Goal: Task Accomplishment & Management: Manage account settings

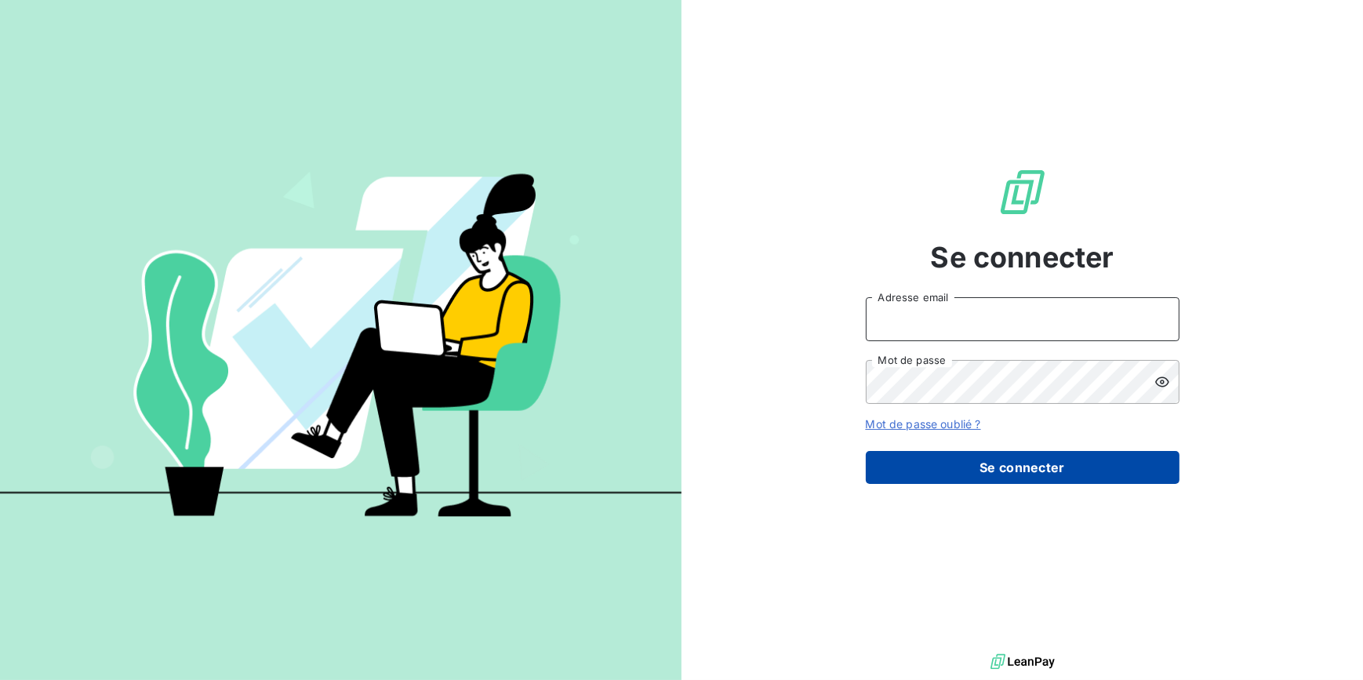
type input "[EMAIL_ADDRESS][DOMAIN_NAME]"
click at [997, 468] on button "Se connecter" at bounding box center [1023, 467] width 314 height 33
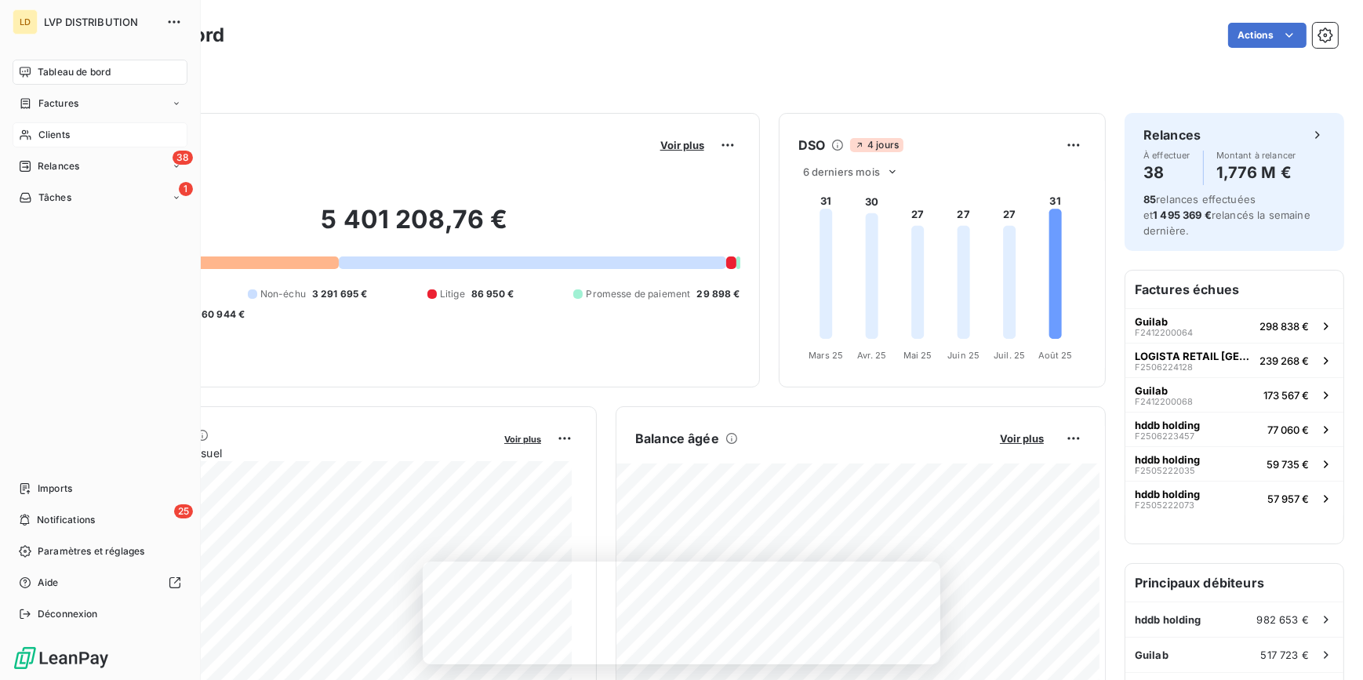
click at [20, 133] on icon at bounding box center [25, 135] width 13 height 13
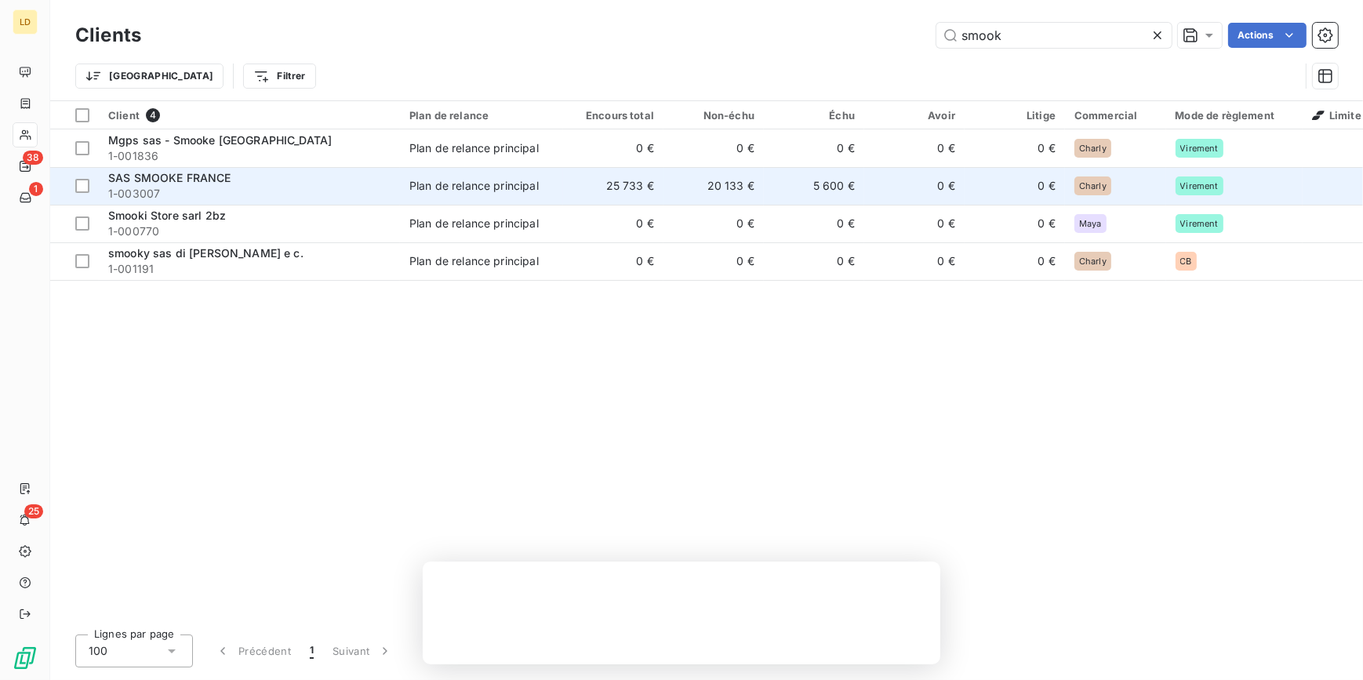
type input "smook"
click at [207, 187] on span "1-003007" at bounding box center [249, 194] width 282 height 16
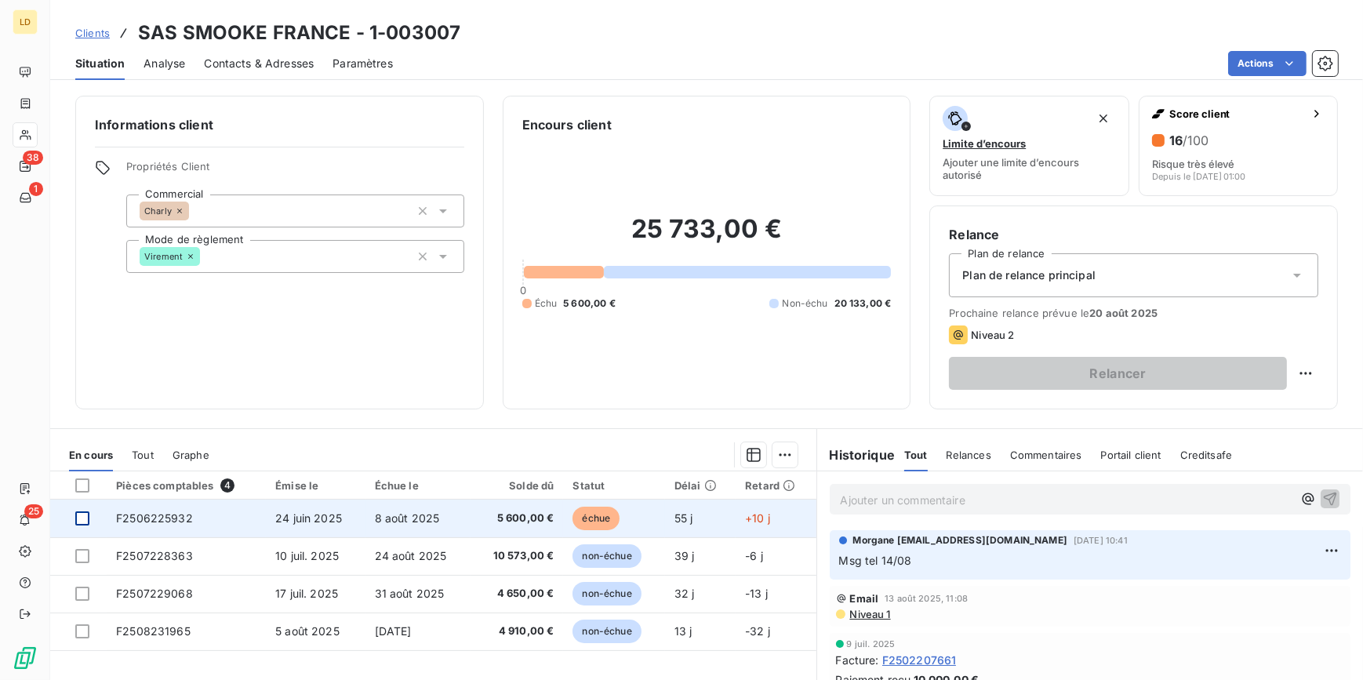
click at [83, 513] on div at bounding box center [82, 518] width 14 height 14
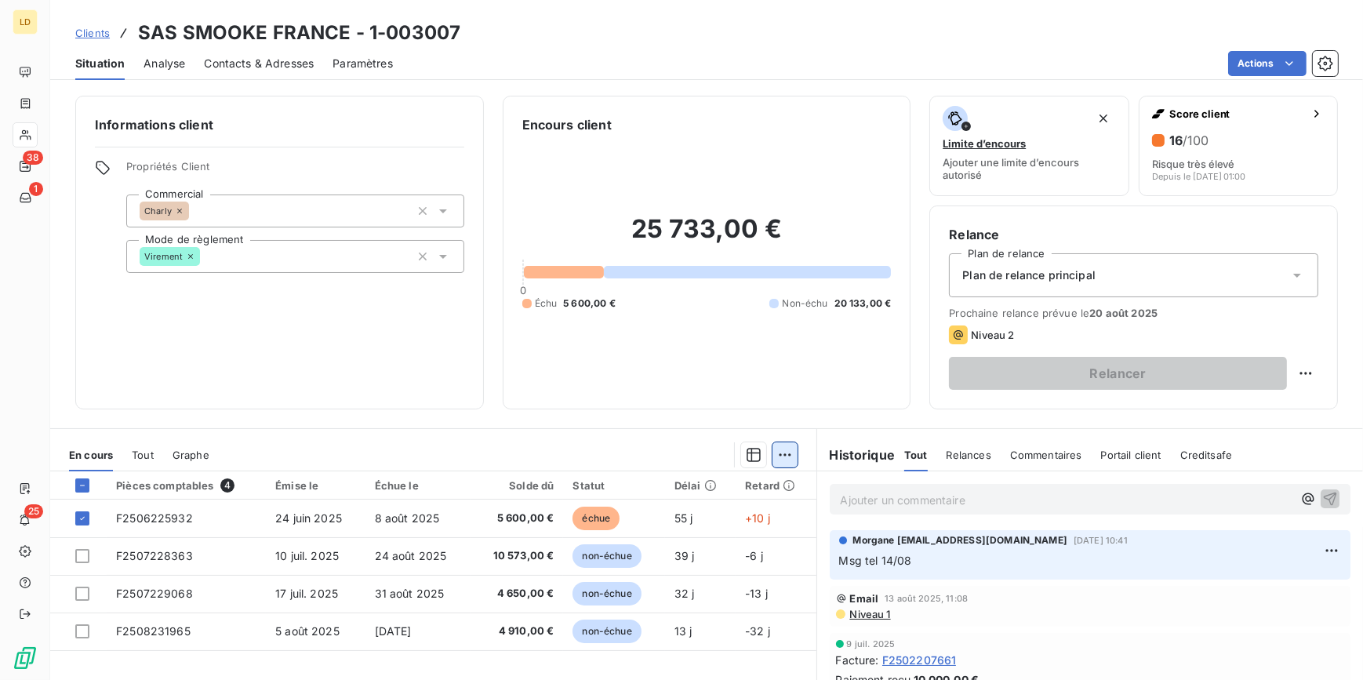
click at [781, 460] on html "LD 38 1 25 Clients SAS SMOOKE [GEOGRAPHIC_DATA] - 1-003007 Situation Analyse Co…" at bounding box center [681, 340] width 1363 height 680
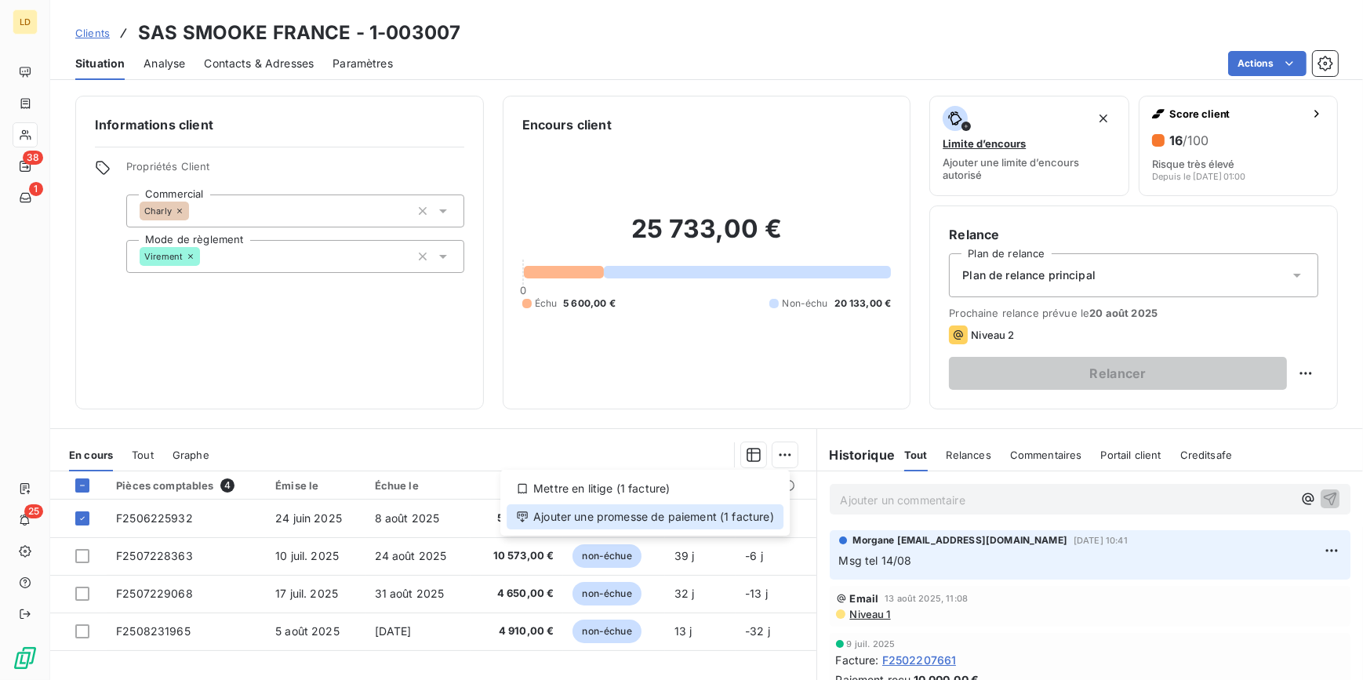
click at [727, 516] on div "Ajouter une promesse de paiement (1 facture)" at bounding box center [645, 516] width 277 height 25
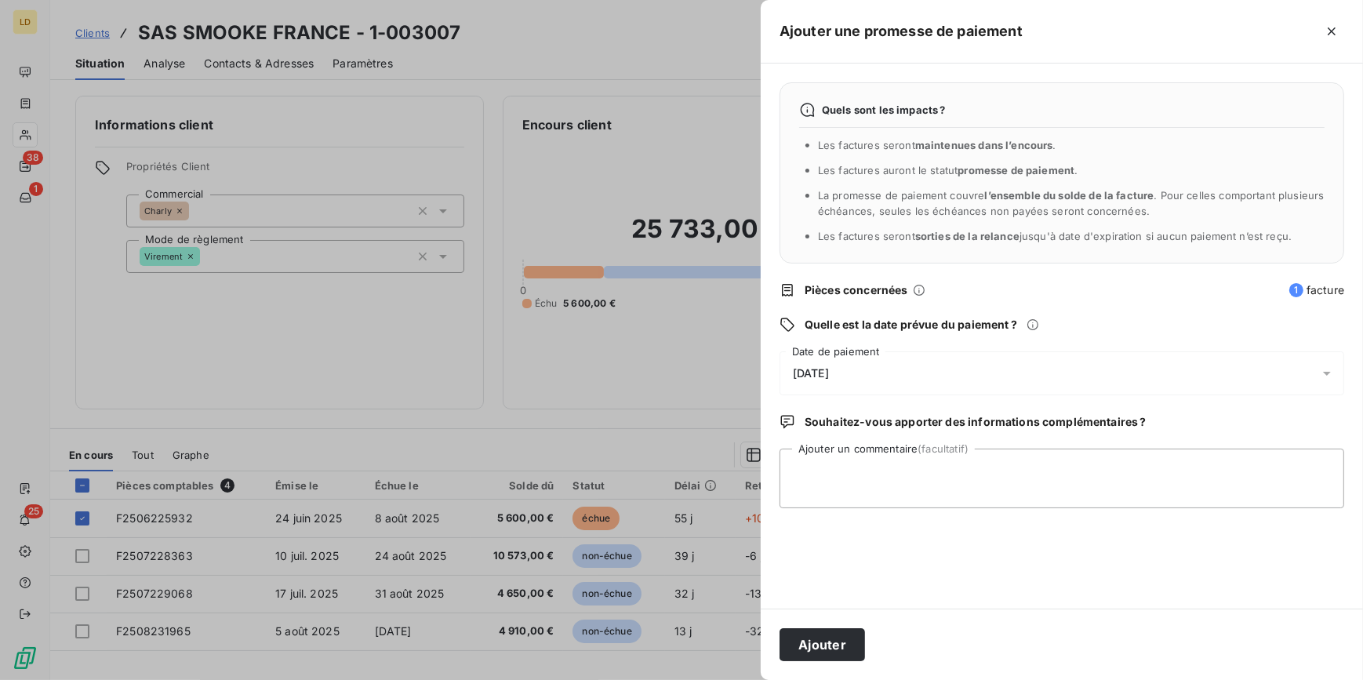
click at [861, 376] on div "[DATE]" at bounding box center [1062, 373] width 565 height 44
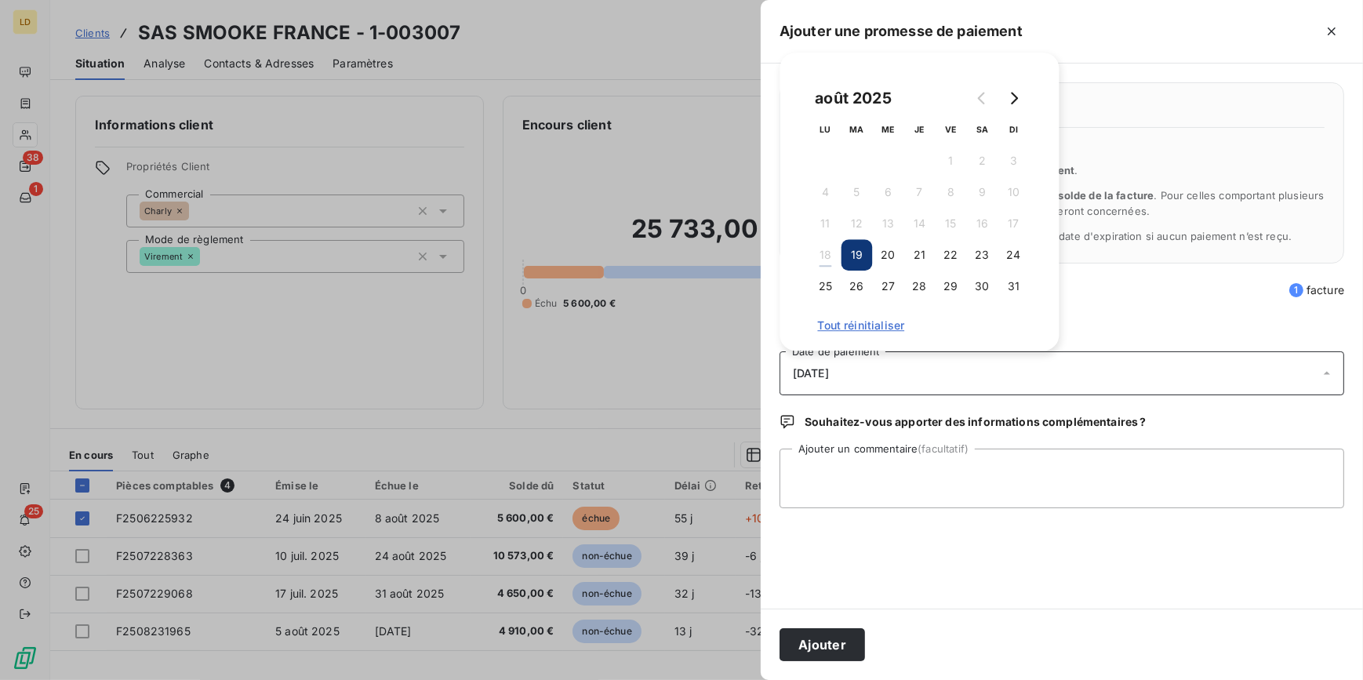
drag, startPoint x: 971, startPoint y: 251, endPoint x: 937, endPoint y: 376, distance: 129.4
click at [972, 251] on button "23" at bounding box center [982, 254] width 31 height 31
click at [859, 510] on div "Quels sont les impacts ? Les factures seront maintenues dans l’encours . Les fa…" at bounding box center [1062, 336] width 602 height 545
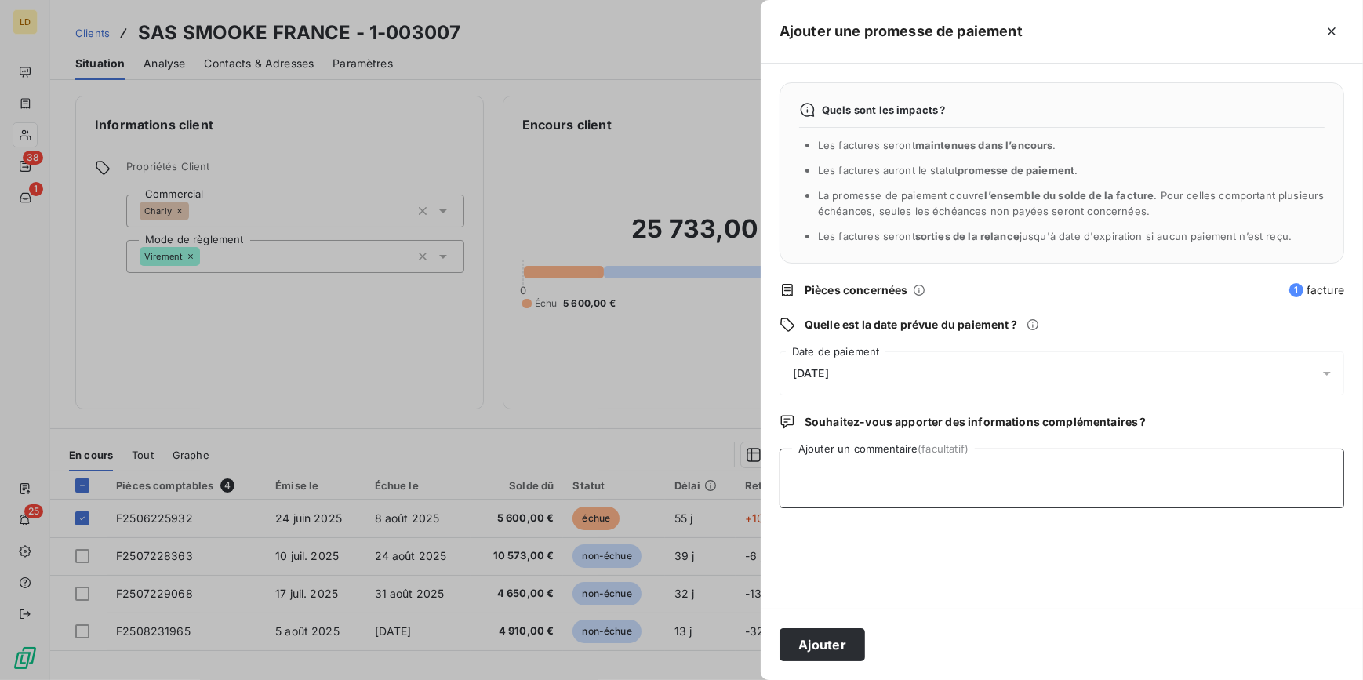
click at [847, 479] on textarea "Ajouter un commentaire (facultatif)" at bounding box center [1062, 479] width 565 height 60
type textarea "Avis de virement reçu, virement programmé au 19/08"
click at [798, 638] on button "Ajouter" at bounding box center [823, 644] width 86 height 33
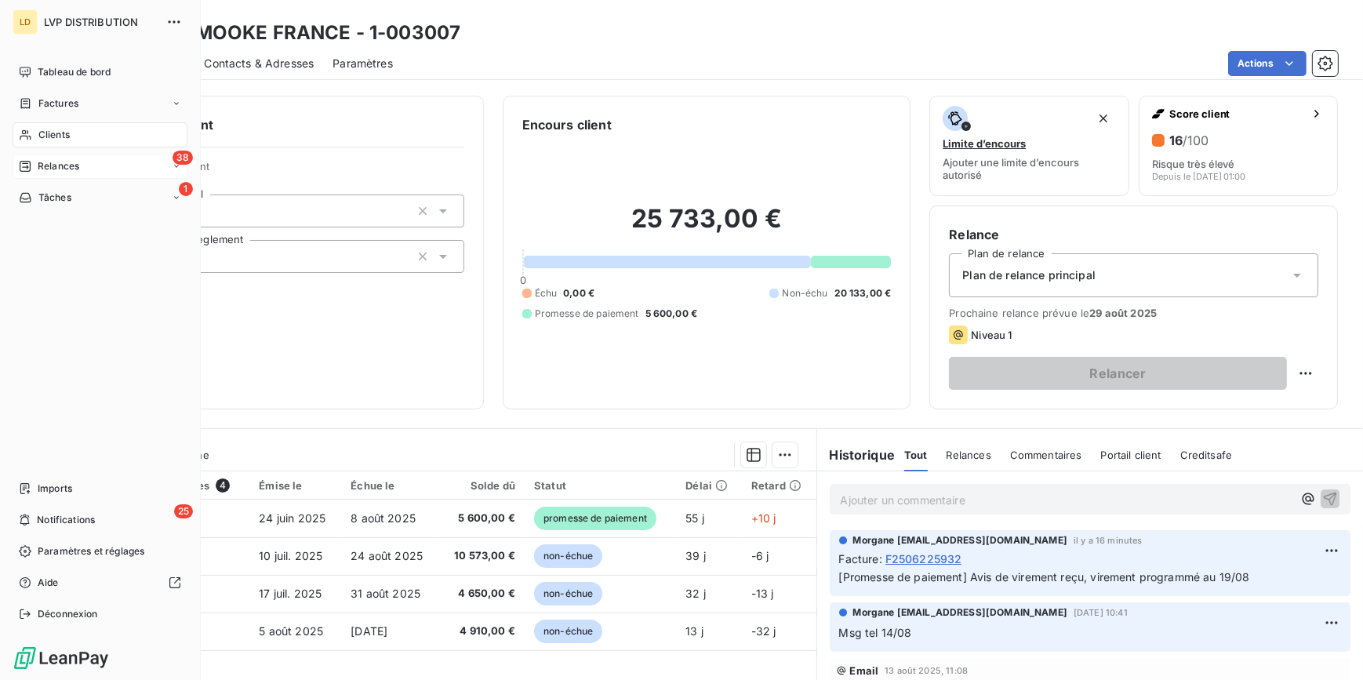
click at [103, 162] on div "38 Relances" at bounding box center [100, 166] width 175 height 25
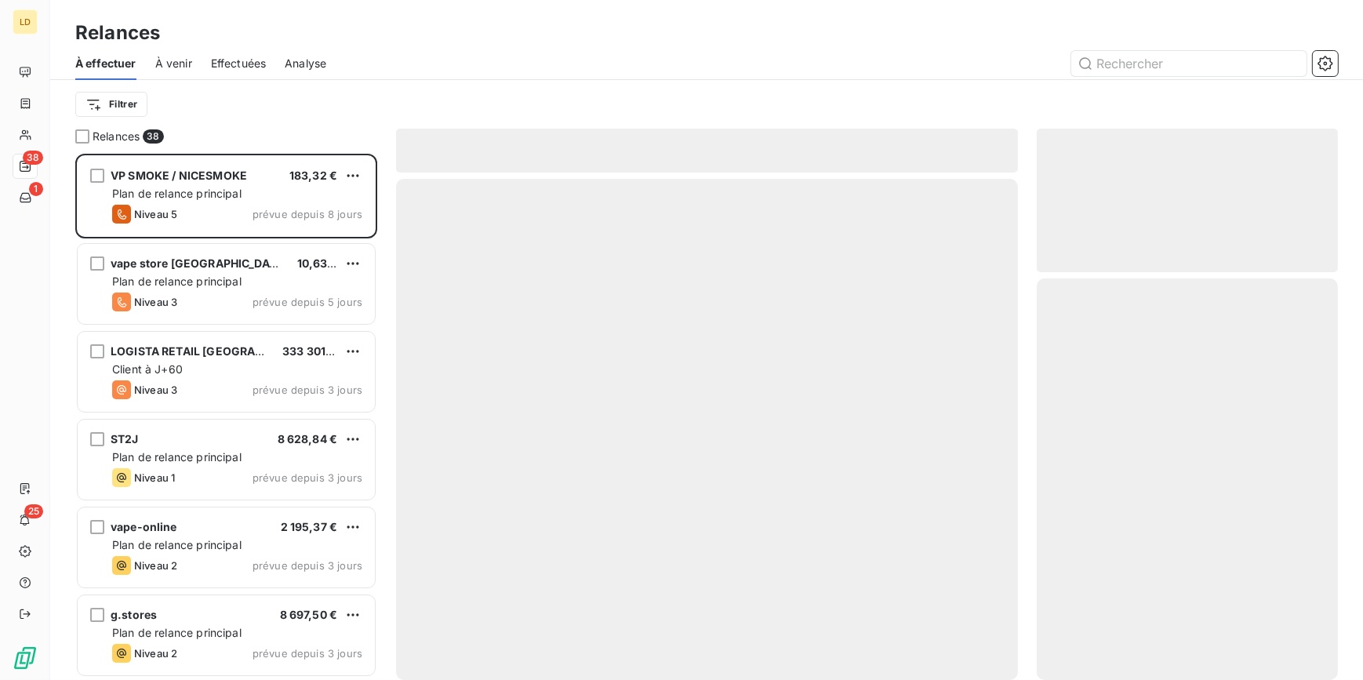
scroll to position [516, 290]
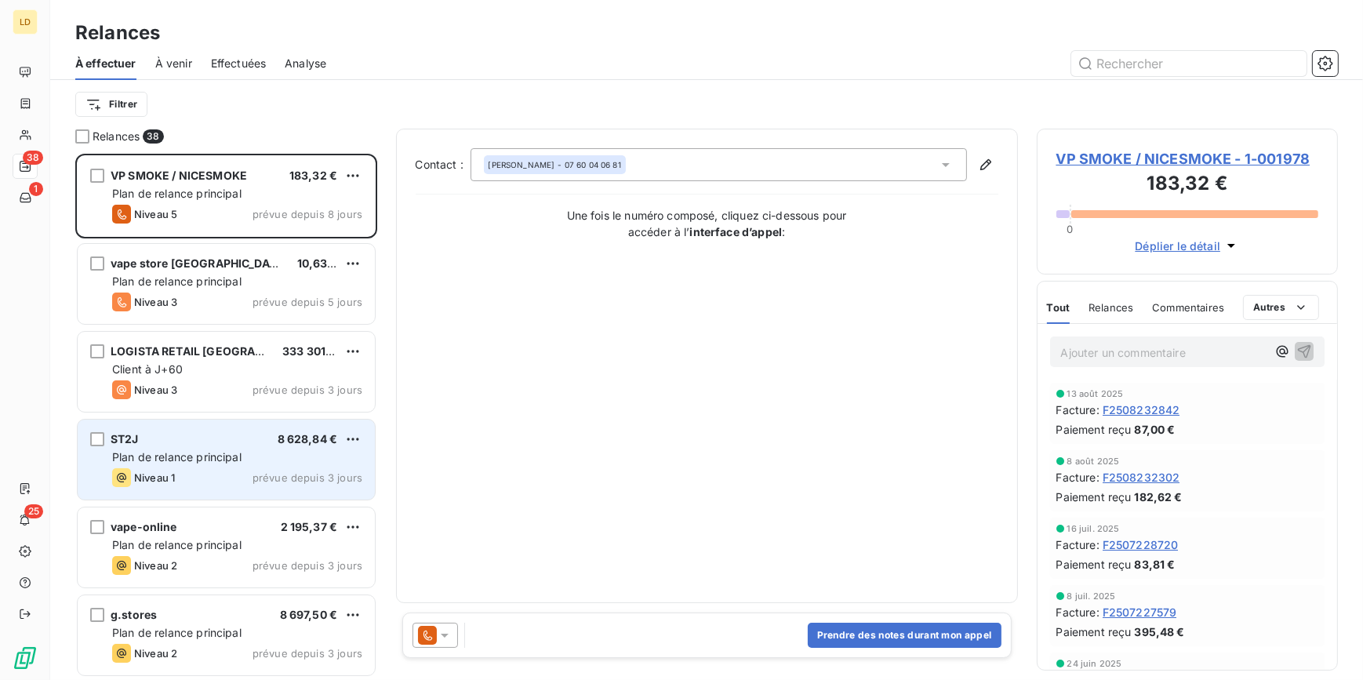
drag, startPoint x: 211, startPoint y: 456, endPoint x: 297, endPoint y: 427, distance: 91.0
click at [211, 456] on span "Plan de relance principal" at bounding box center [176, 456] width 129 height 13
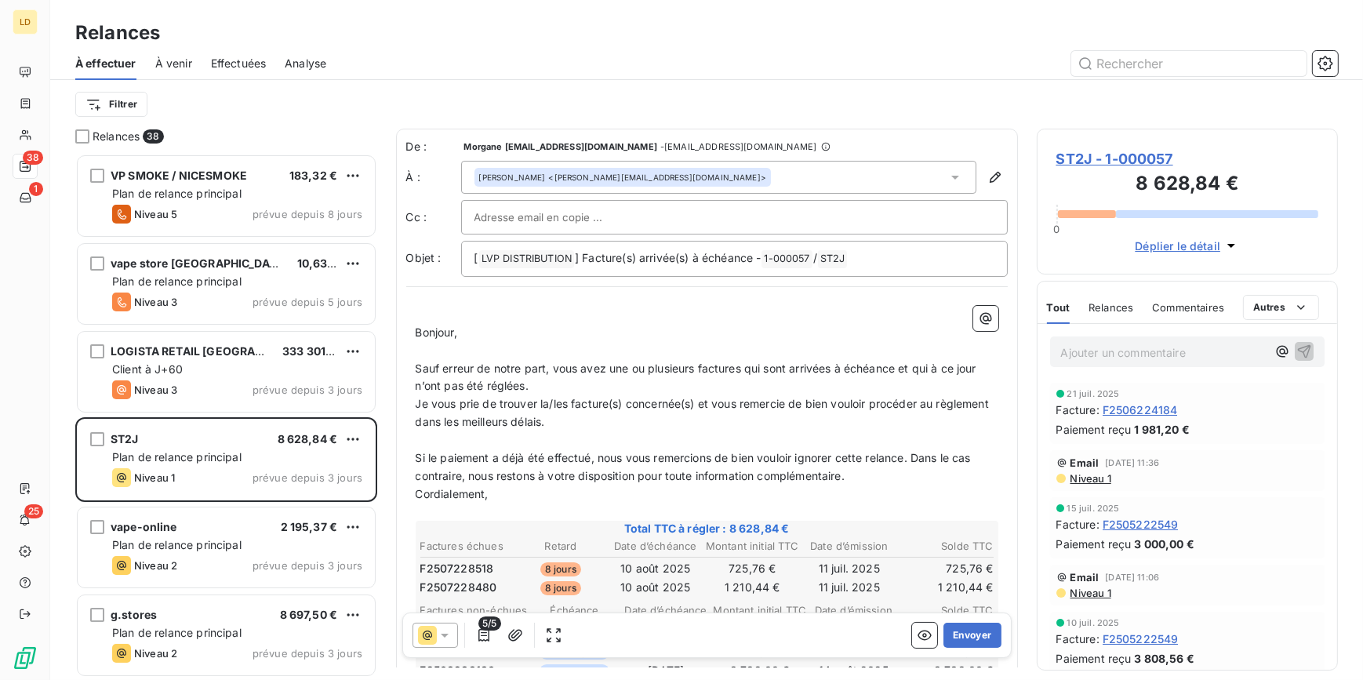
scroll to position [516, 290]
click at [960, 643] on button "Envoyer" at bounding box center [972, 635] width 57 height 25
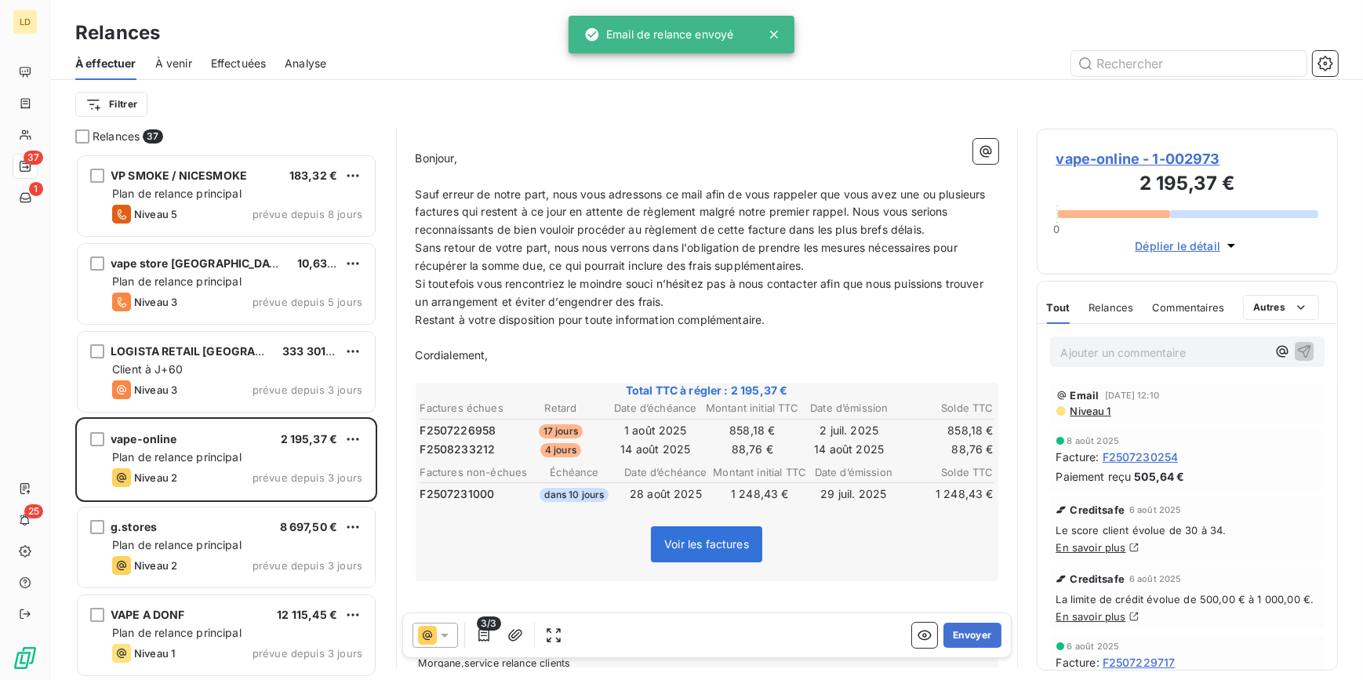
scroll to position [191, 0]
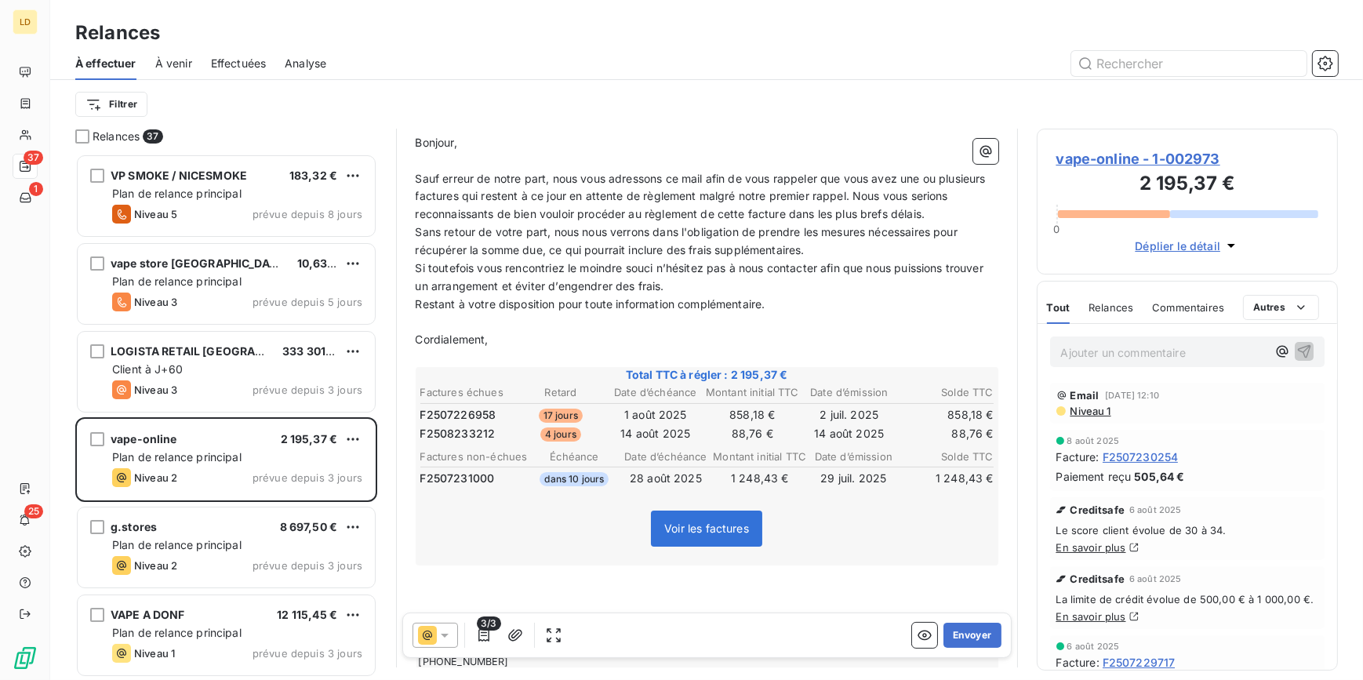
click at [1153, 157] on span "vape-online - 1-002973" at bounding box center [1188, 158] width 263 height 21
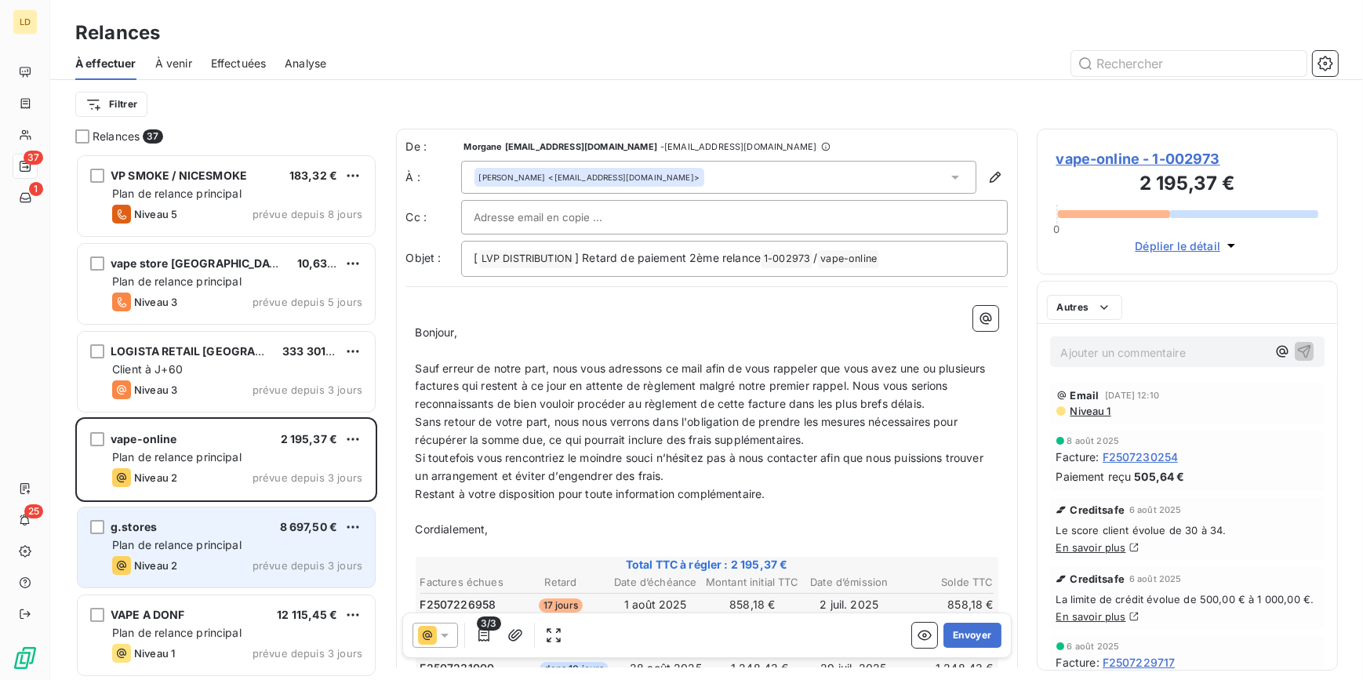
scroll to position [516, 290]
click at [213, 555] on div "g.stores 8 697,50 € Plan de relance principal Niveau 2 prévue depuis 3 jours" at bounding box center [226, 548] width 297 height 80
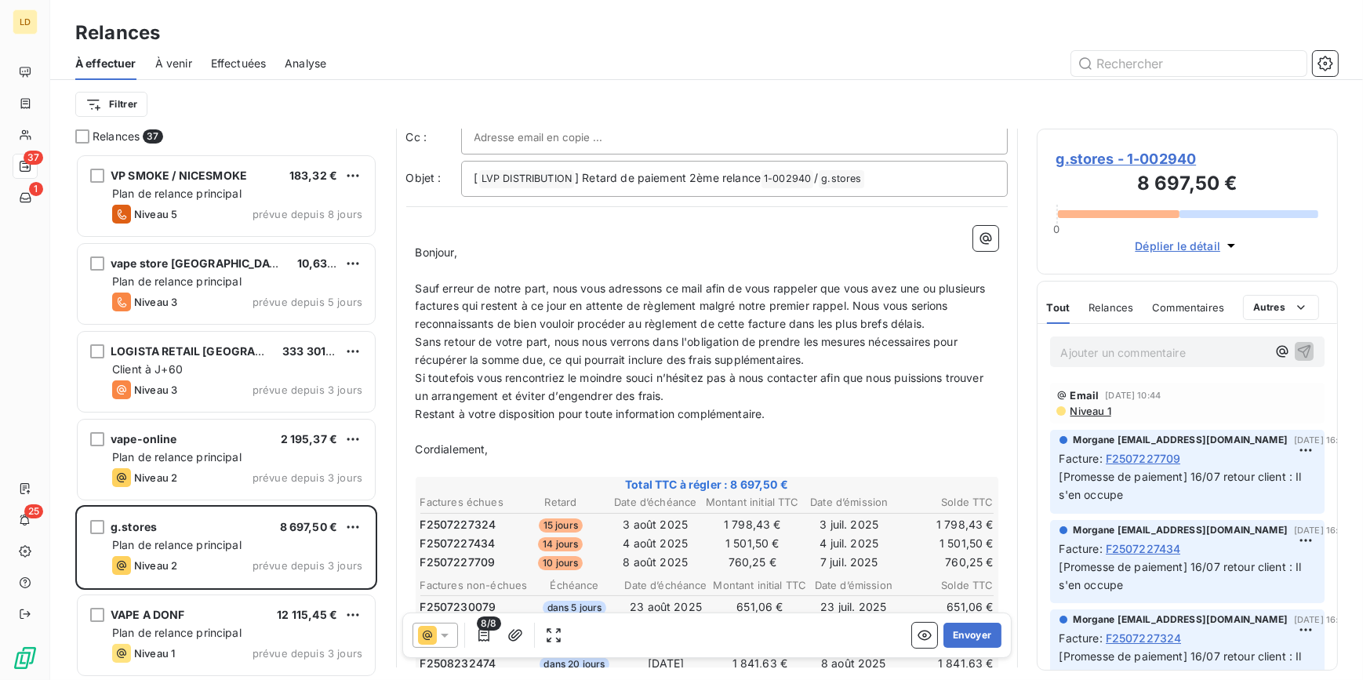
scroll to position [95, 0]
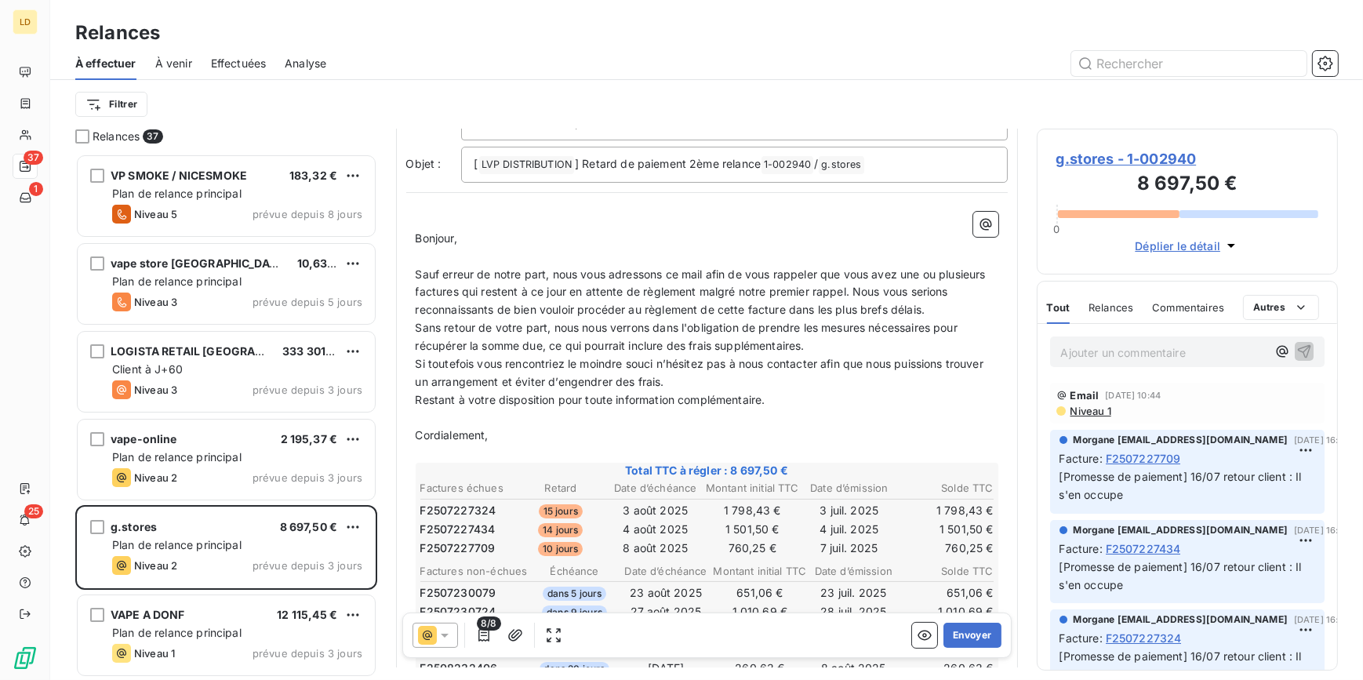
click at [1181, 154] on span "g.stores - 1-002940" at bounding box center [1188, 158] width 263 height 21
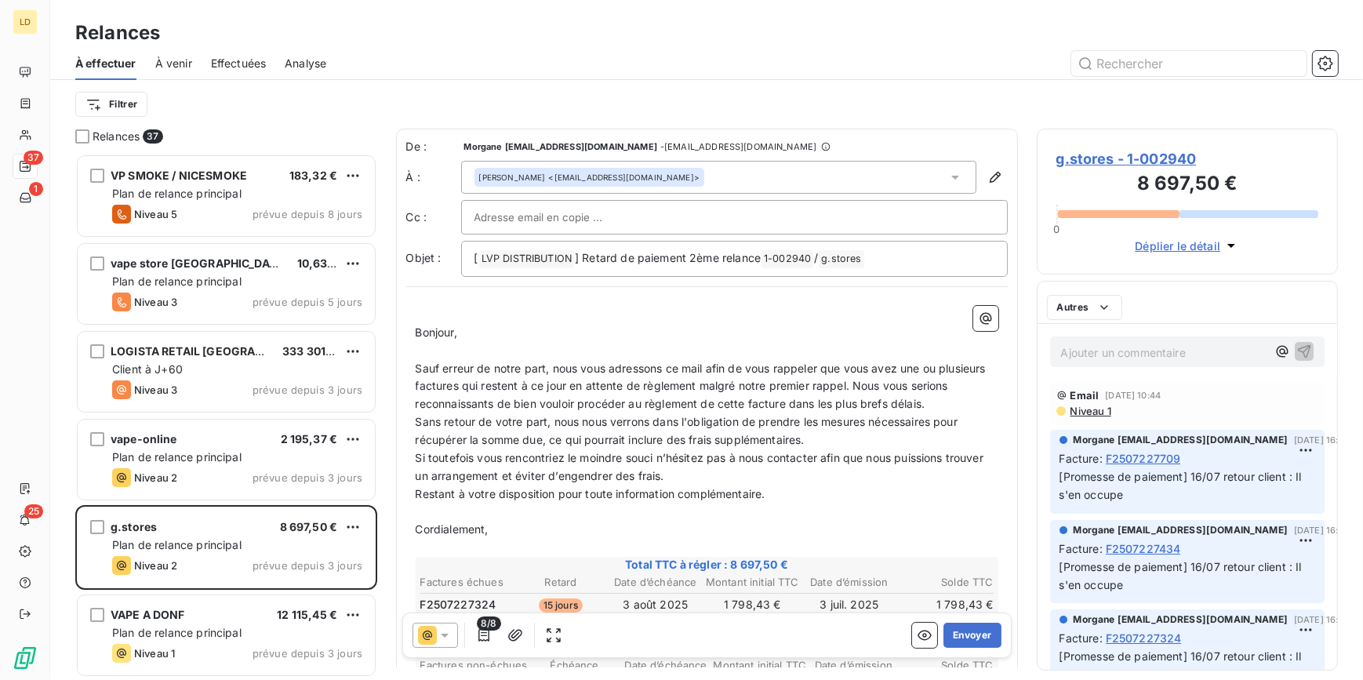
scroll to position [516, 290]
click at [980, 642] on button "Envoyer" at bounding box center [972, 635] width 57 height 25
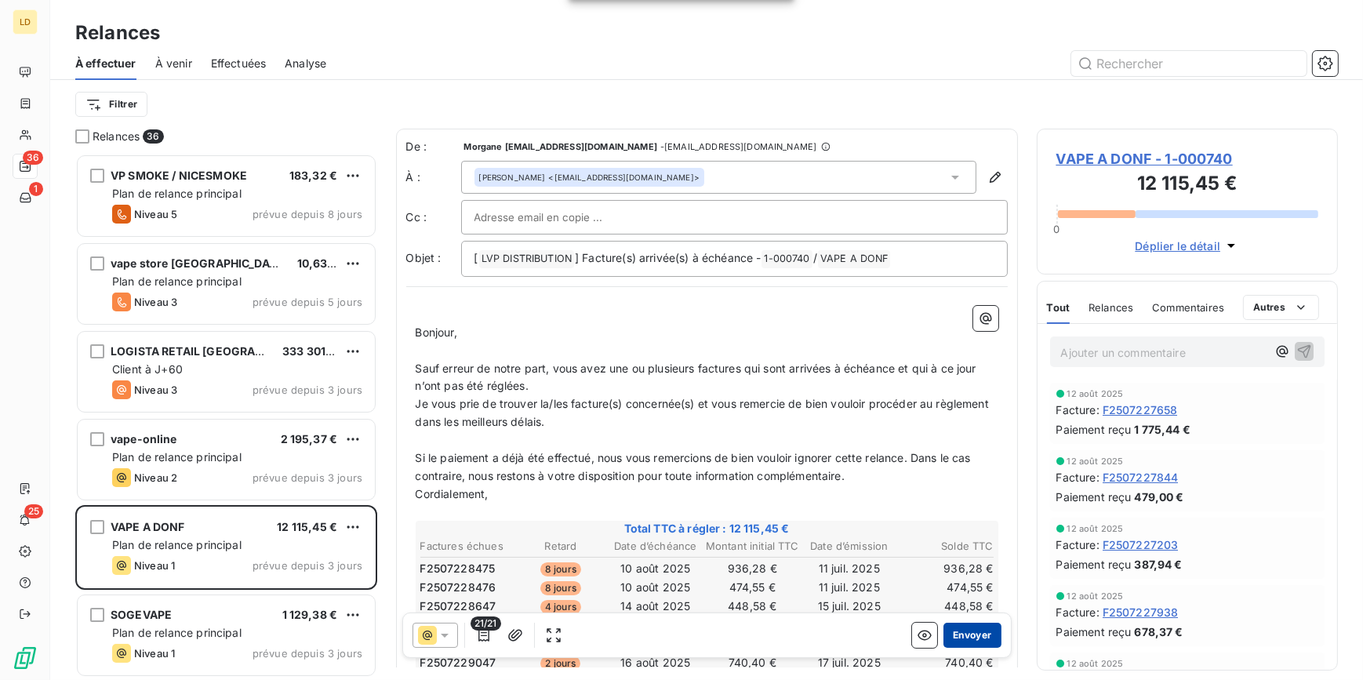
click at [952, 640] on button "Envoyer" at bounding box center [972, 635] width 57 height 25
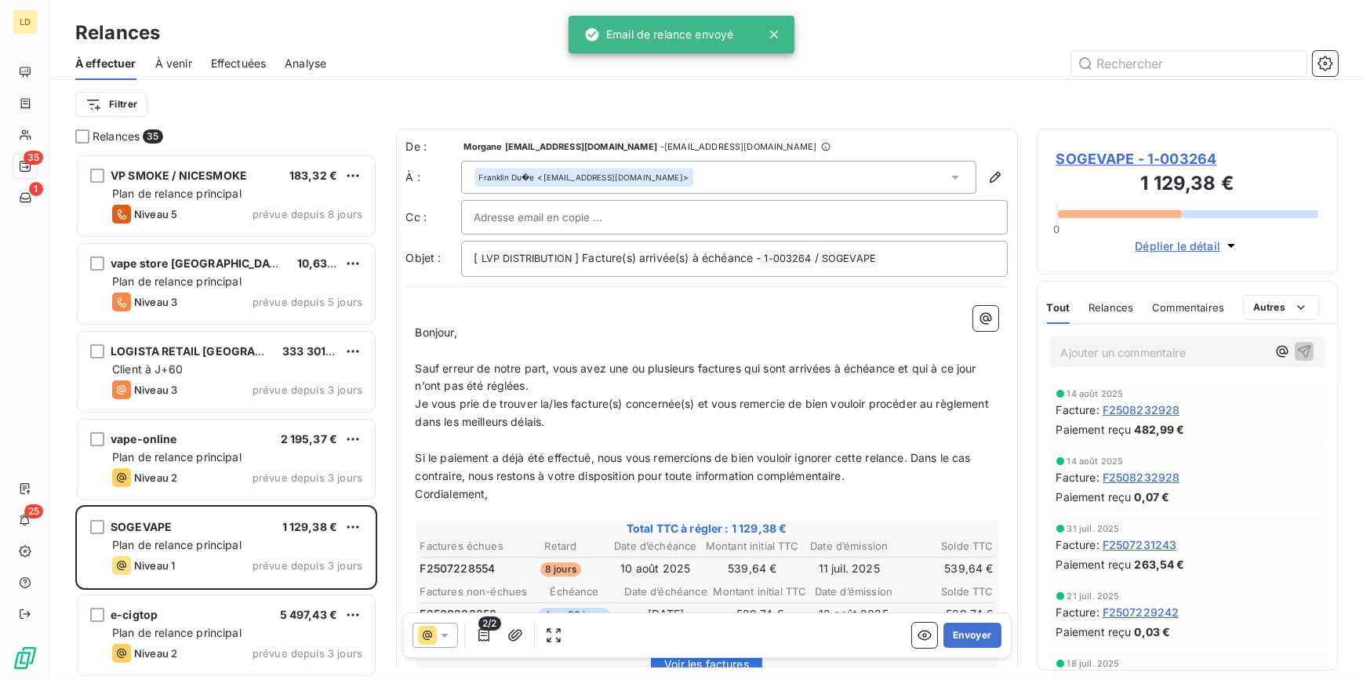
click at [1134, 359] on p "Ajouter un commentaire ﻿" at bounding box center [1164, 353] width 206 height 20
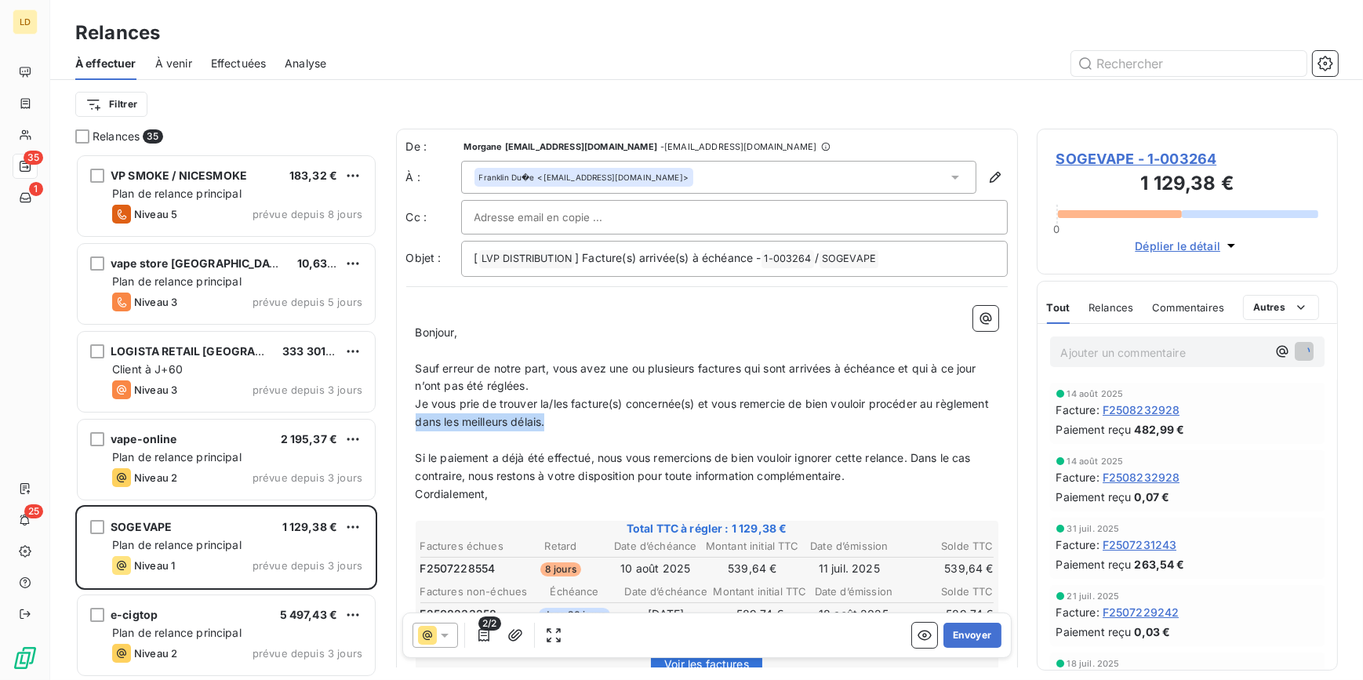
drag, startPoint x: 636, startPoint y: 423, endPoint x: 477, endPoint y: 431, distance: 159.4
click at [475, 428] on p "Je vous prie de trouver la/les facture(s) concernée(s) et vous remercie de bien…" at bounding box center [707, 413] width 583 height 36
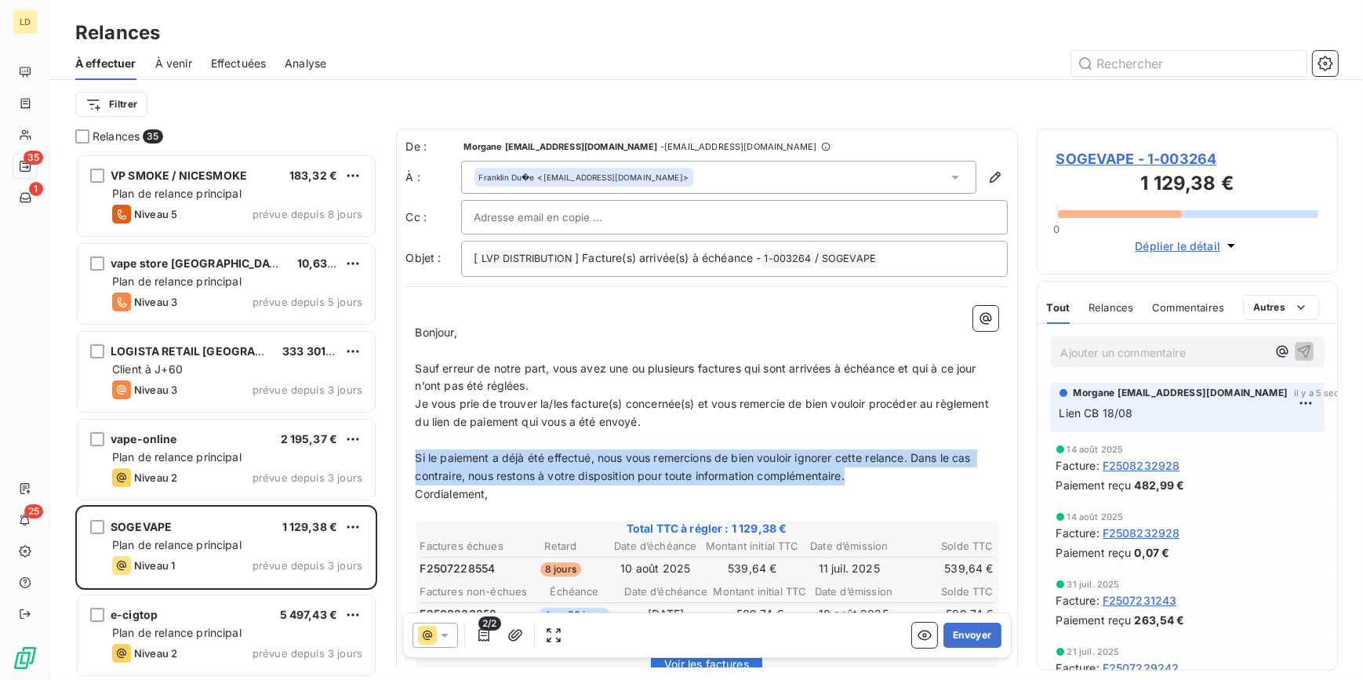
drag, startPoint x: 850, startPoint y: 475, endPoint x: 416, endPoint y: 459, distance: 434.9
click at [416, 459] on span "Si le paiement a déjà été effectué, nous vous remercions de bien vouloir ignore…" at bounding box center [695, 466] width 559 height 31
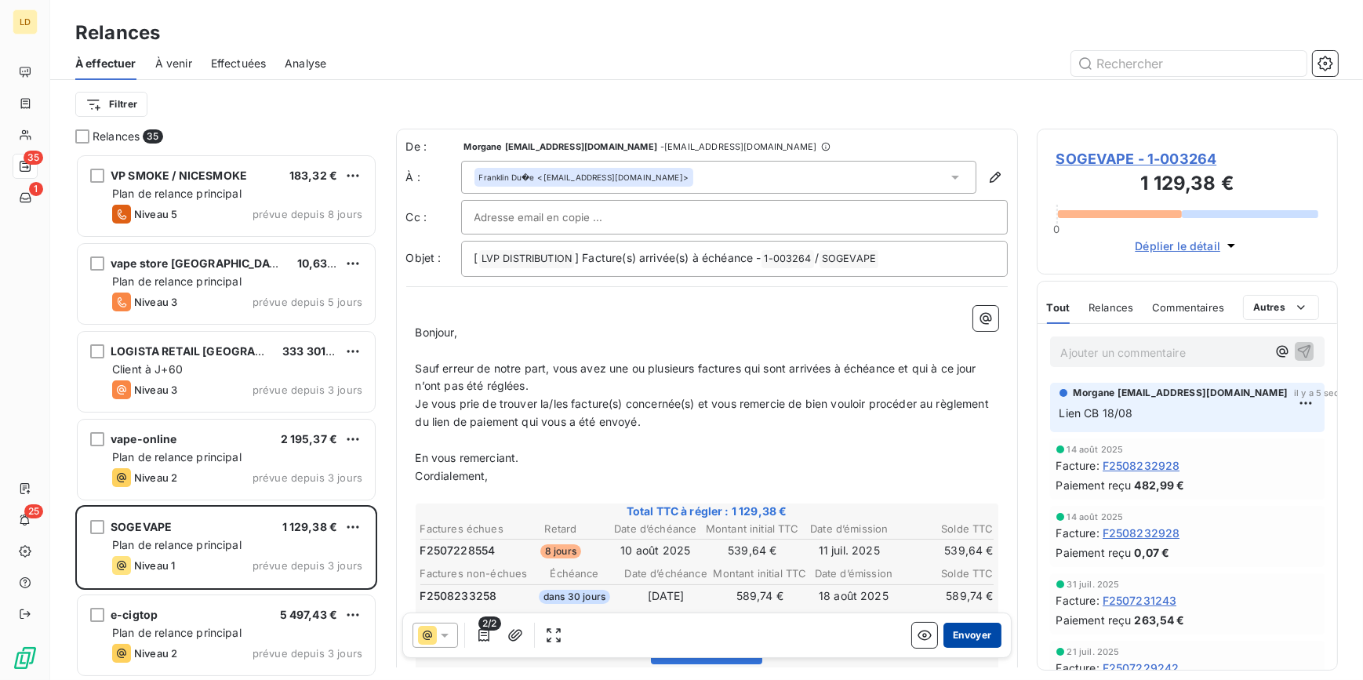
click at [944, 628] on button "Envoyer" at bounding box center [972, 635] width 57 height 25
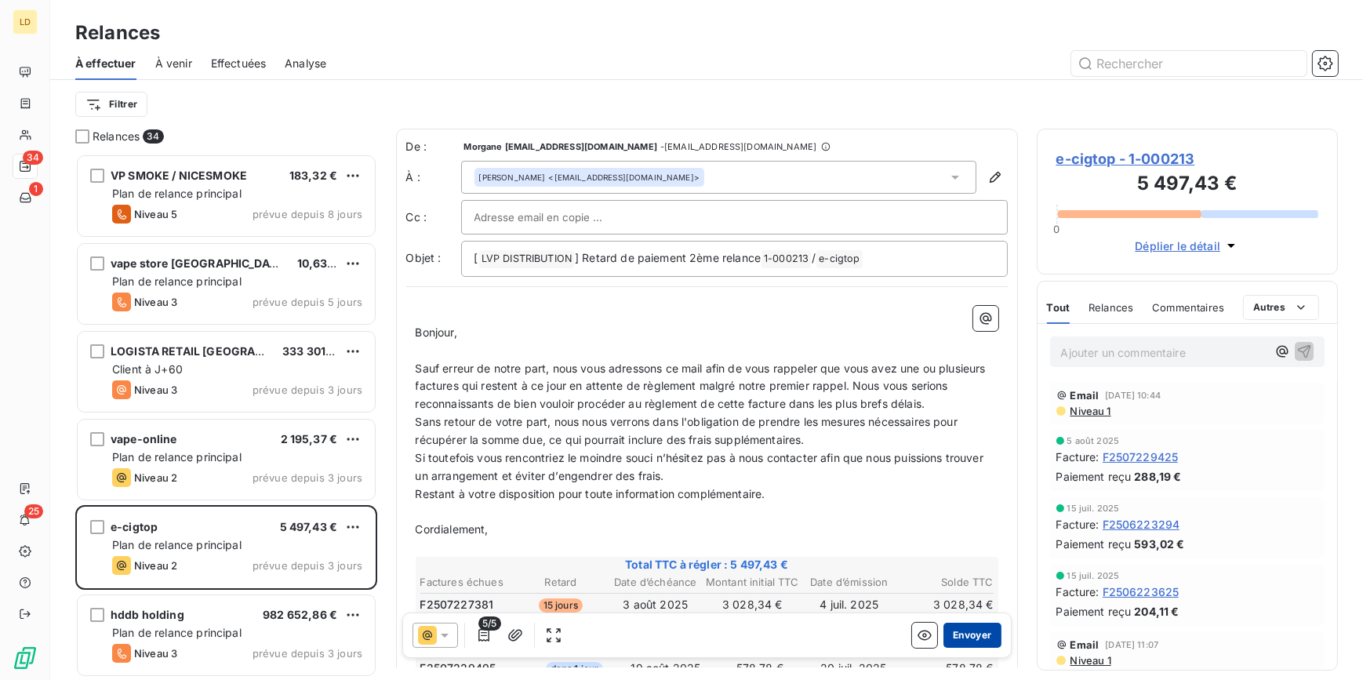
click at [974, 631] on button "Envoyer" at bounding box center [972, 635] width 57 height 25
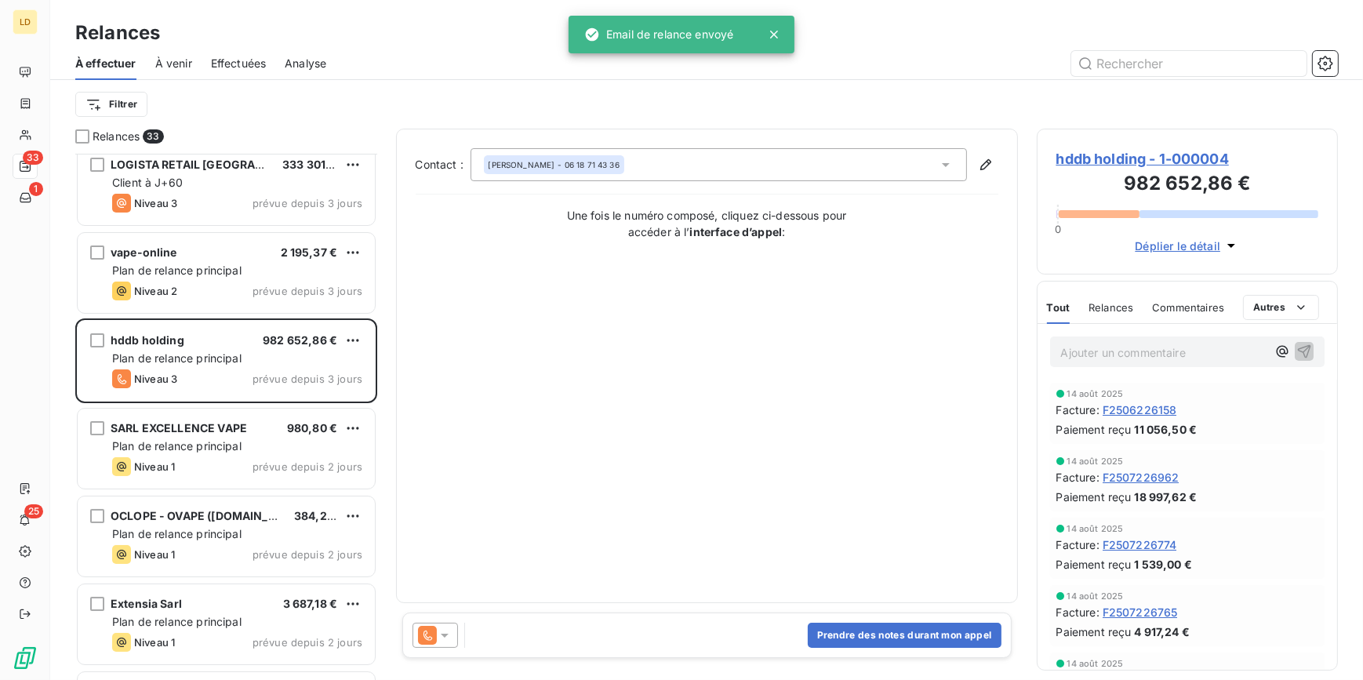
scroll to position [191, 0]
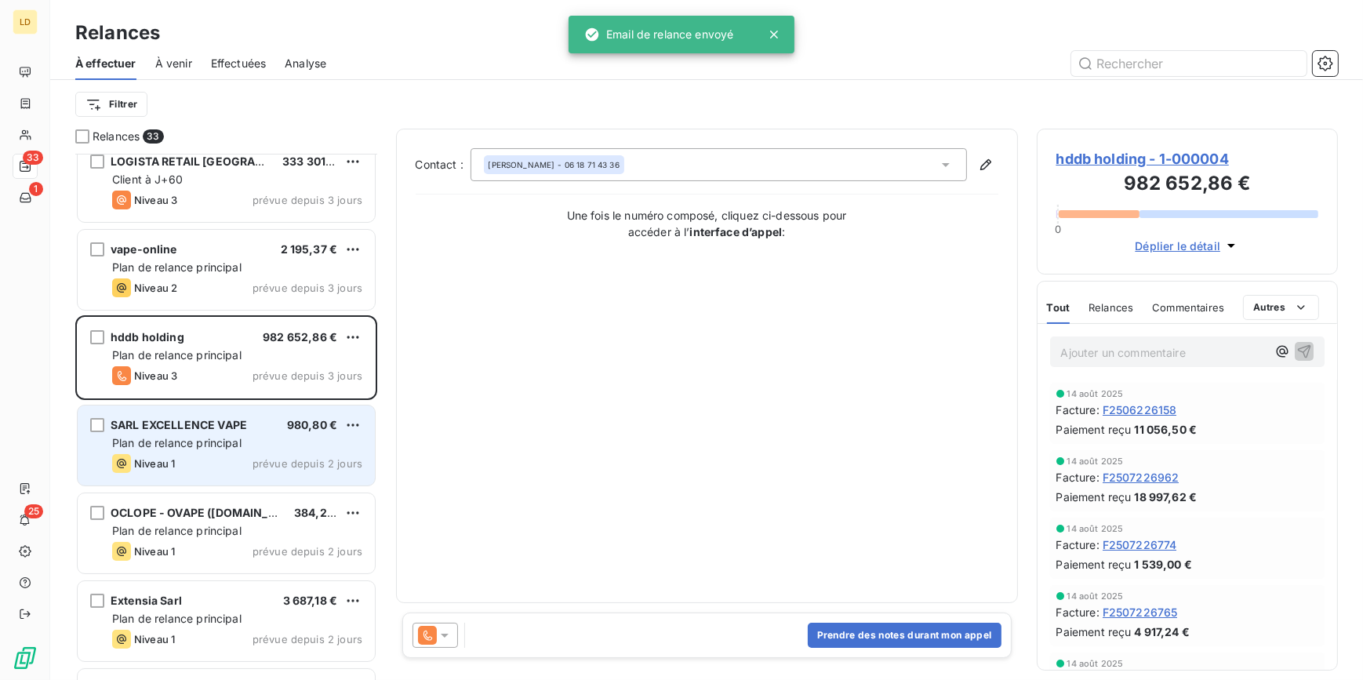
click at [224, 427] on span "SARL EXCELLENCE VAPE" at bounding box center [179, 424] width 136 height 13
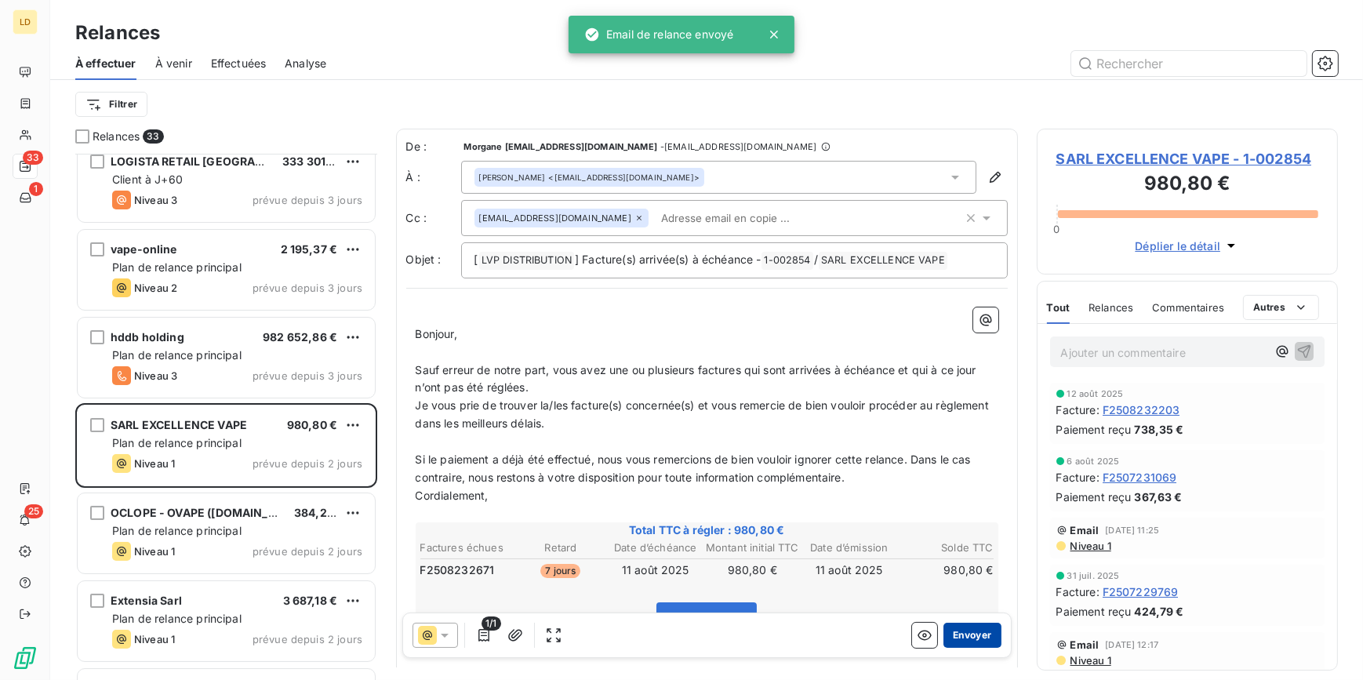
click at [965, 639] on button "Envoyer" at bounding box center [972, 635] width 57 height 25
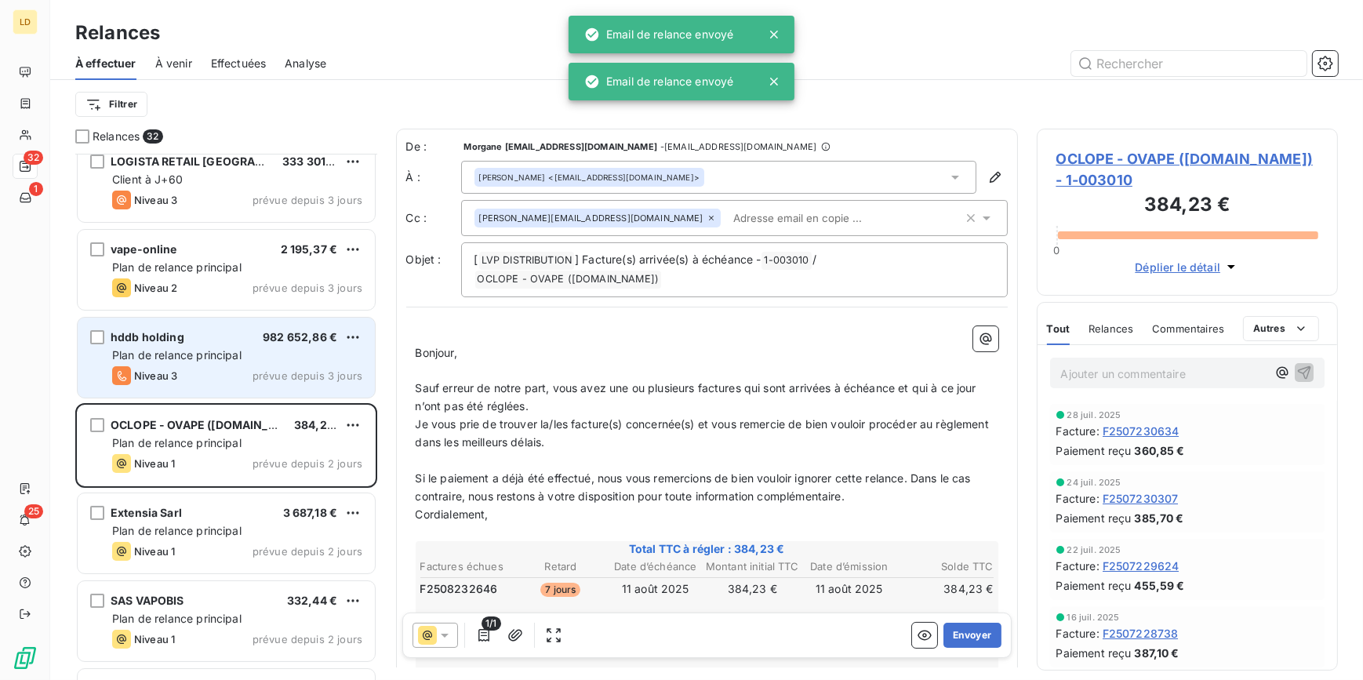
drag, startPoint x: 169, startPoint y: 360, endPoint x: 340, endPoint y: 475, distance: 206.3
click at [169, 359] on span "Plan de relance principal" at bounding box center [176, 354] width 129 height 13
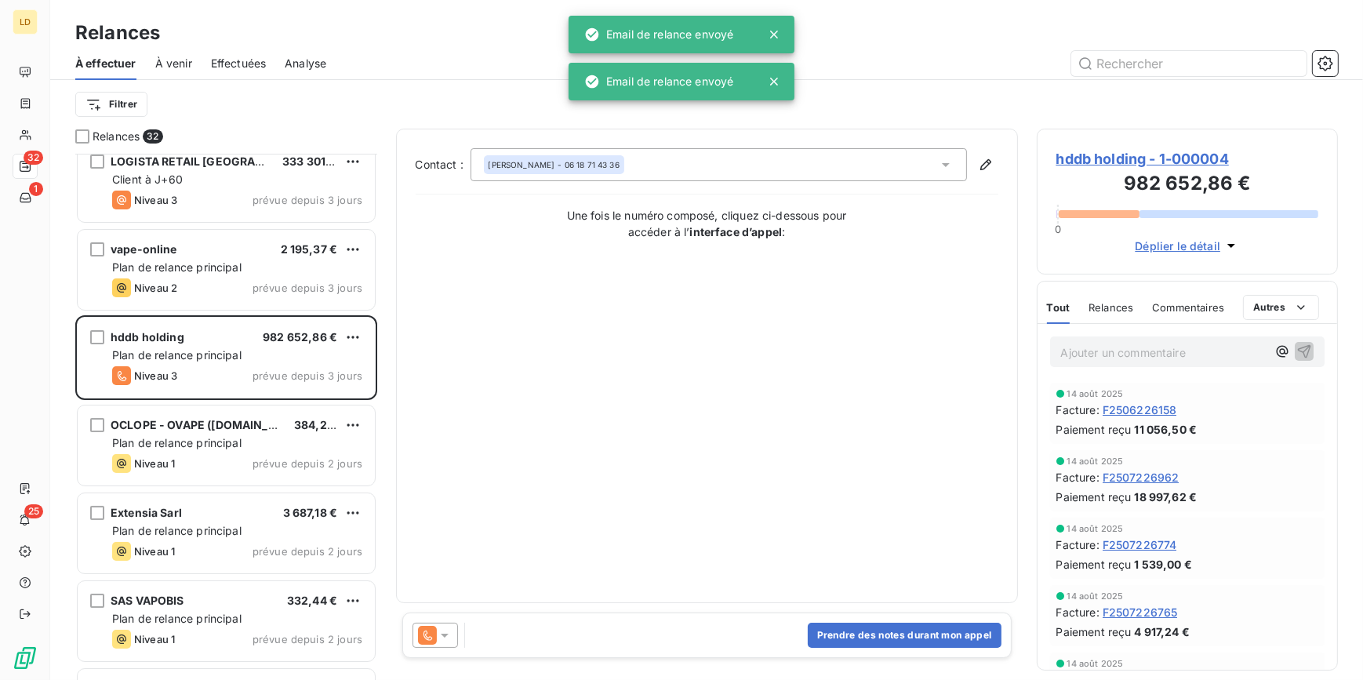
click at [428, 632] on icon at bounding box center [427, 635] width 19 height 19
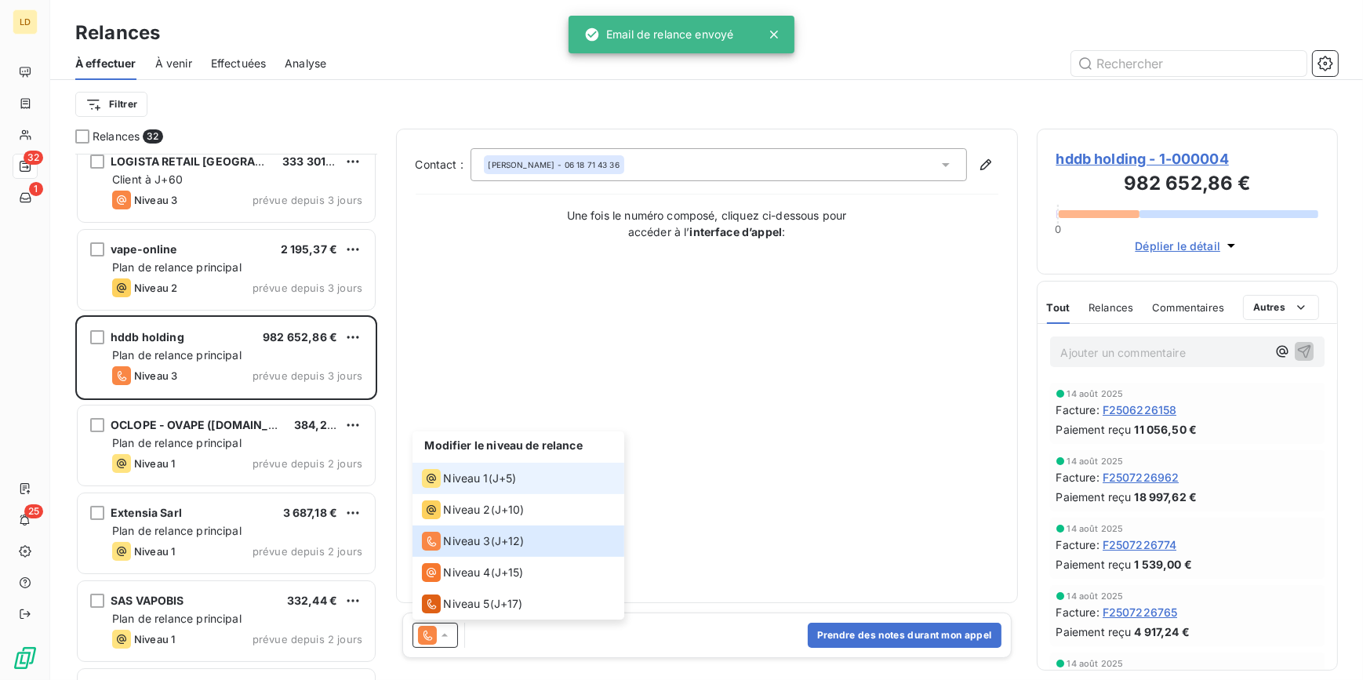
click at [488, 469] on div "Niveau 1 ( J+5 )" at bounding box center [469, 478] width 95 height 19
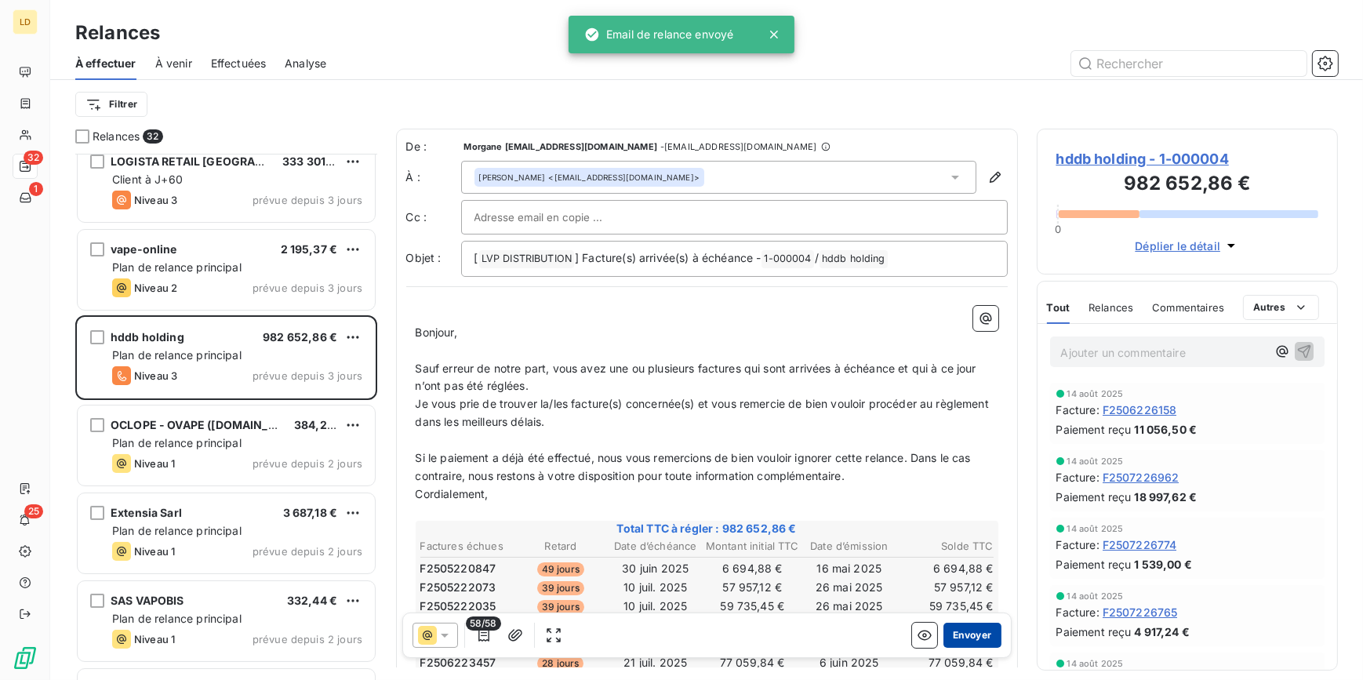
click at [971, 638] on button "Envoyer" at bounding box center [972, 635] width 57 height 25
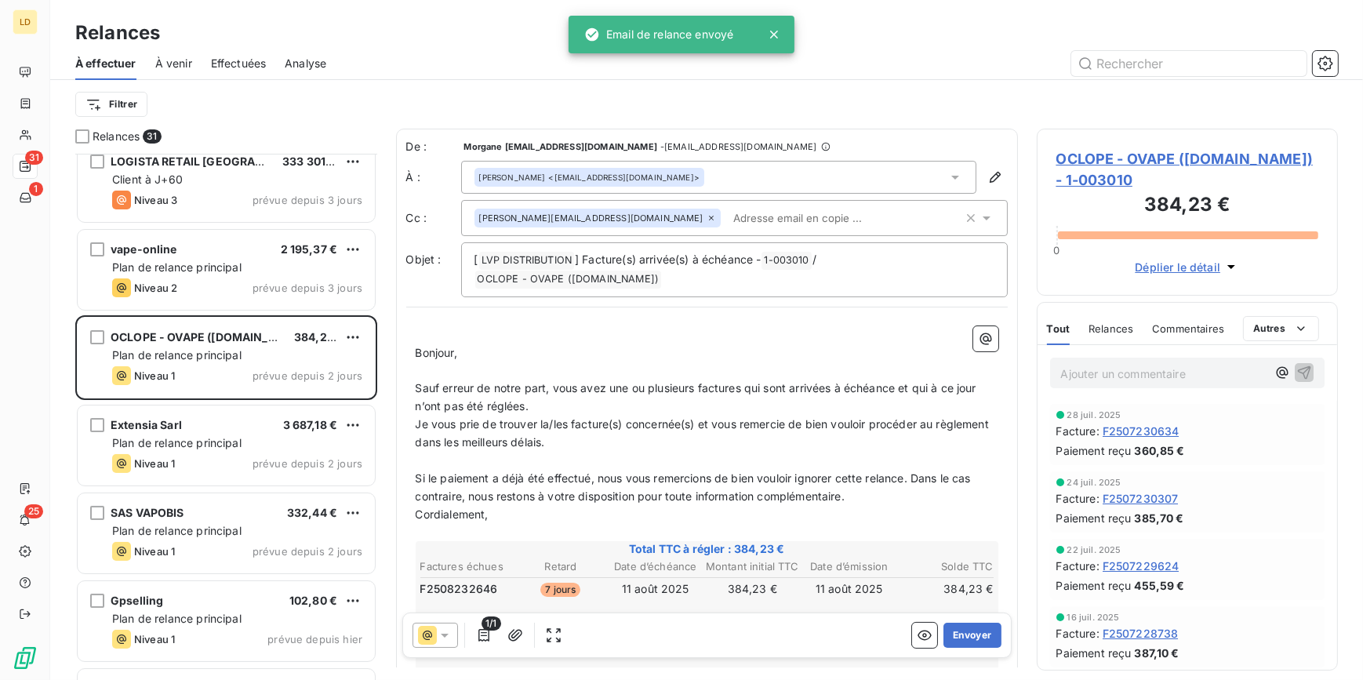
click at [1218, 151] on span "OCLOPE - OVAPE ([DOMAIN_NAME]) - 1-003010" at bounding box center [1188, 169] width 263 height 42
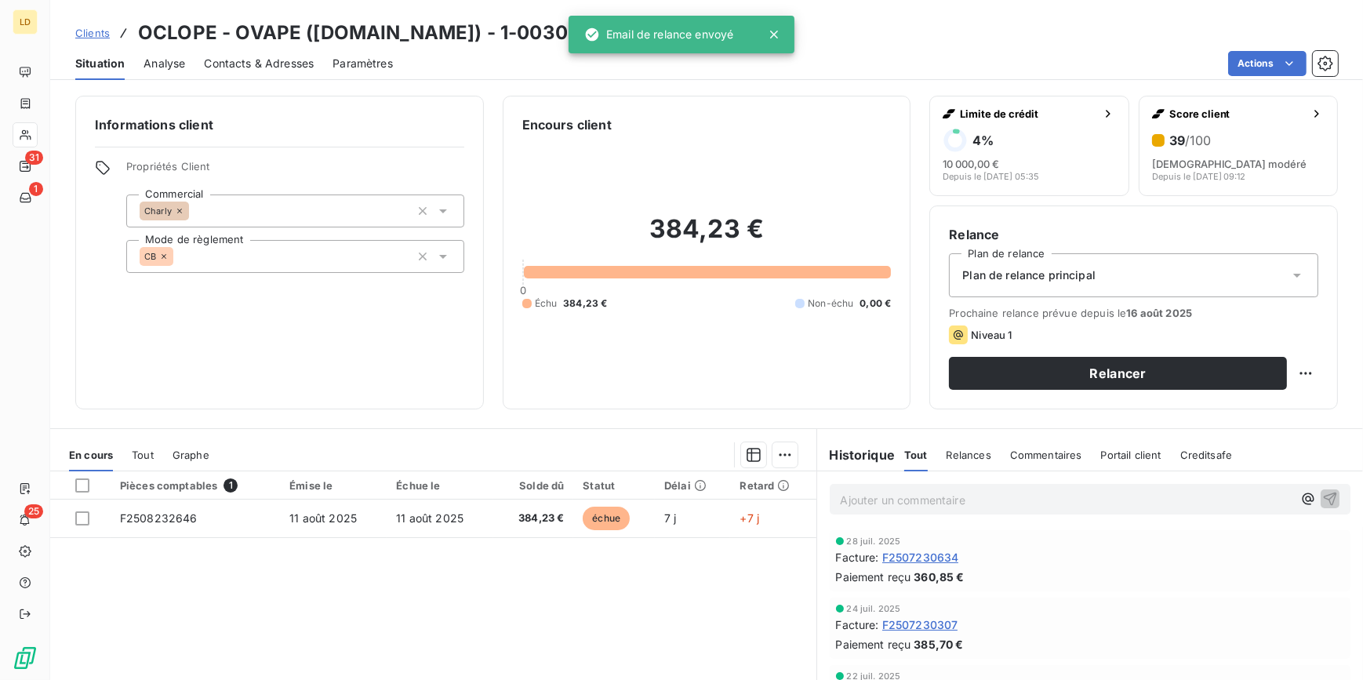
click at [298, 72] on div "Contacts & Adresses" at bounding box center [259, 63] width 110 height 33
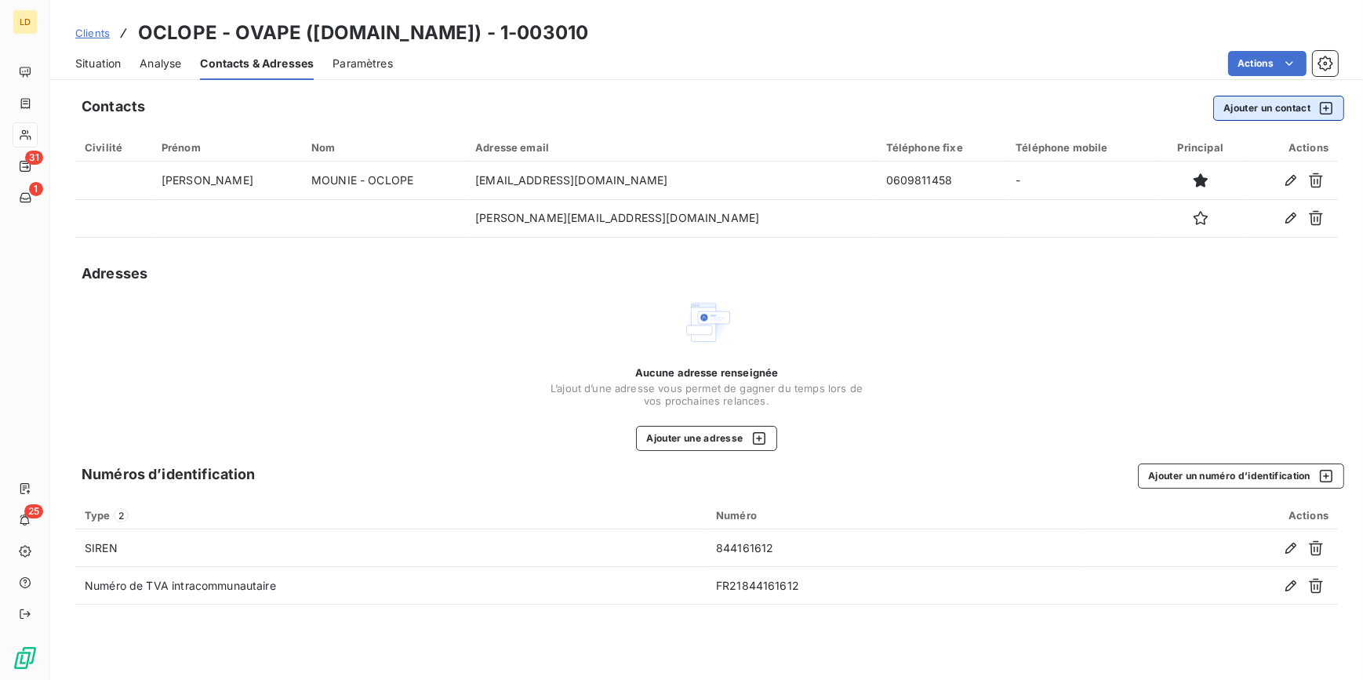
click at [1264, 114] on button "Ajouter un contact" at bounding box center [1279, 108] width 131 height 25
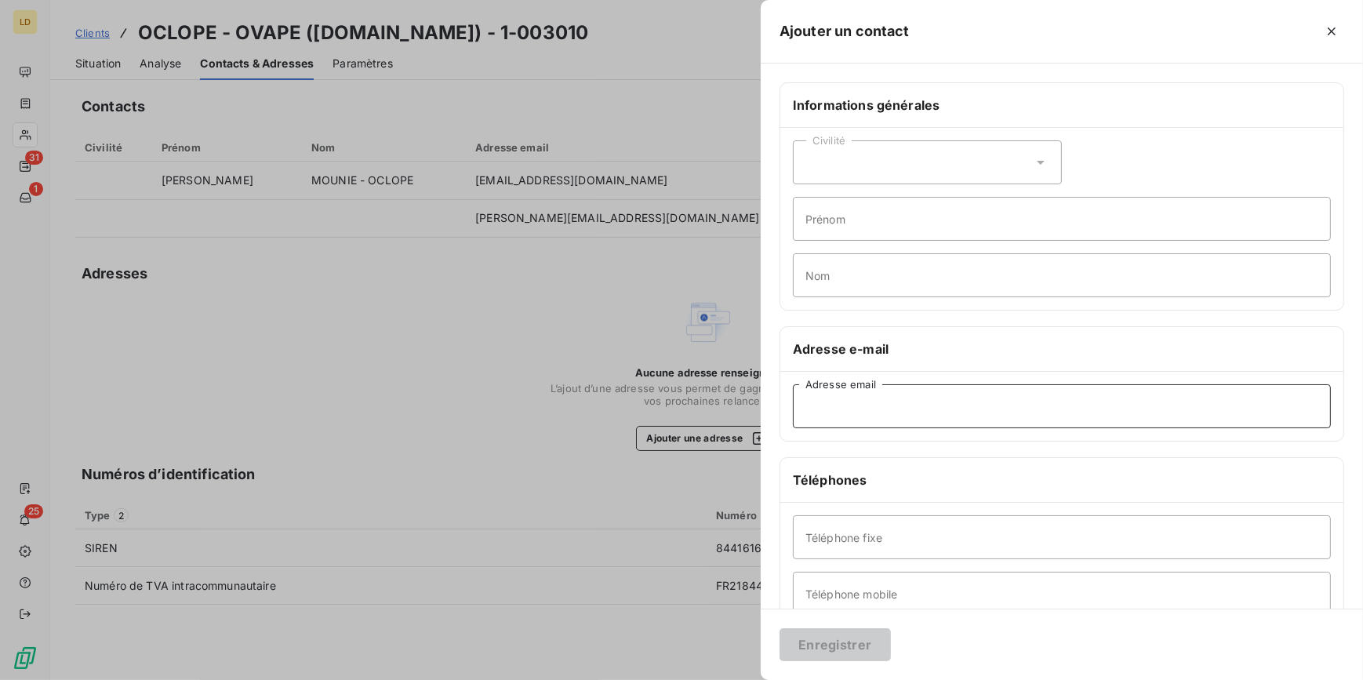
click at [879, 414] on input "Adresse email" at bounding box center [1062, 406] width 538 height 44
paste input "[EMAIL_ADDRESS][DOMAIN_NAME]"
type input "[EMAIL_ADDRESS][DOMAIN_NAME]"
click at [843, 653] on button "Enregistrer" at bounding box center [835, 644] width 111 height 33
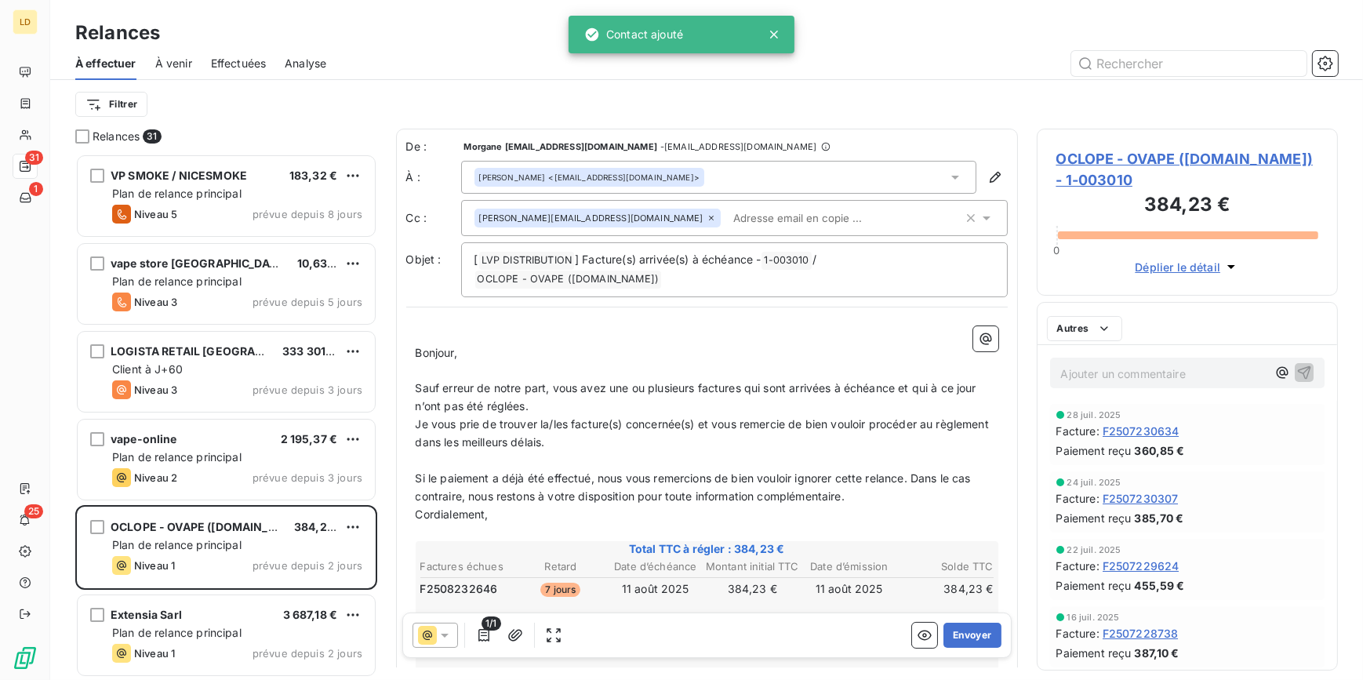
scroll to position [516, 290]
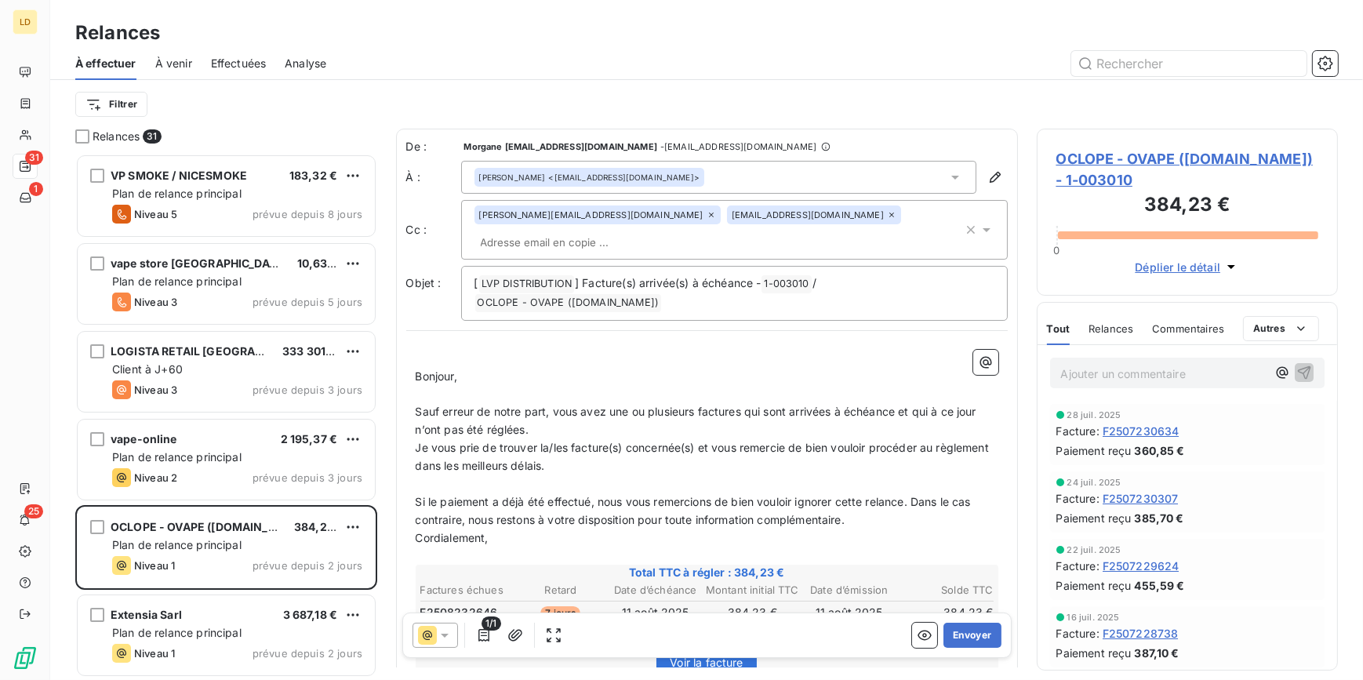
click at [1098, 358] on div "Ajouter un commentaire ﻿" at bounding box center [1187, 373] width 275 height 31
click at [1130, 391] on div "Ajouter un commentaire ﻿" at bounding box center [1188, 373] width 300 height 56
click at [1150, 360] on div "Ajouter un commentaire ﻿" at bounding box center [1187, 373] width 275 height 31
drag, startPoint x: 1143, startPoint y: 382, endPoint x: 1356, endPoint y: 425, distance: 217.7
click at [1143, 382] on p "Ajouter un commentaire ﻿" at bounding box center [1164, 374] width 206 height 20
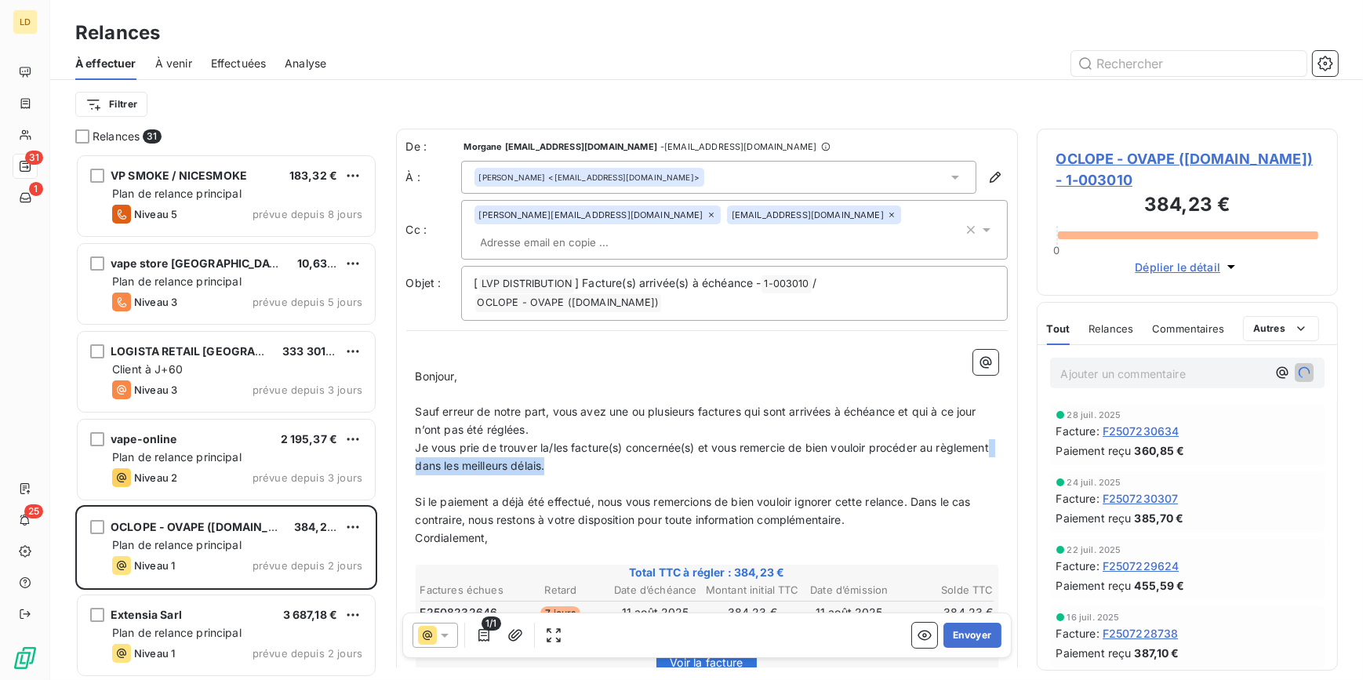
drag, startPoint x: 609, startPoint y: 418, endPoint x: 470, endPoint y: 419, distance: 138.8
click at [470, 439] on p "Je vous prie de trouver la/les facture(s) concernée(s) et vous remercie de bien…" at bounding box center [707, 457] width 583 height 36
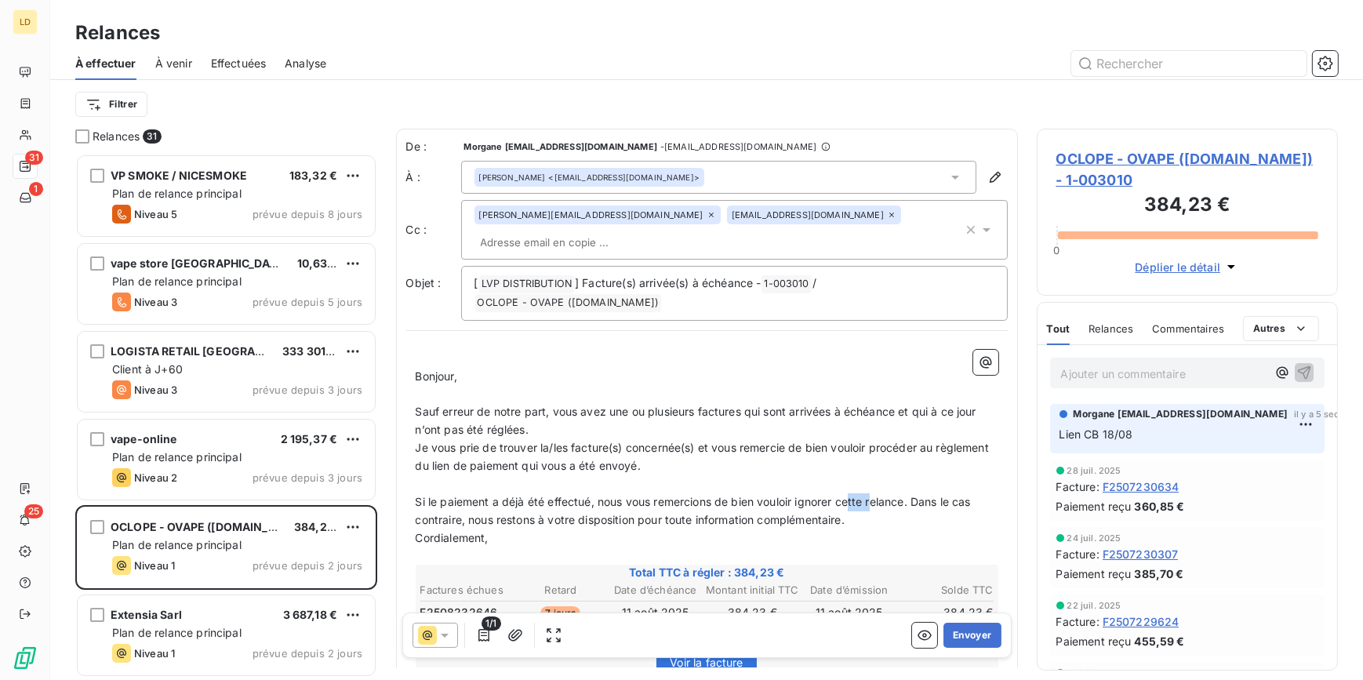
drag, startPoint x: 867, startPoint y: 463, endPoint x: 855, endPoint y: 463, distance: 11.8
click at [855, 495] on span "Si le paiement a déjà été effectué, nous vous remercions de bien vouloir ignore…" at bounding box center [695, 510] width 559 height 31
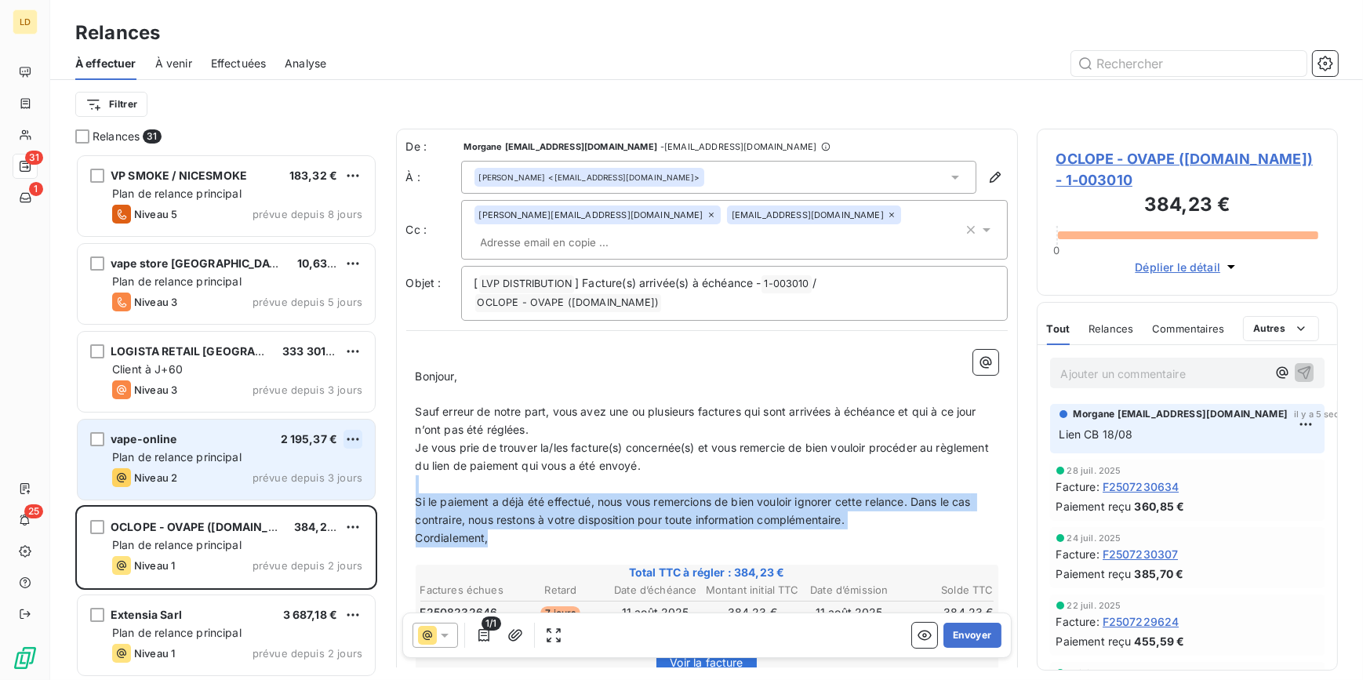
drag, startPoint x: 873, startPoint y: 486, endPoint x: 355, endPoint y: 448, distance: 519.9
click at [355, 448] on div "Relances 31 VP SMOKE / NICESMOKE 183,32 € Plan de relance principal Niveau 5 pr…" at bounding box center [706, 404] width 1313 height 551
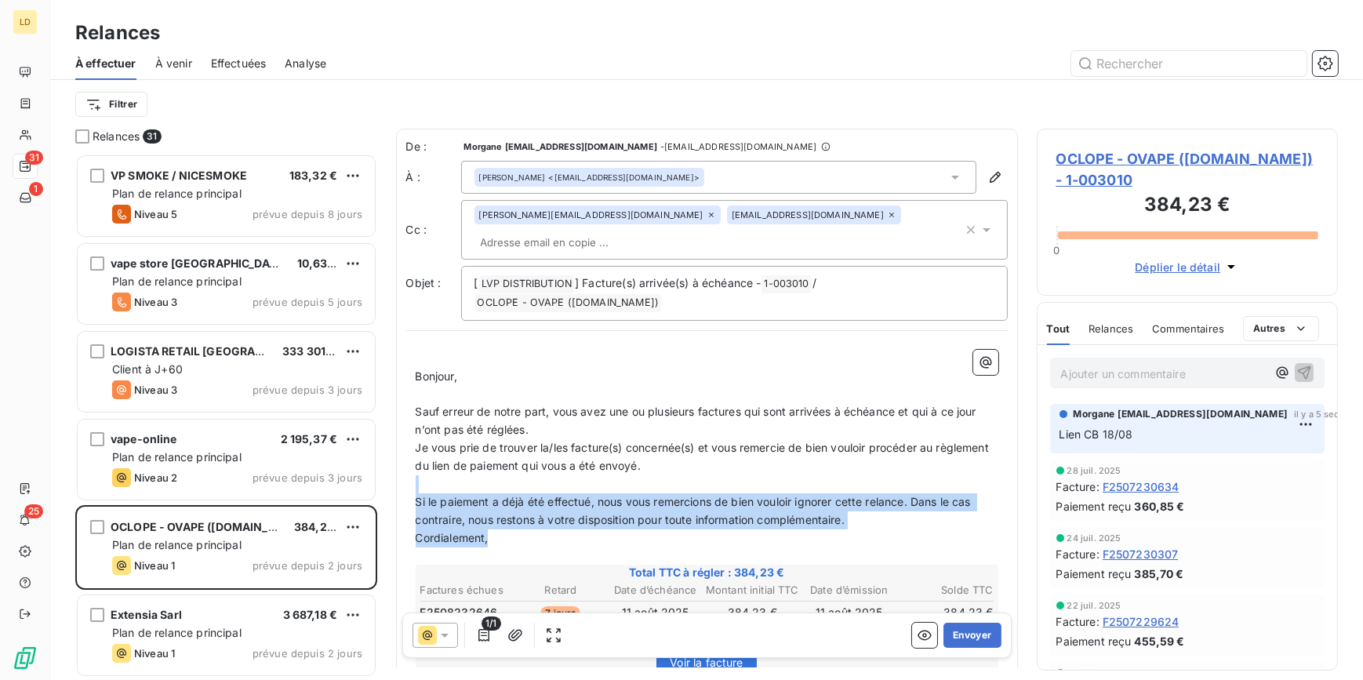
click at [920, 493] on p "Si le paiement a déjà été effectué, nous vous remercions de bien vouloir ignore…" at bounding box center [707, 511] width 583 height 36
click at [861, 493] on p "Si le paiement a déjà été effectué, nous vous remercions de bien vouloir ignore…" at bounding box center [707, 511] width 583 height 36
click at [839, 495] on span "Si le paiement a déjà été effectué, nous vous remercions de bien vouloir ignore…" at bounding box center [695, 510] width 559 height 31
drag, startPoint x: 869, startPoint y: 482, endPoint x: 406, endPoint y: 457, distance: 463.5
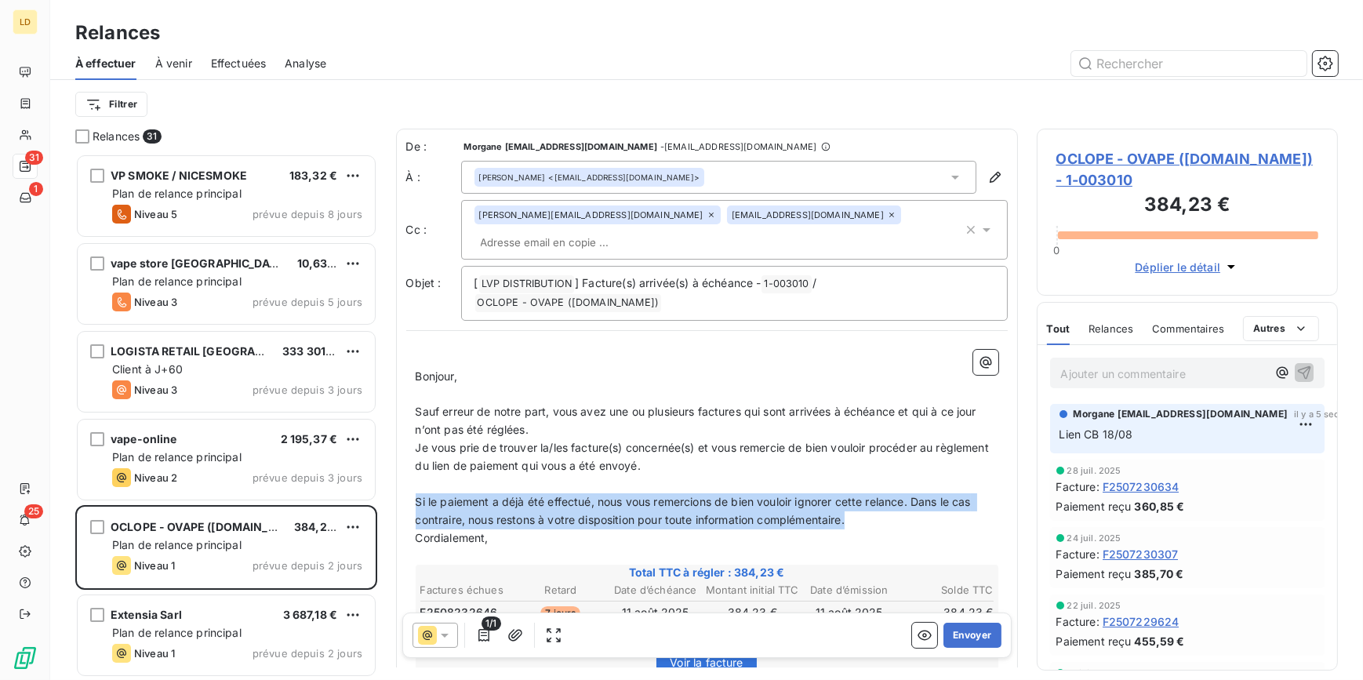
click at [406, 457] on div "﻿ Bonjour, ﻿ Sauf erreur de notre part, vous avez une ou plusieurs factures qui…" at bounding box center [707, 601] width 602 height 522
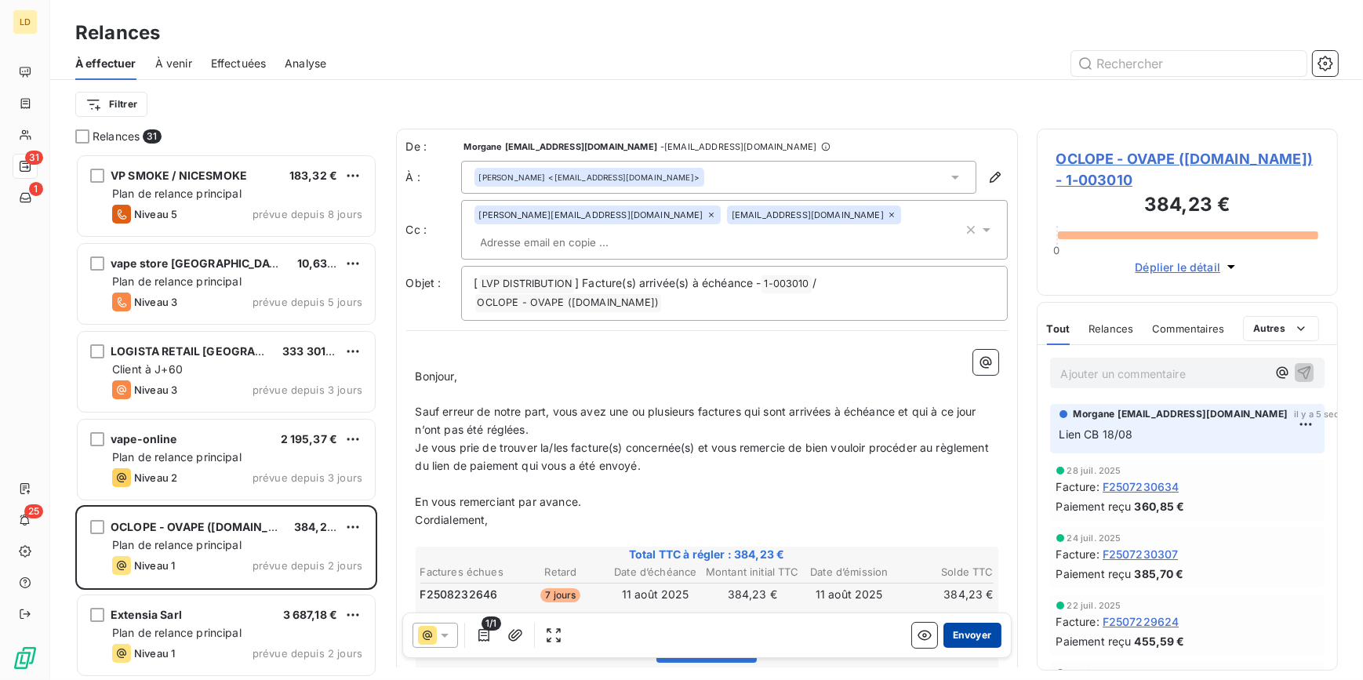
click at [980, 639] on button "Envoyer" at bounding box center [972, 635] width 57 height 25
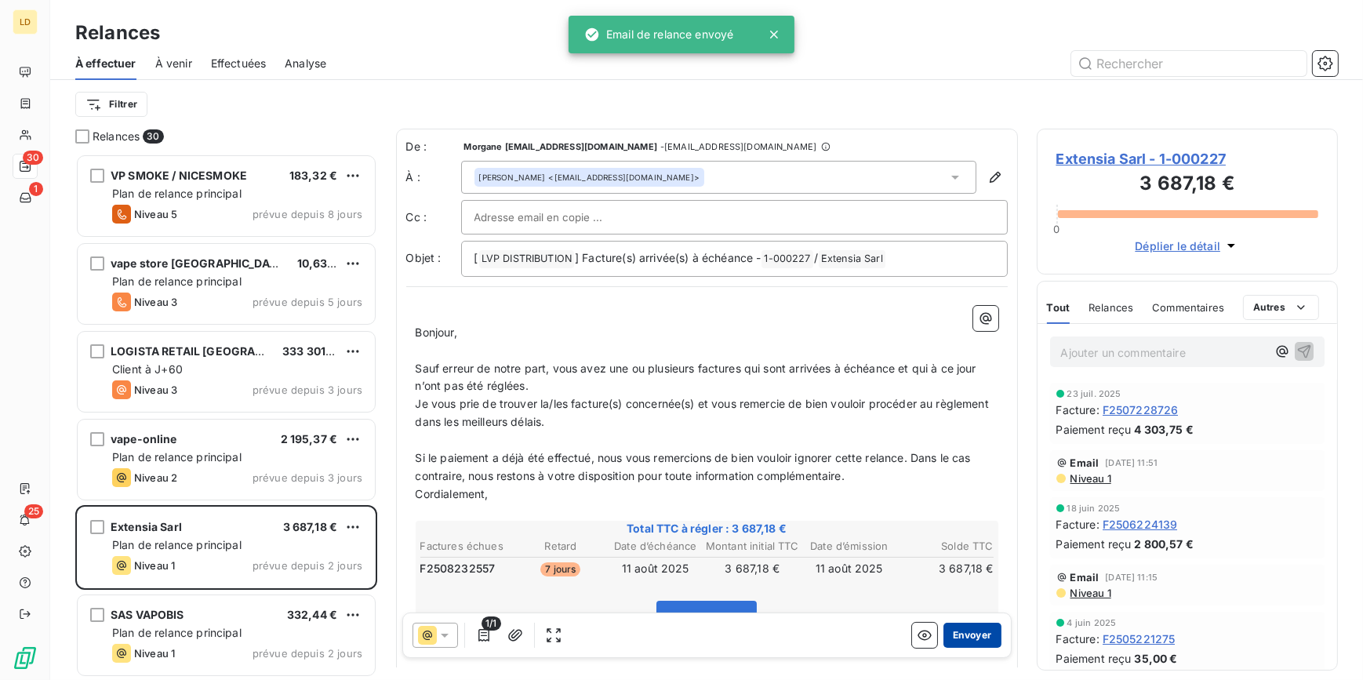
click at [968, 624] on button "Envoyer" at bounding box center [972, 635] width 57 height 25
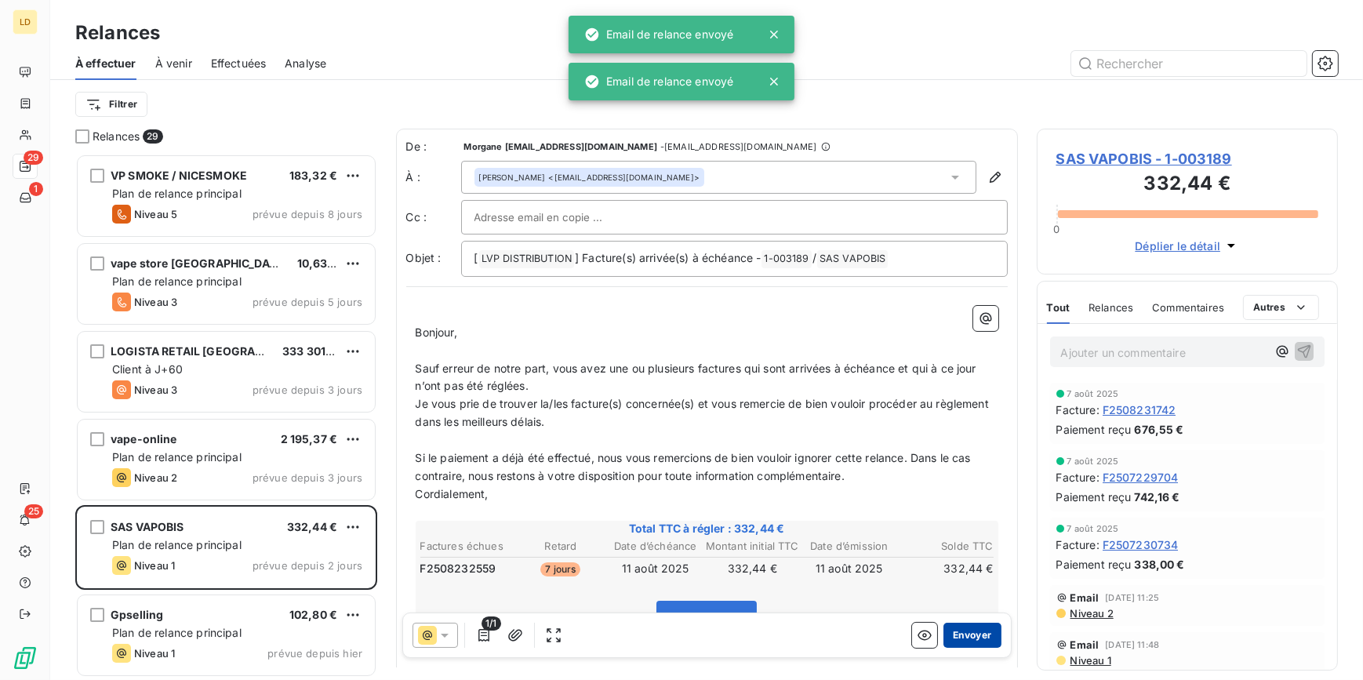
click at [965, 644] on button "Envoyer" at bounding box center [972, 635] width 57 height 25
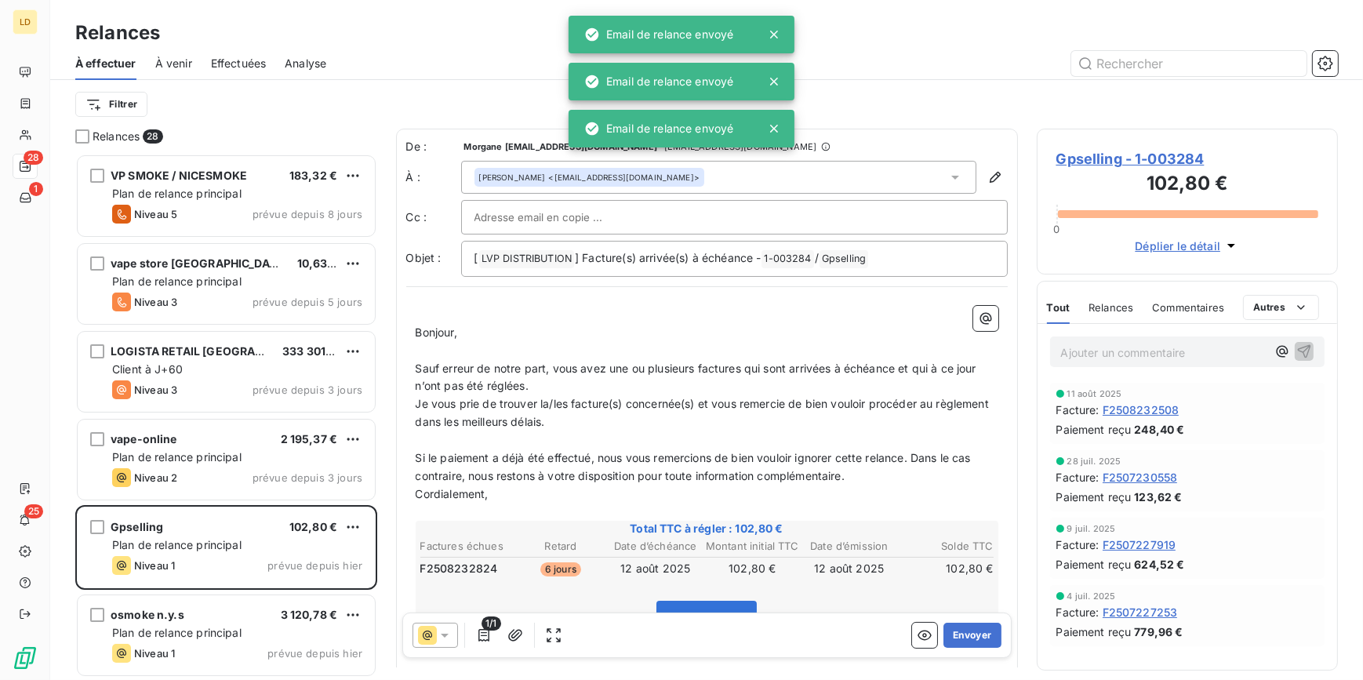
click at [1092, 373] on div "Ajouter un commentaire ﻿" at bounding box center [1188, 352] width 300 height 56
click at [1131, 338] on div "Ajouter un commentaire ﻿" at bounding box center [1187, 352] width 275 height 31
click at [1133, 351] on p "Ajouter un commentaire ﻿" at bounding box center [1164, 353] width 206 height 20
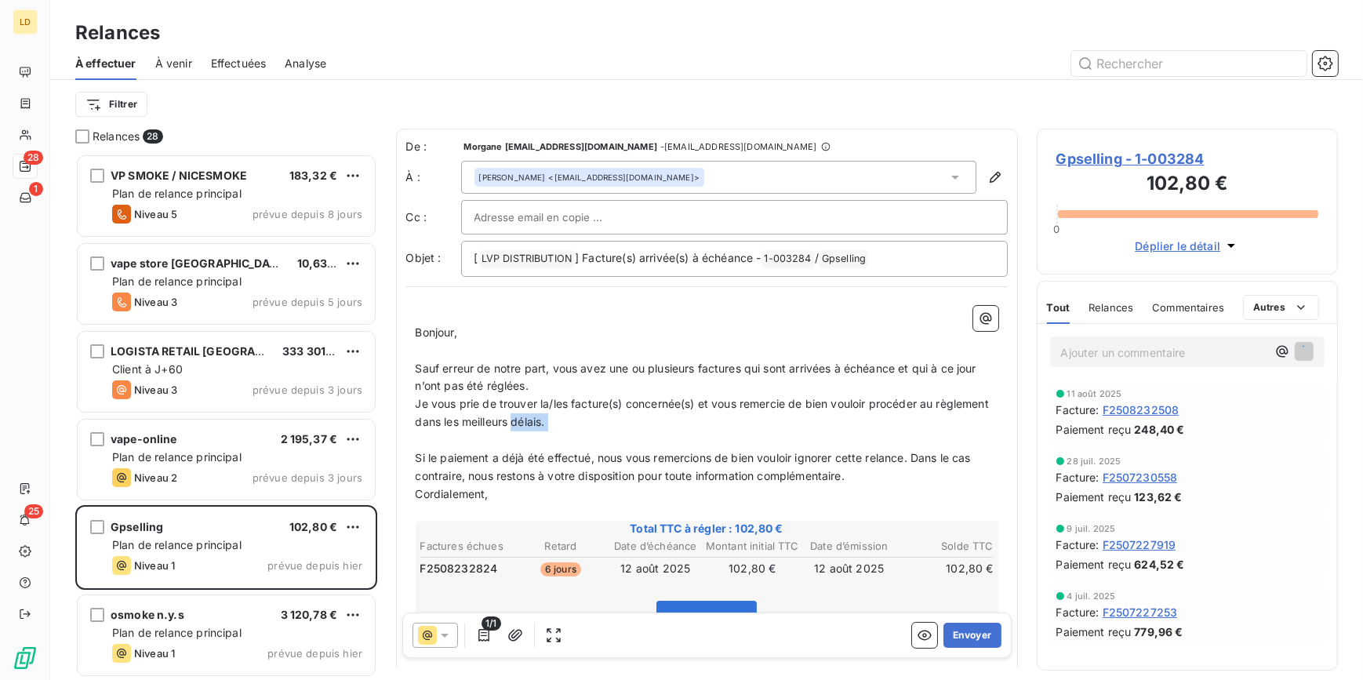
drag, startPoint x: 610, startPoint y: 431, endPoint x: 570, endPoint y: 417, distance: 41.7
click at [570, 417] on div "﻿ Bonjour, ﻿ Sauf erreur de notre part, vous avez une ou plusieurs factures qui…" at bounding box center [707, 558] width 583 height 504
click at [621, 425] on p "Je vous prie de trouver la/les facture(s) concernée(s) et vous remercie de bien…" at bounding box center [707, 413] width 583 height 36
drag, startPoint x: 617, startPoint y: 420, endPoint x: 479, endPoint y: 417, distance: 138.9
click at [479, 417] on p "Je vous prie de trouver la/les facture(s) concernée(s) et vous remercie de bien…" at bounding box center [707, 413] width 583 height 36
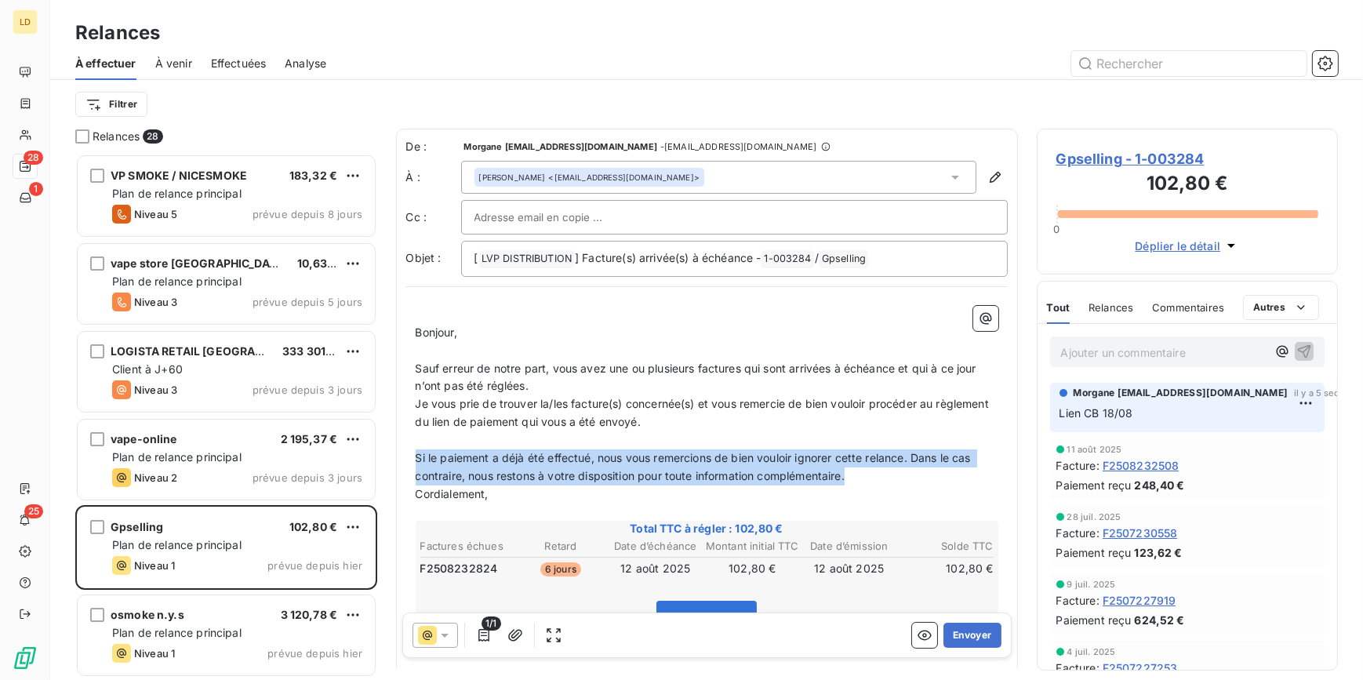
drag, startPoint x: 857, startPoint y: 479, endPoint x: 412, endPoint y: 463, distance: 445.8
click at [412, 463] on div "﻿ Bonjour, ﻿ Sauf erreur de notre part, vous avez une ou plusieurs factures qui…" at bounding box center [707, 558] width 602 height 522
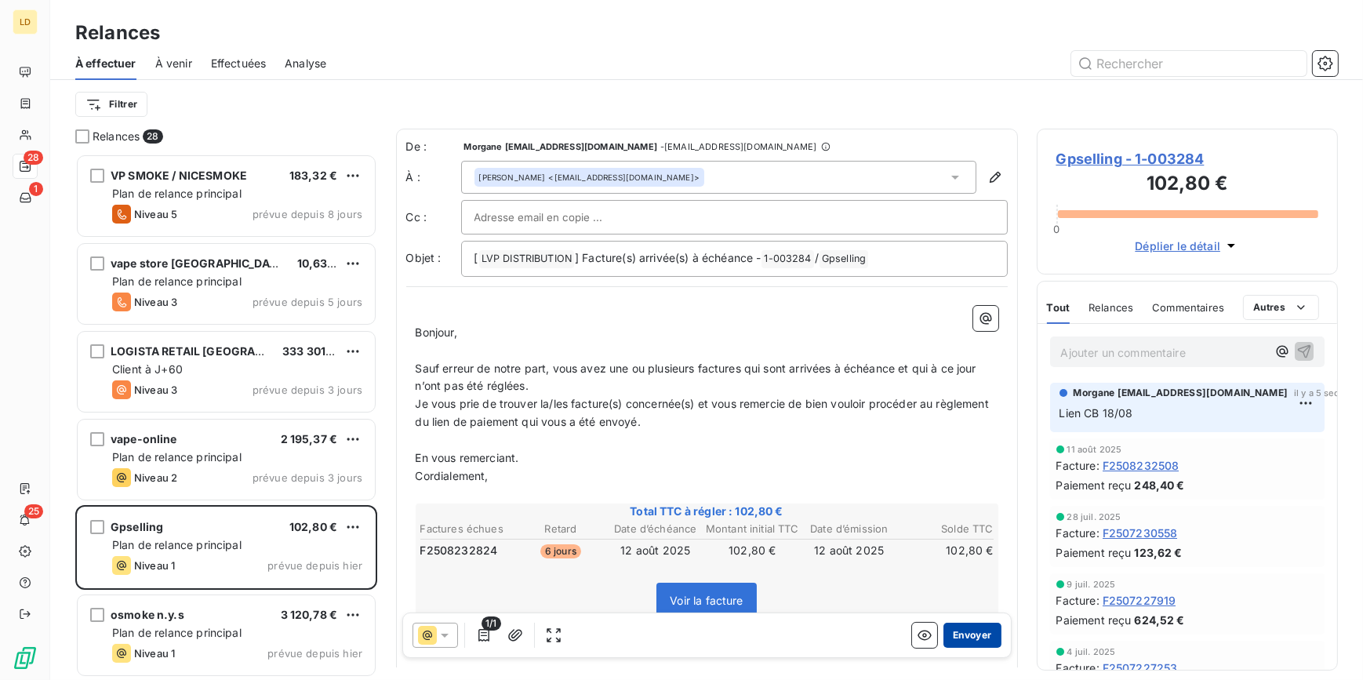
click at [977, 645] on button "Envoyer" at bounding box center [972, 635] width 57 height 25
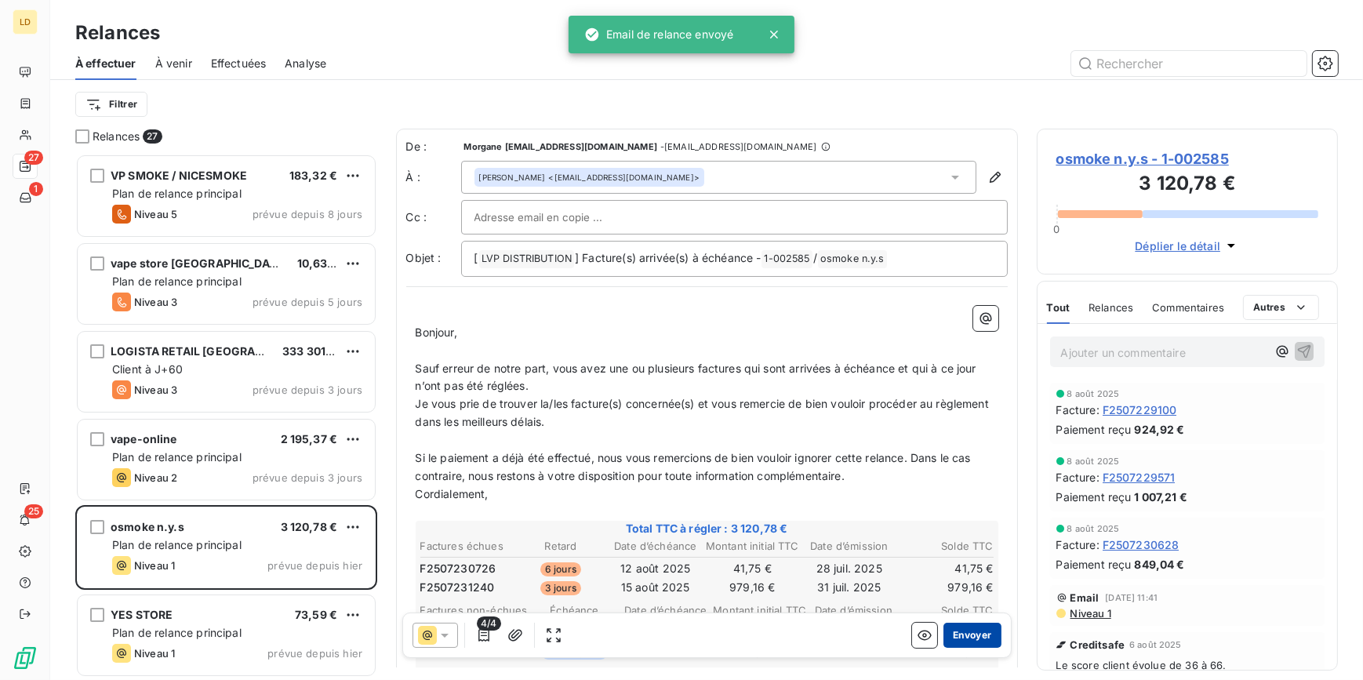
click at [964, 642] on button "Envoyer" at bounding box center [972, 635] width 57 height 25
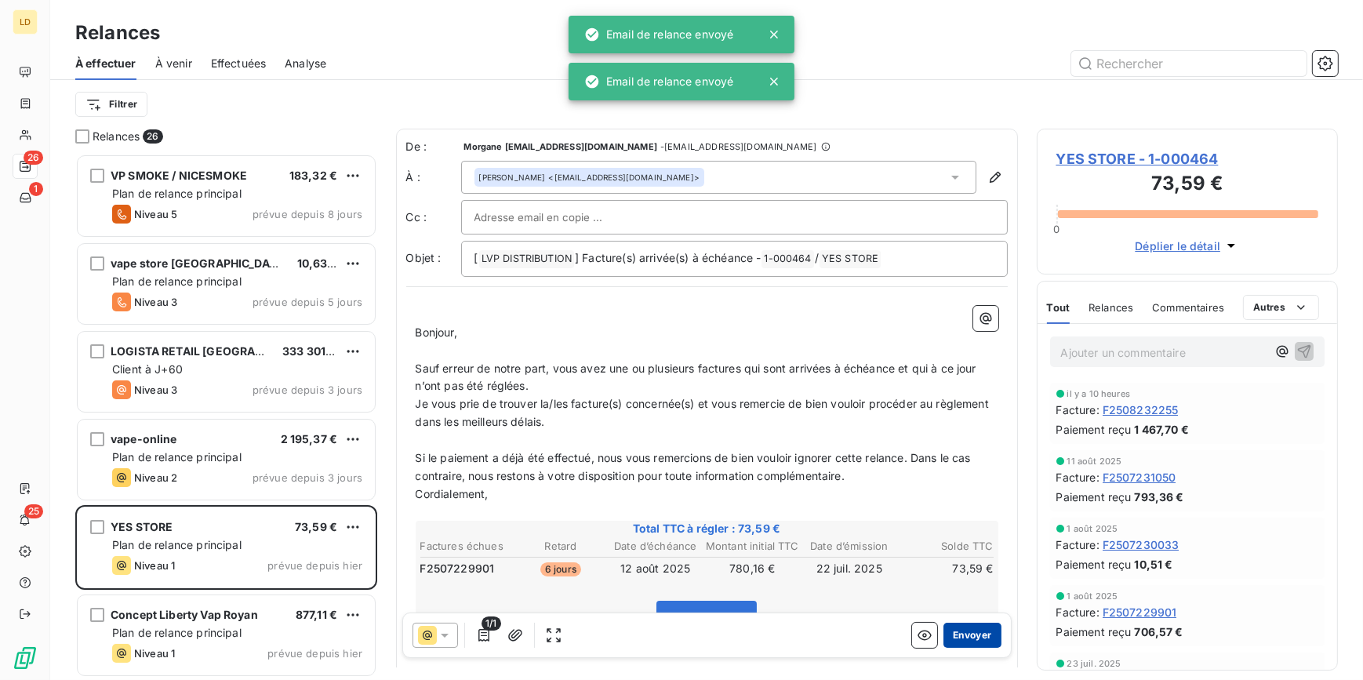
click at [977, 635] on button "Envoyer" at bounding box center [972, 635] width 57 height 25
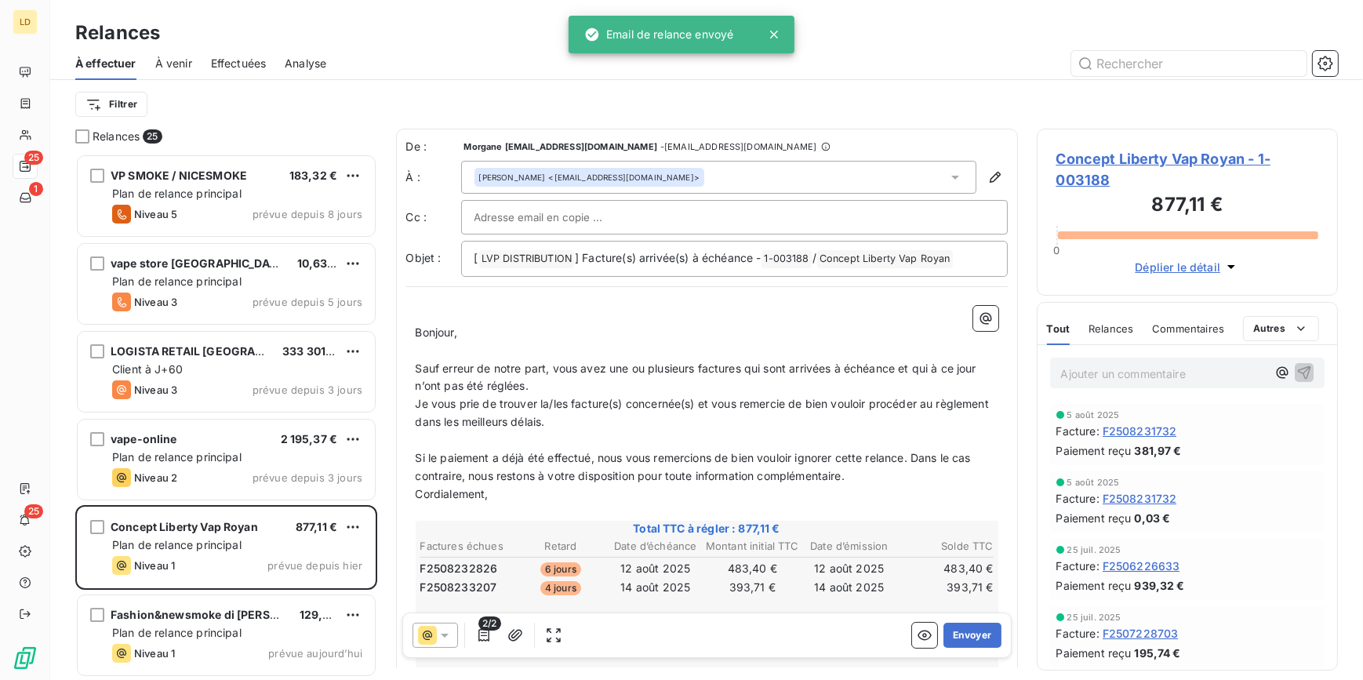
click at [961, 648] on div "2/2 Envoyer" at bounding box center [707, 635] width 610 height 45
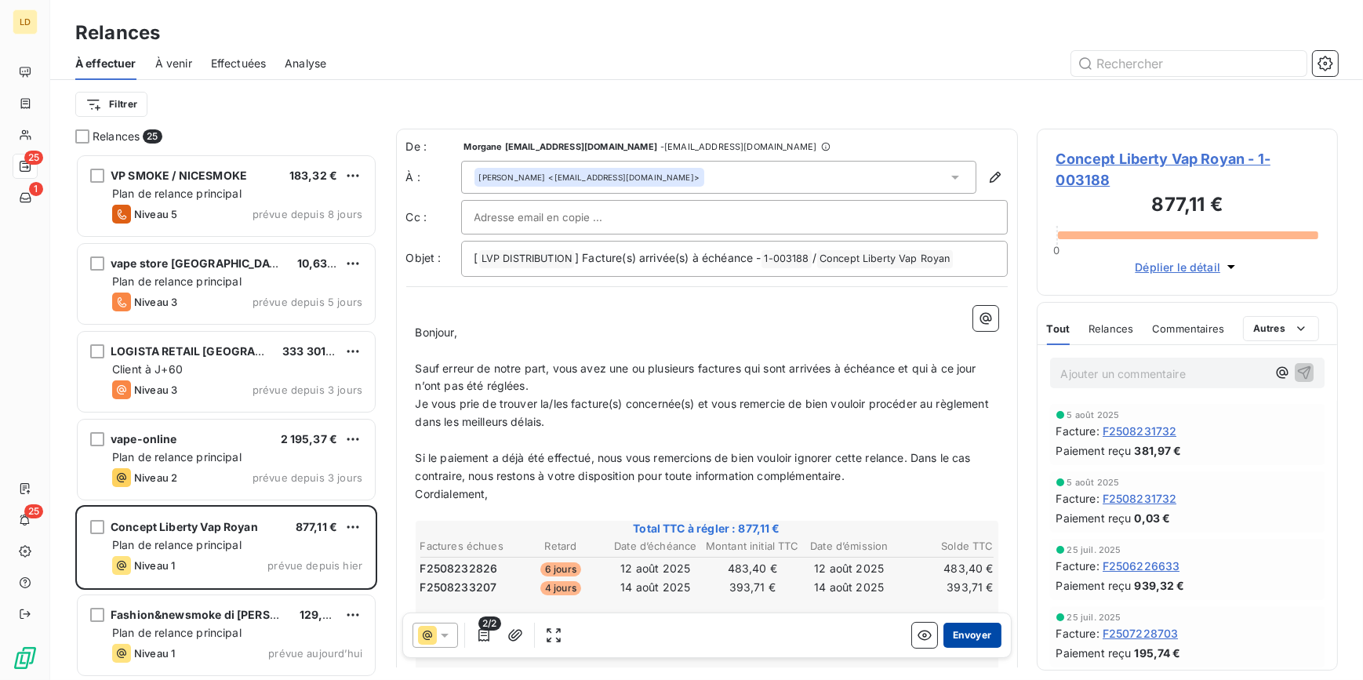
click at [970, 635] on button "Envoyer" at bounding box center [972, 635] width 57 height 25
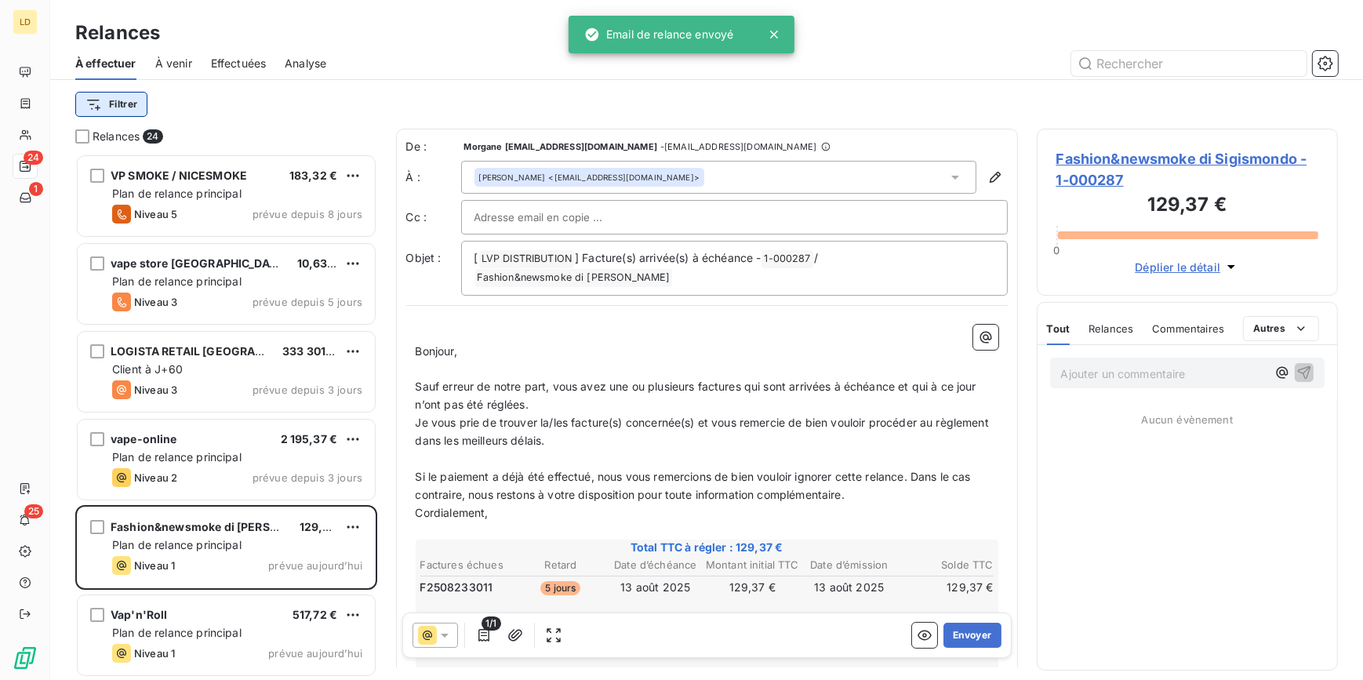
drag, startPoint x: 150, startPoint y: 114, endPoint x: 141, endPoint y: 110, distance: 9.5
click at [145, 112] on div "Filtrer" at bounding box center [706, 104] width 1263 height 30
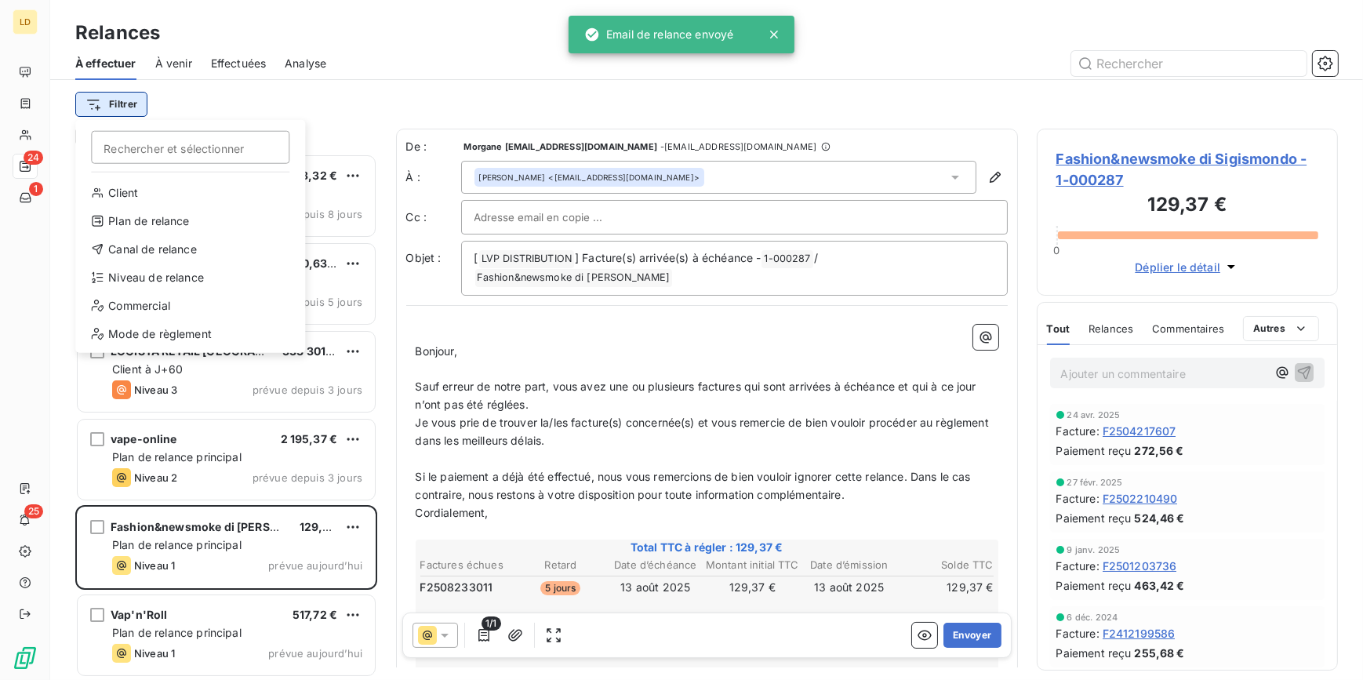
click at [128, 107] on html "LD 24 1 25 Relances À effectuer À venir Effectuées Analyse Filtrer Rechercher e…" at bounding box center [681, 340] width 1363 height 680
click at [195, 269] on div "Niveau de relance" at bounding box center [190, 277] width 217 height 25
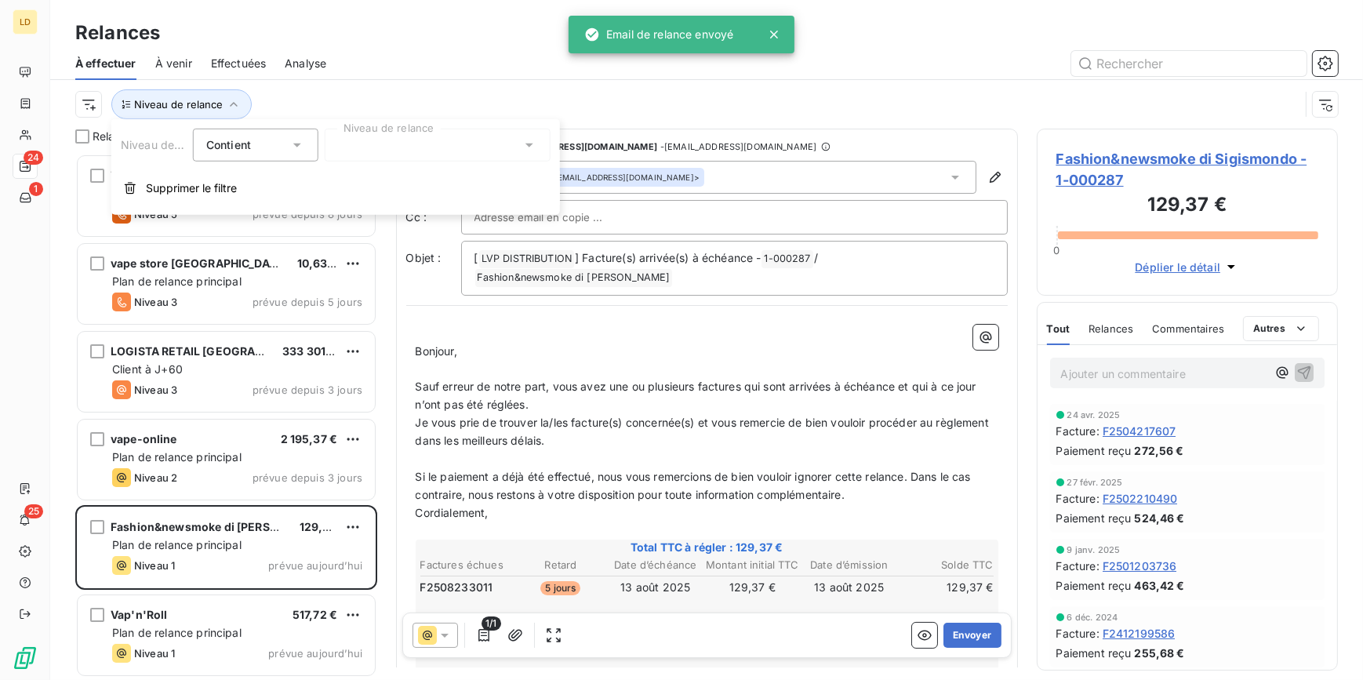
click at [306, 145] on div "Contient is" at bounding box center [256, 145] width 126 height 33
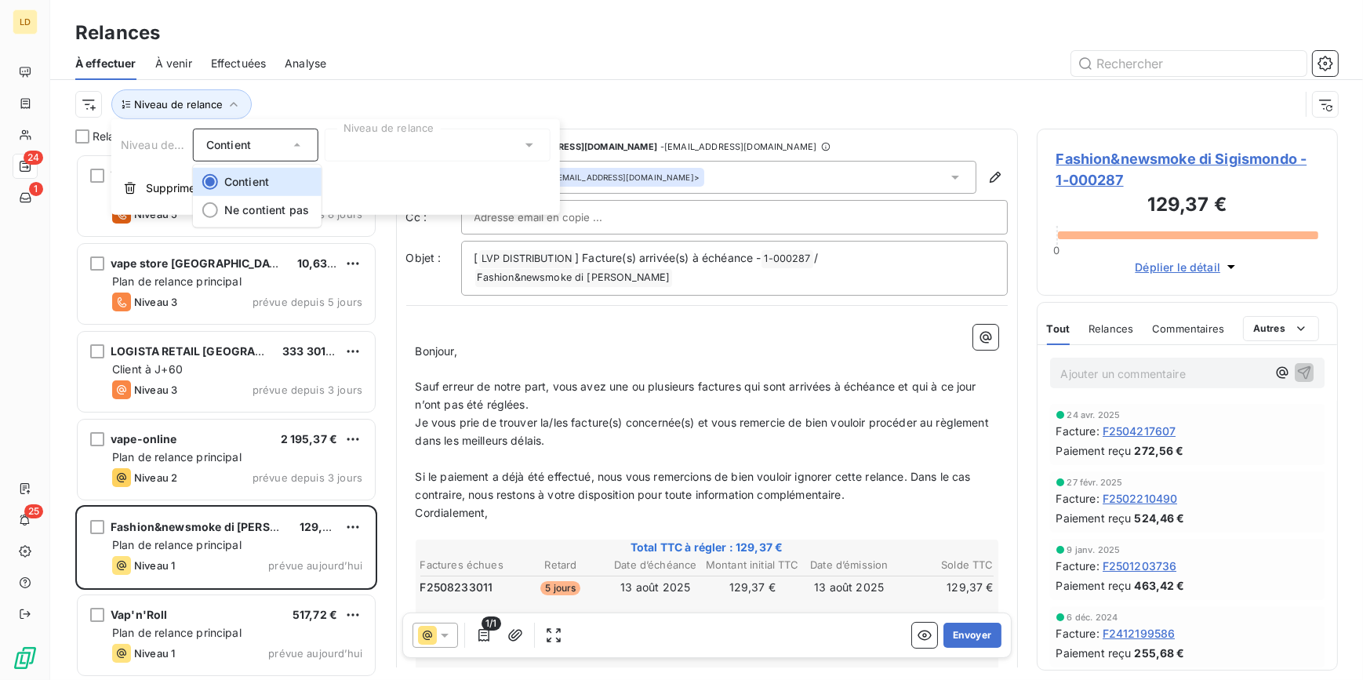
click at [342, 147] on div at bounding box center [438, 145] width 226 height 33
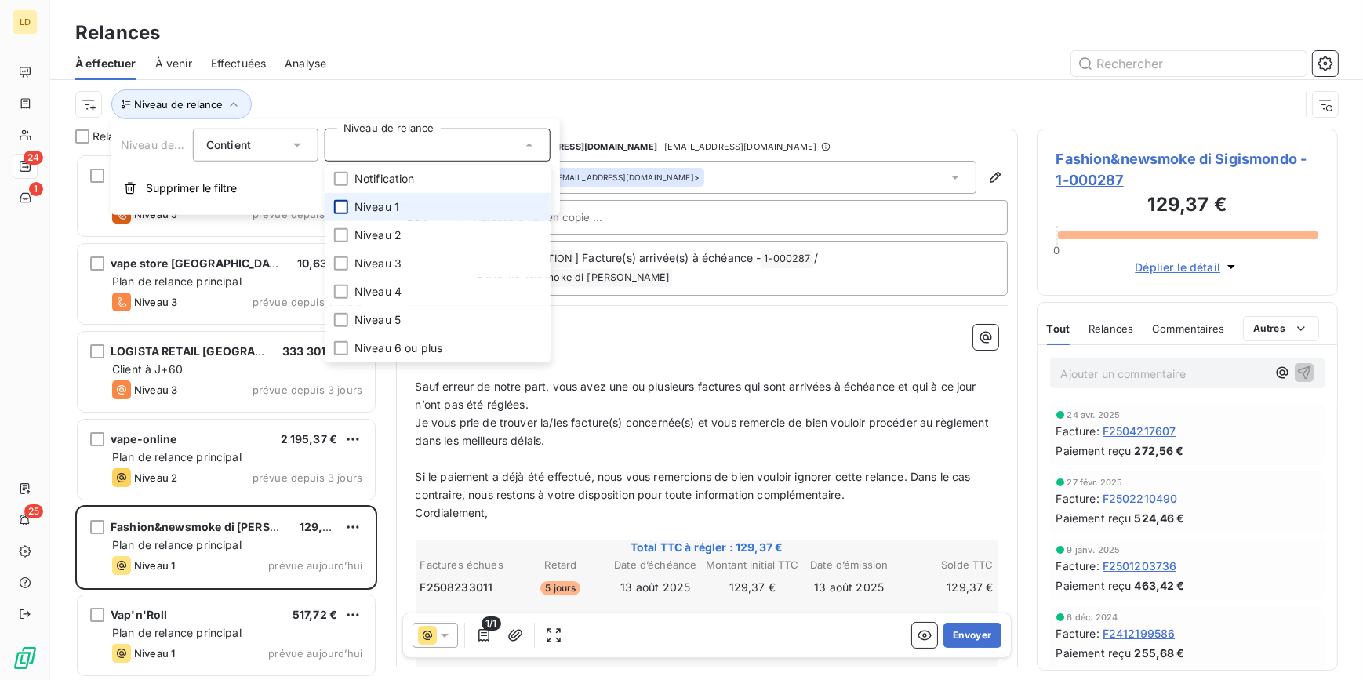
click at [348, 204] on div at bounding box center [341, 207] width 14 height 14
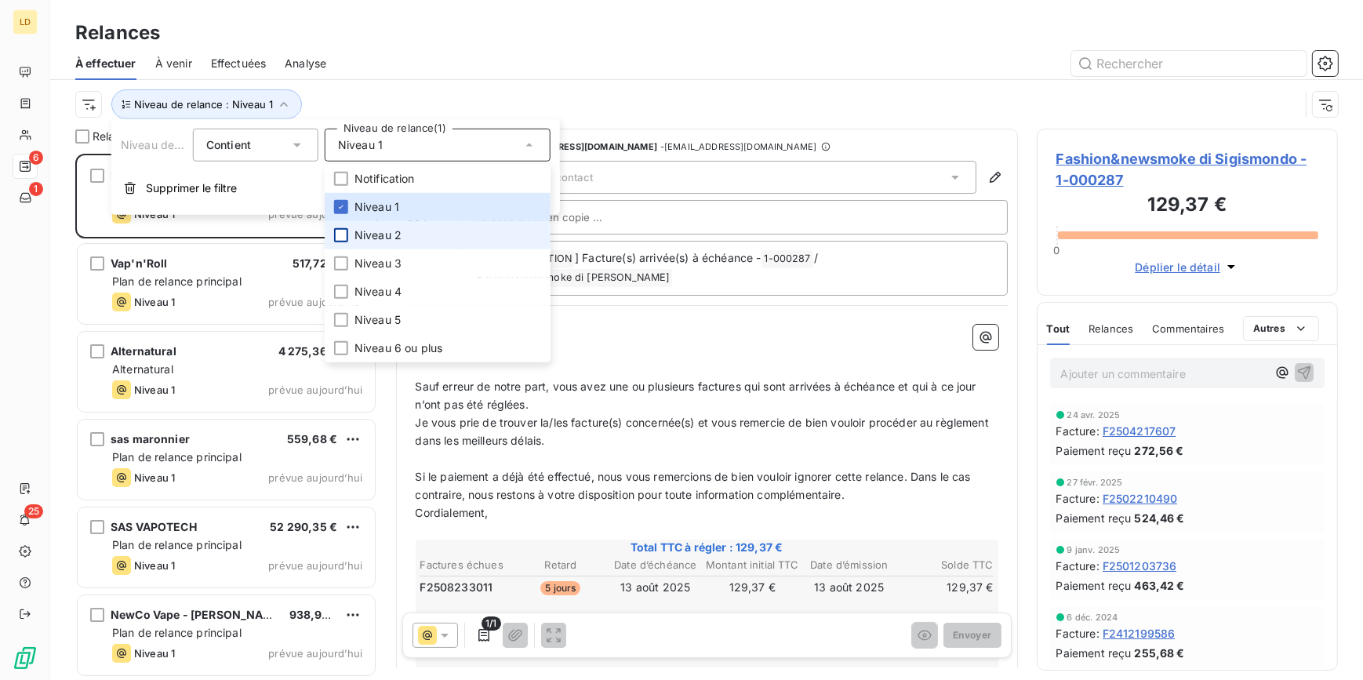
scroll to position [516, 290]
click at [343, 231] on div at bounding box center [341, 235] width 14 height 14
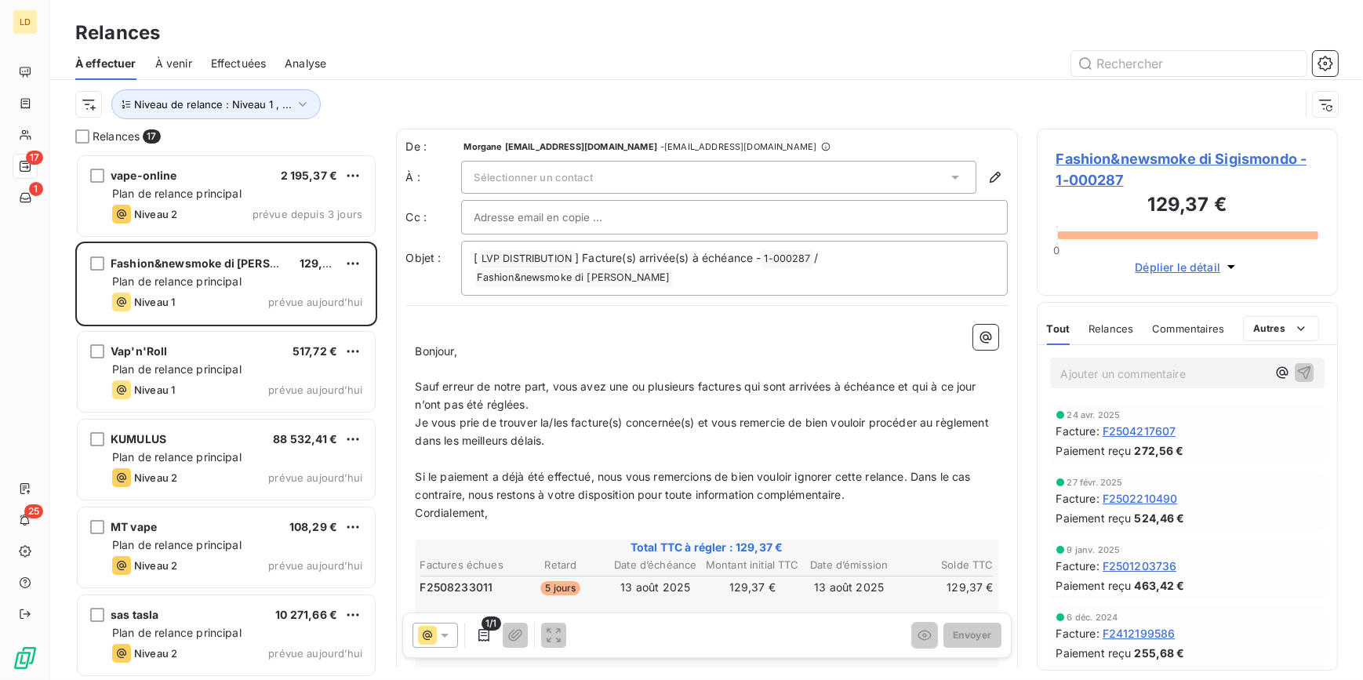
click at [460, 58] on div at bounding box center [841, 63] width 993 height 25
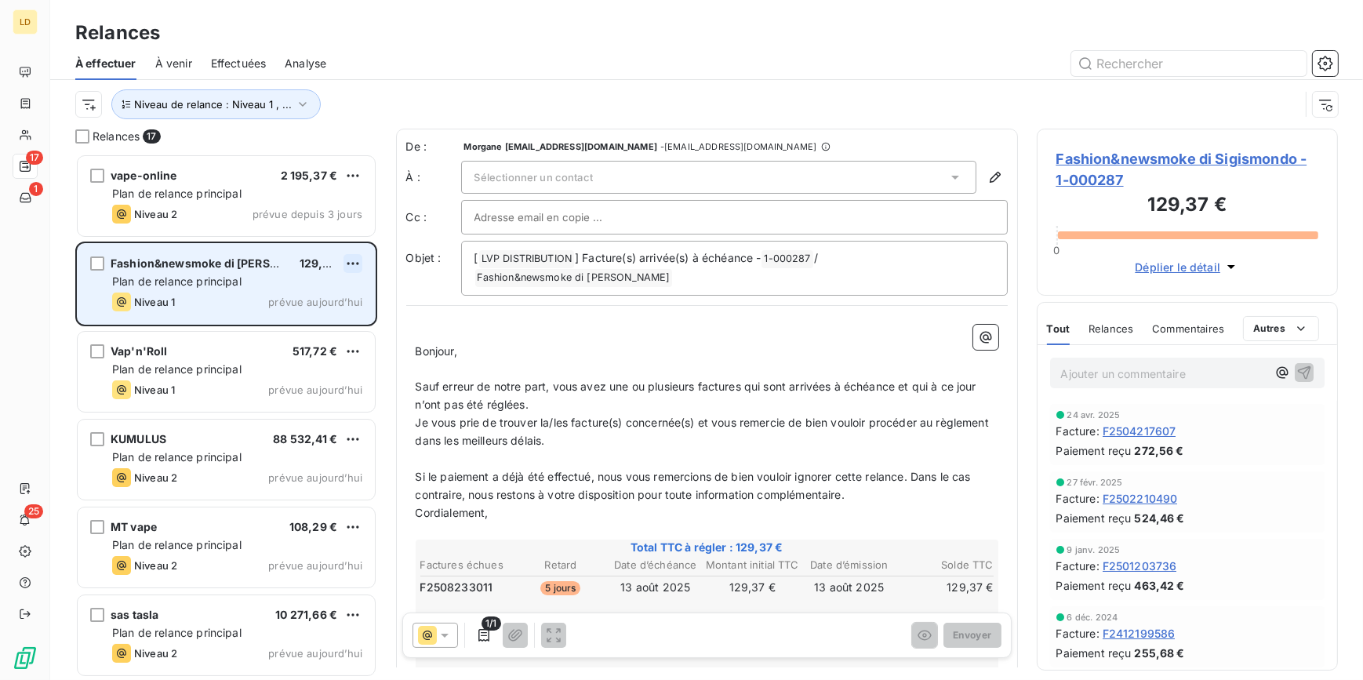
click at [358, 267] on html "LD 17 1 25 Relances À effectuer À venir Effectuées Analyse Niveau de relance : …" at bounding box center [681, 340] width 1363 height 680
click at [310, 314] on div "Passer cette action" at bounding box center [285, 322] width 140 height 25
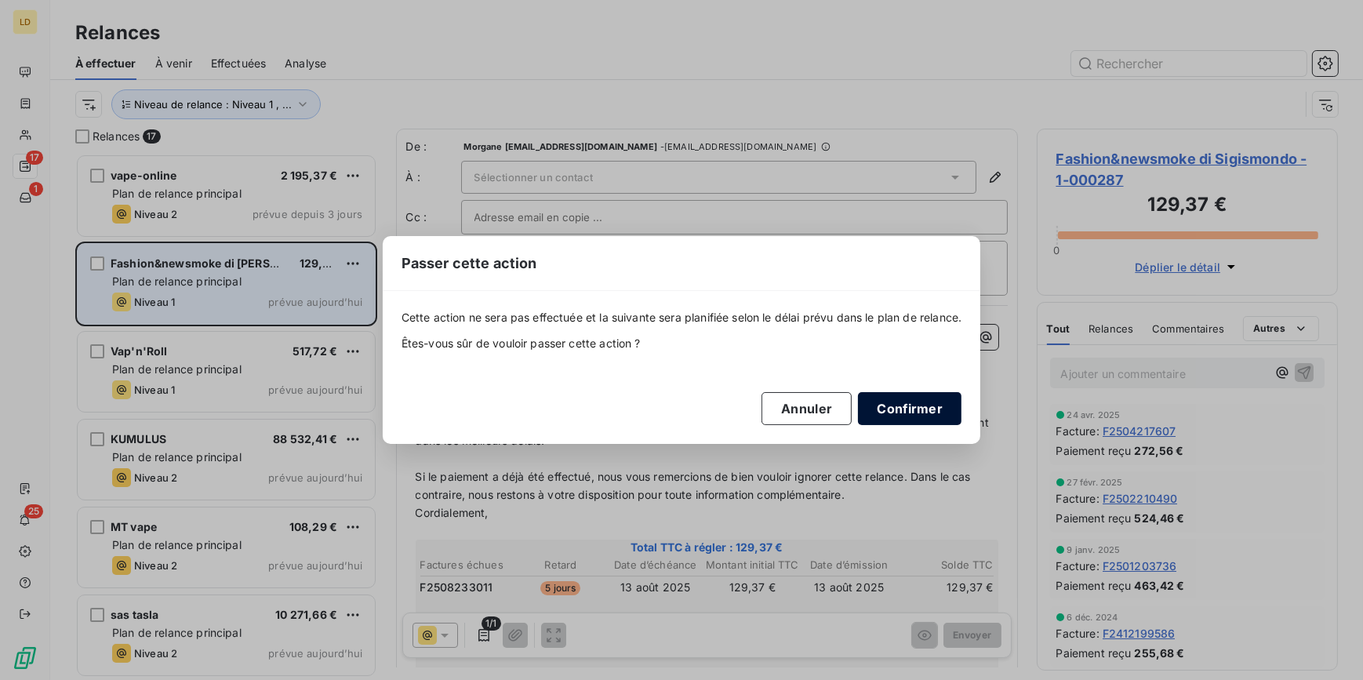
click at [899, 405] on button "Confirmer" at bounding box center [910, 408] width 104 height 33
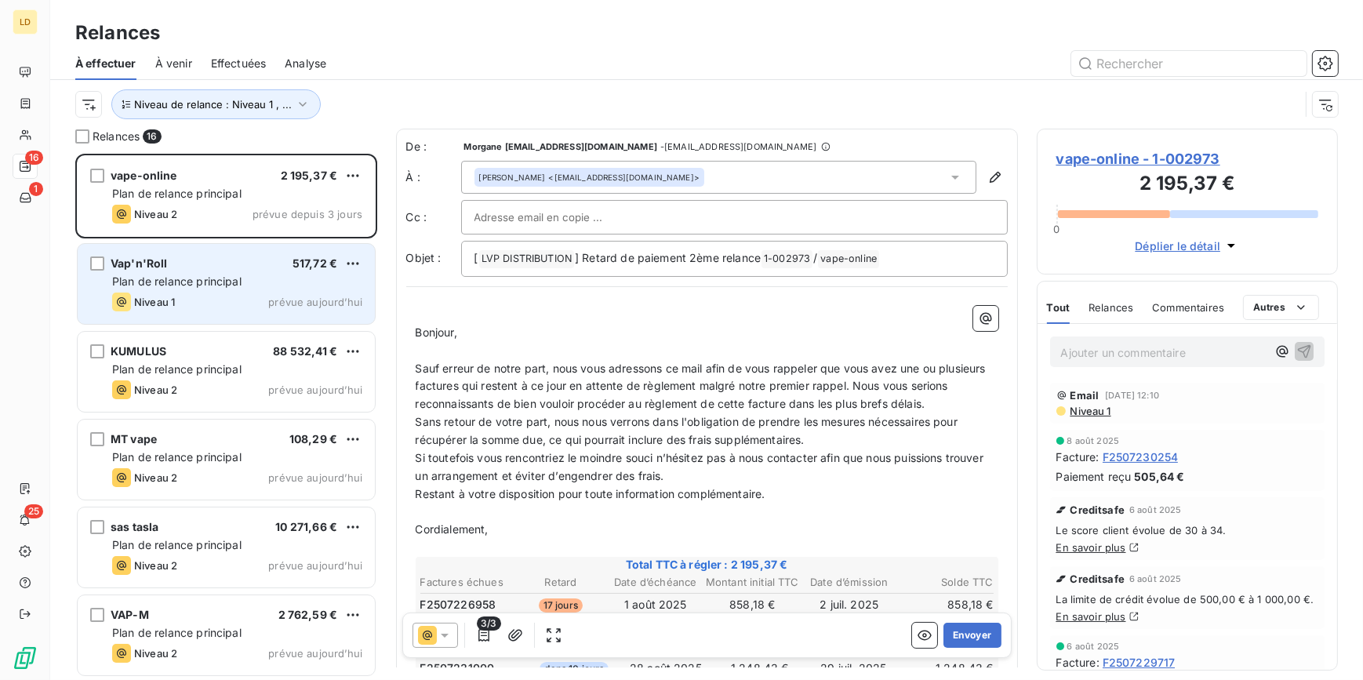
click at [195, 274] on div "Plan de relance principal" at bounding box center [237, 282] width 250 height 16
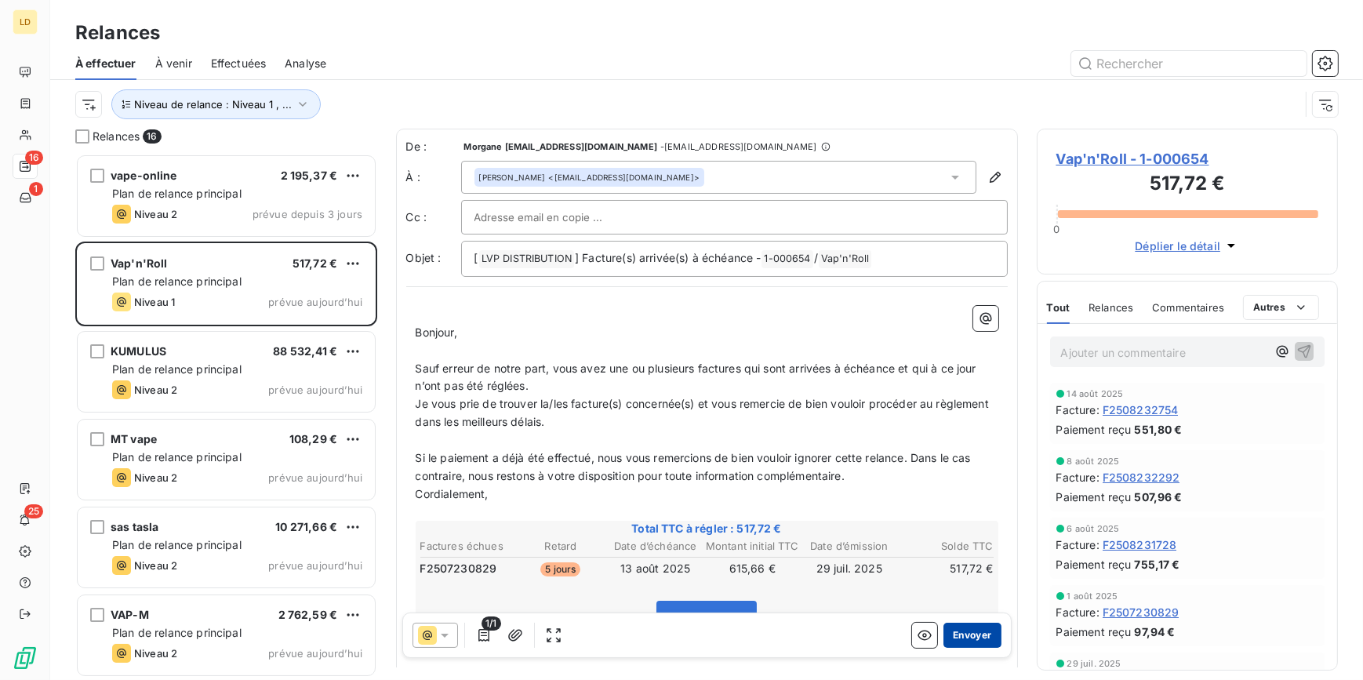
click at [961, 641] on button "Envoyer" at bounding box center [972, 635] width 57 height 25
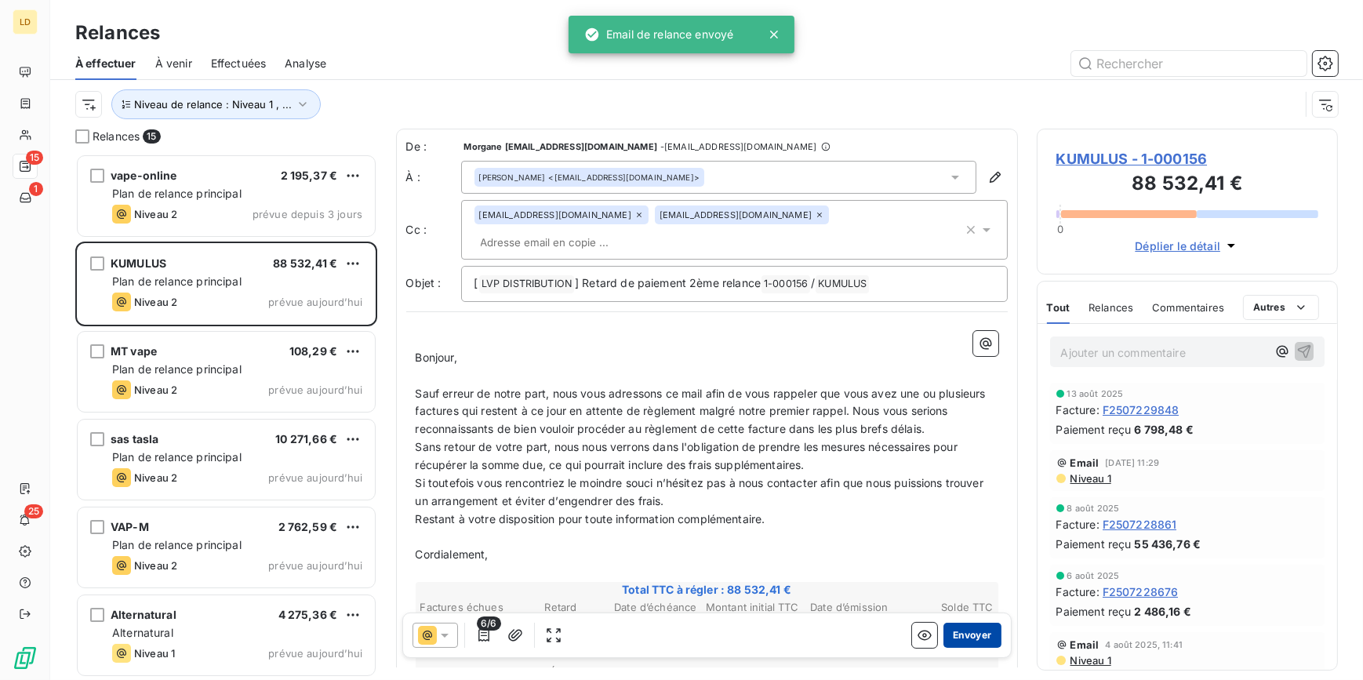
click at [980, 630] on button "Envoyer" at bounding box center [972, 635] width 57 height 25
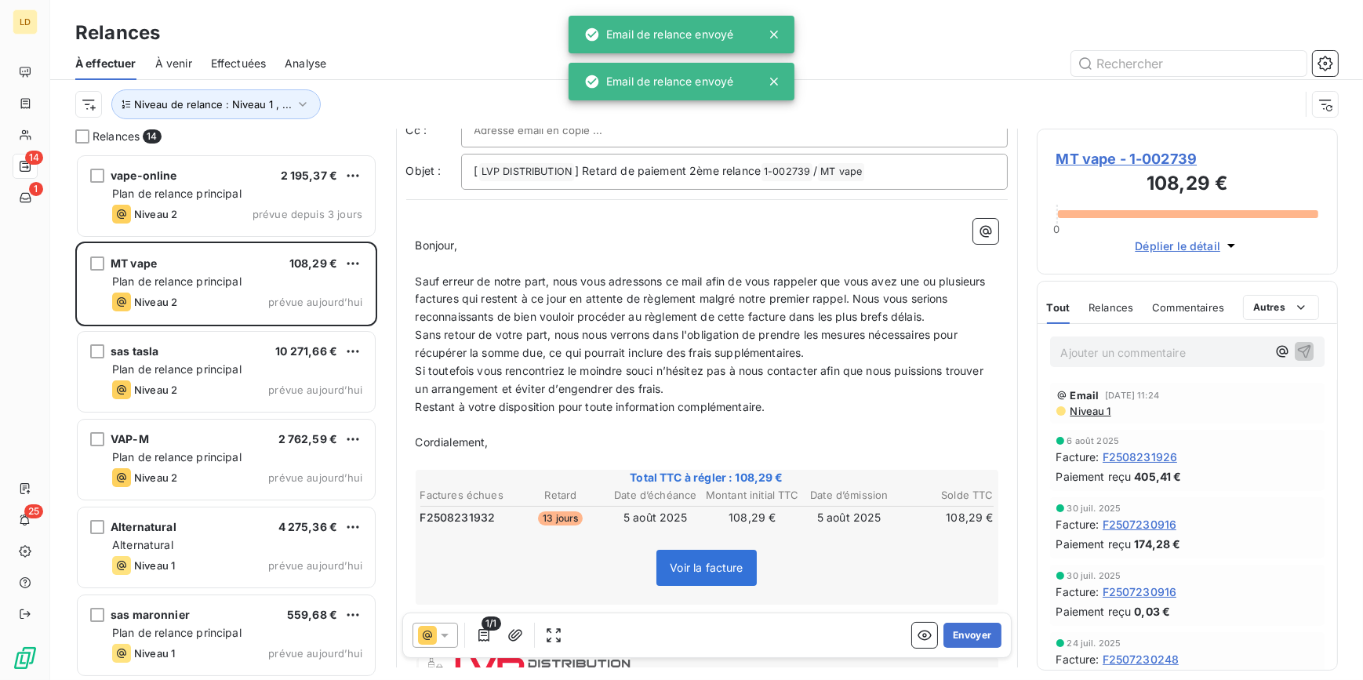
scroll to position [95, 0]
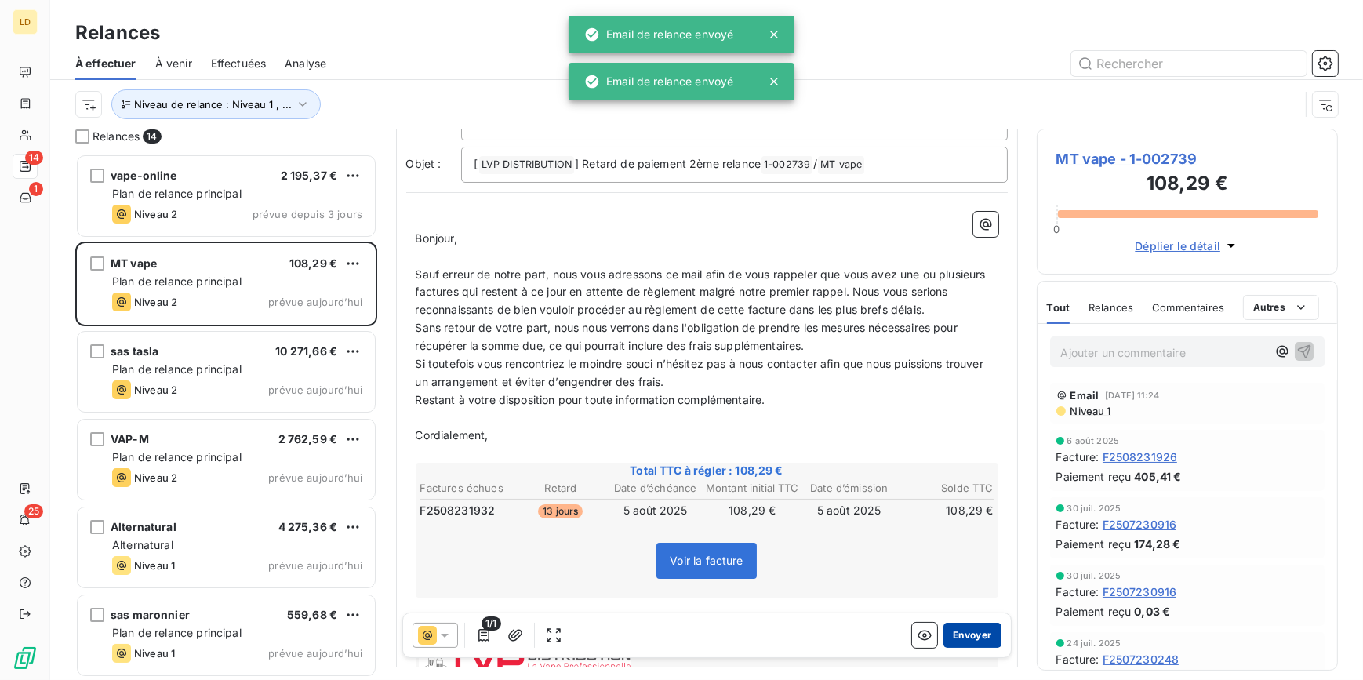
click at [966, 635] on button "Envoyer" at bounding box center [972, 635] width 57 height 25
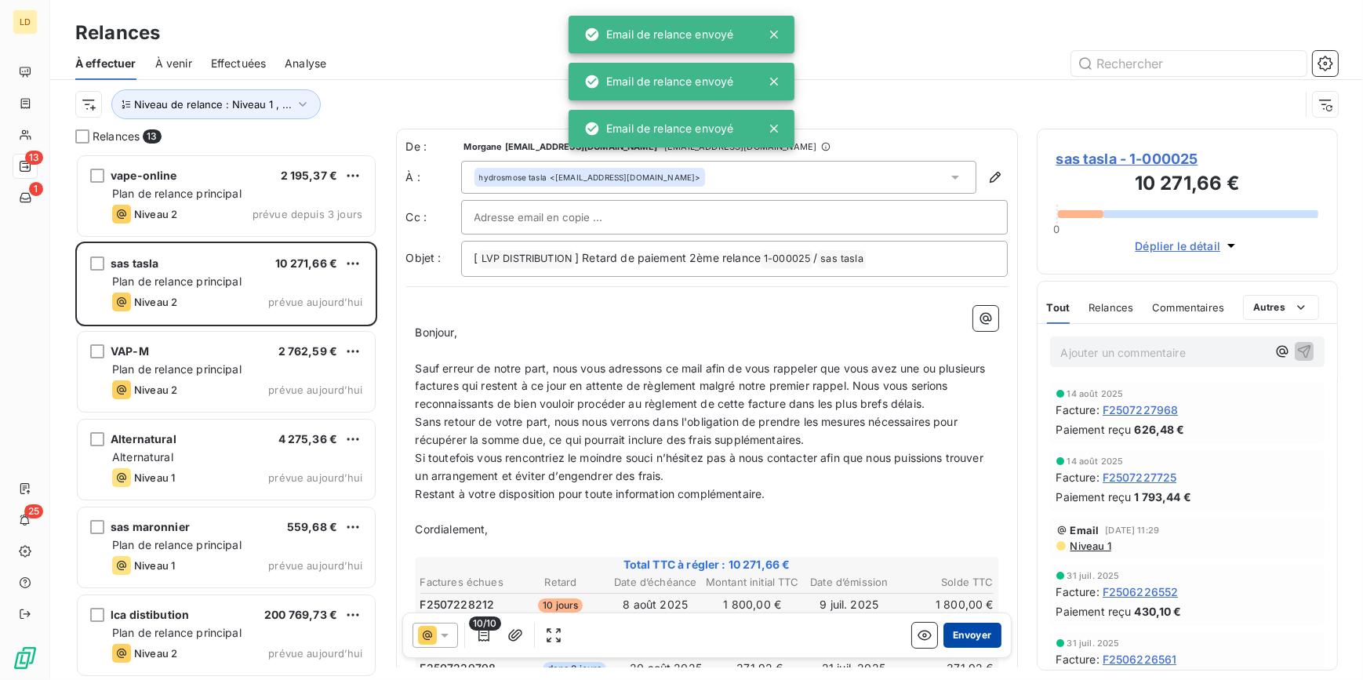
click at [968, 633] on button "Envoyer" at bounding box center [972, 635] width 57 height 25
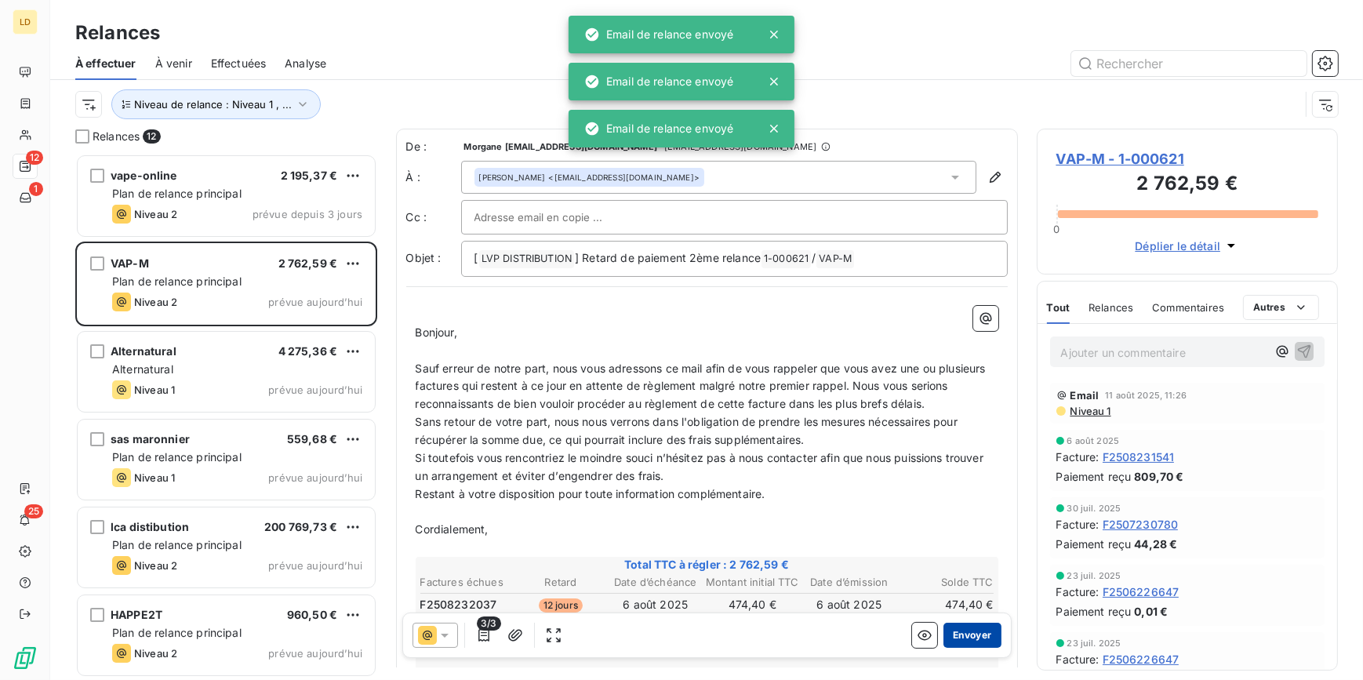
click at [969, 623] on button "Envoyer" at bounding box center [972, 635] width 57 height 25
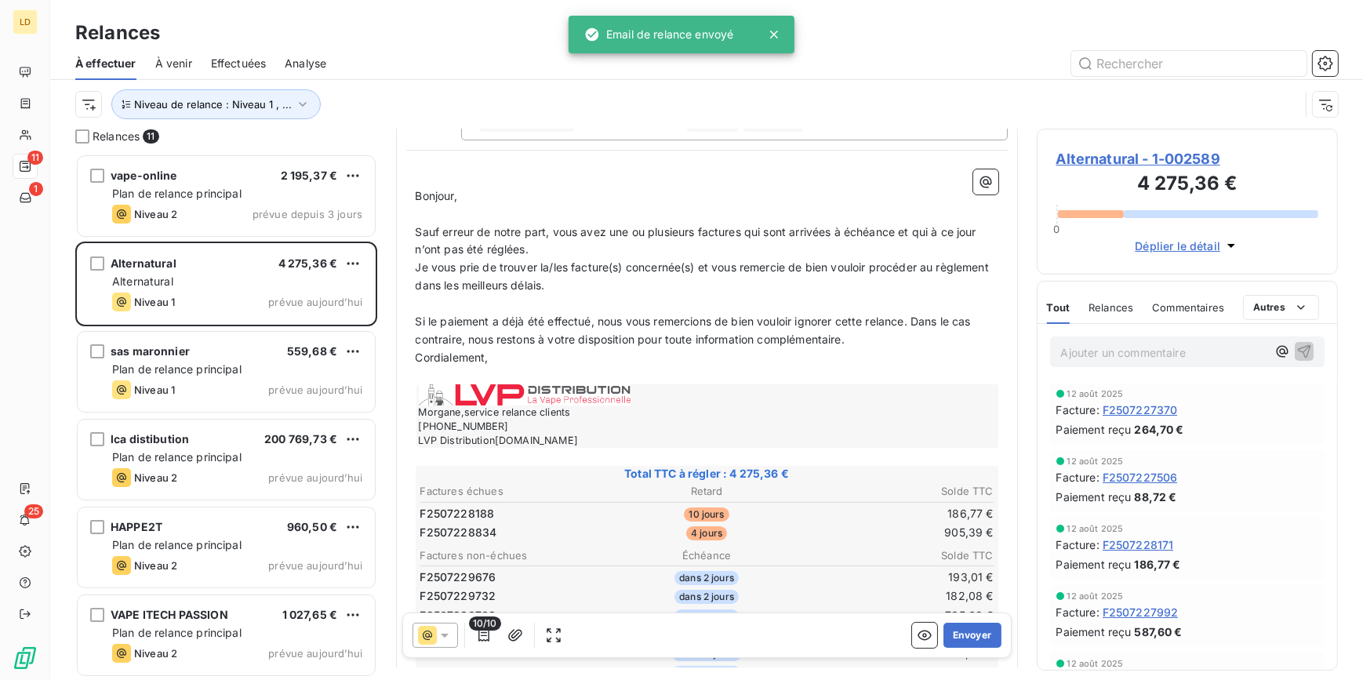
scroll to position [191, 0]
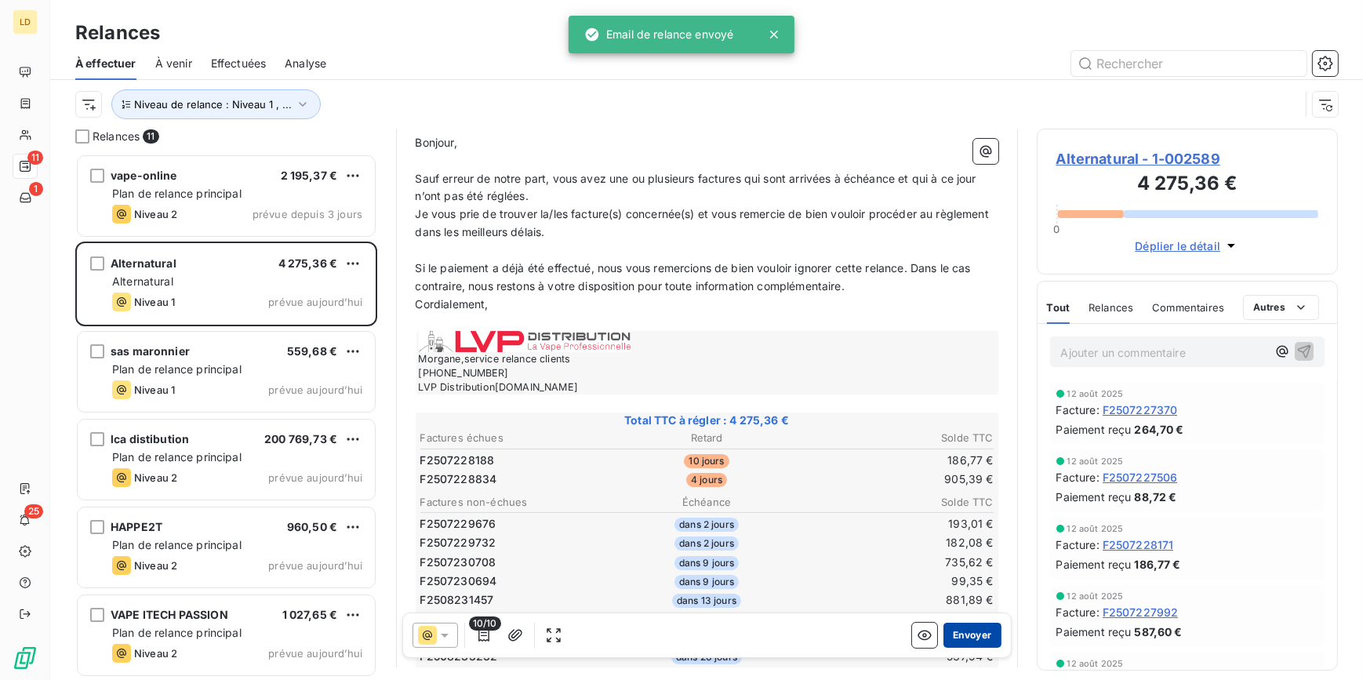
click at [984, 641] on button "Envoyer" at bounding box center [972, 635] width 57 height 25
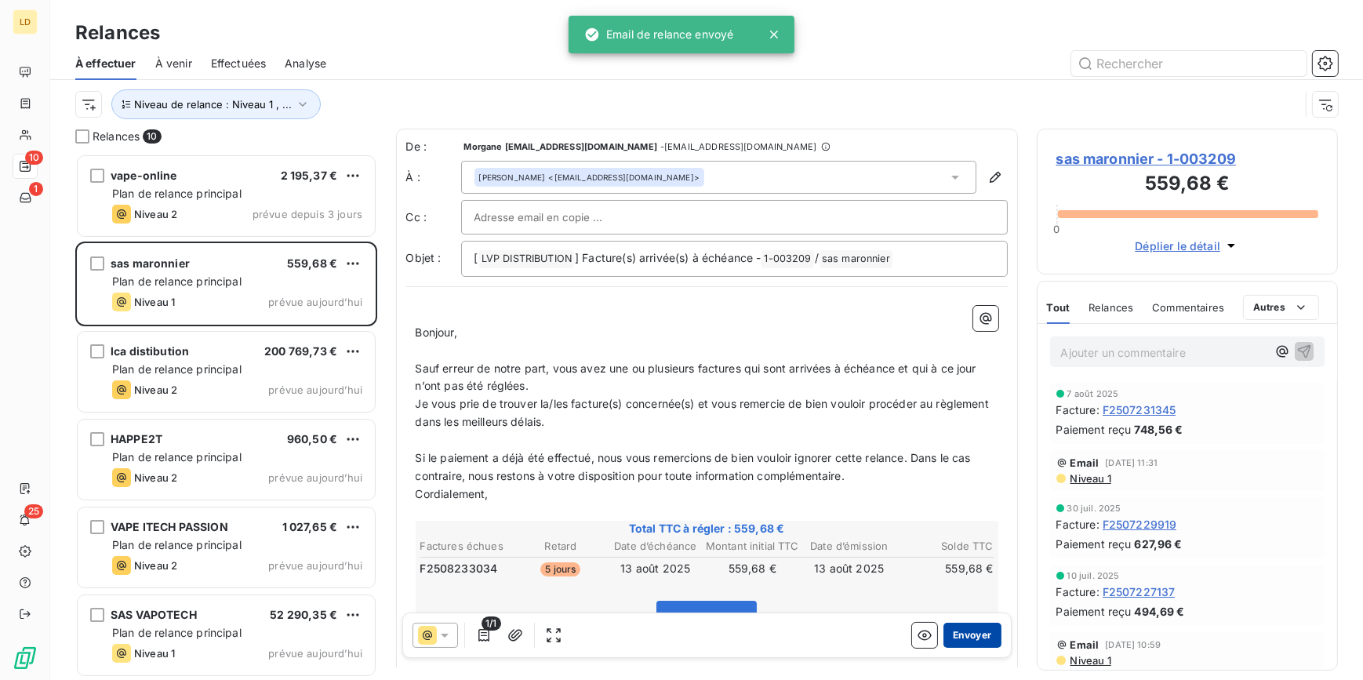
click at [979, 639] on button "Envoyer" at bounding box center [972, 635] width 57 height 25
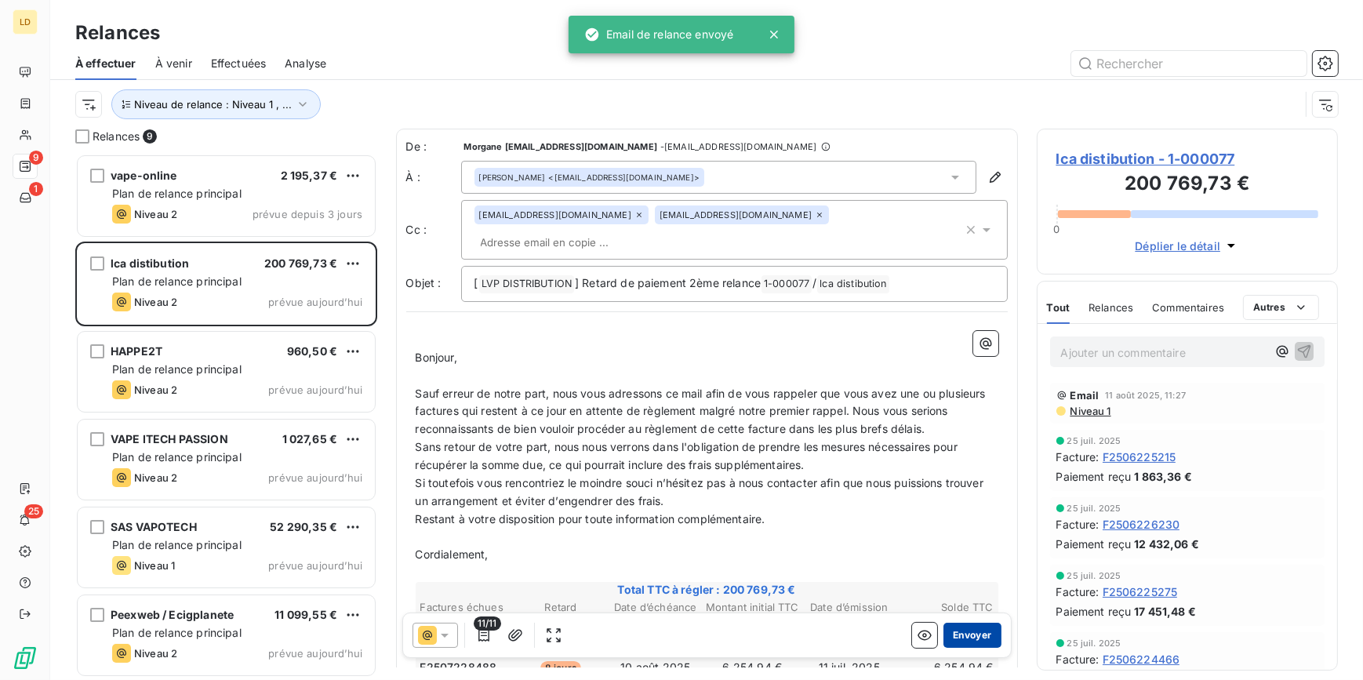
click at [957, 635] on button "Envoyer" at bounding box center [972, 635] width 57 height 25
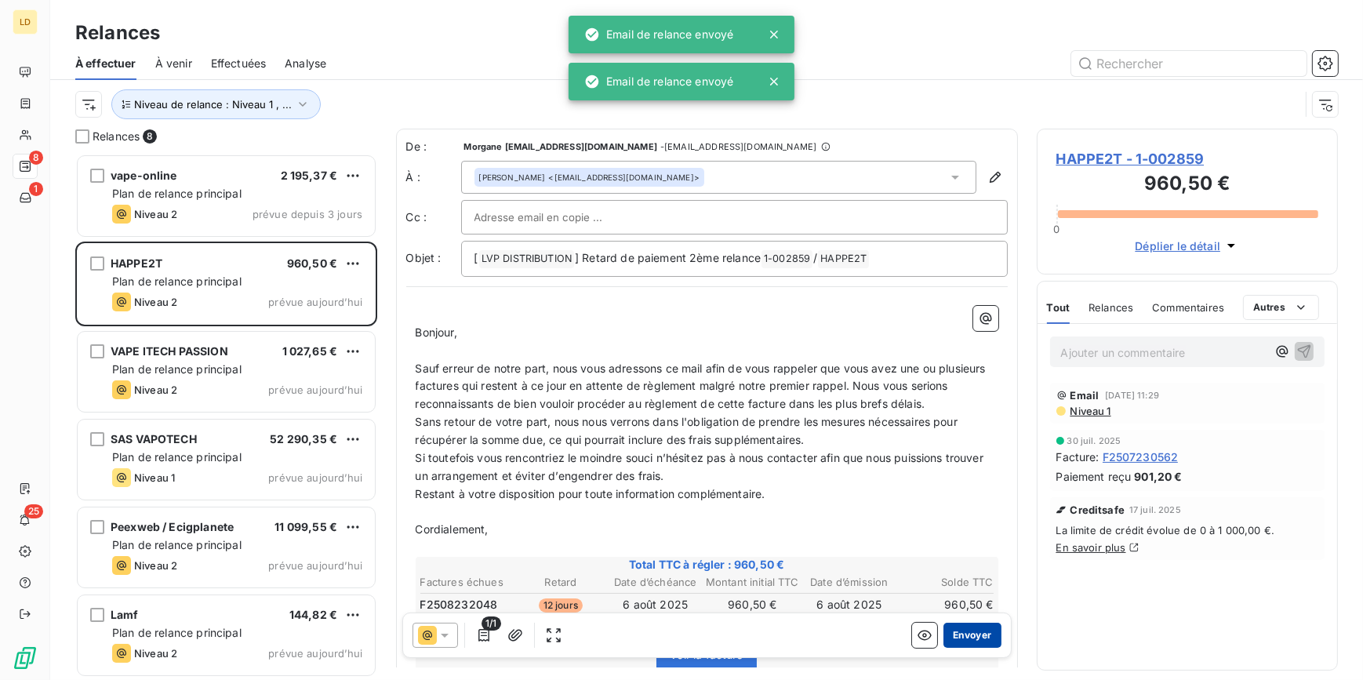
click at [957, 637] on button "Envoyer" at bounding box center [972, 635] width 57 height 25
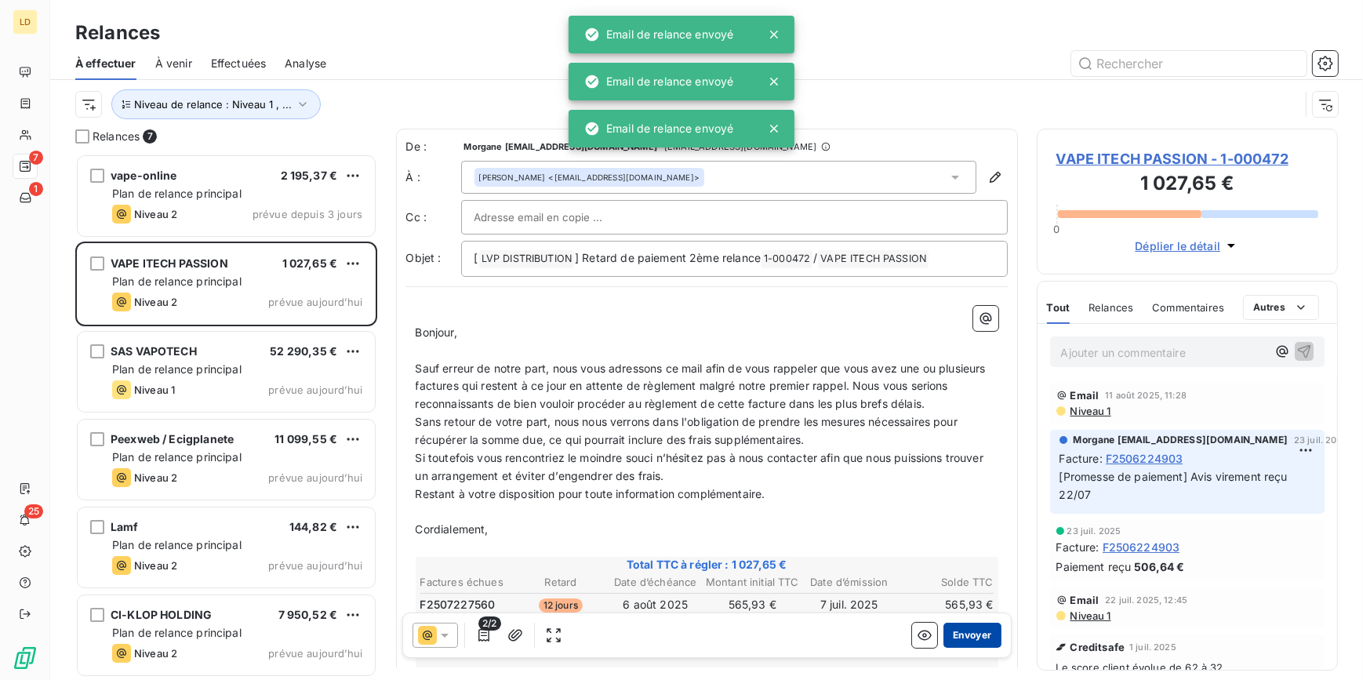
click at [957, 641] on button "Envoyer" at bounding box center [972, 635] width 57 height 25
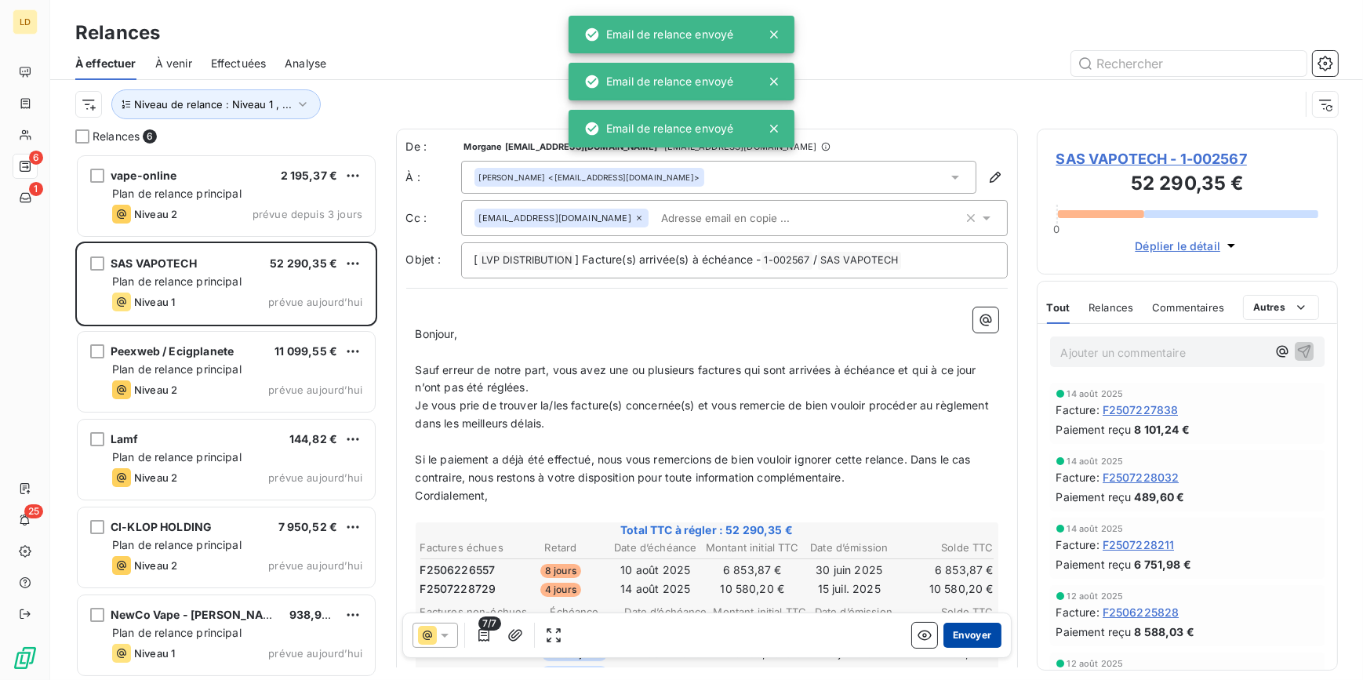
click at [984, 632] on button "Envoyer" at bounding box center [972, 635] width 57 height 25
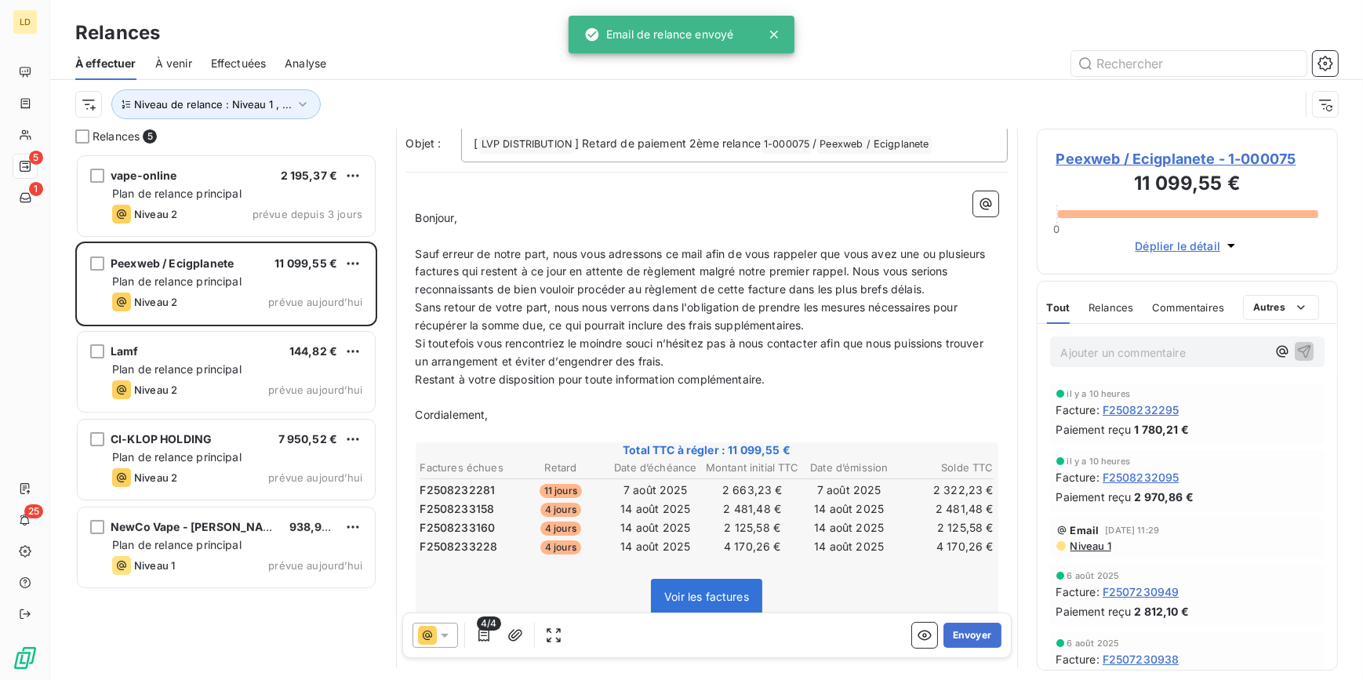
scroll to position [143, 0]
click at [963, 642] on button "Envoyer" at bounding box center [972, 635] width 57 height 25
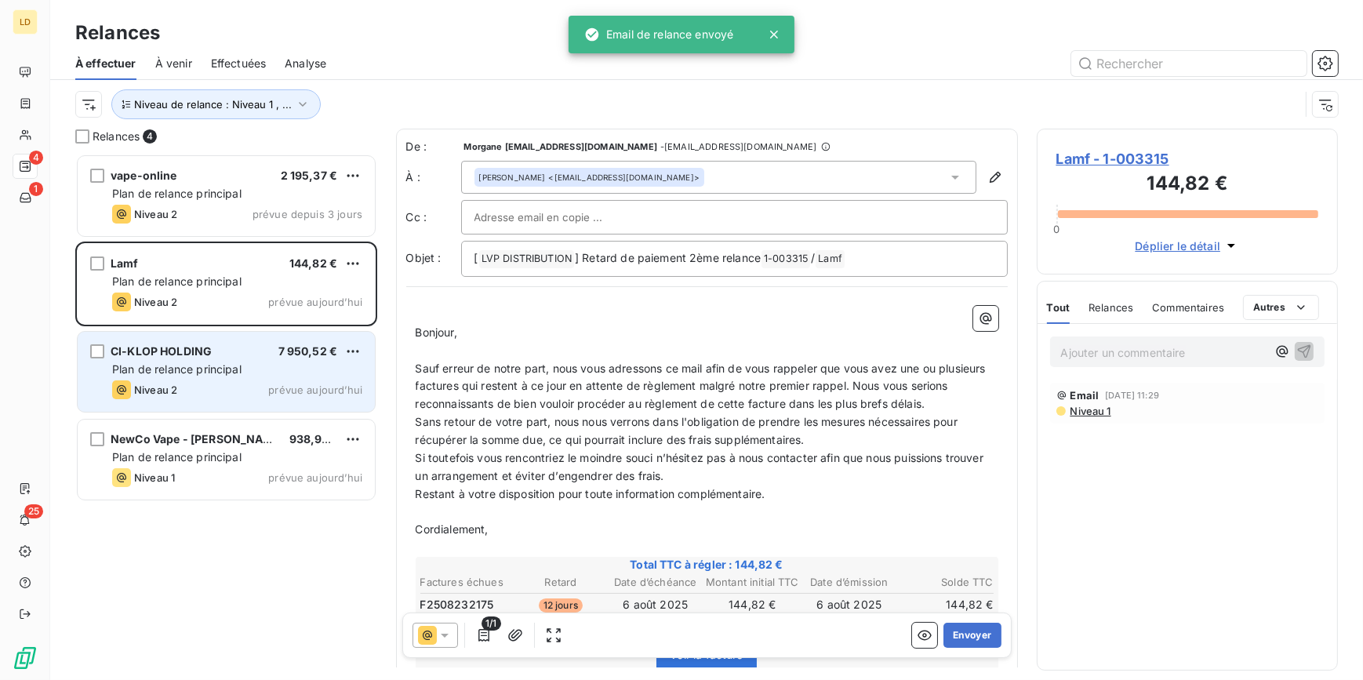
click at [155, 373] on span "Plan de relance principal" at bounding box center [176, 368] width 129 height 13
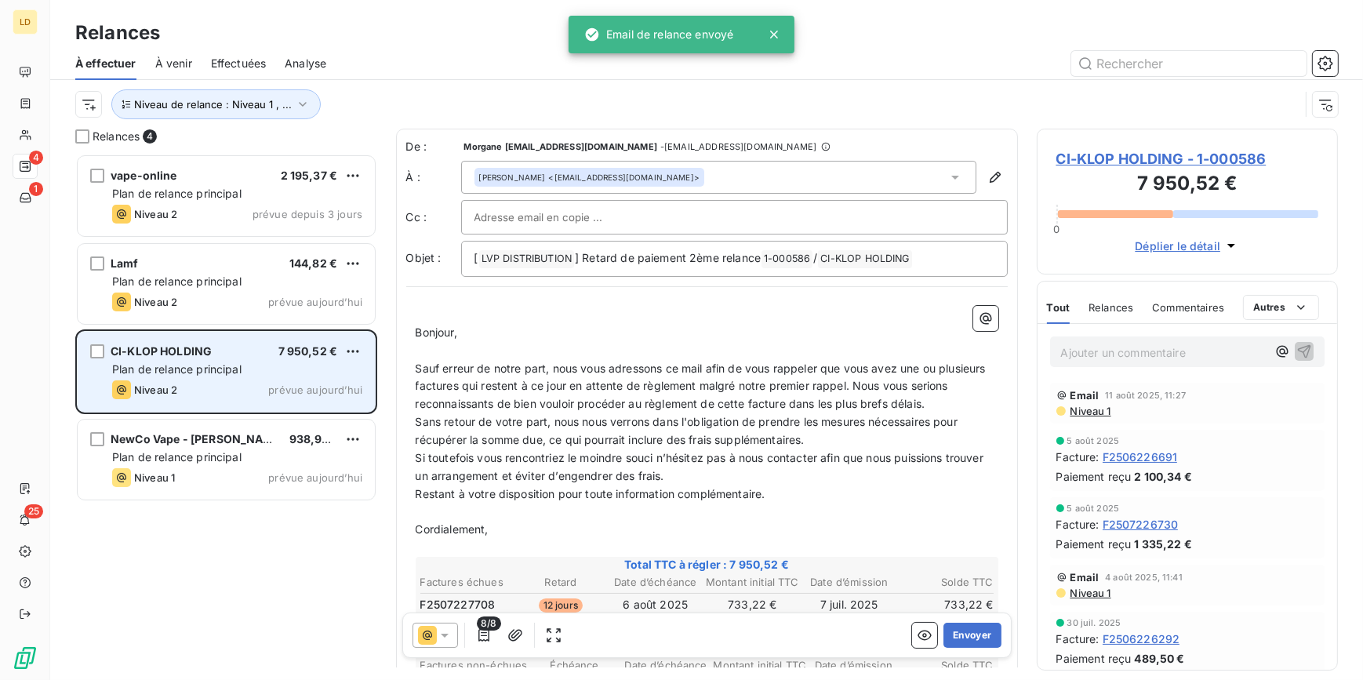
click at [364, 350] on div "CI-KLOP HOLDING 7 950,52 € Plan de relance principal Niveau 2 prévue [DATE]" at bounding box center [226, 372] width 297 height 80
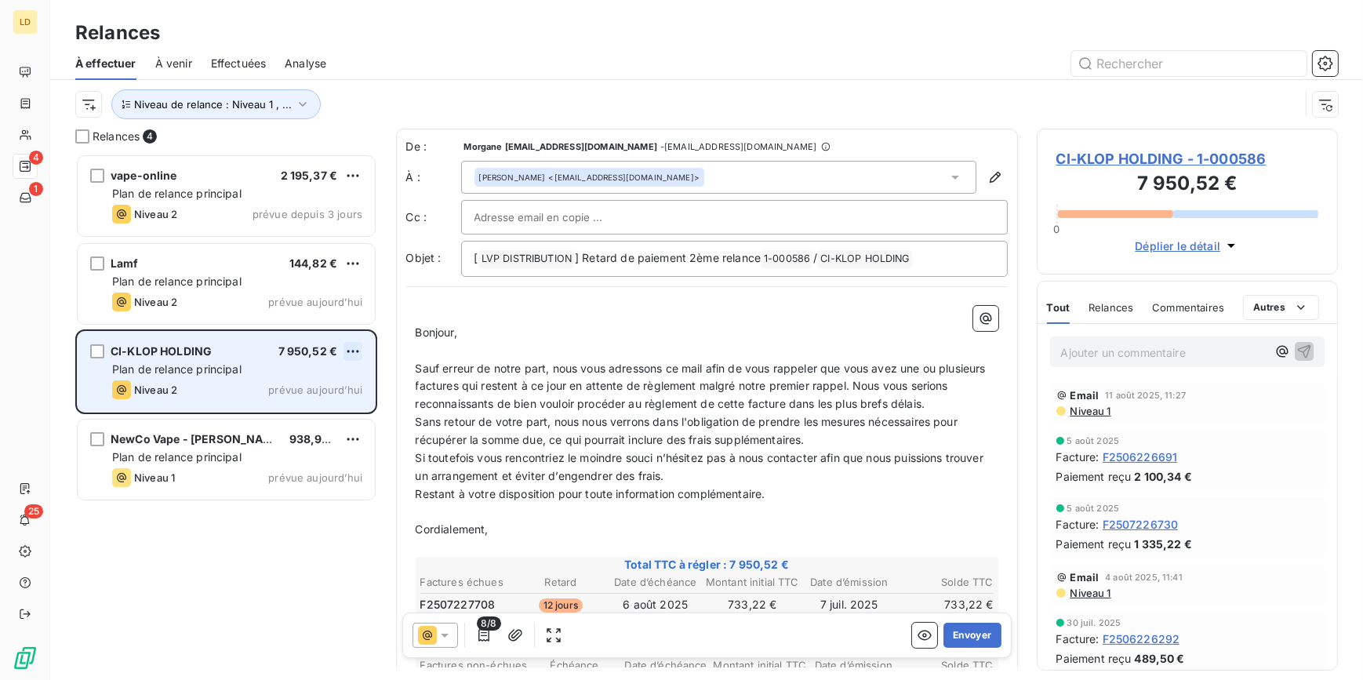
click at [357, 351] on html "LD 4 1 25 Relances À effectuer À venir Effectuées Analyse Niveau de relance : N…" at bounding box center [681, 340] width 1363 height 680
click at [336, 406] on div "Passer cette action" at bounding box center [285, 410] width 140 height 25
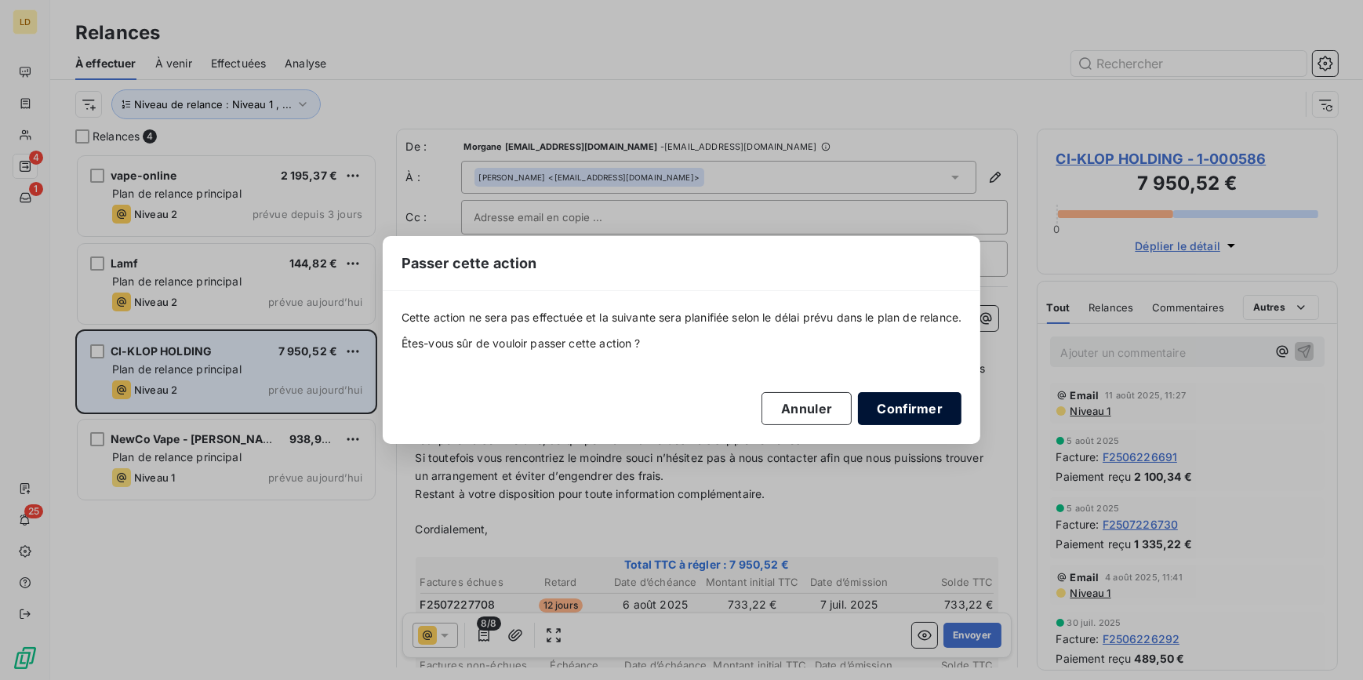
click at [916, 420] on button "Confirmer" at bounding box center [910, 408] width 104 height 33
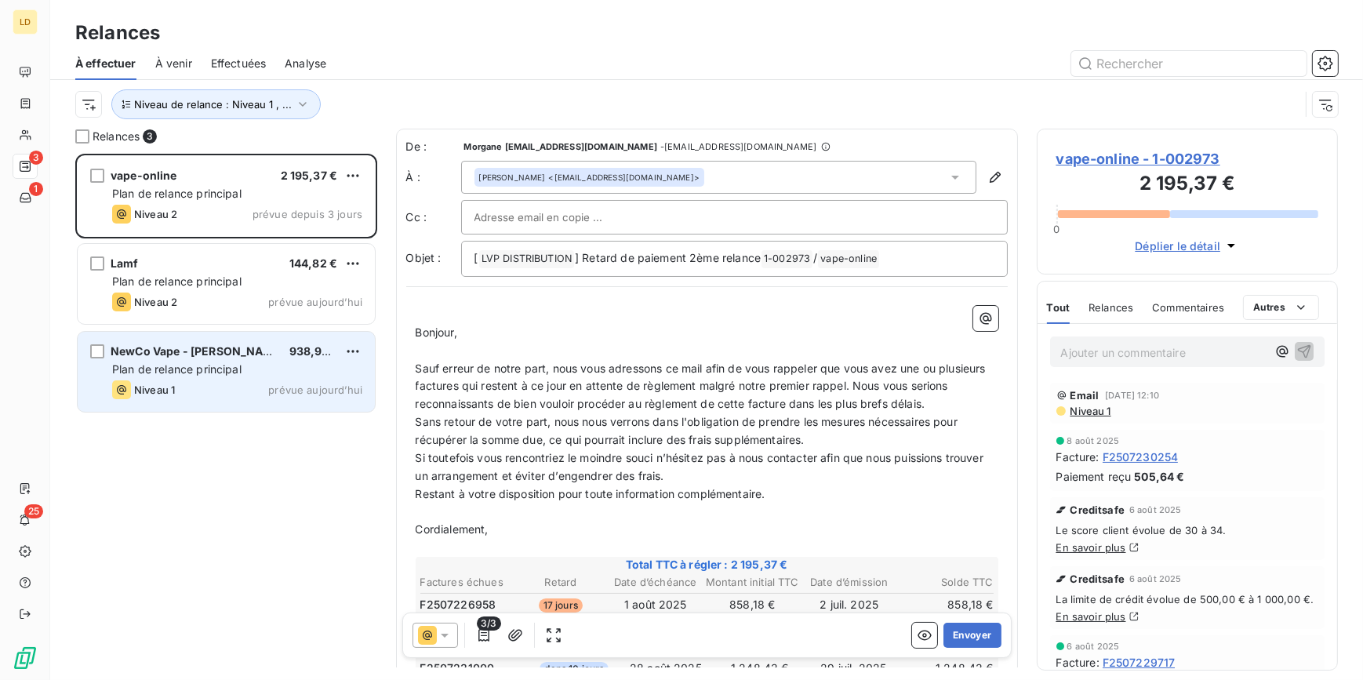
click at [227, 362] on span "Plan de relance principal" at bounding box center [176, 368] width 129 height 13
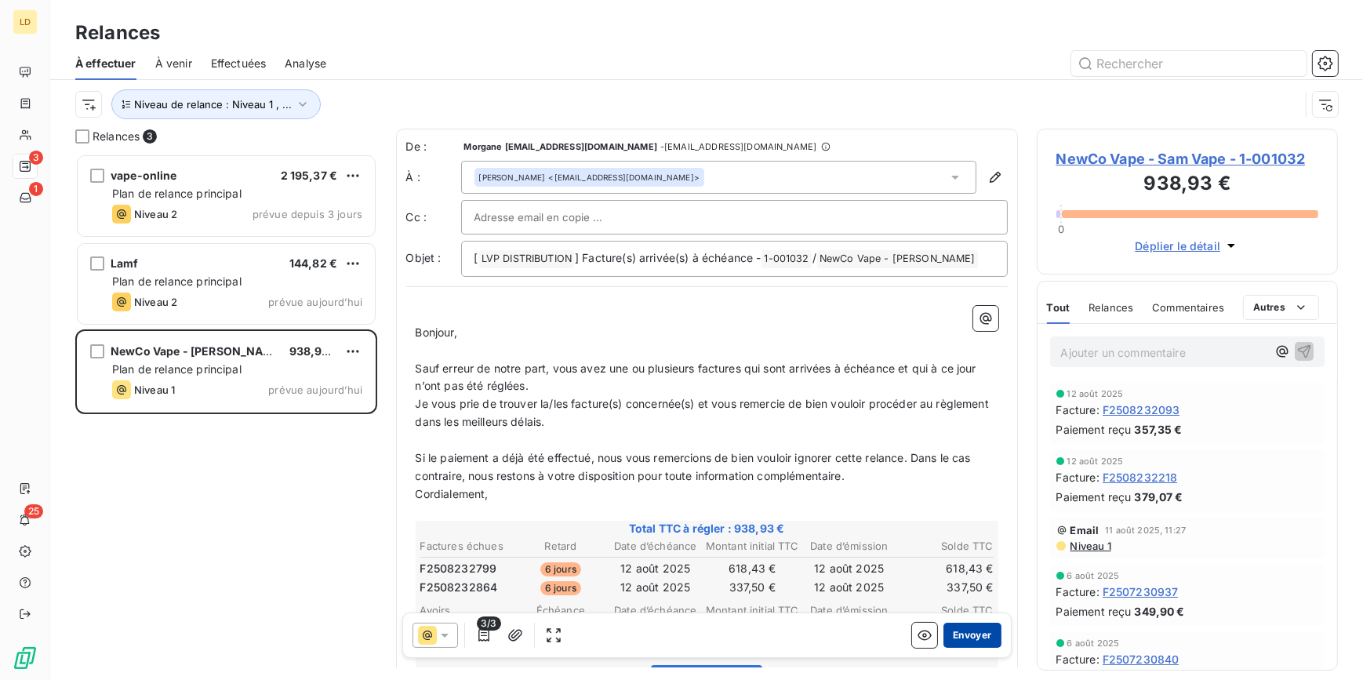
click at [966, 626] on button "Envoyer" at bounding box center [972, 635] width 57 height 25
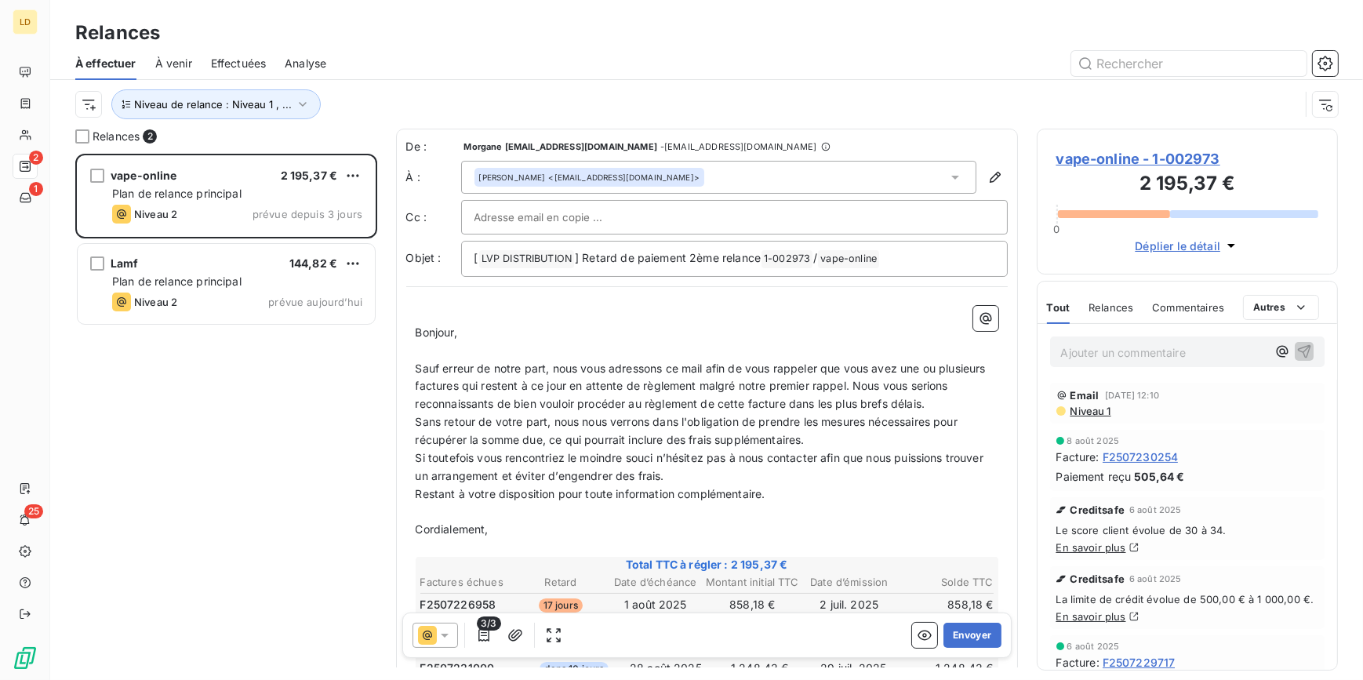
click at [172, 267] on div "Lamf 144,82 €" at bounding box center [237, 264] width 250 height 14
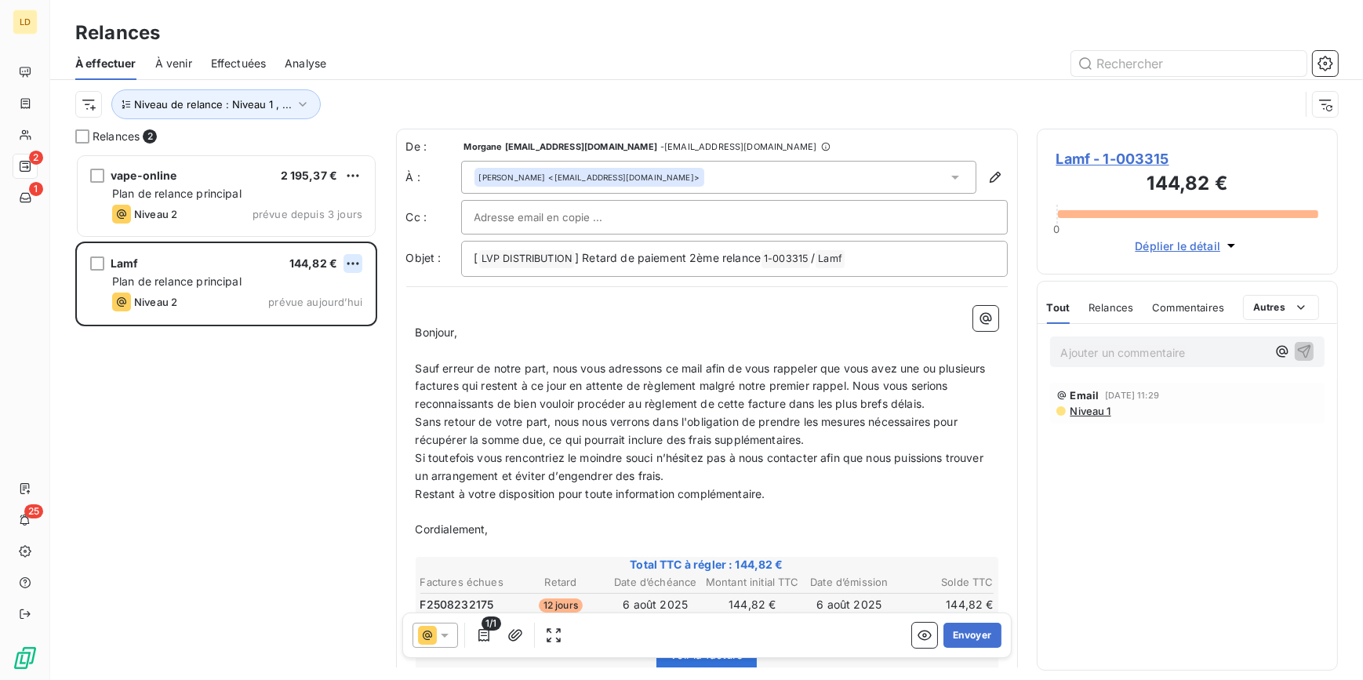
click at [351, 263] on html "LD 2 1 25 Relances À effectuer À venir Effectuées Analyse Niveau de relance : N…" at bounding box center [681, 340] width 1363 height 680
click at [290, 300] on div "Replanifier cette action" at bounding box center [285, 294] width 140 height 25
select select "7"
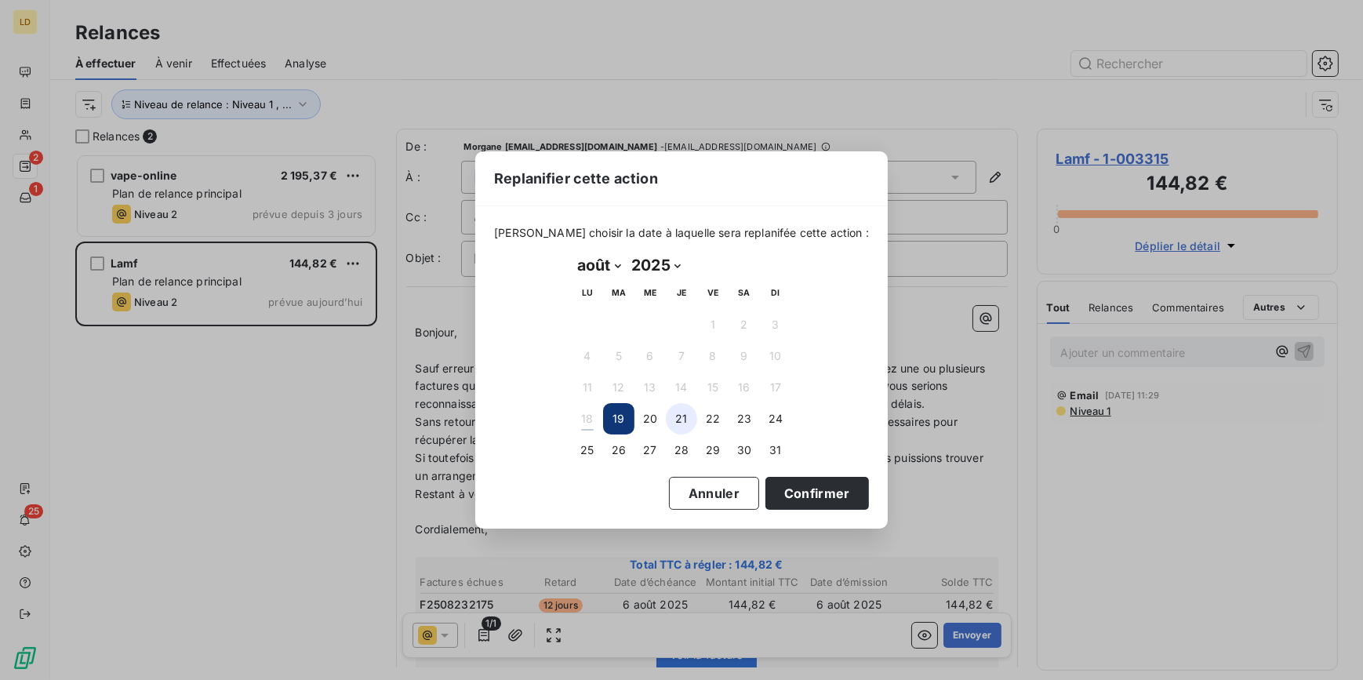
click at [694, 413] on button "21" at bounding box center [681, 418] width 31 height 31
click at [811, 503] on button "Confirmer" at bounding box center [818, 493] width 104 height 33
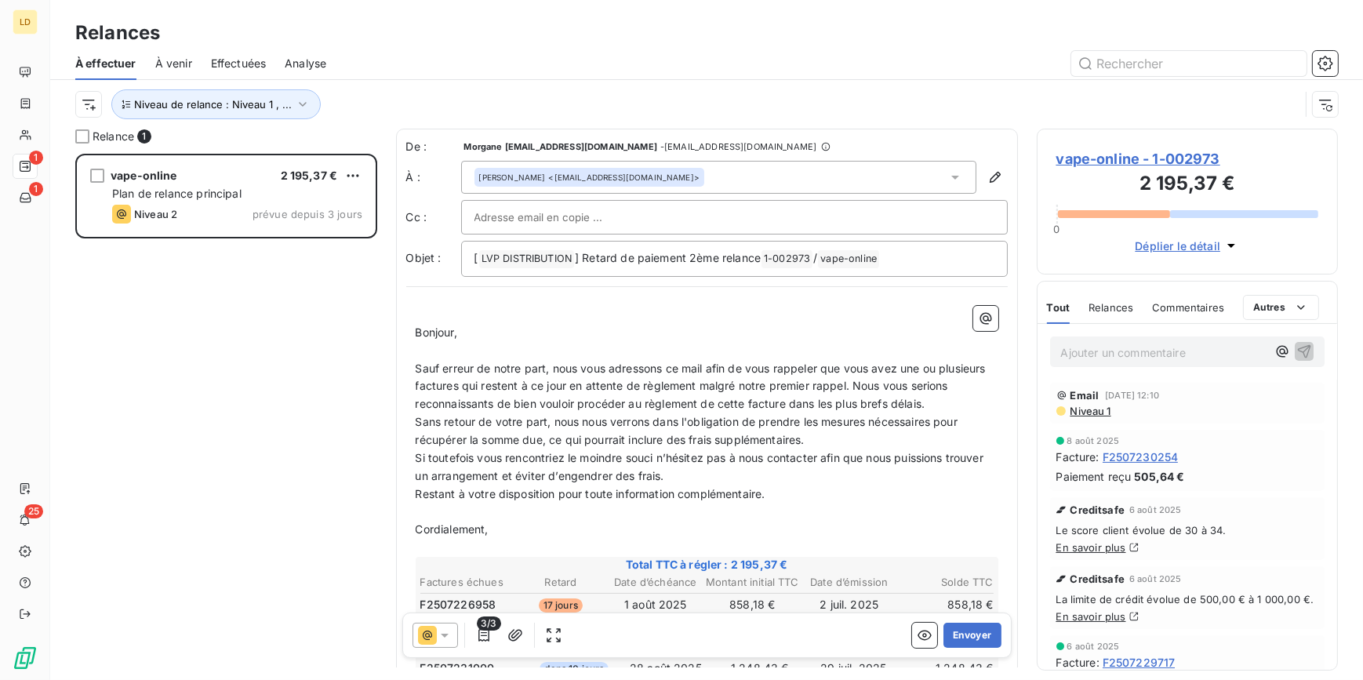
click at [1153, 364] on div "Ajouter un commentaire ﻿" at bounding box center [1187, 352] width 275 height 31
click at [1137, 358] on p "Ajouter un commentaire ﻿" at bounding box center [1164, 353] width 206 height 20
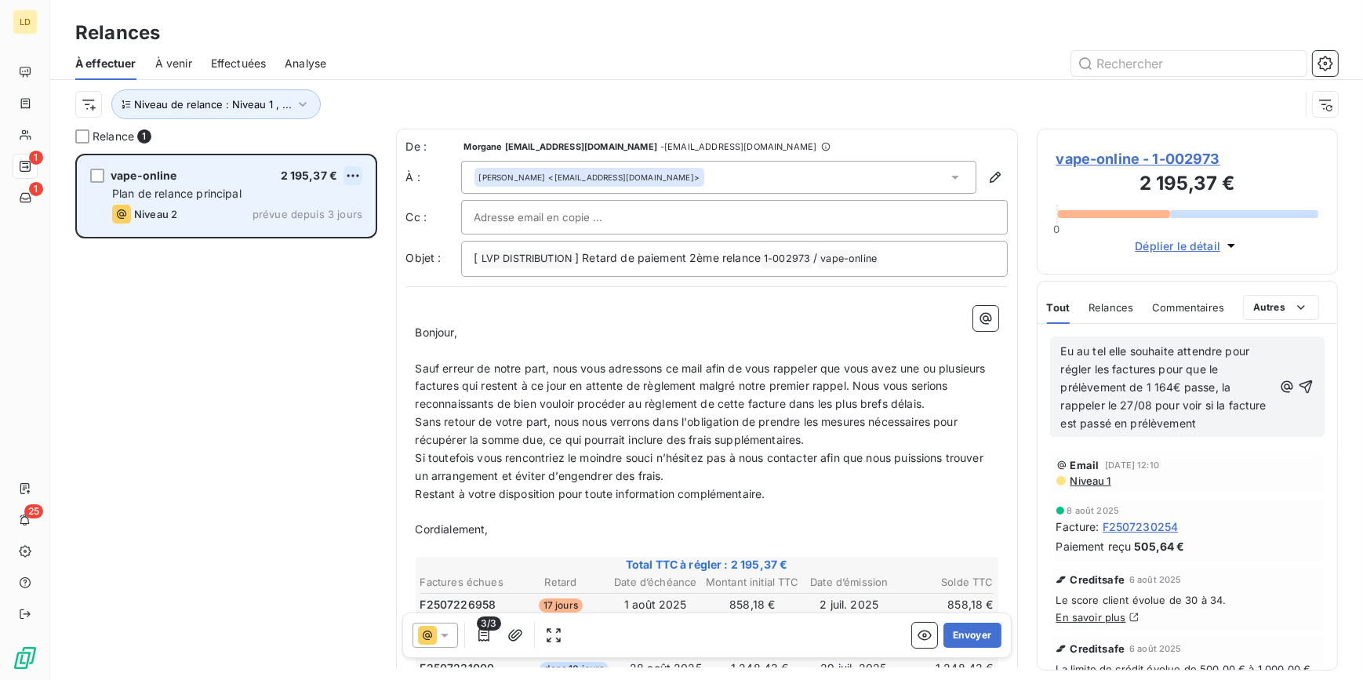
click at [349, 172] on html "LD 1 1 25 Relances À effectuer À venir Effectuées Analyse Niveau de relance : N…" at bounding box center [681, 340] width 1363 height 680
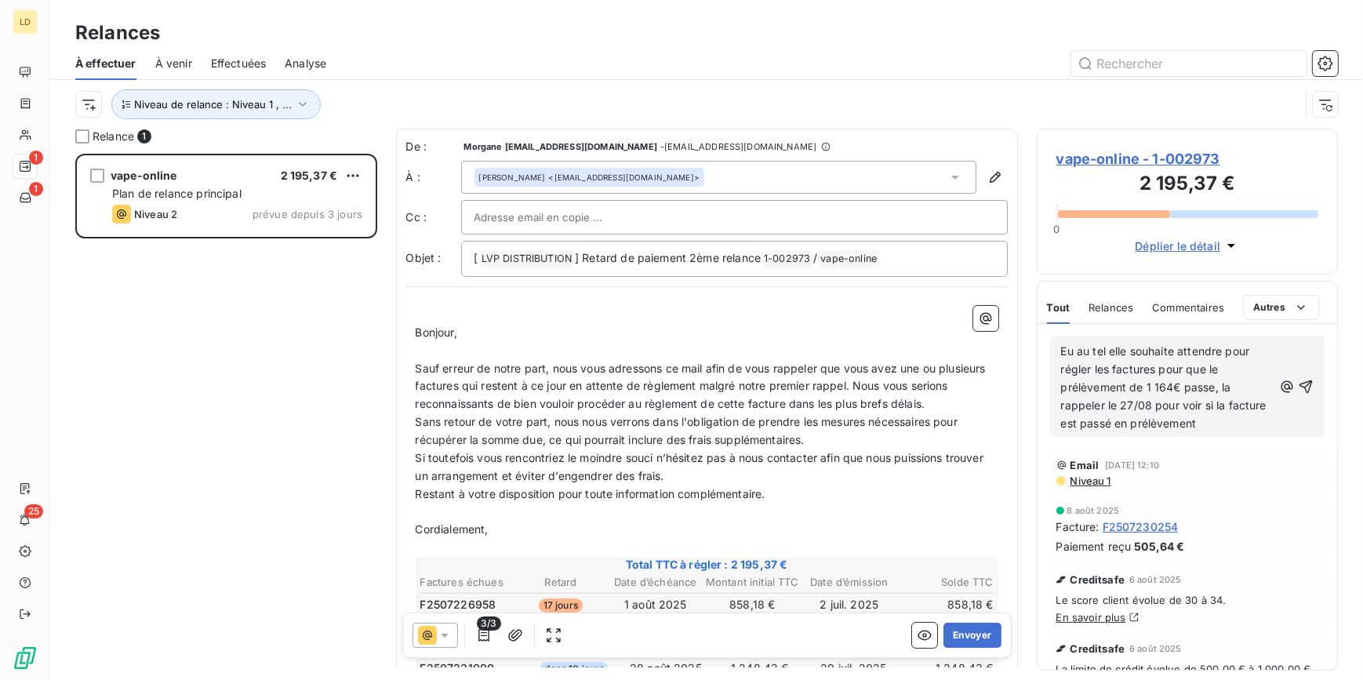
click at [1078, 158] on html "LD 1 1 25 Relances À effectuer À venir Effectuées Analyse Niveau de relance : N…" at bounding box center [681, 340] width 1363 height 680
click at [1078, 158] on span "vape-online - 1-002973" at bounding box center [1188, 158] width 263 height 21
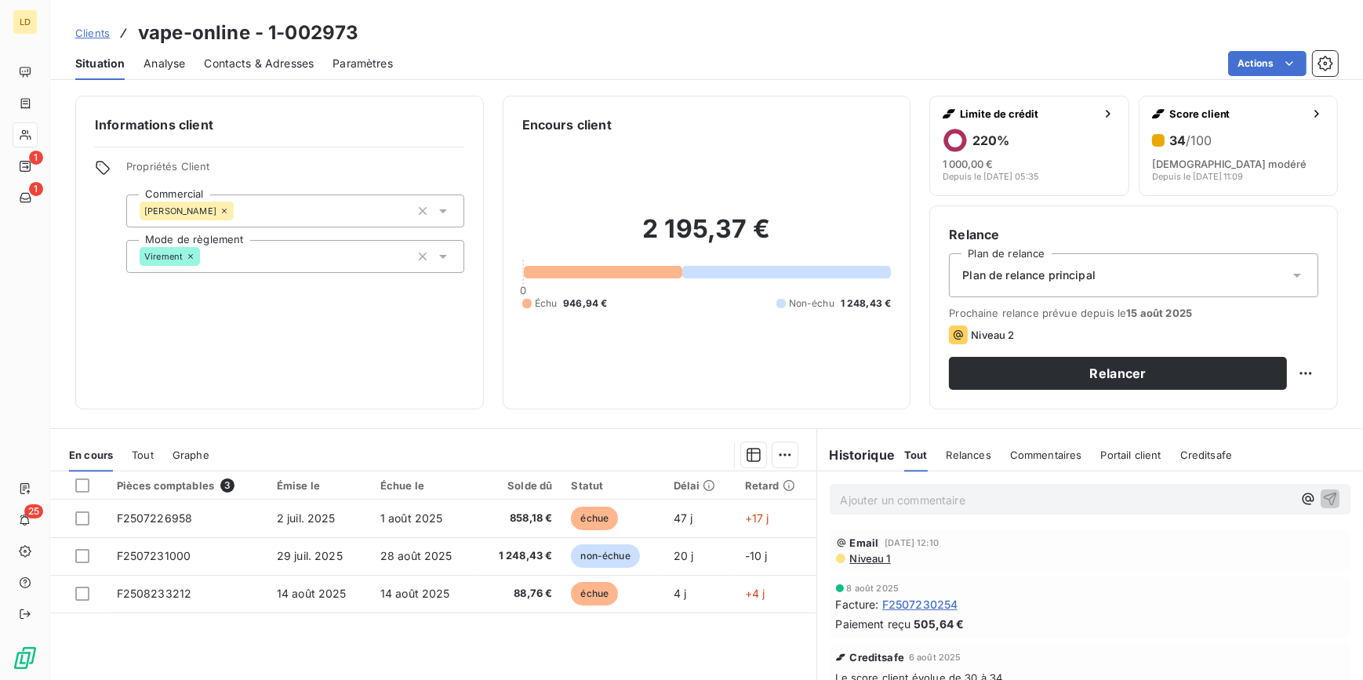
click at [992, 500] on p "Ajouter un commentaire ﻿" at bounding box center [1067, 500] width 453 height 20
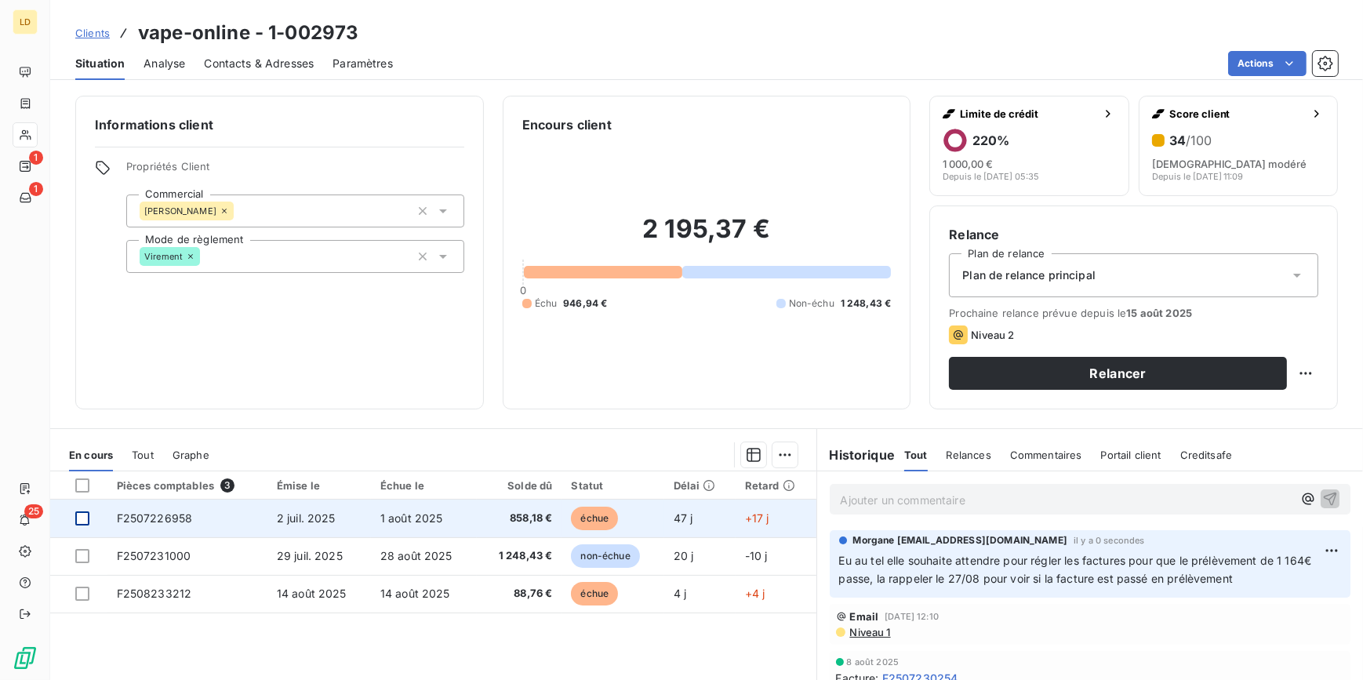
click at [79, 515] on div at bounding box center [82, 518] width 14 height 14
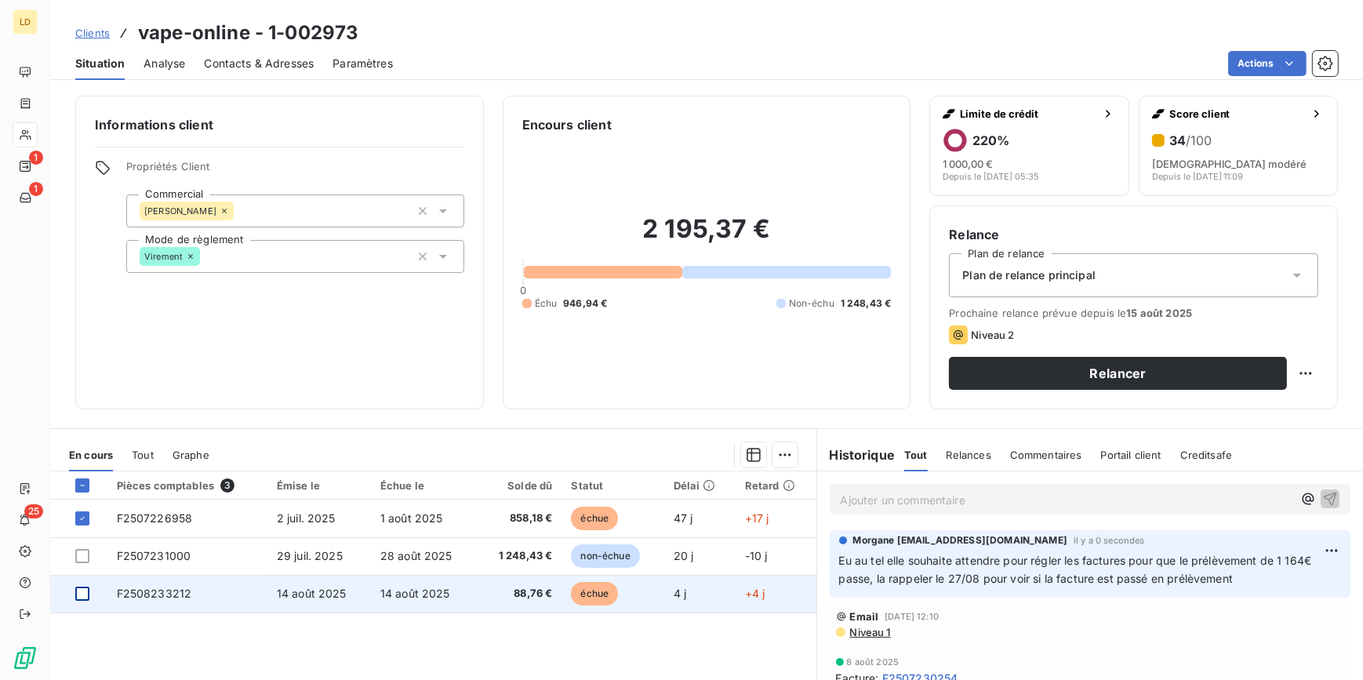
click at [78, 588] on div at bounding box center [82, 594] width 14 height 14
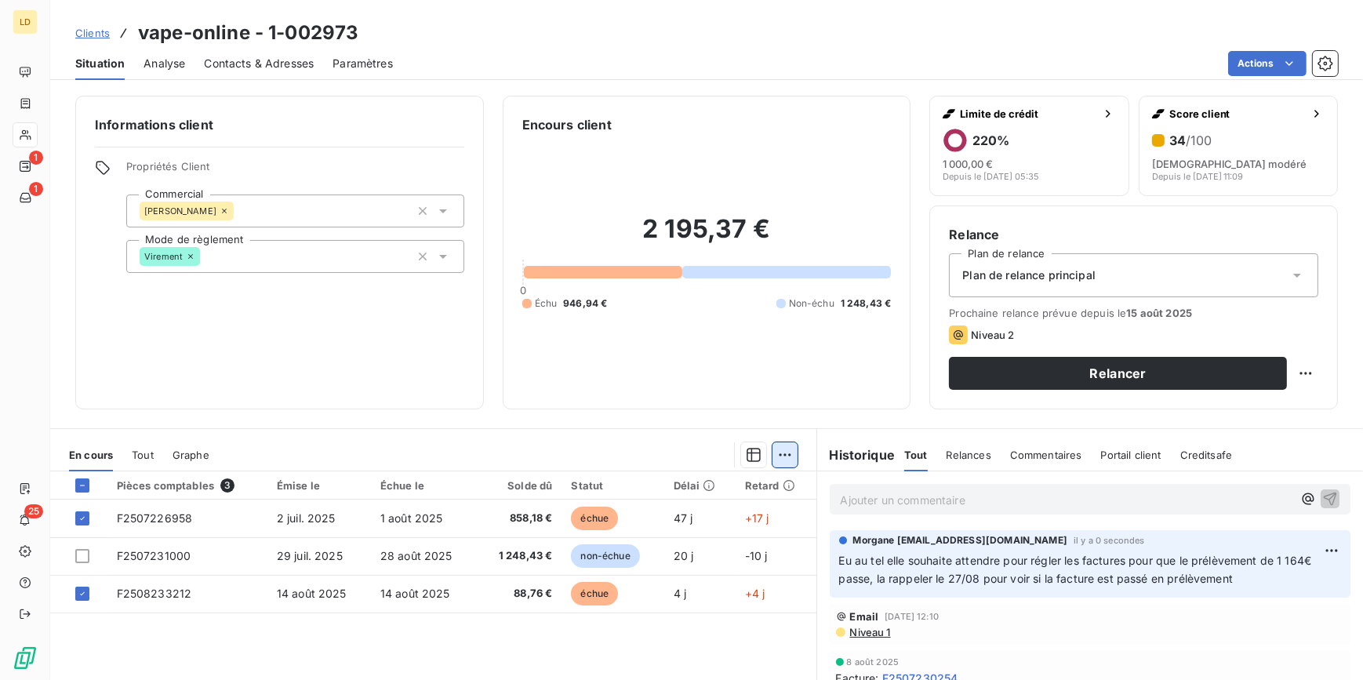
click at [784, 457] on html "LD 1 1 25 Clients vape-online - 1-002973 Situation Analyse Contacts & Adresses …" at bounding box center [681, 340] width 1363 height 680
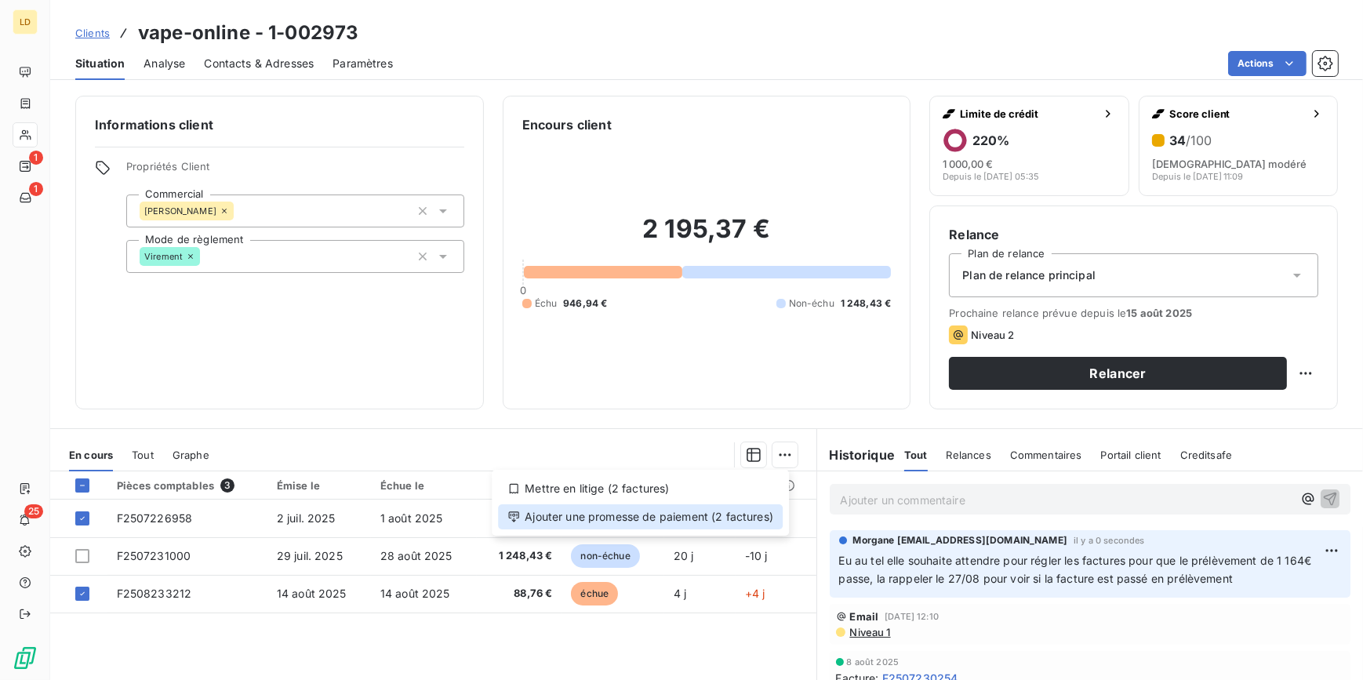
click at [748, 515] on div "Ajouter une promesse de paiement (2 factures)" at bounding box center [640, 516] width 285 height 25
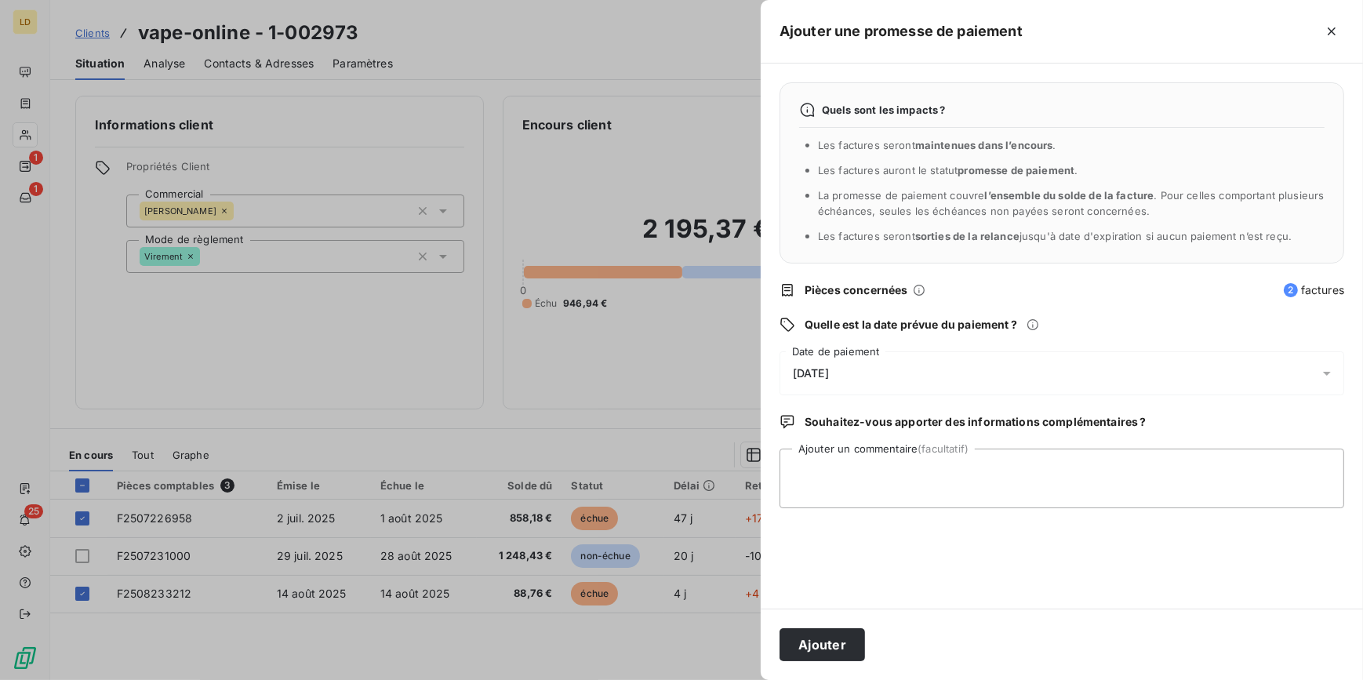
click at [842, 381] on div "[DATE]" at bounding box center [1062, 373] width 565 height 44
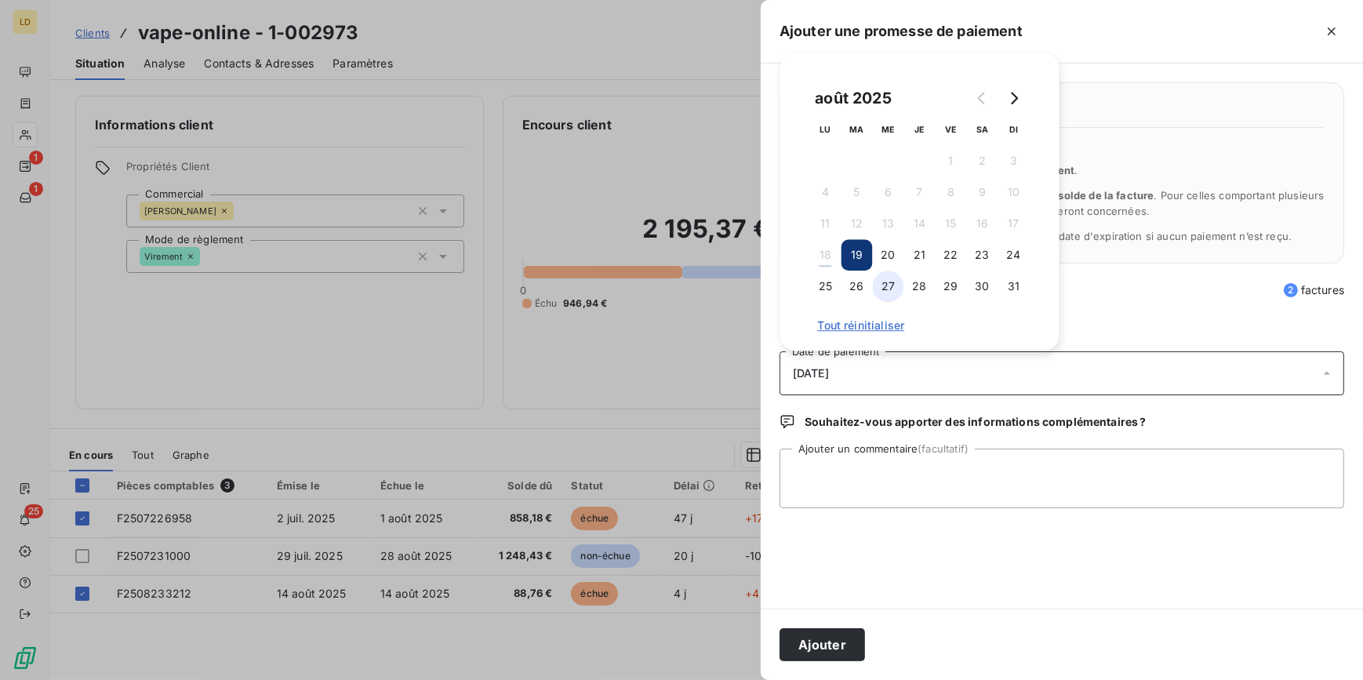
click at [892, 291] on button "27" at bounding box center [888, 286] width 31 height 31
click at [914, 468] on textarea "Ajouter un commentaire (facultatif)" at bounding box center [1062, 479] width 565 height 60
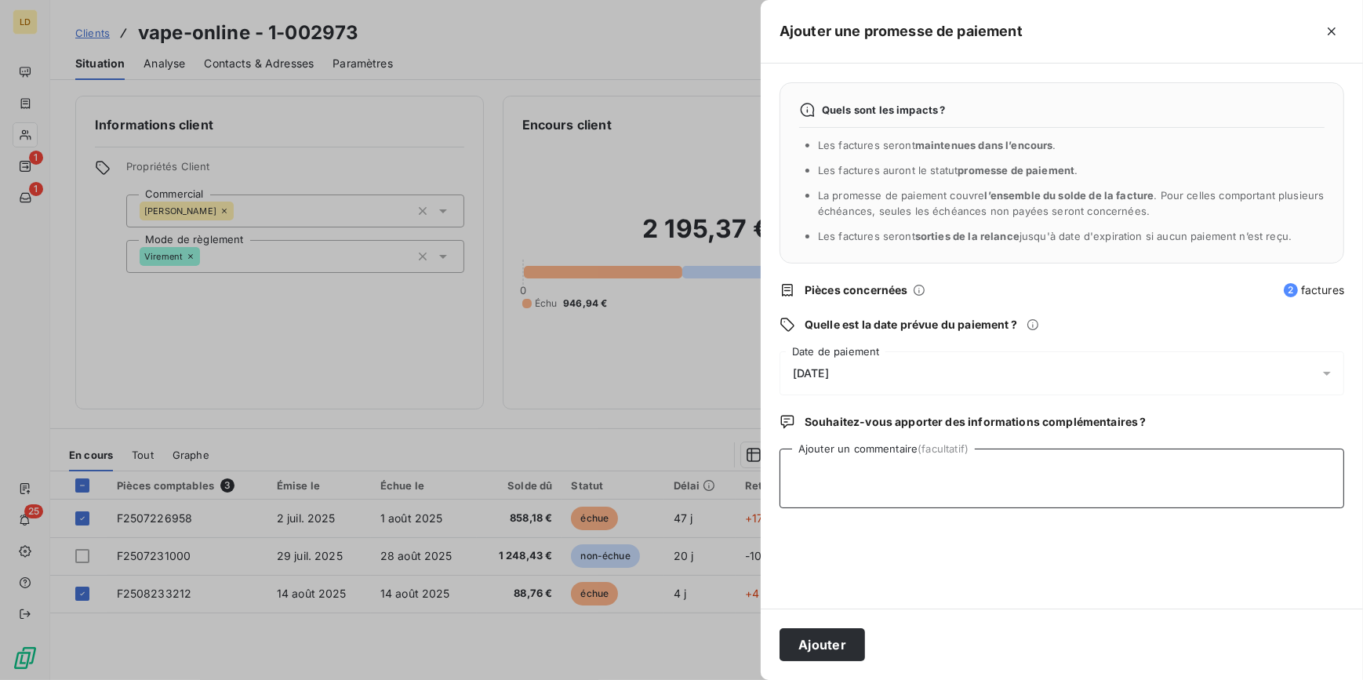
paste textarea "Eu au tel elle souhaite attendre pour régler les factures pour que le prélèveme…"
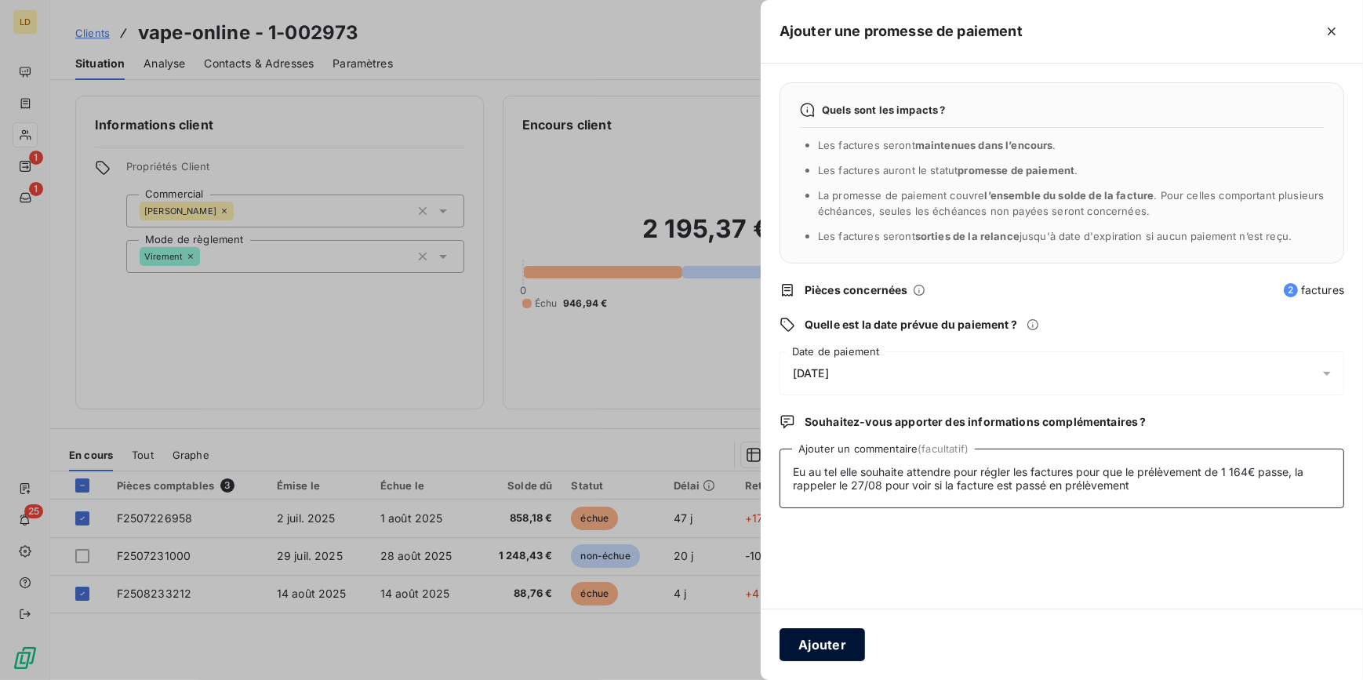
type textarea "Eu au tel elle souhaite attendre pour régler les factures pour que le prélèveme…"
click at [832, 650] on button "Ajouter" at bounding box center [823, 644] width 86 height 33
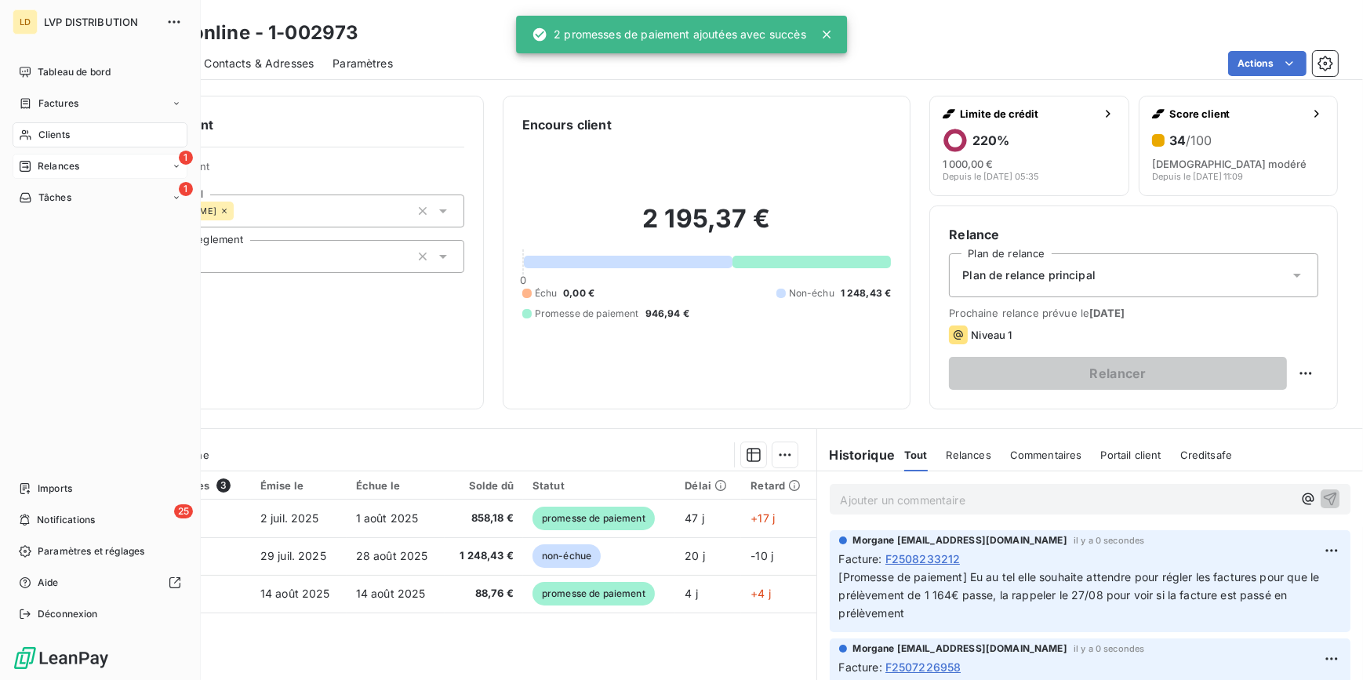
click at [33, 166] on div "Relances" at bounding box center [49, 166] width 60 height 14
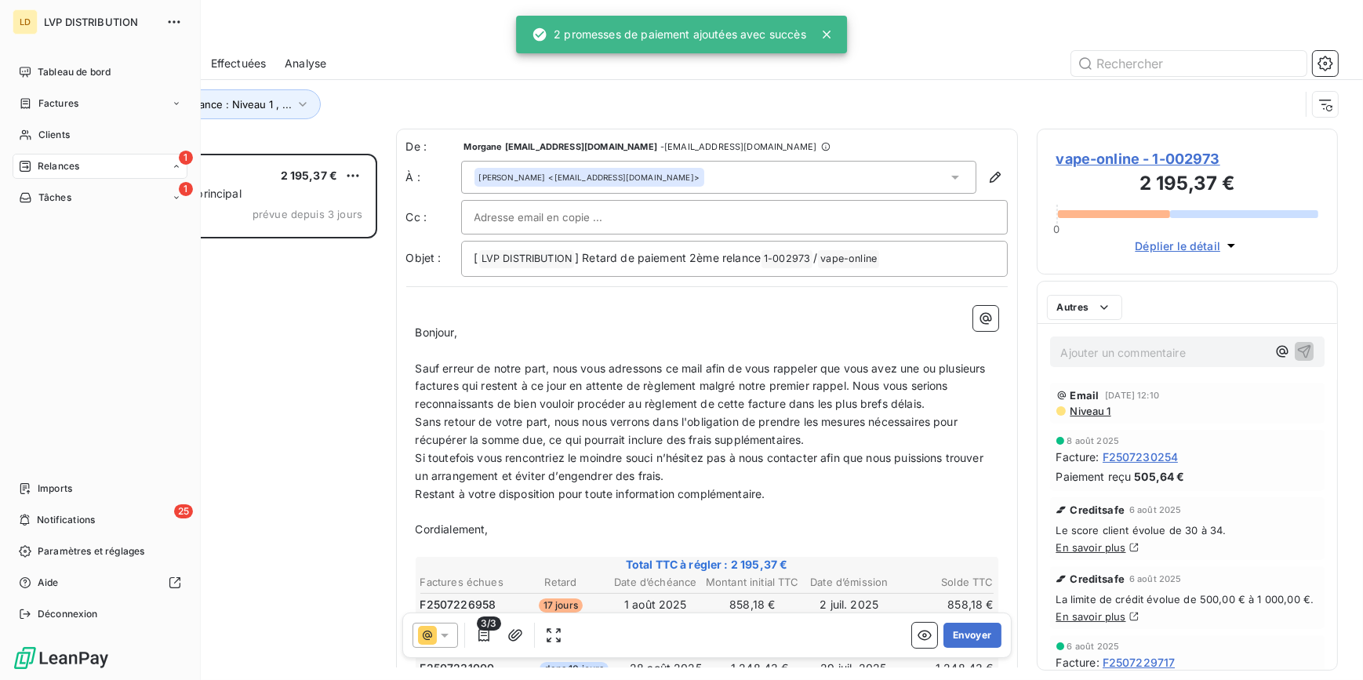
scroll to position [516, 290]
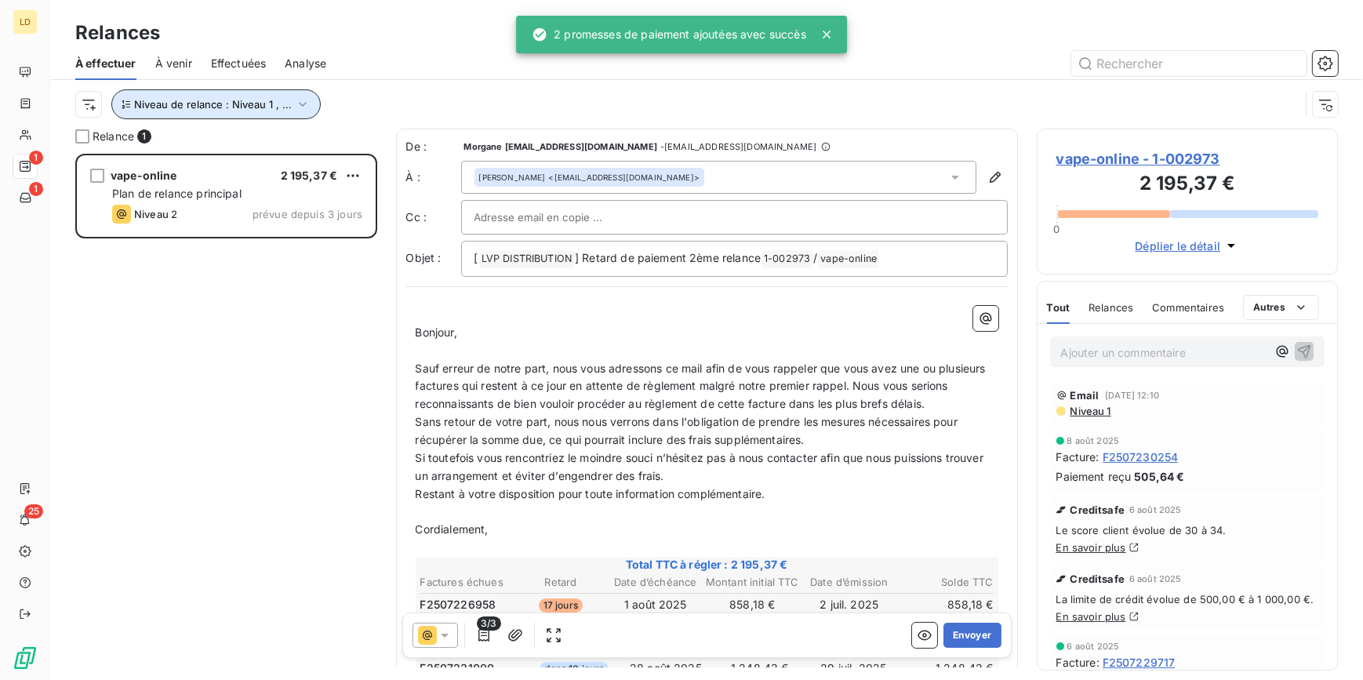
click at [251, 107] on span "Niveau de relance : Niveau 1 , ..." at bounding box center [213, 104] width 158 height 13
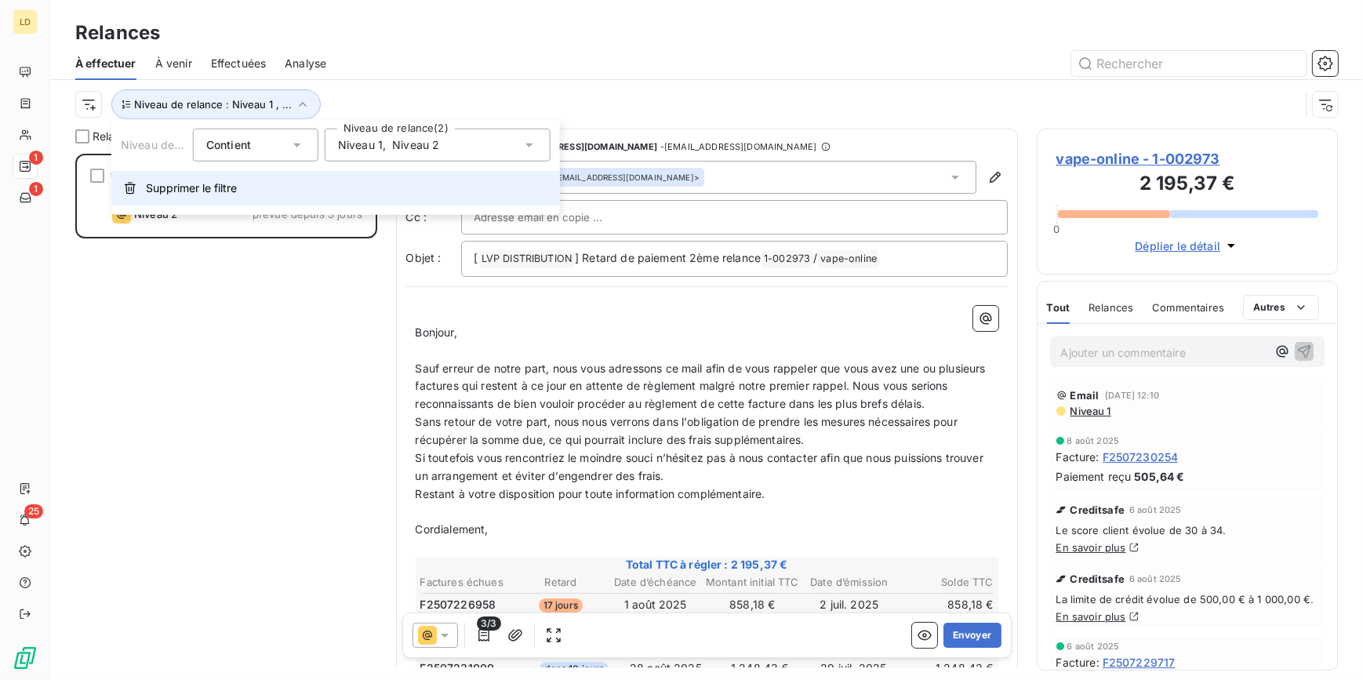
click at [247, 194] on button "Supprimer le filtre" at bounding box center [335, 188] width 449 height 35
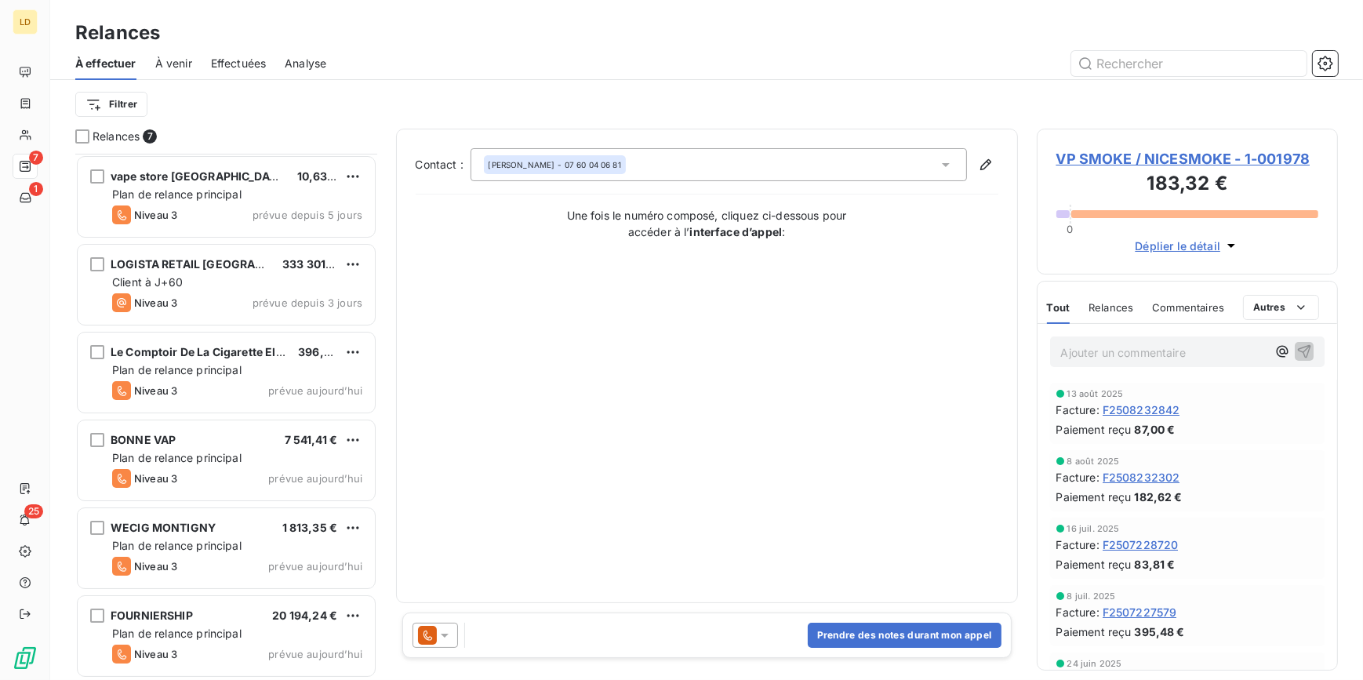
scroll to position [89, 0]
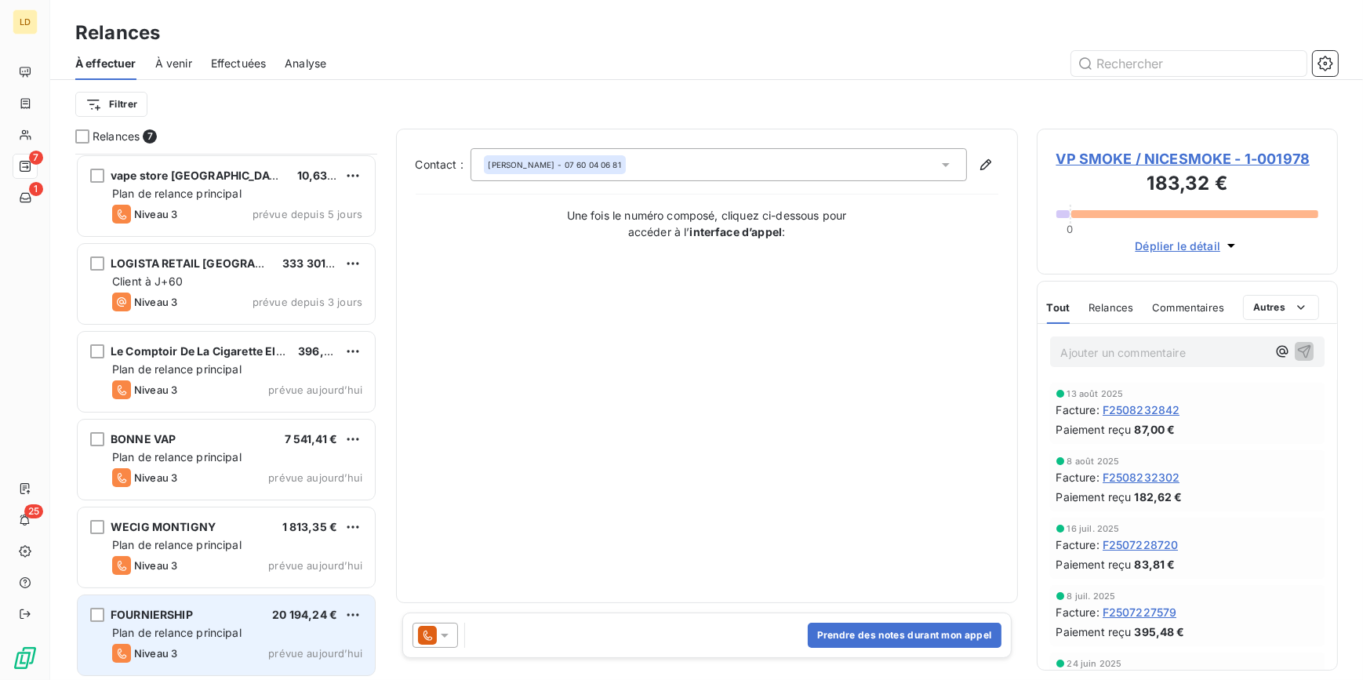
click at [166, 608] on span "FOURNIERSHIP" at bounding box center [152, 614] width 82 height 13
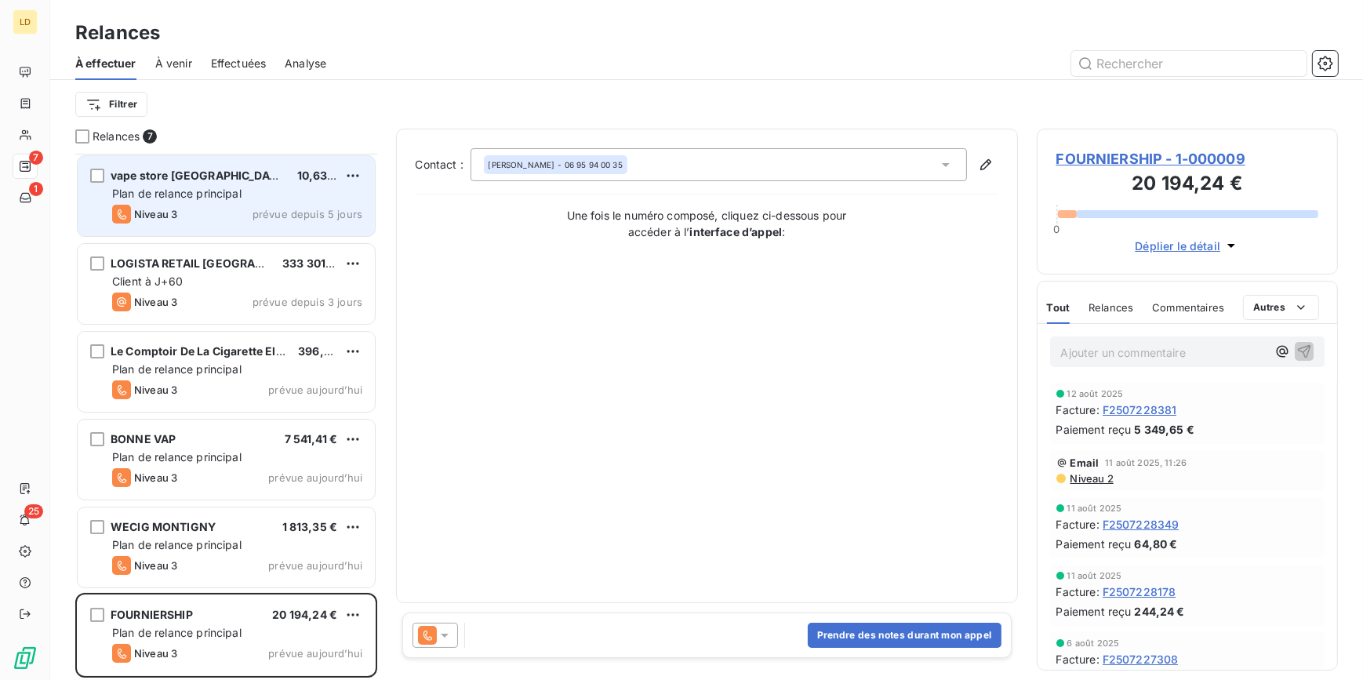
click at [157, 215] on span "Niveau 3" at bounding box center [155, 214] width 43 height 13
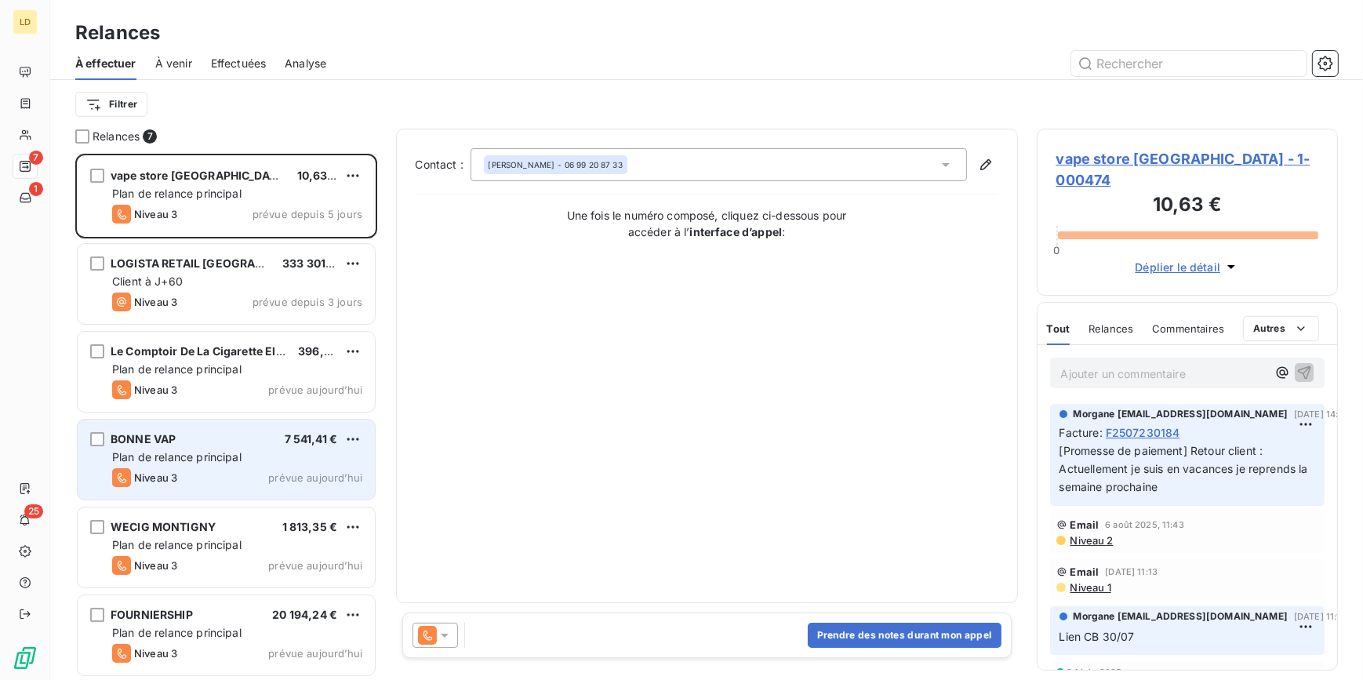
click at [227, 447] on div "BONNE VAP 7 541,41 € Plan de relance principal Niveau 3 prévue [DATE]" at bounding box center [226, 460] width 297 height 80
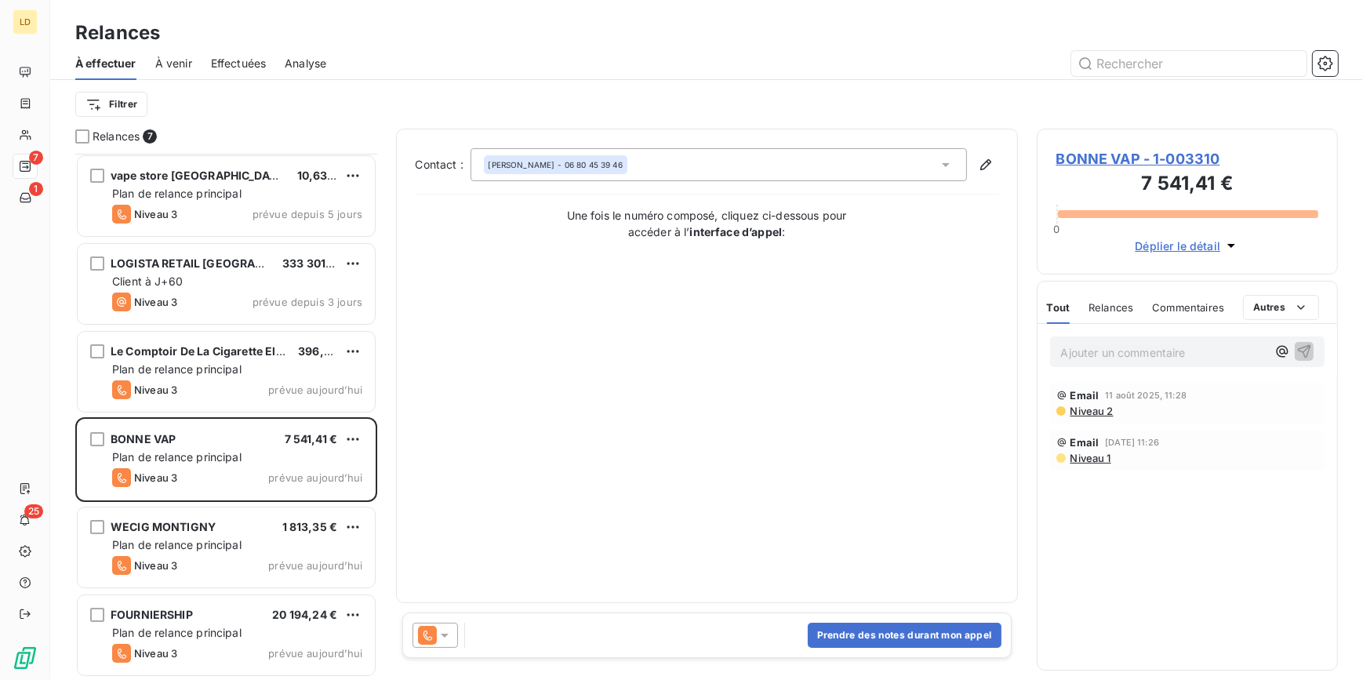
click at [1168, 344] on p "Ajouter un commentaire ﻿" at bounding box center [1164, 353] width 206 height 20
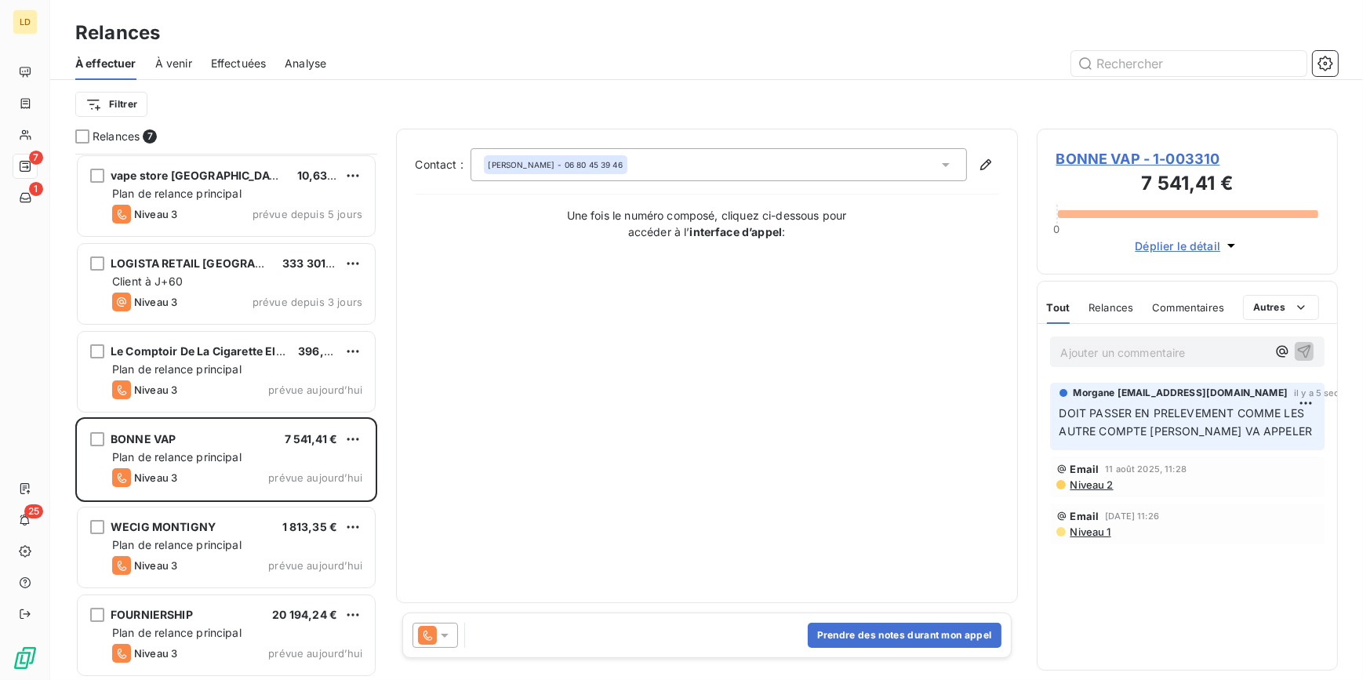
click at [1142, 160] on span "BONNE VAP - 1-003310" at bounding box center [1188, 158] width 263 height 21
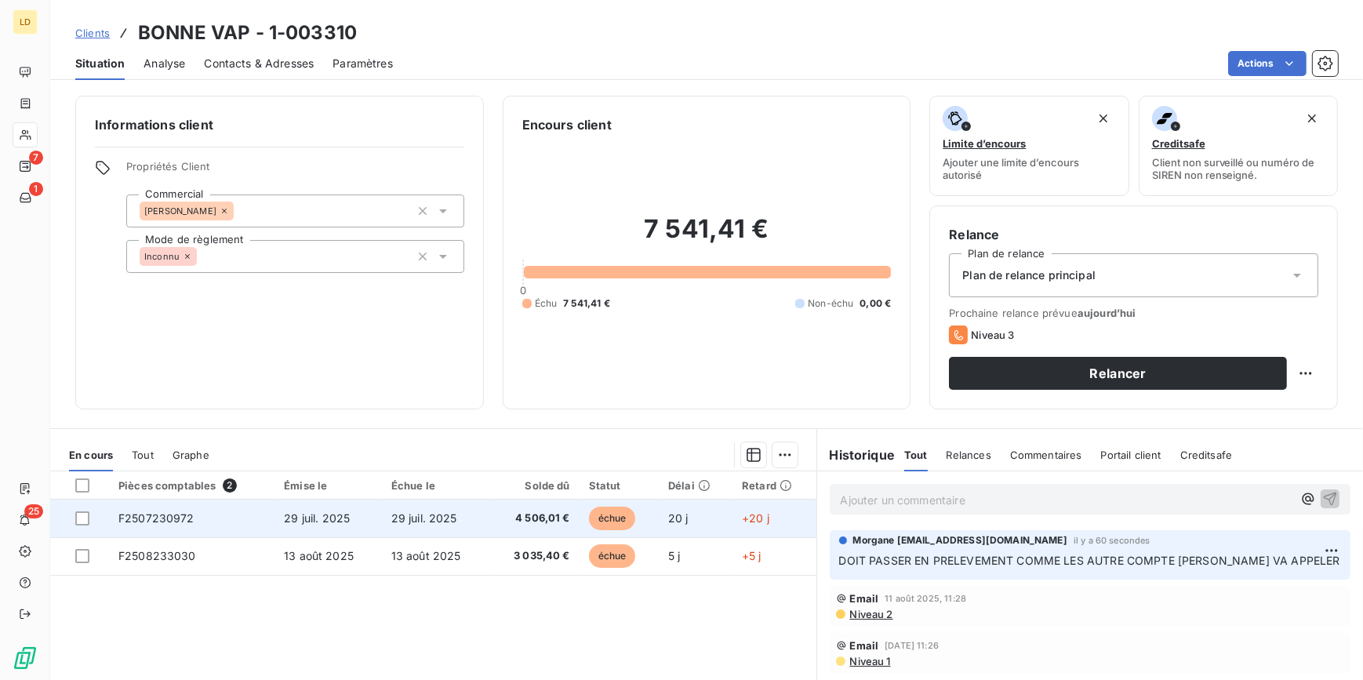
click at [297, 529] on td "29 juil. 2025" at bounding box center [328, 519] width 107 height 38
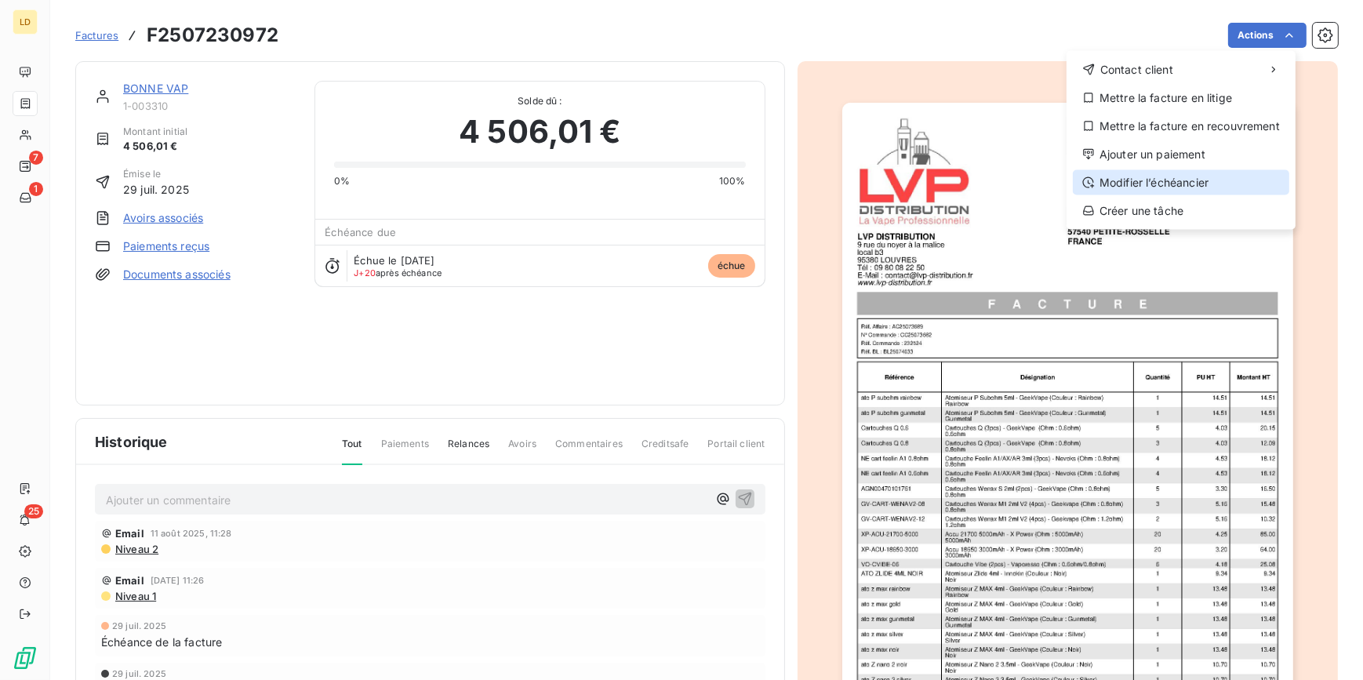
click at [1206, 172] on div "Modifier l’échéancier" at bounding box center [1181, 182] width 217 height 25
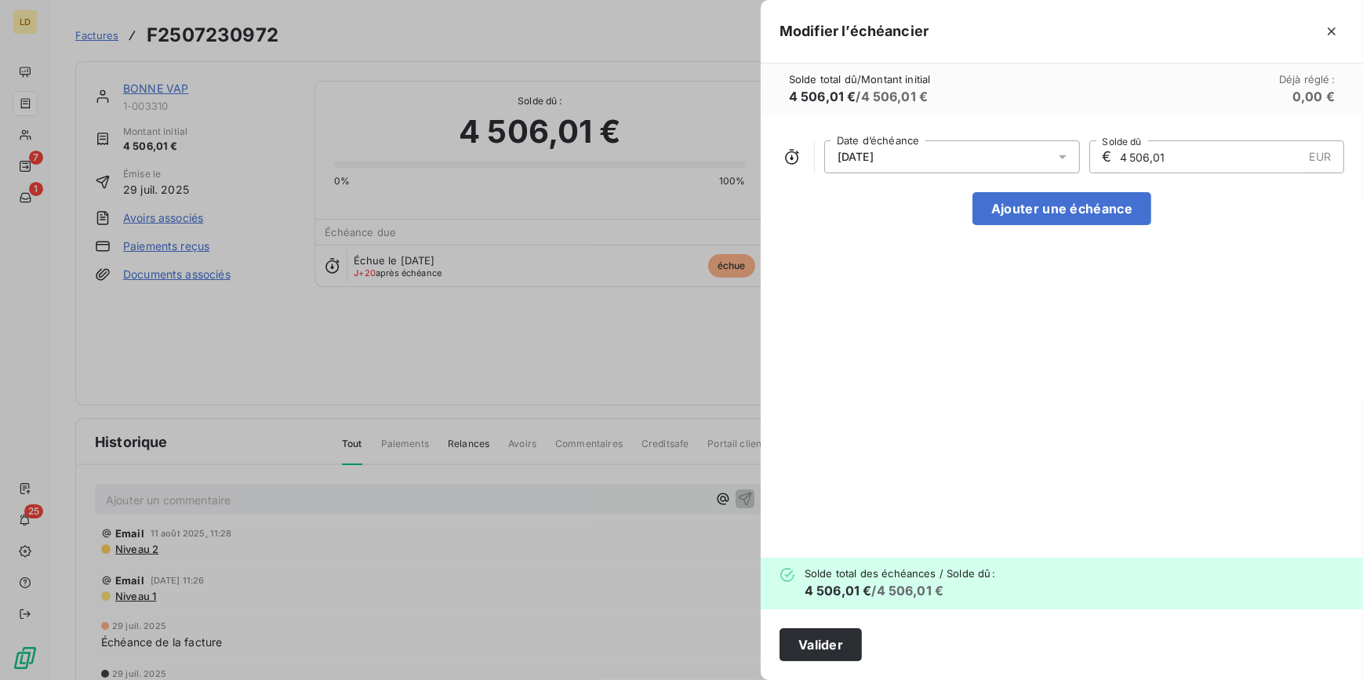
click at [926, 158] on div "[DATE]" at bounding box center [952, 156] width 256 height 33
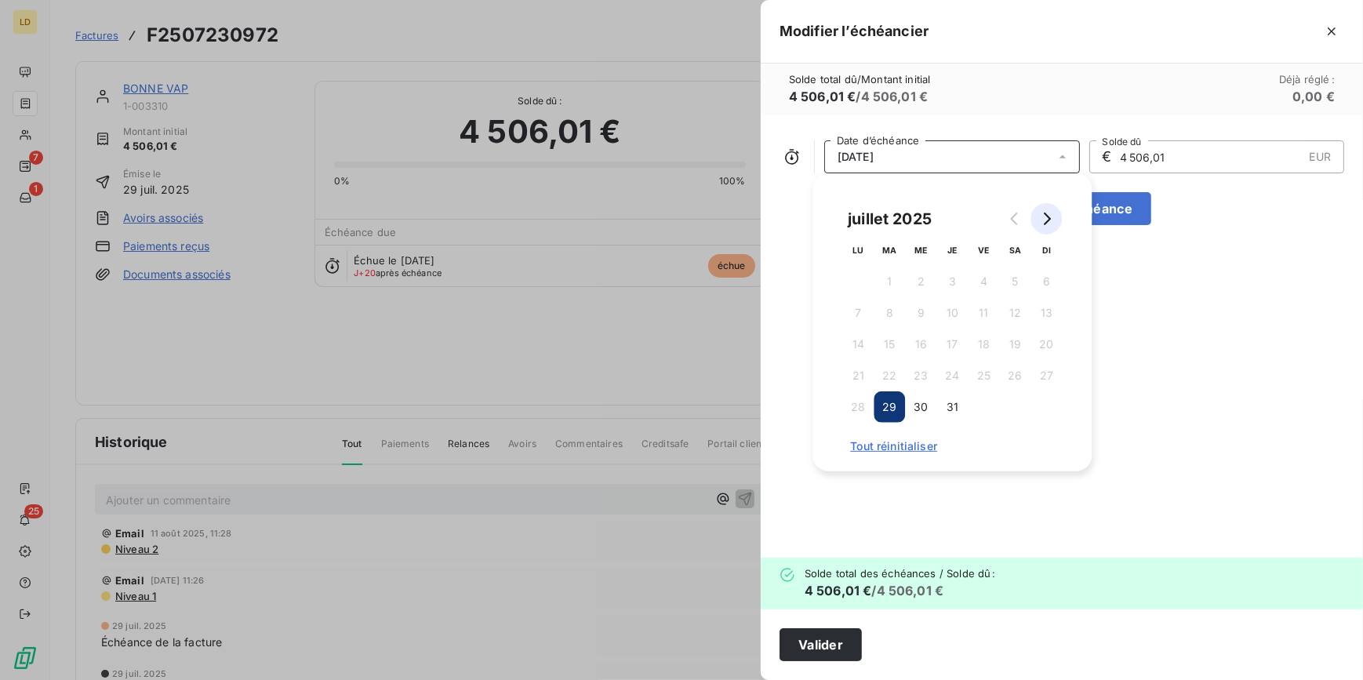
click at [1054, 220] on button "Go to next month" at bounding box center [1046, 218] width 31 height 31
click at [920, 343] on button "13" at bounding box center [920, 344] width 31 height 31
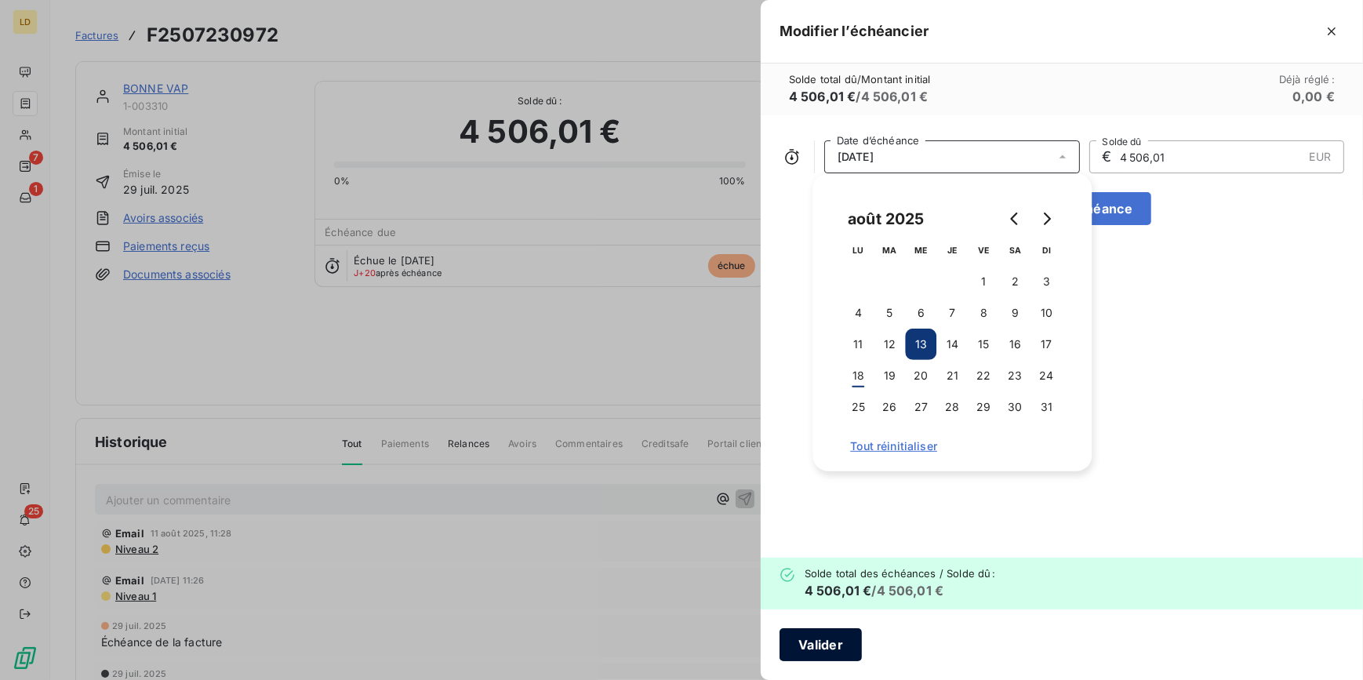
click at [842, 644] on button "Valider" at bounding box center [821, 644] width 82 height 33
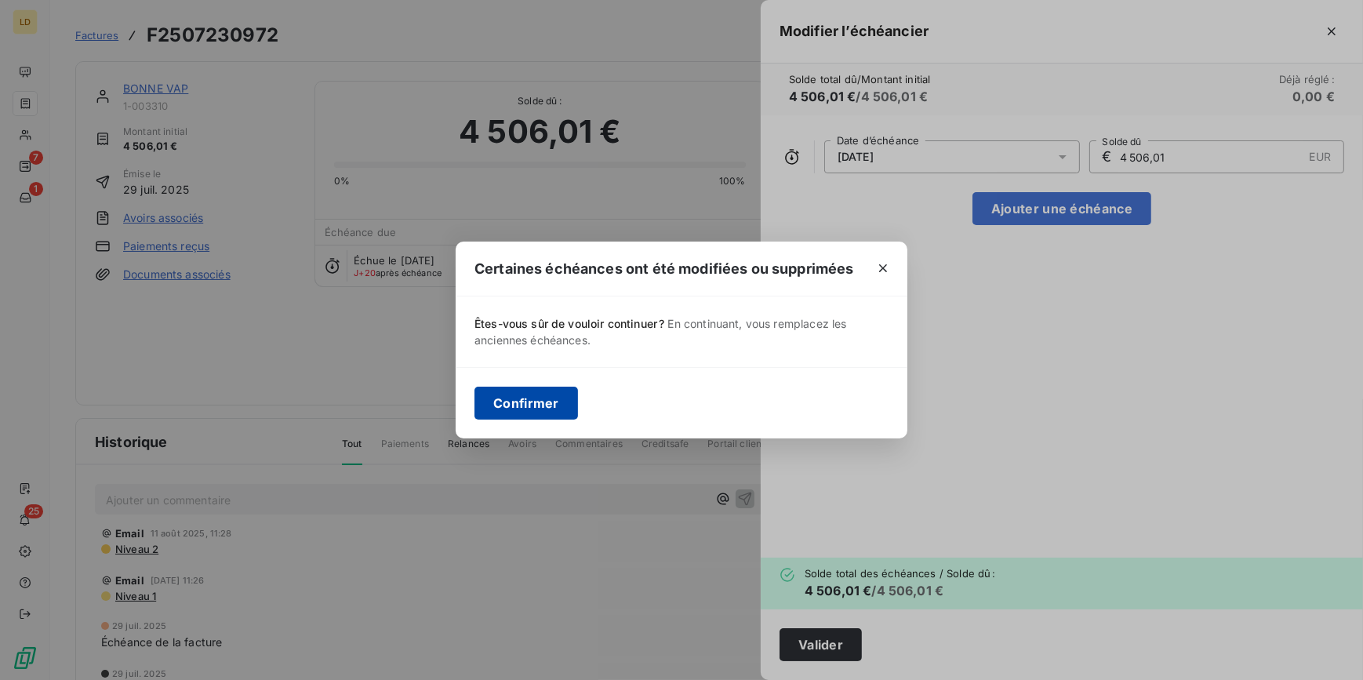
click at [497, 404] on button "Confirmer" at bounding box center [527, 403] width 104 height 33
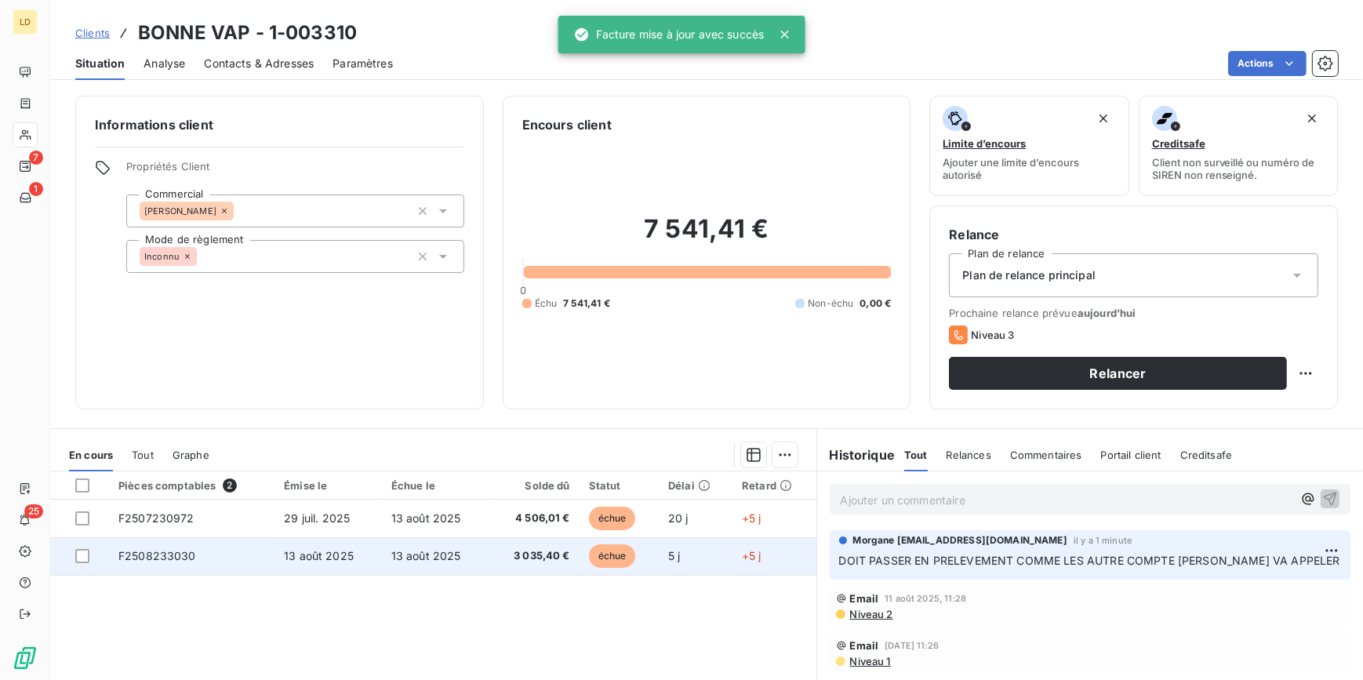
click at [474, 556] on td "13 août 2025" at bounding box center [435, 556] width 107 height 38
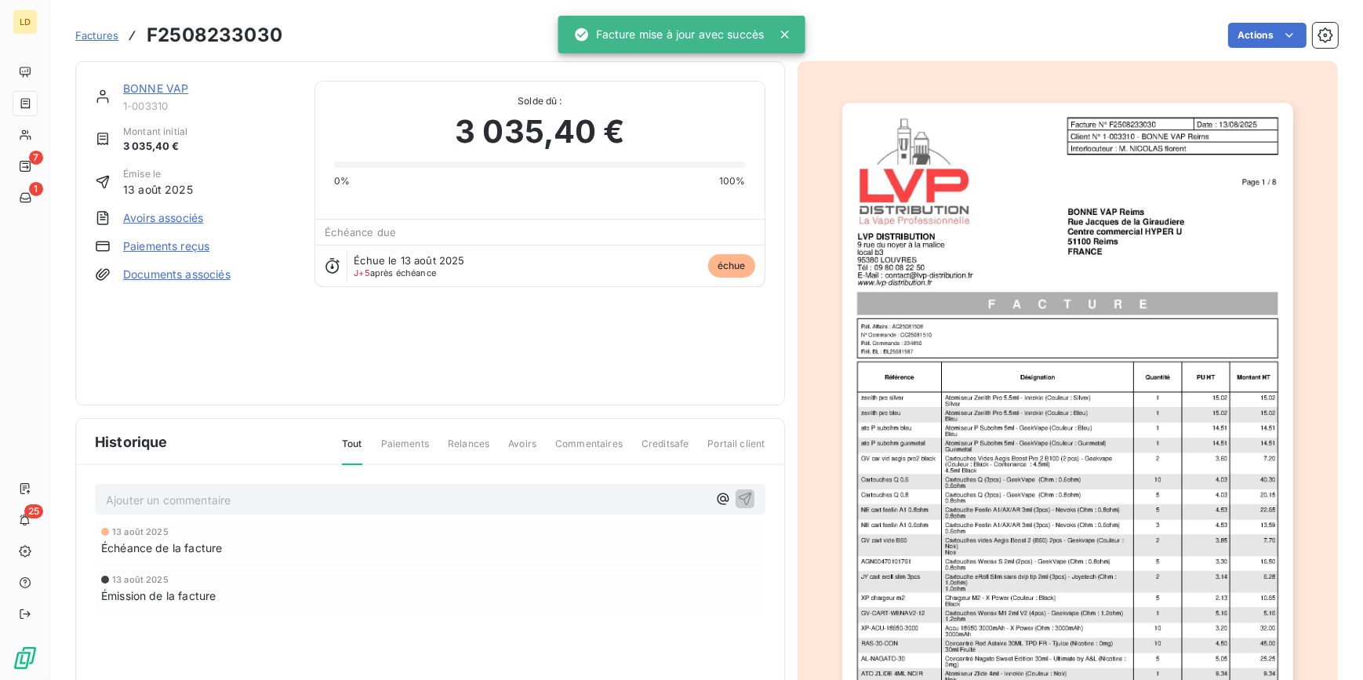
click at [1254, 39] on html "LD 7 1 25 Factures F2508233030 Actions BONNE VAP 1-003310 Montant initial 3 035…" at bounding box center [681, 340] width 1363 height 680
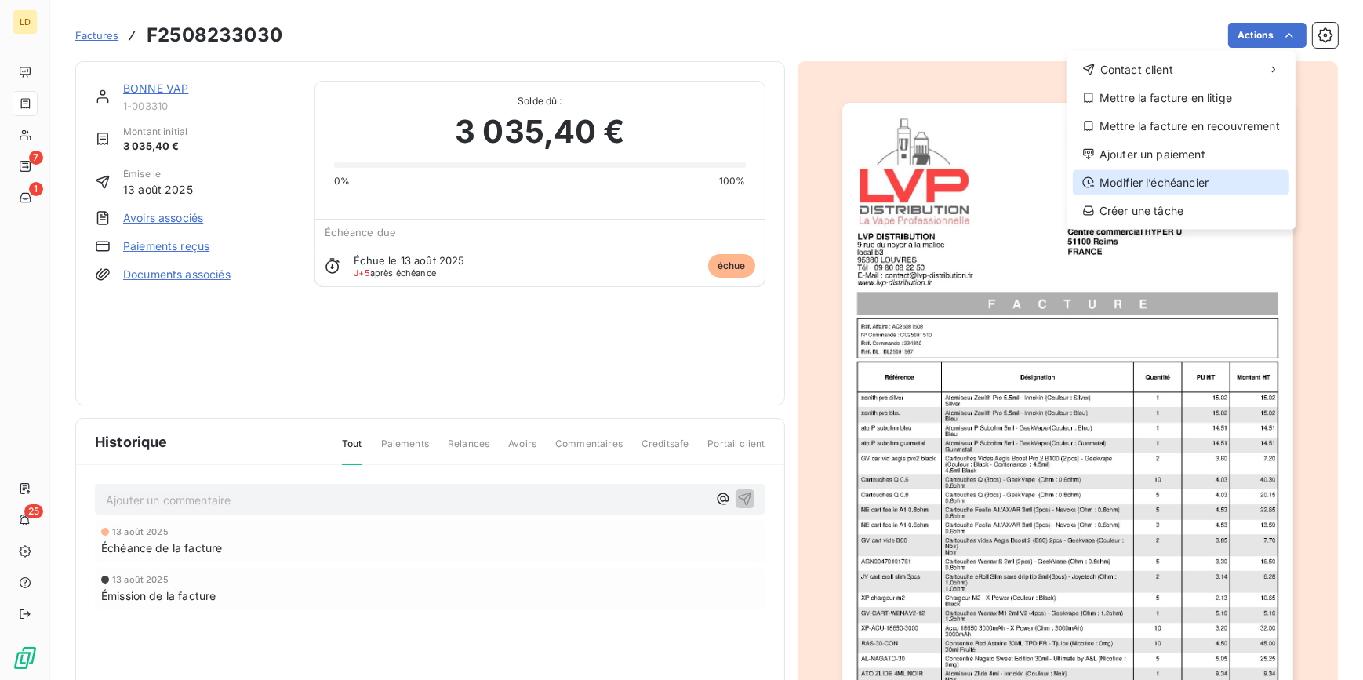
click at [1195, 176] on div "Modifier l’échéancier" at bounding box center [1181, 182] width 217 height 25
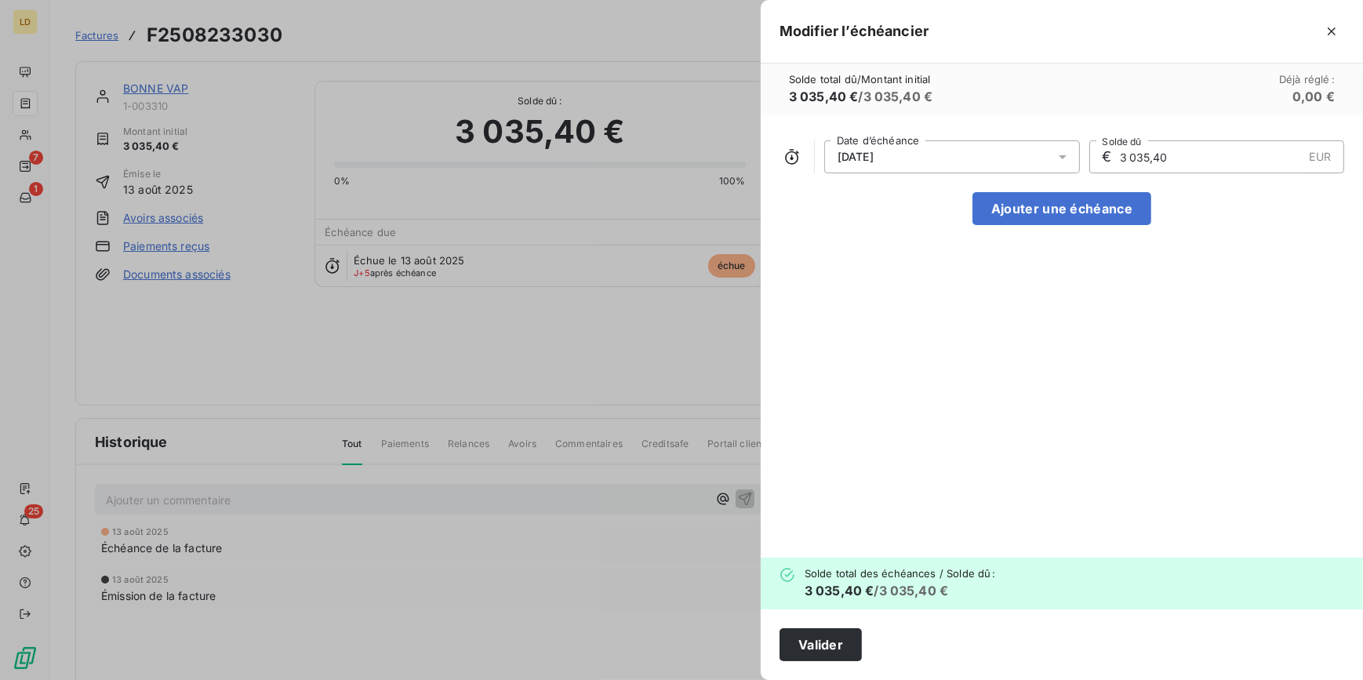
click at [1010, 156] on div "[DATE]" at bounding box center [952, 156] width 256 height 33
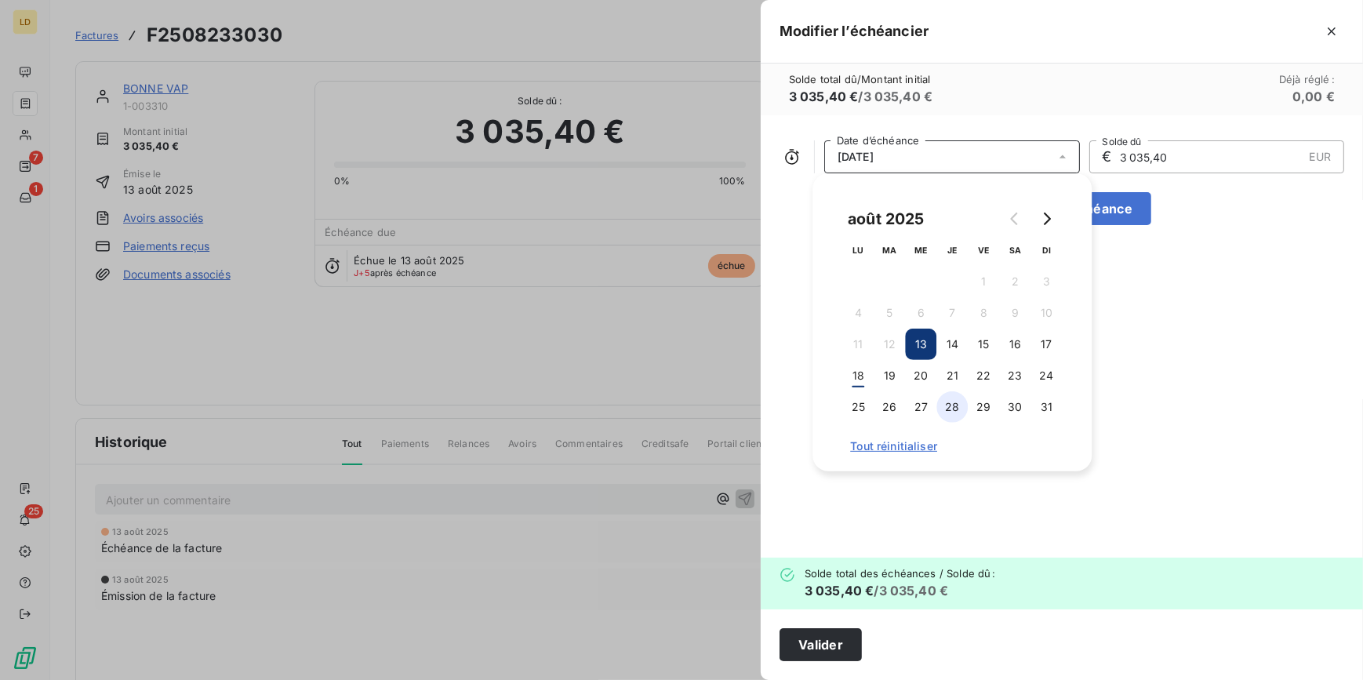
click at [949, 410] on button "28" at bounding box center [952, 406] width 31 height 31
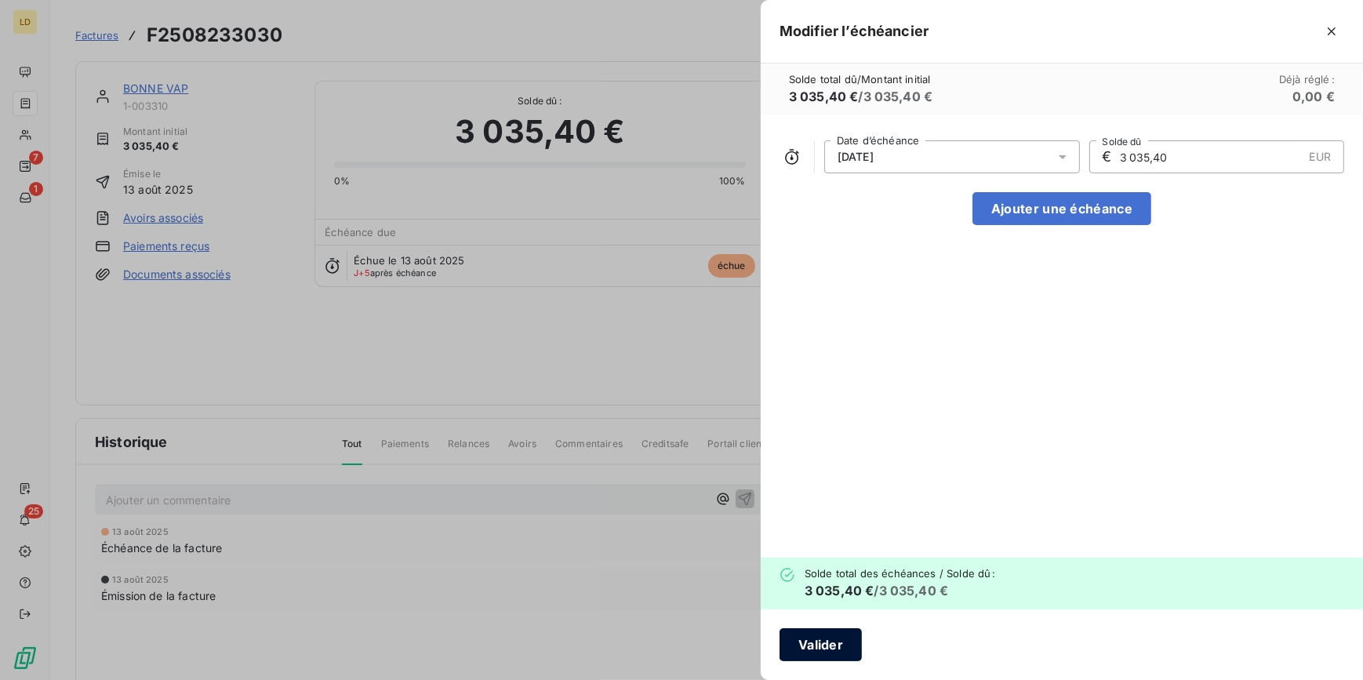
click at [835, 659] on button "Valider" at bounding box center [821, 644] width 82 height 33
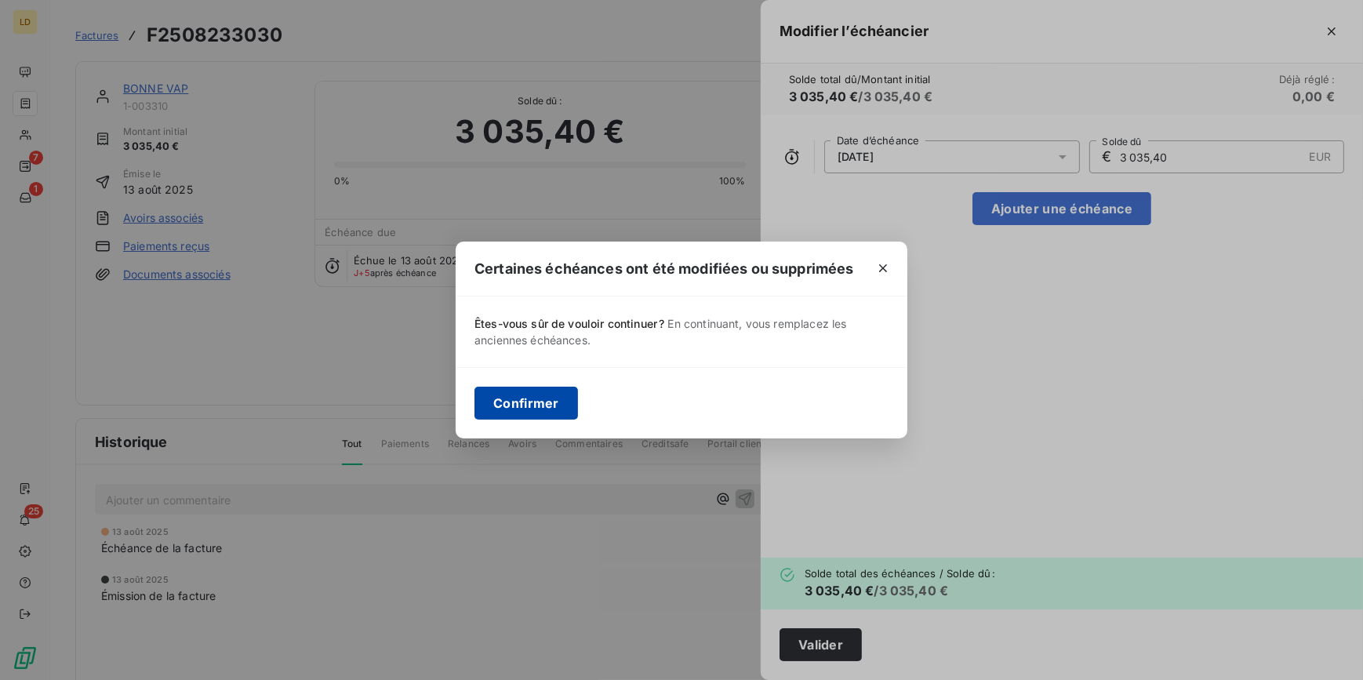
click at [498, 391] on button "Confirmer" at bounding box center [527, 403] width 104 height 33
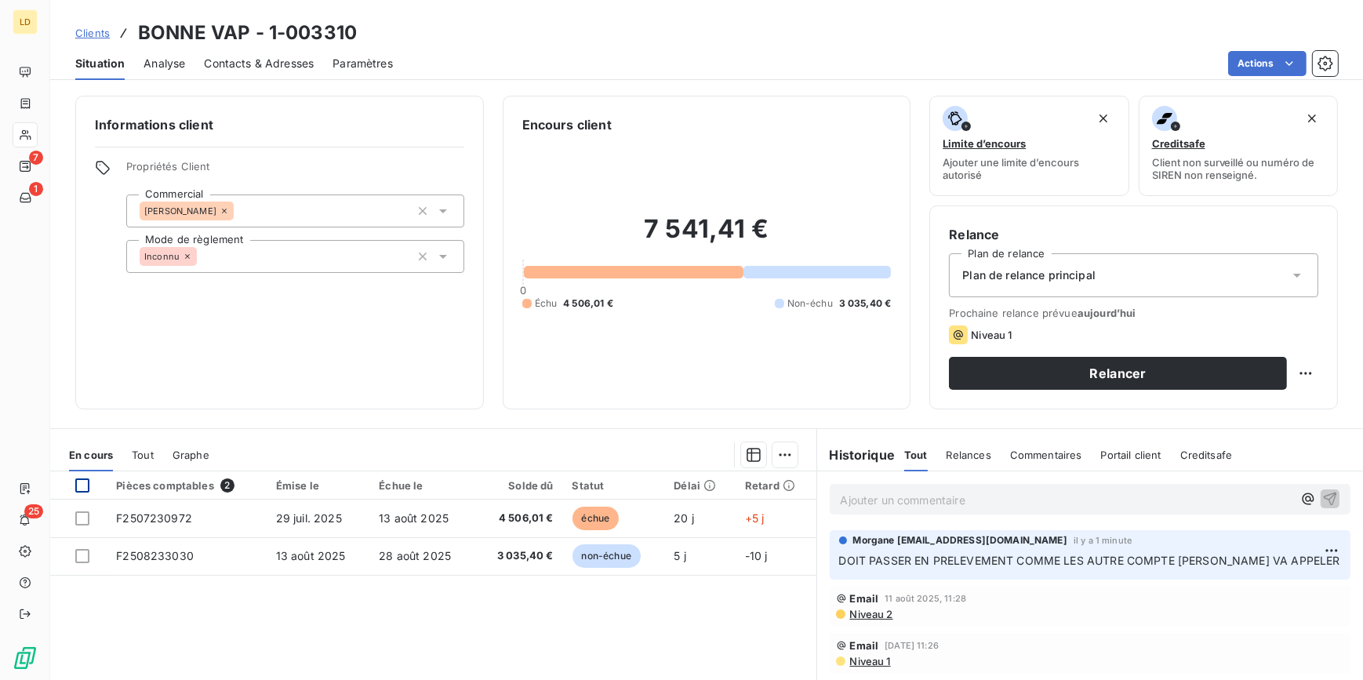
click at [86, 482] on div at bounding box center [82, 486] width 14 height 14
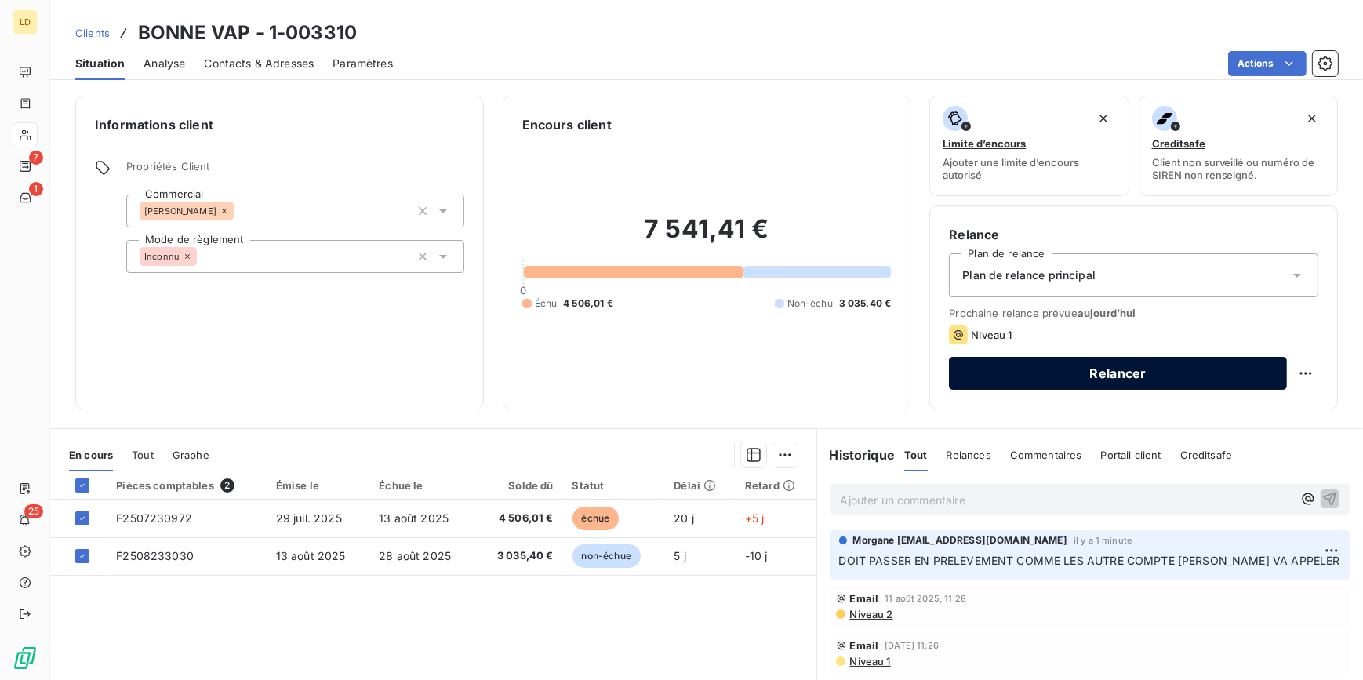
click at [1101, 377] on button "Relancer" at bounding box center [1118, 373] width 338 height 33
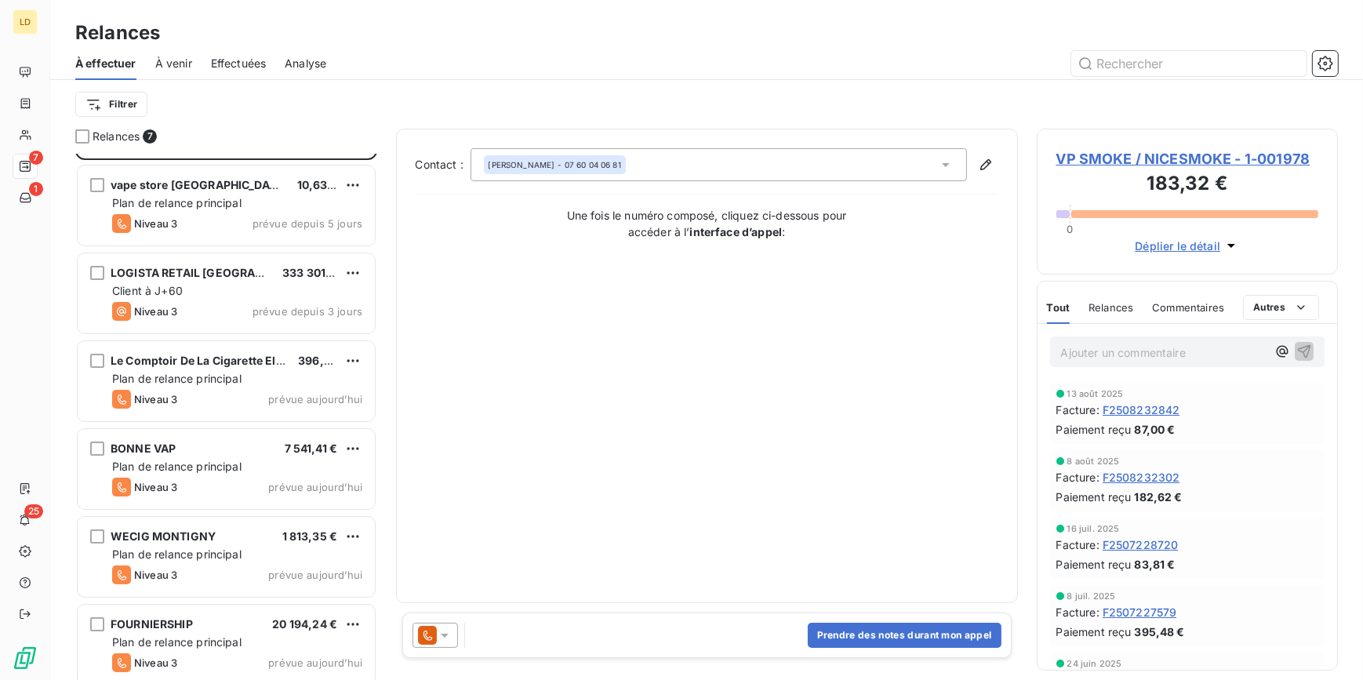
scroll to position [89, 0]
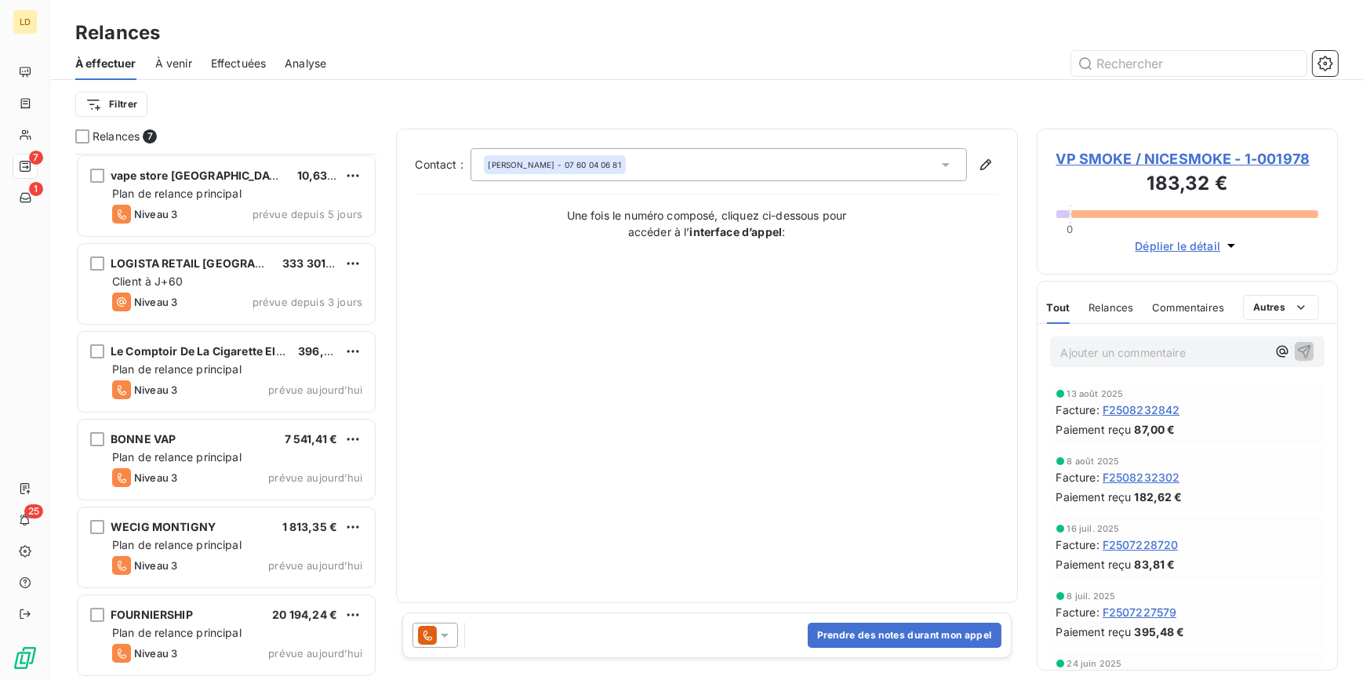
click at [149, 137] on span "7" at bounding box center [150, 136] width 14 height 14
click at [118, 87] on div "Filtrer" at bounding box center [706, 104] width 1263 height 49
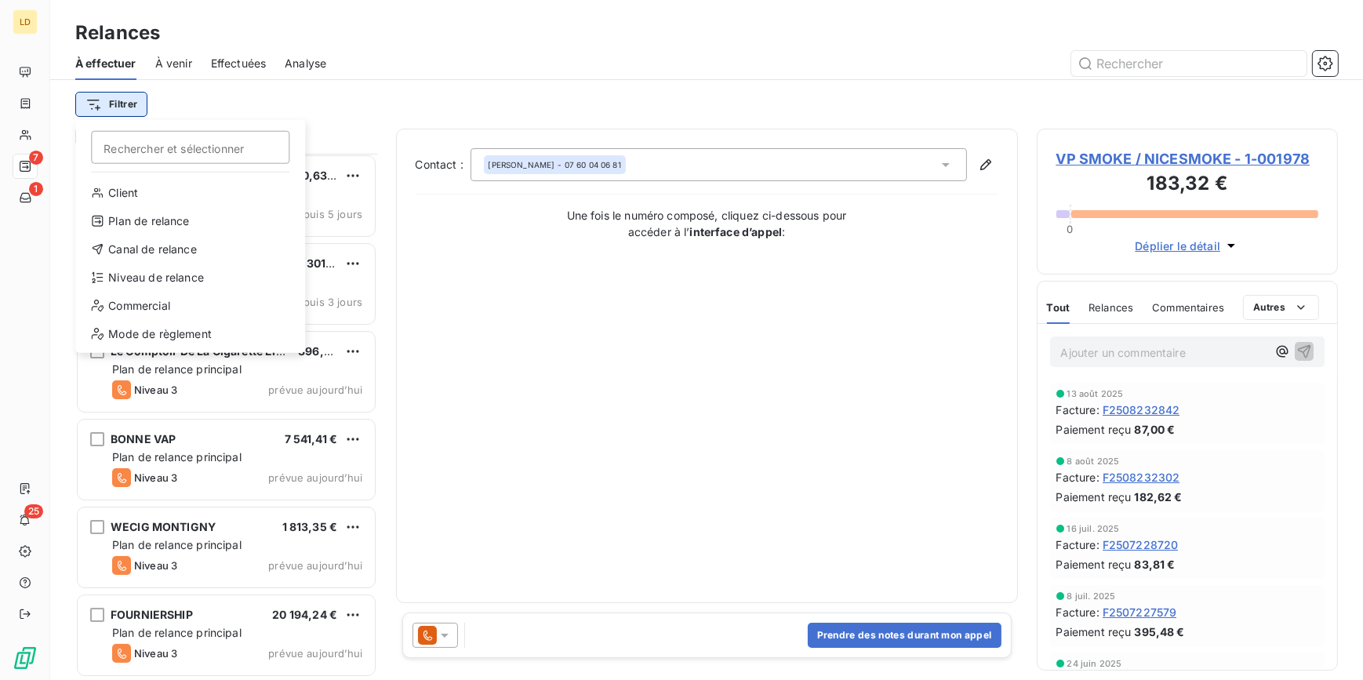
click at [123, 107] on html "LD 7 1 25 Relances À effectuer À venir Effectuées Analyse Filtrer Rechercher et…" at bounding box center [681, 340] width 1363 height 680
click at [153, 330] on div "Mode de règlement" at bounding box center [190, 334] width 217 height 25
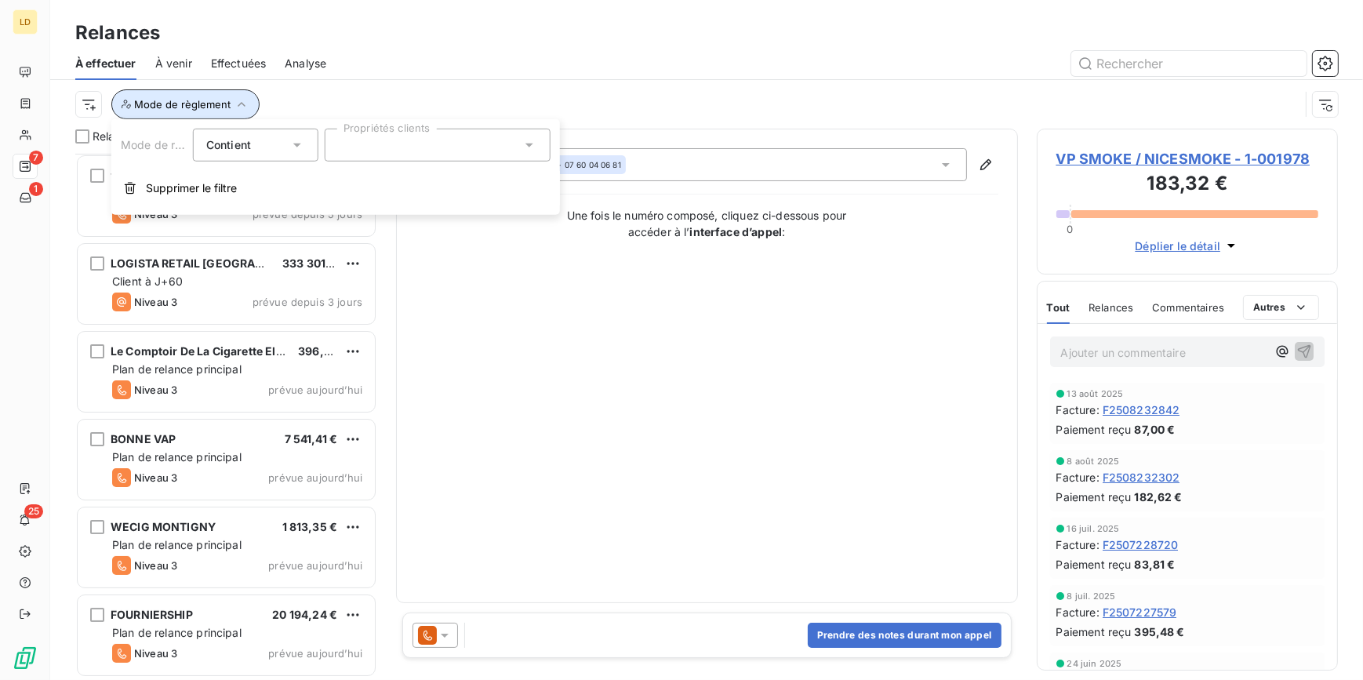
click at [180, 102] on span "Mode de règlement" at bounding box center [182, 104] width 96 height 13
click at [160, 111] on button "Mode de règlement" at bounding box center [185, 104] width 148 height 30
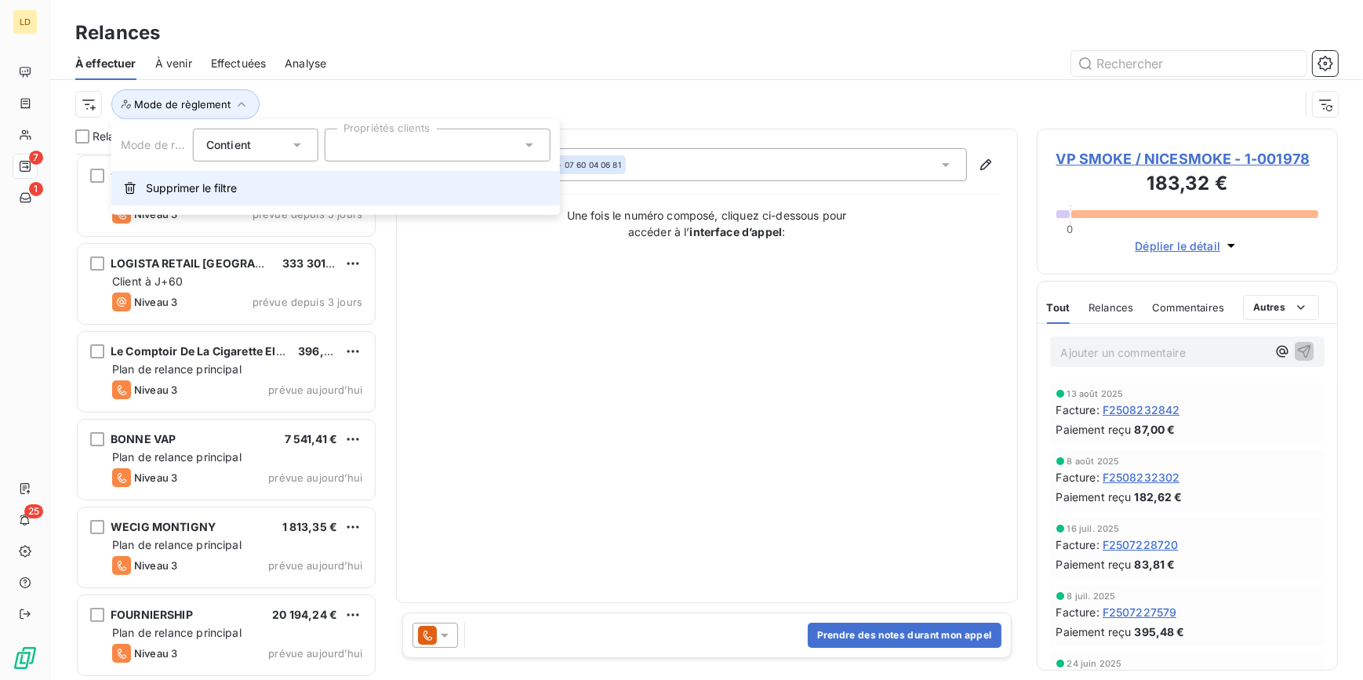
click at [169, 176] on button "Supprimer le filtre" at bounding box center [335, 188] width 449 height 35
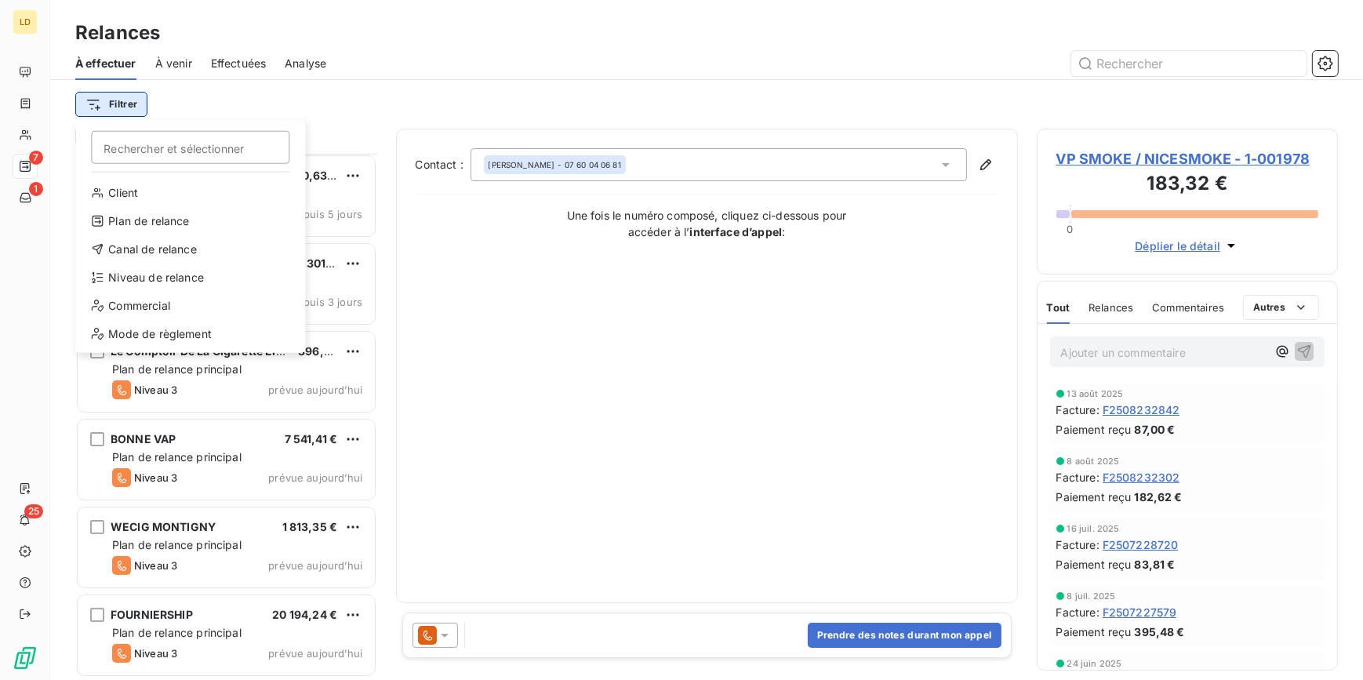
click at [118, 110] on html "LD 7 1 25 Relances À effectuer À venir Effectuées Analyse Filtrer Rechercher et…" at bounding box center [681, 340] width 1363 height 680
click at [158, 268] on div "Niveau de relance" at bounding box center [190, 277] width 217 height 25
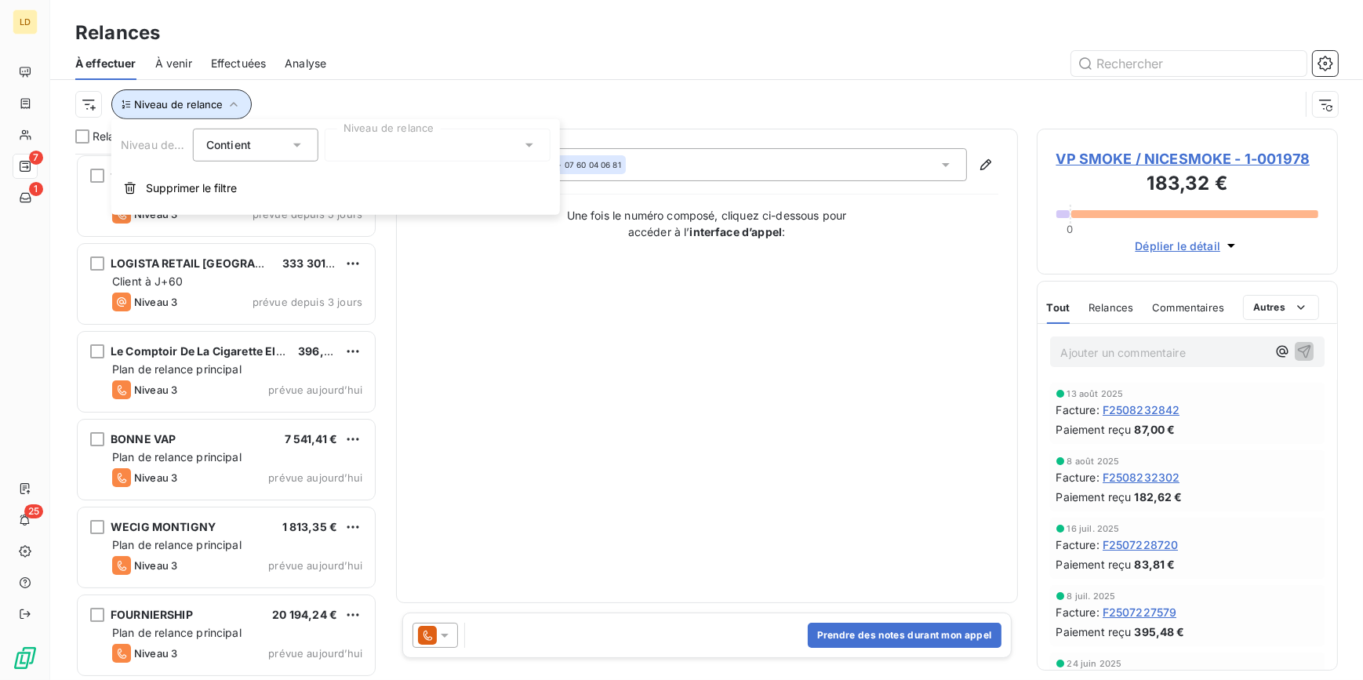
click at [188, 89] on button "Niveau de relance" at bounding box center [181, 104] width 140 height 30
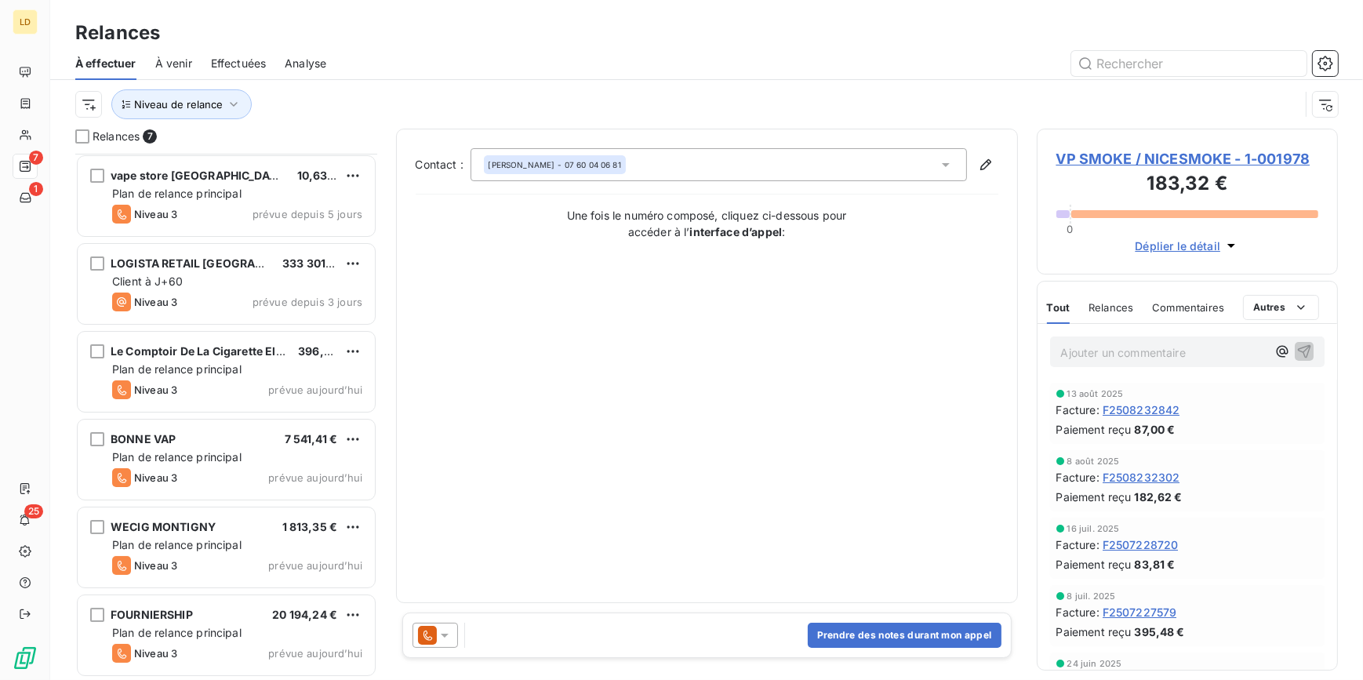
click at [339, 111] on div "Niveau de relance" at bounding box center [687, 104] width 1225 height 30
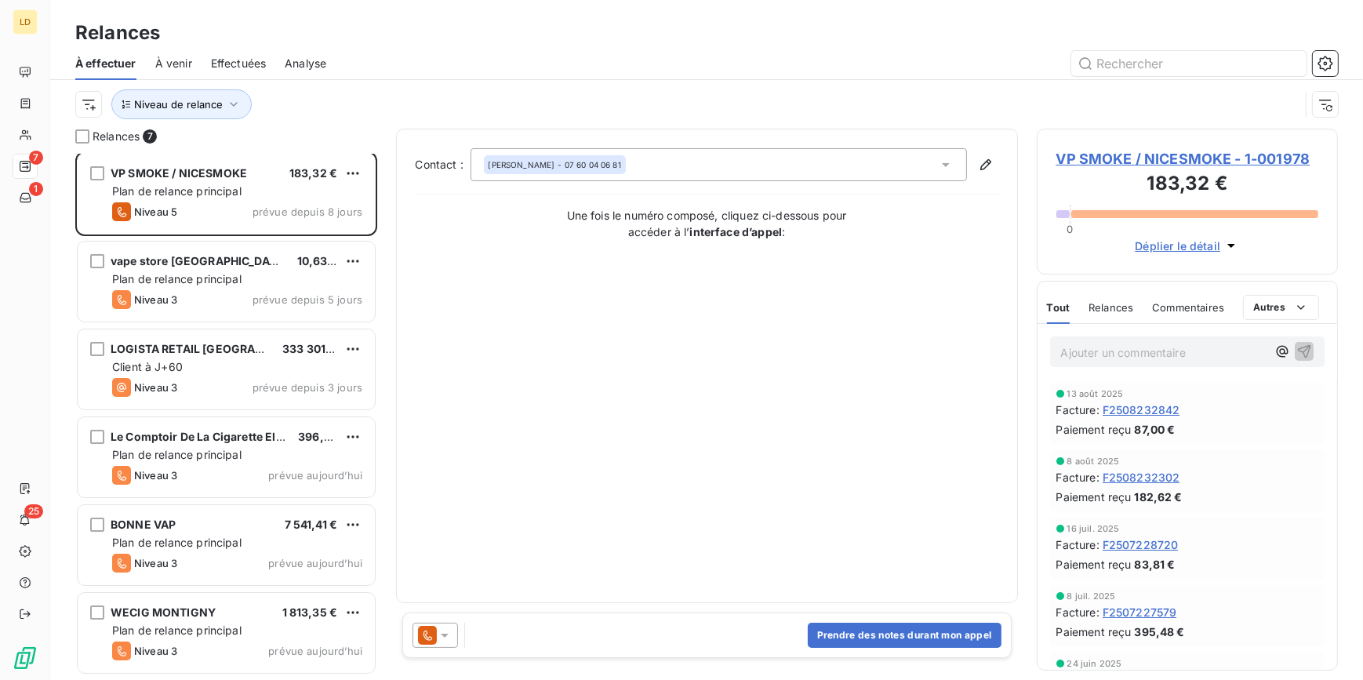
scroll to position [0, 0]
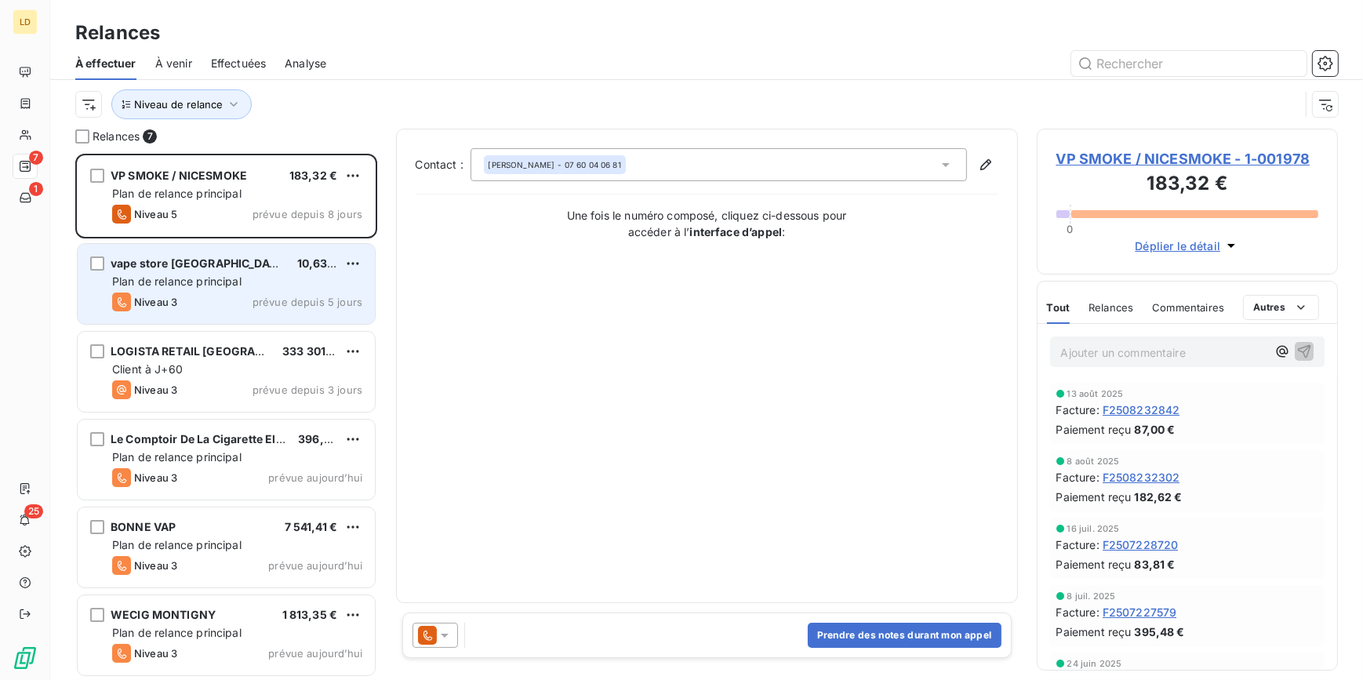
click at [213, 286] on span "Plan de relance principal" at bounding box center [176, 281] width 129 height 13
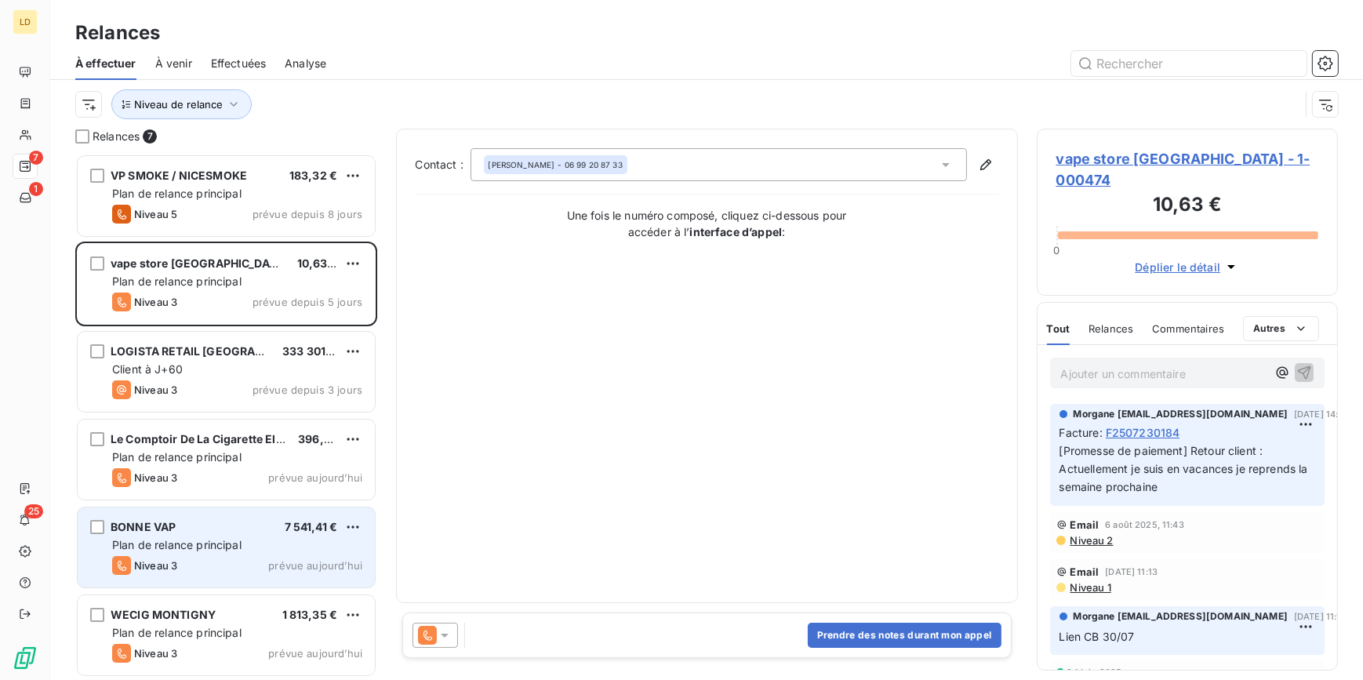
click at [220, 555] on div "BONNE VAP 7 541,41 € Plan de relance principal Niveau 3 prévue [DATE]" at bounding box center [226, 548] width 297 height 80
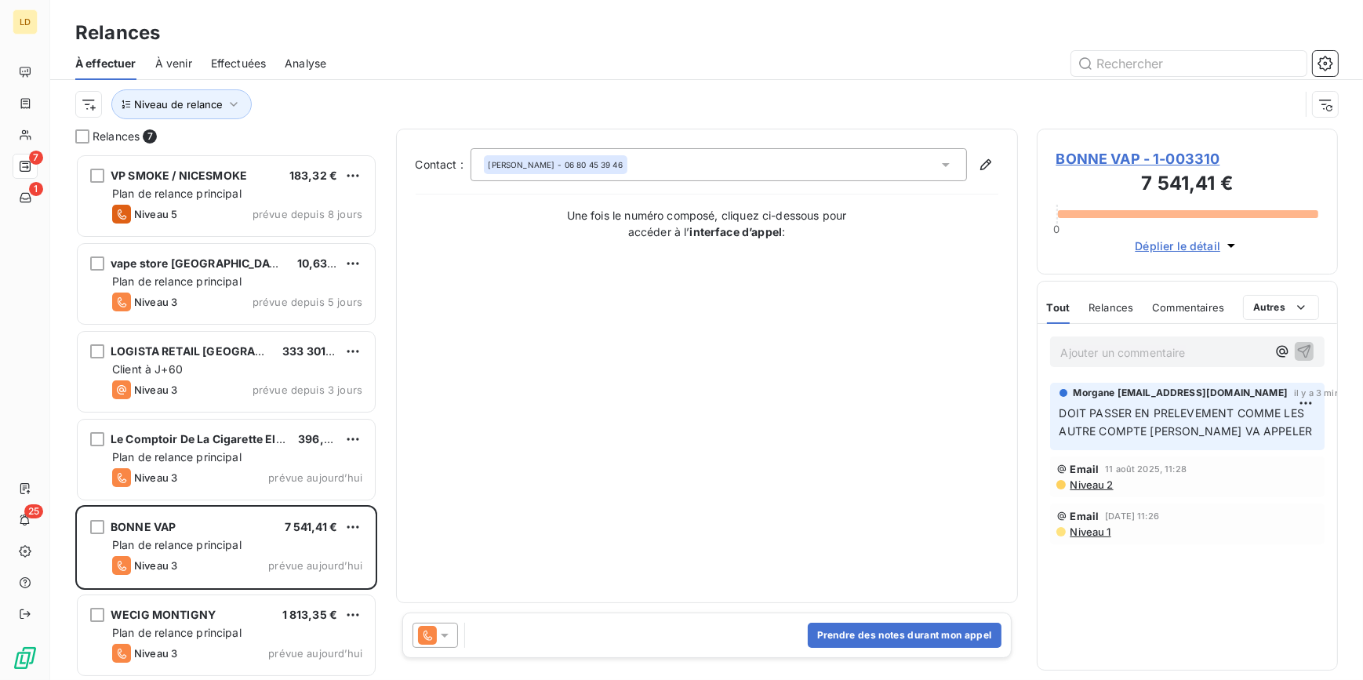
click at [439, 659] on div "Contact : [PERSON_NAME] - 06 80 45 39 46 Une fois le numéro composé, cliquez ci…" at bounding box center [707, 398] width 622 height 539
click at [424, 660] on div "Contact : [PERSON_NAME] - 06 80 45 39 46 Une fois le numéro composé, cliquez ci…" at bounding box center [707, 398] width 622 height 539
click at [429, 623] on div at bounding box center [435, 635] width 45 height 25
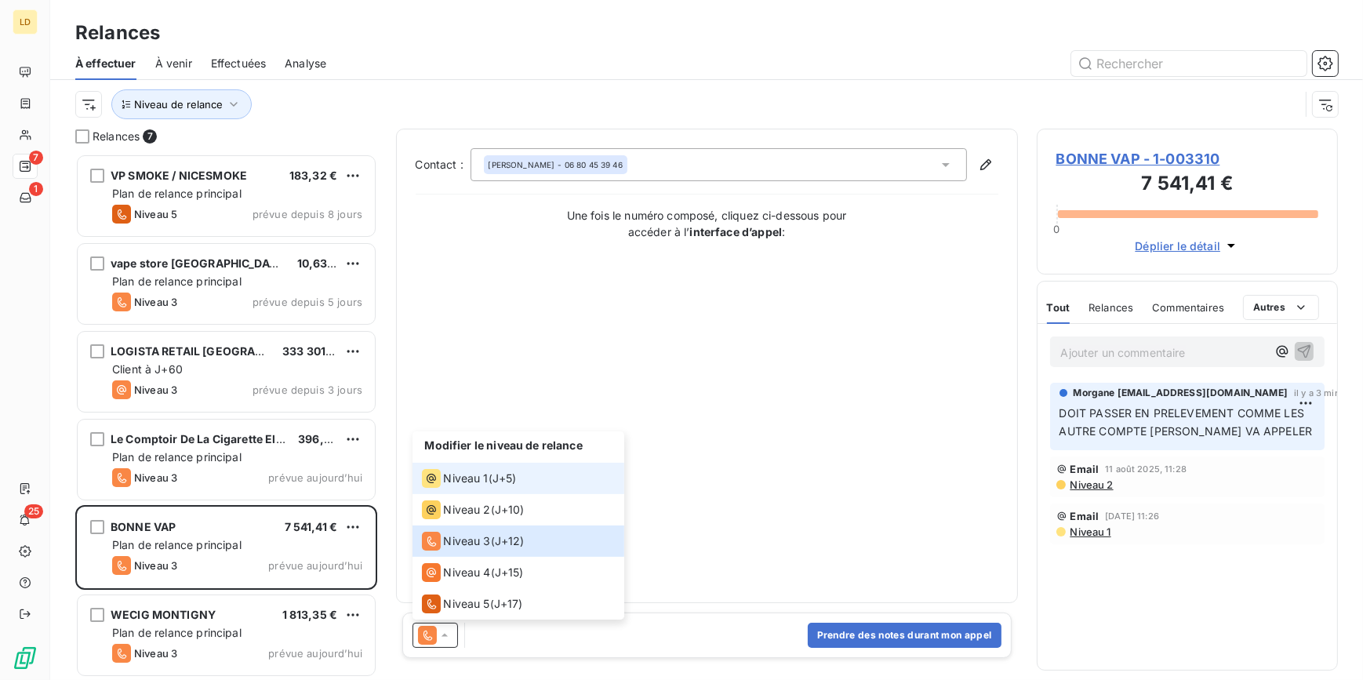
click at [484, 482] on span "Niveau 1" at bounding box center [466, 479] width 45 height 16
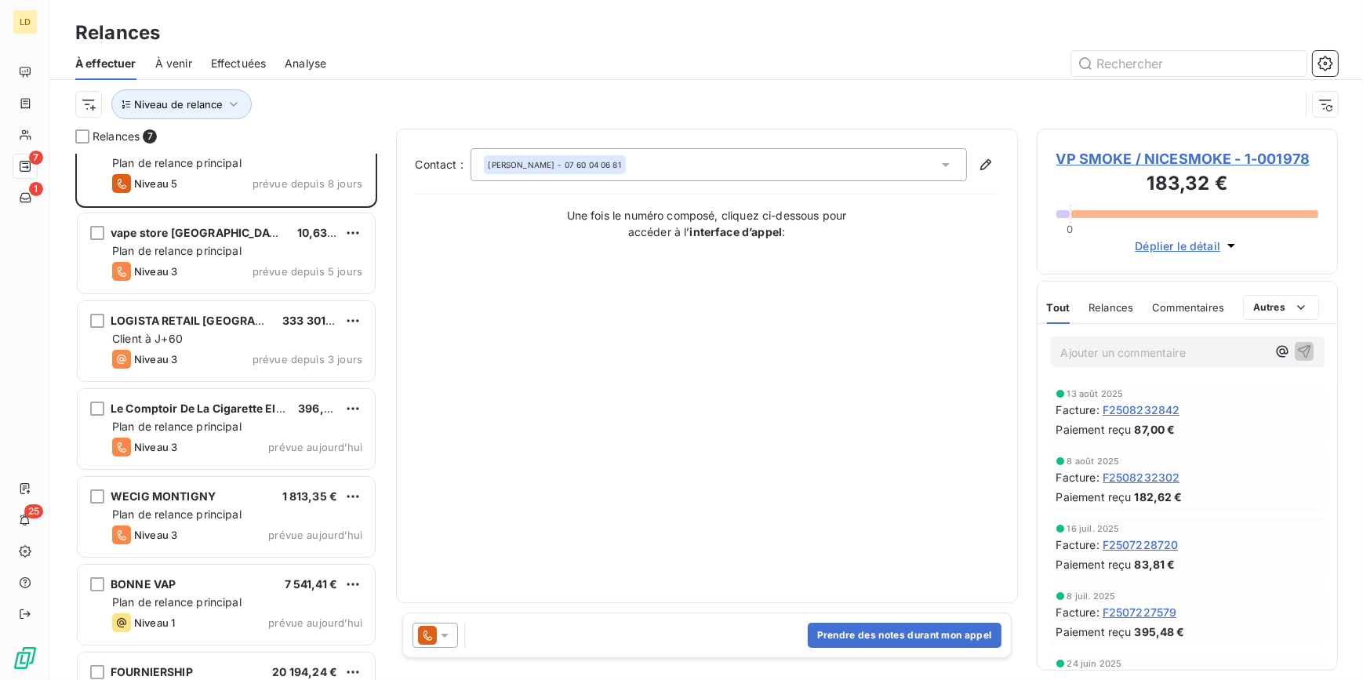
scroll to position [89, 0]
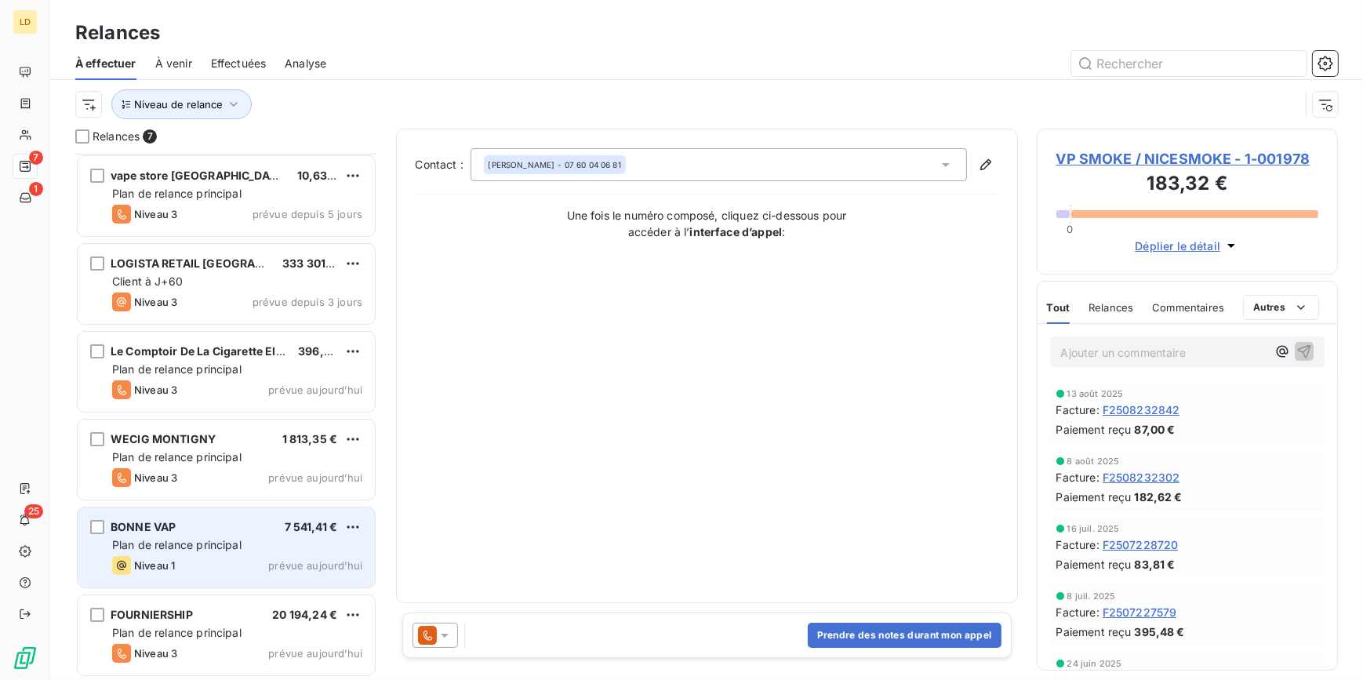
click at [204, 556] on div "Niveau 1 prévue aujourd’hui" at bounding box center [237, 565] width 250 height 19
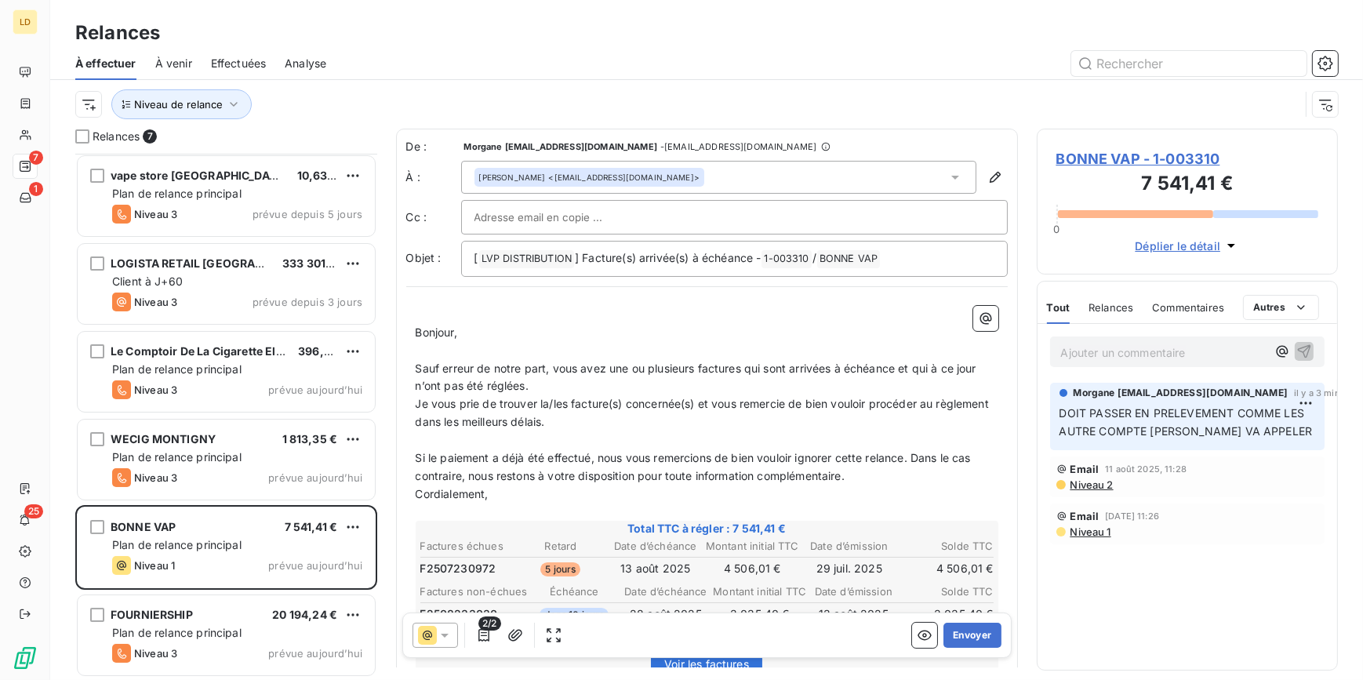
click at [975, 613] on div "2/2 Envoyer" at bounding box center [707, 635] width 610 height 45
click at [988, 631] on button "Envoyer" at bounding box center [972, 635] width 57 height 25
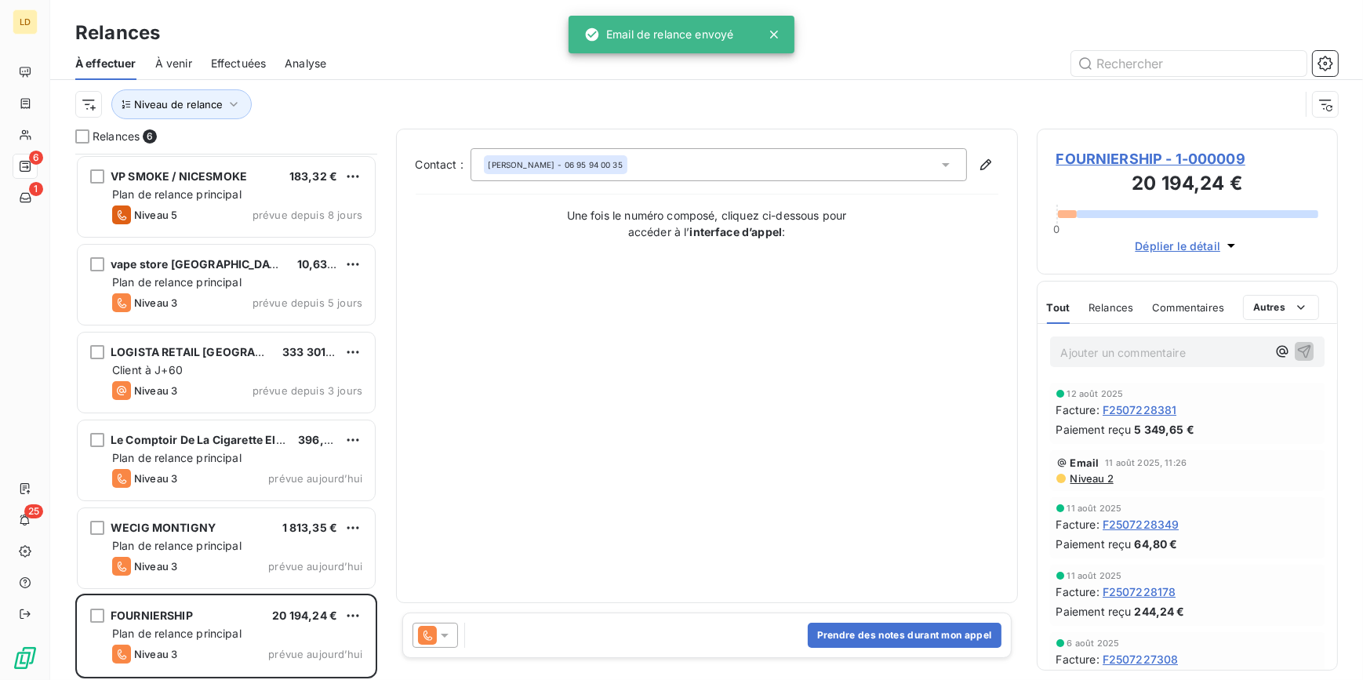
click at [439, 631] on icon at bounding box center [445, 636] width 16 height 16
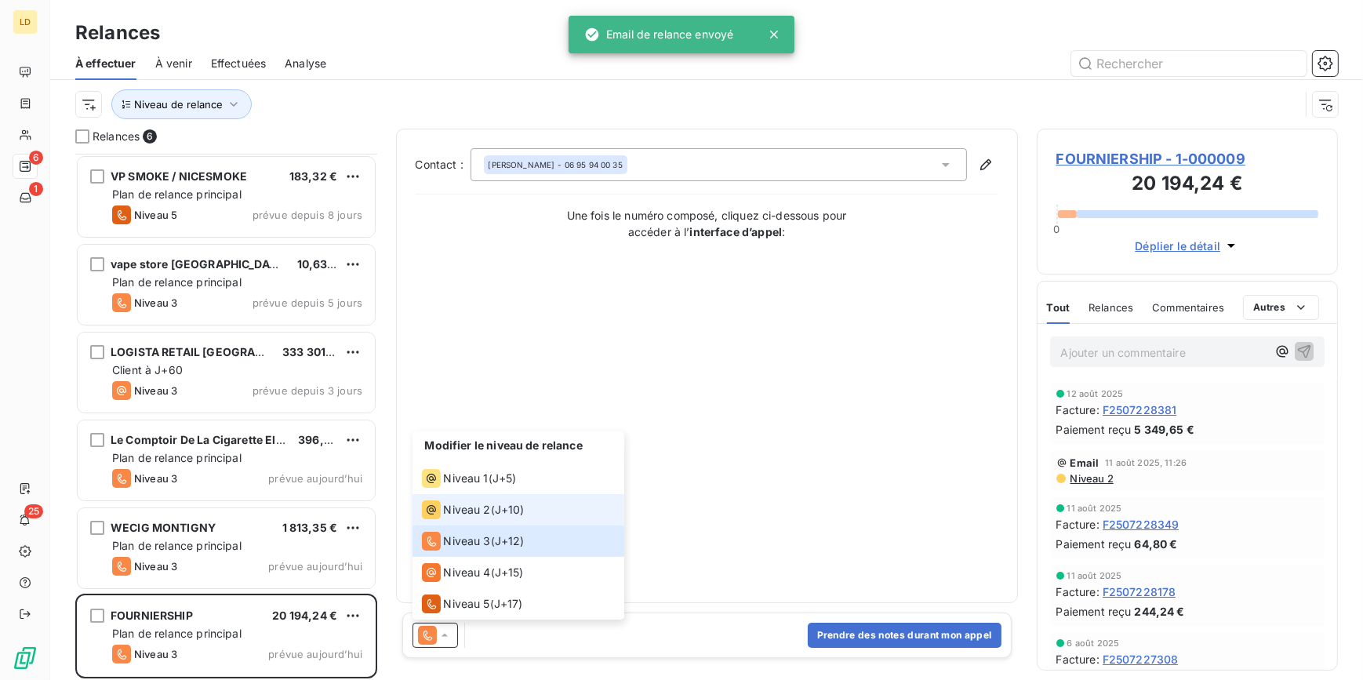
click at [471, 504] on span "Niveau 2" at bounding box center [467, 510] width 47 height 16
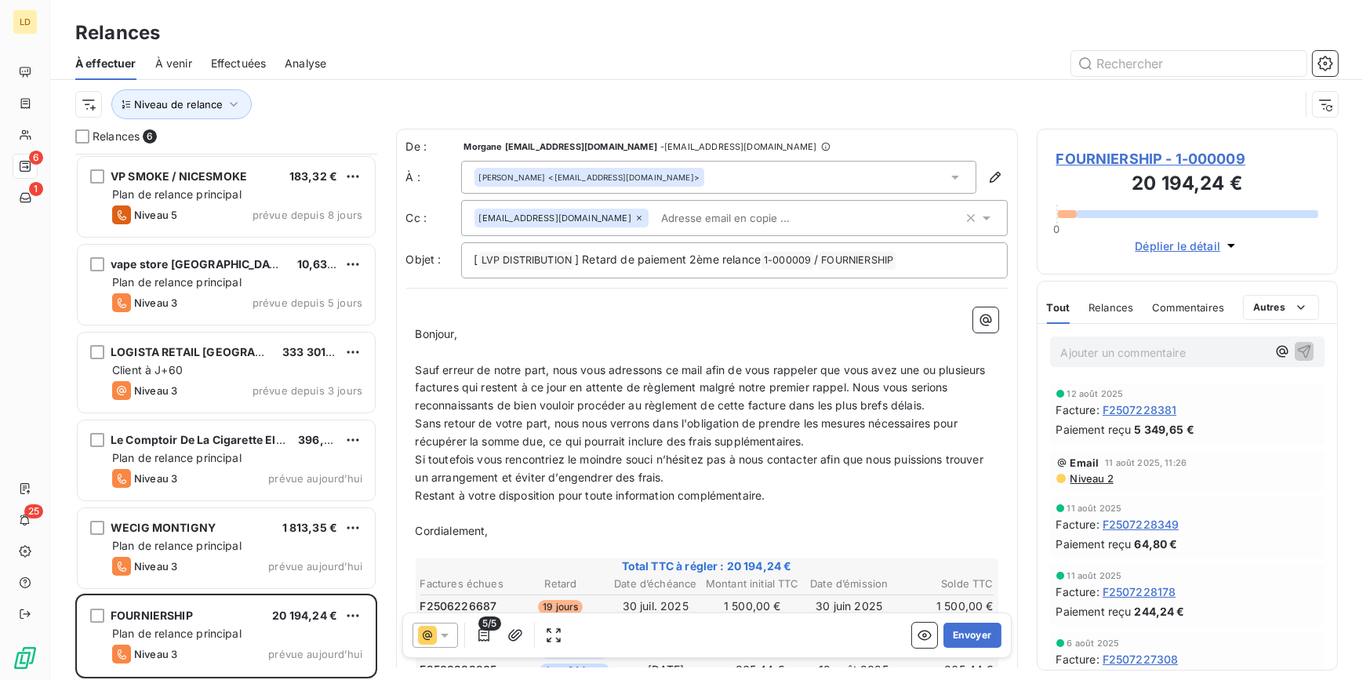
click at [435, 639] on icon at bounding box center [427, 635] width 19 height 19
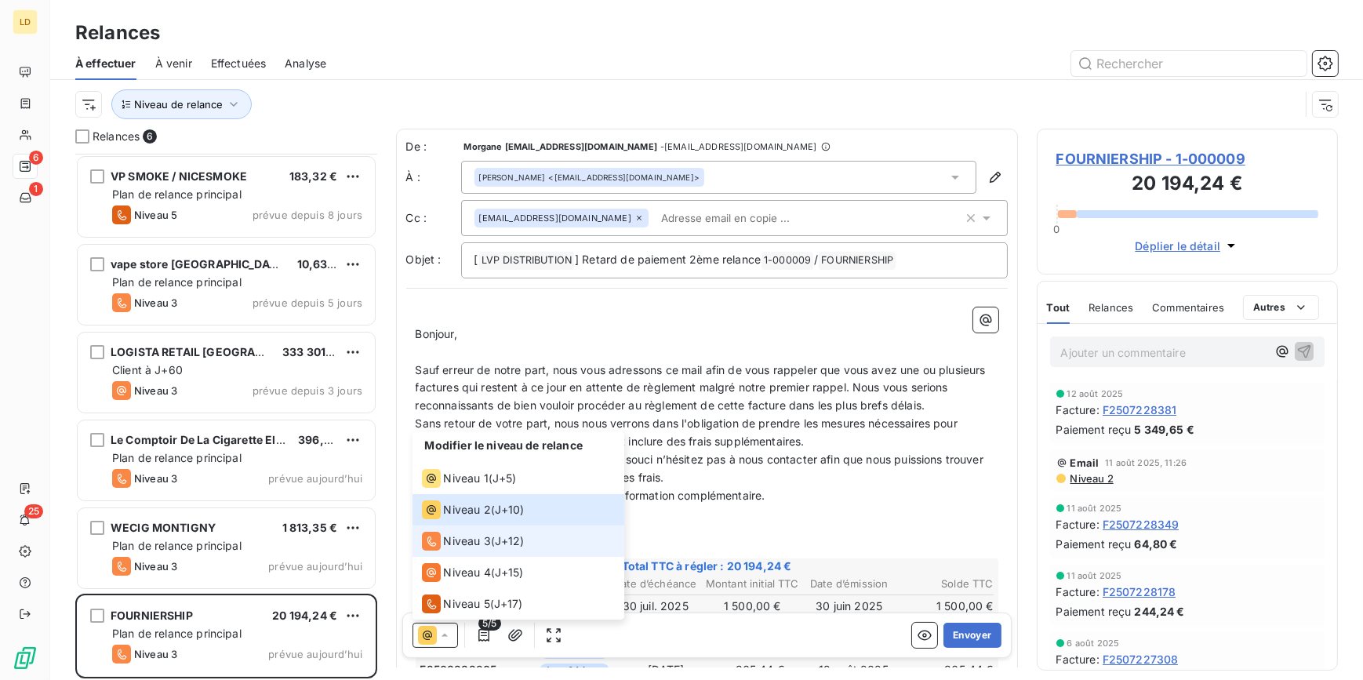
click at [471, 541] on span "Niveau 3" at bounding box center [467, 541] width 47 height 16
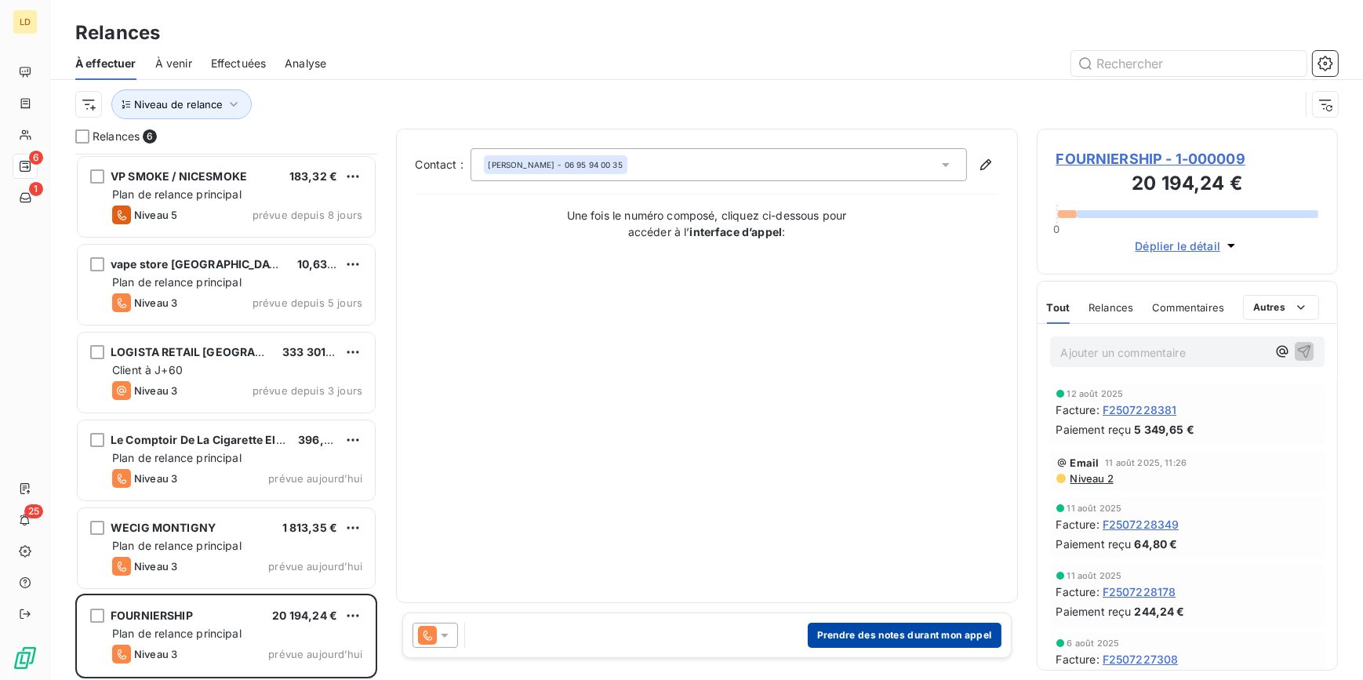
click at [949, 629] on button "Prendre des notes durant mon appel" at bounding box center [905, 635] width 194 height 25
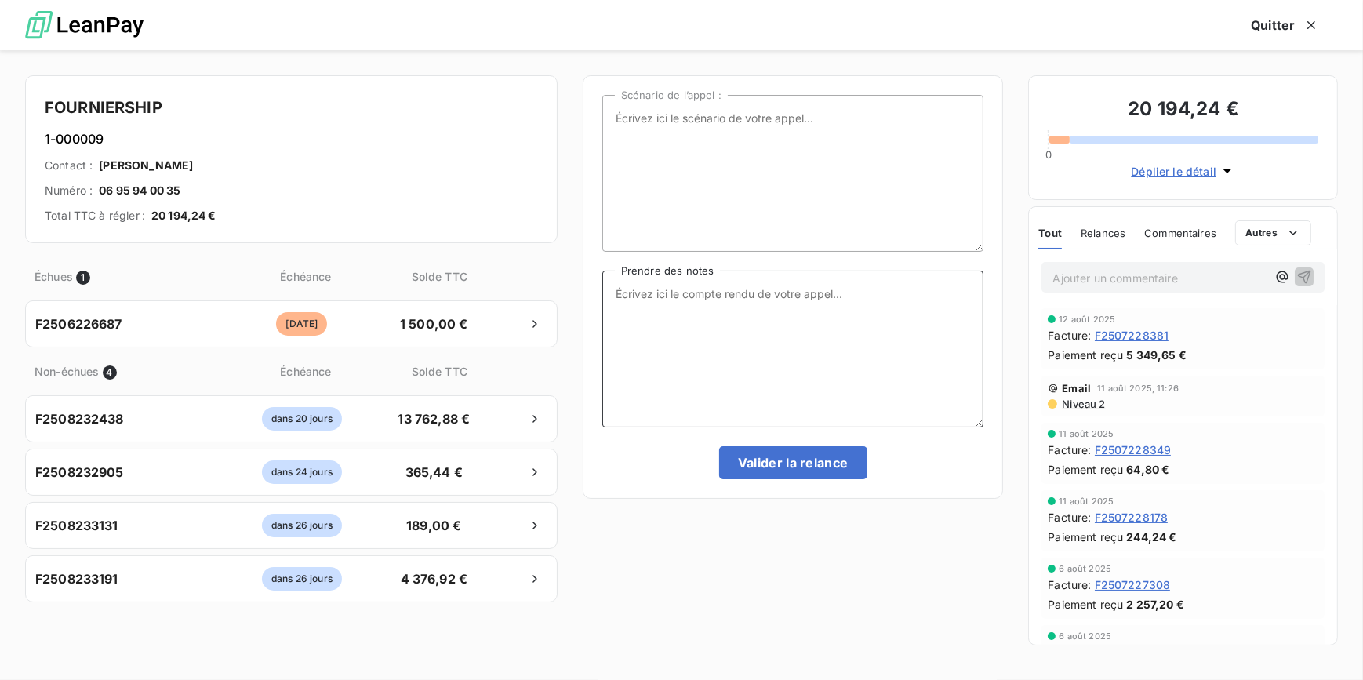
click at [737, 333] on textarea "Prendre des notes" at bounding box center [793, 349] width 382 height 157
type textarea "Message tel laissé au client"
drag, startPoint x: 824, startPoint y: 324, endPoint x: 589, endPoint y: 290, distance: 237.0
click at [589, 292] on div "Scénario de l’appel : Message tel laissé au client Prendre des notes [PERSON_NA…" at bounding box center [793, 287] width 421 height 424
click at [714, 318] on textarea "Prendre des notes" at bounding box center [793, 349] width 382 height 157
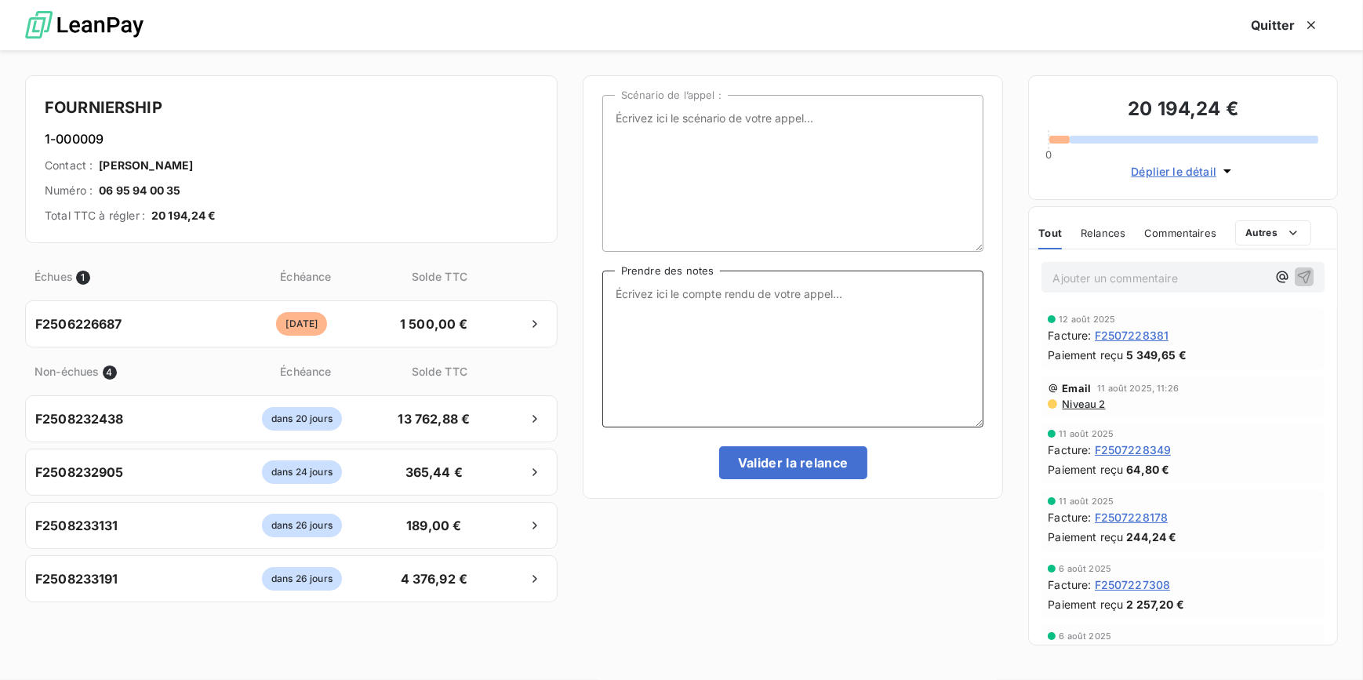
drag, startPoint x: 625, startPoint y: 279, endPoint x: 639, endPoint y: 292, distance: 18.9
click at [625, 279] on textarea "Prendre des notes" at bounding box center [793, 349] width 382 height 157
click at [799, 308] on textarea "Client" at bounding box center [793, 349] width 382 height 157
click at [842, 284] on textarea "Client eu au tel" at bounding box center [793, 349] width 382 height 157
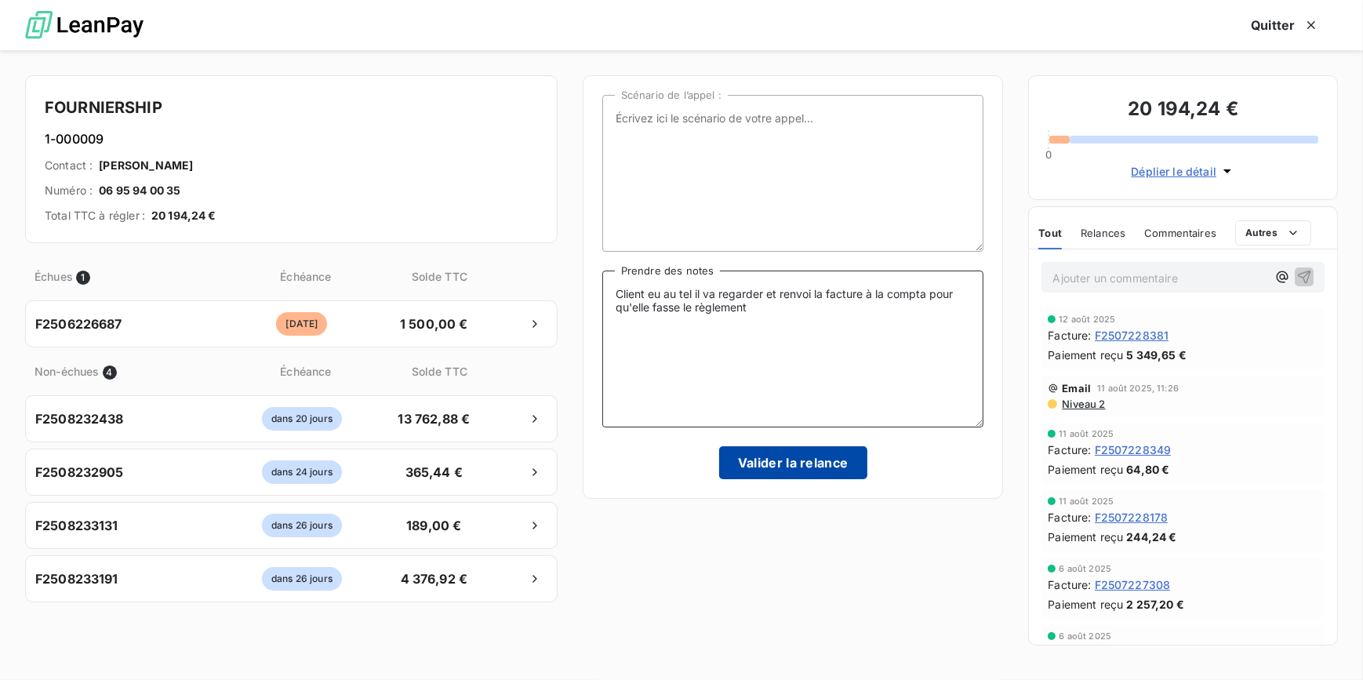
type textarea "Client eu au tel il va regarder et renvoi la facture à la compta pour qu'elle f…"
click at [781, 457] on button "Valider la relance" at bounding box center [793, 462] width 148 height 33
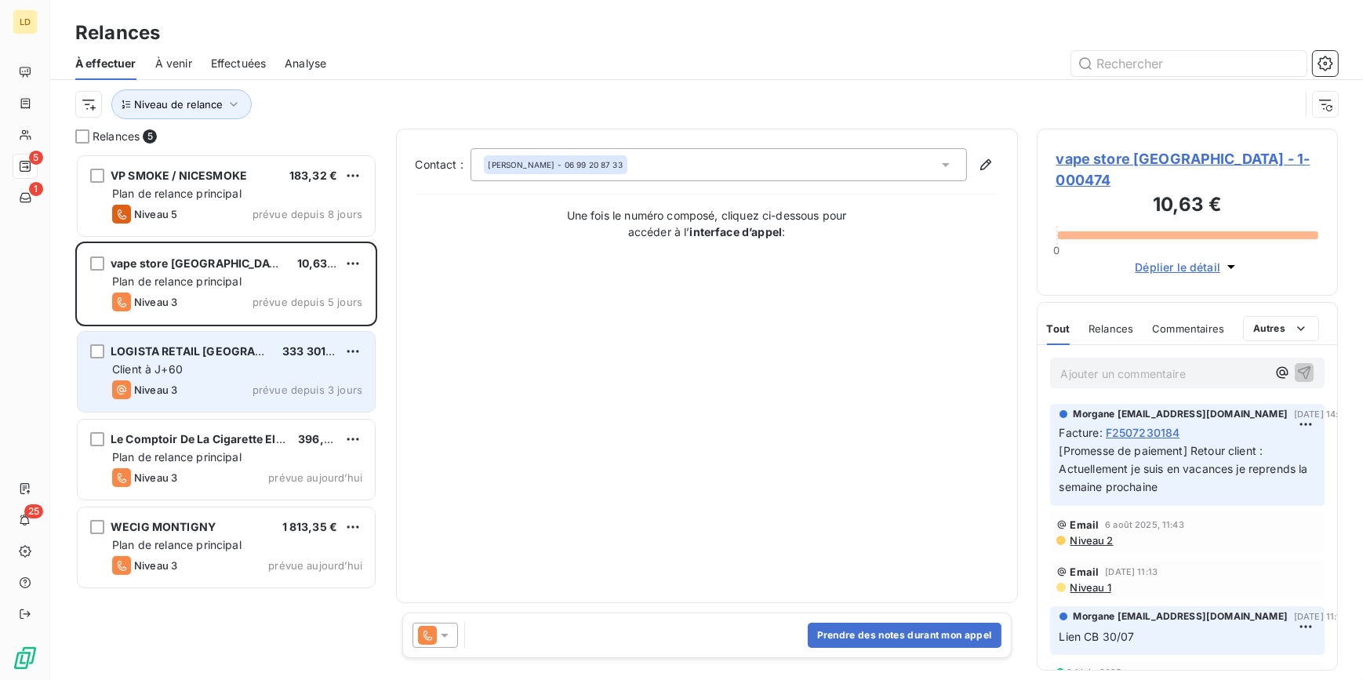
click at [206, 376] on div "Client à J+60" at bounding box center [237, 370] width 250 height 16
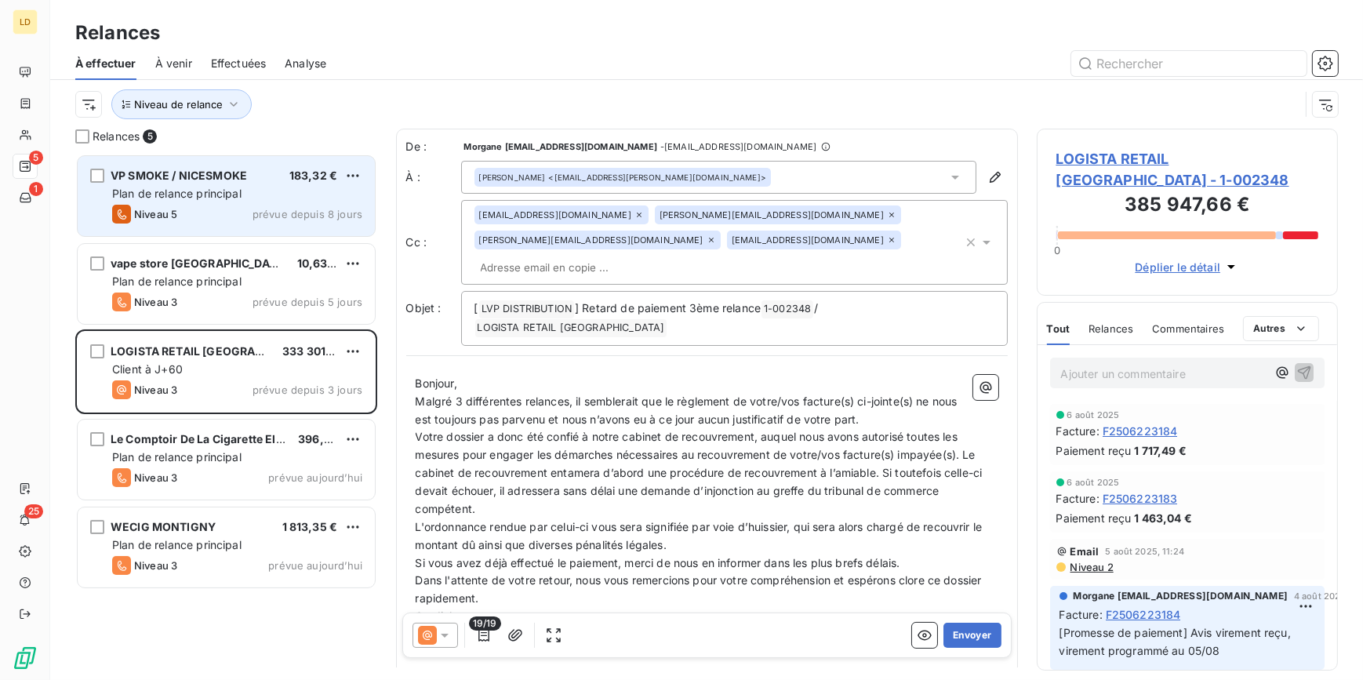
click at [188, 172] on span "VP SMOKE / NICESMOKE" at bounding box center [179, 175] width 136 height 13
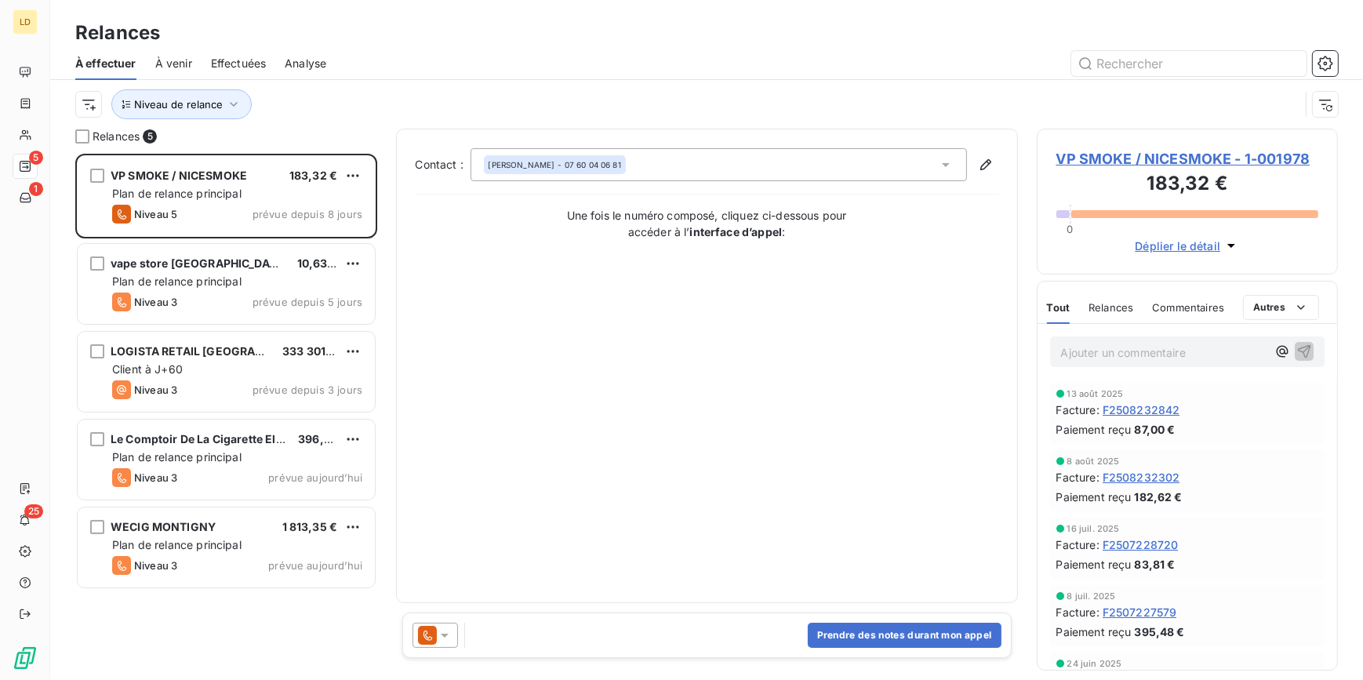
click at [448, 643] on div at bounding box center [435, 635] width 45 height 25
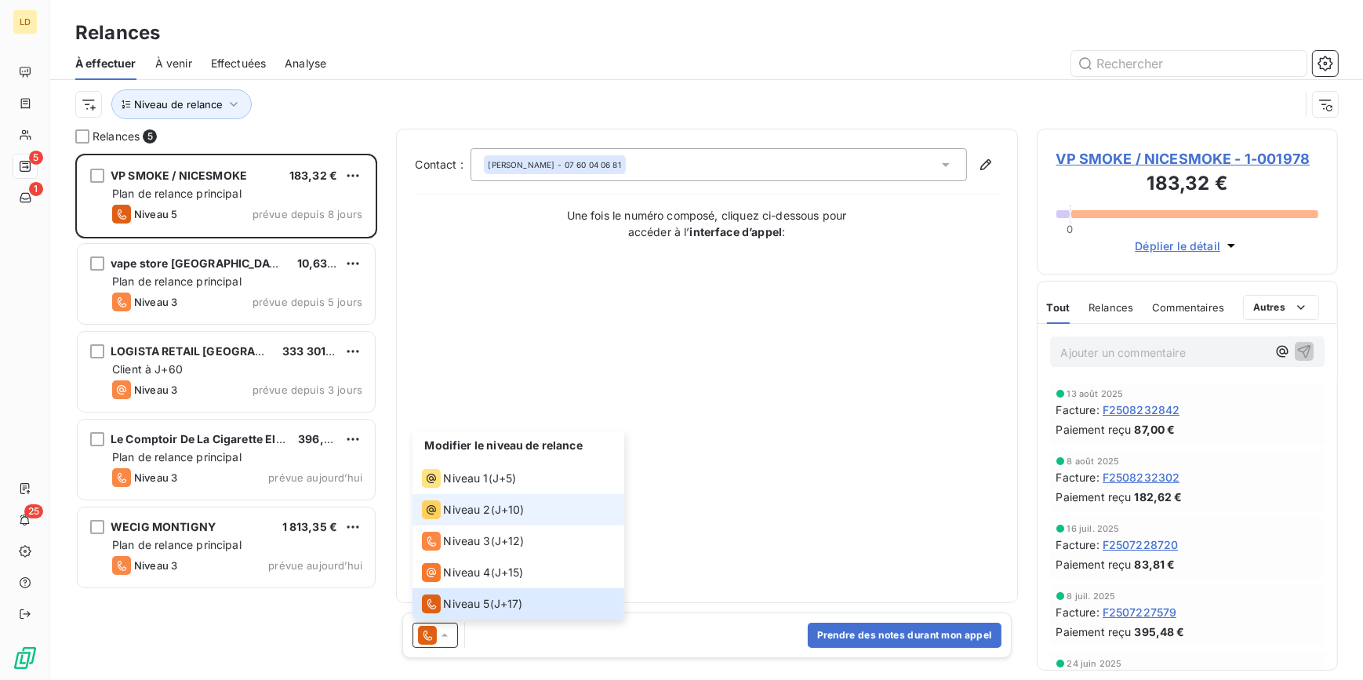
click at [468, 502] on span "Niveau 2" at bounding box center [467, 510] width 47 height 16
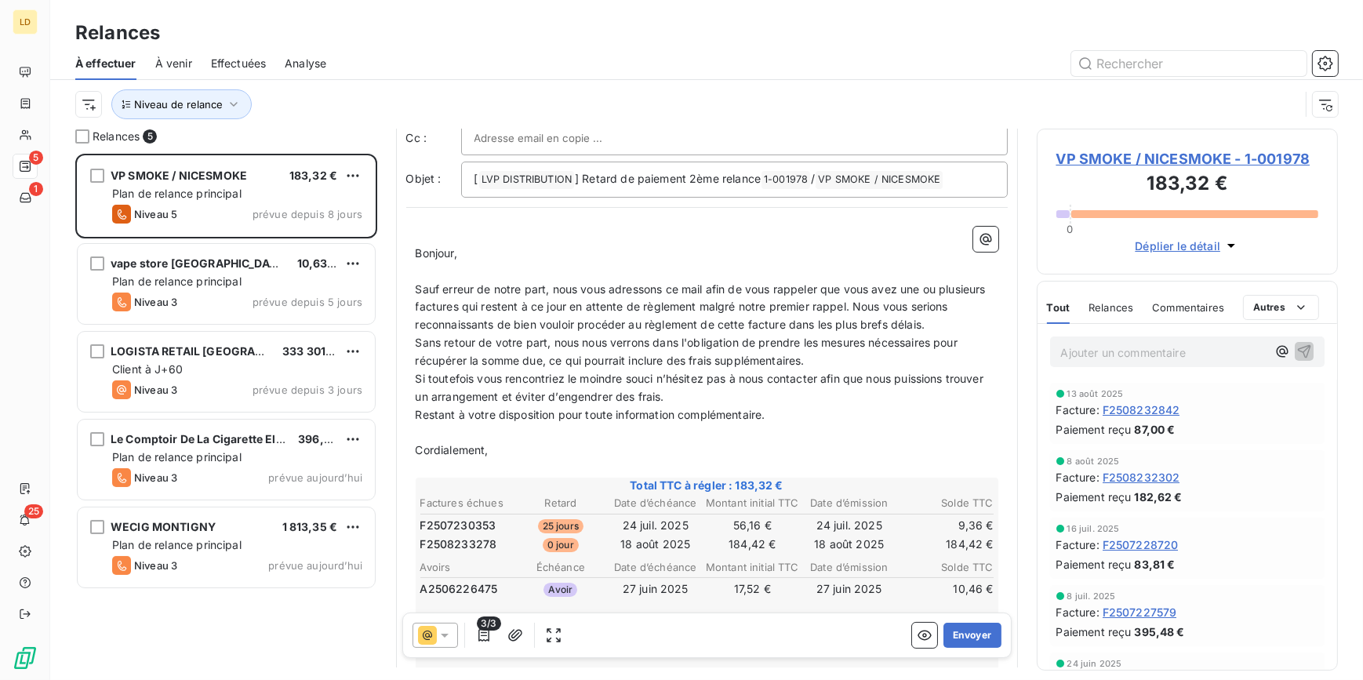
scroll to position [95, 0]
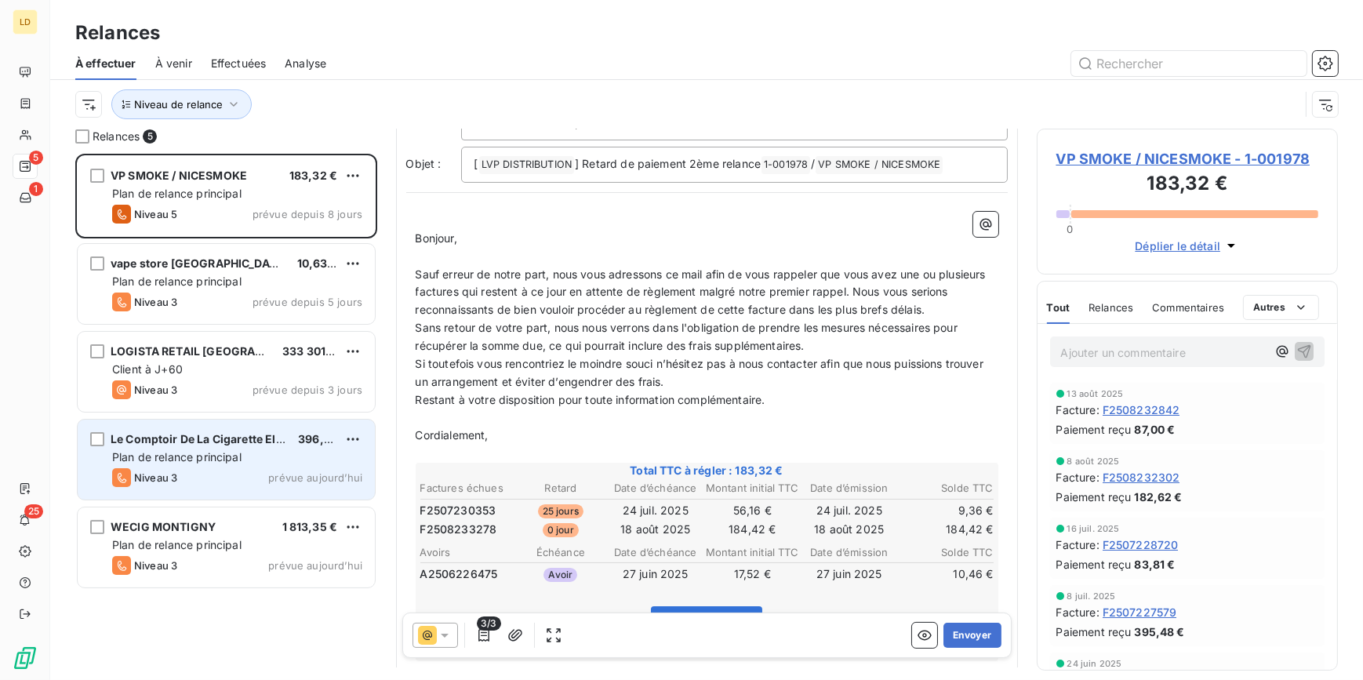
click at [236, 453] on span "Plan de relance principal" at bounding box center [176, 456] width 129 height 13
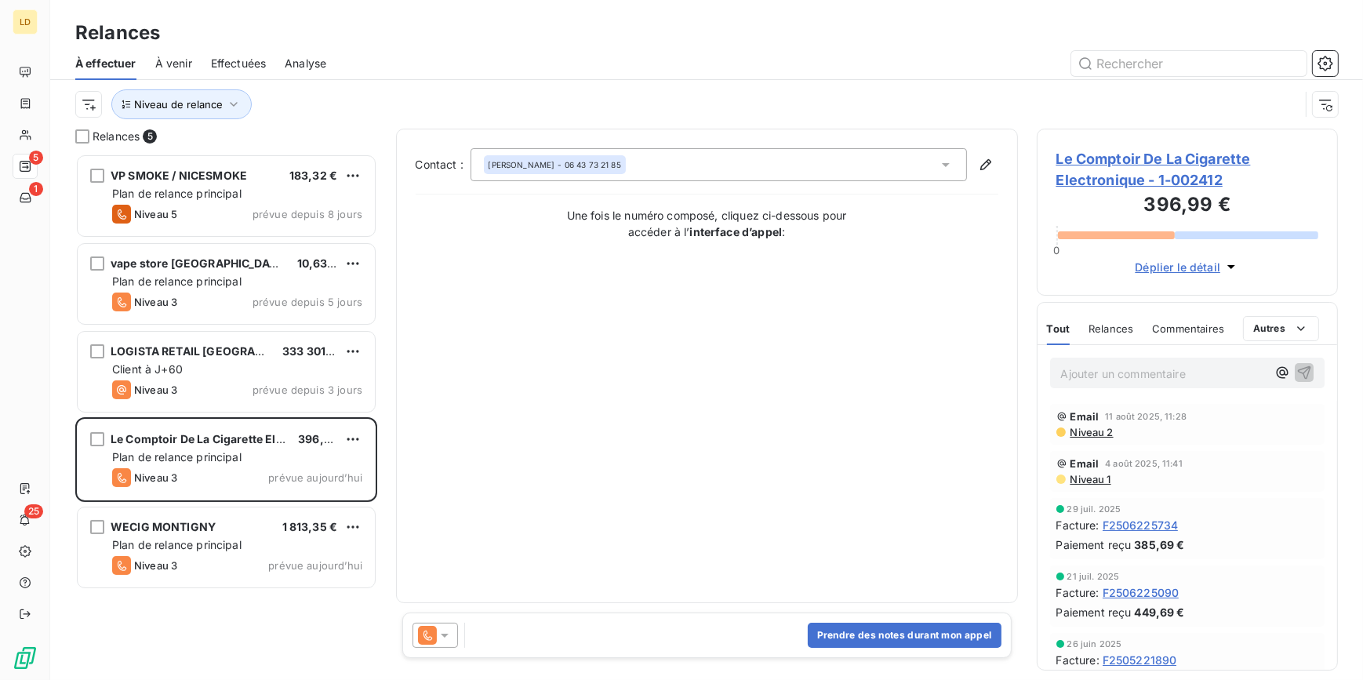
click at [435, 635] on icon at bounding box center [427, 635] width 19 height 19
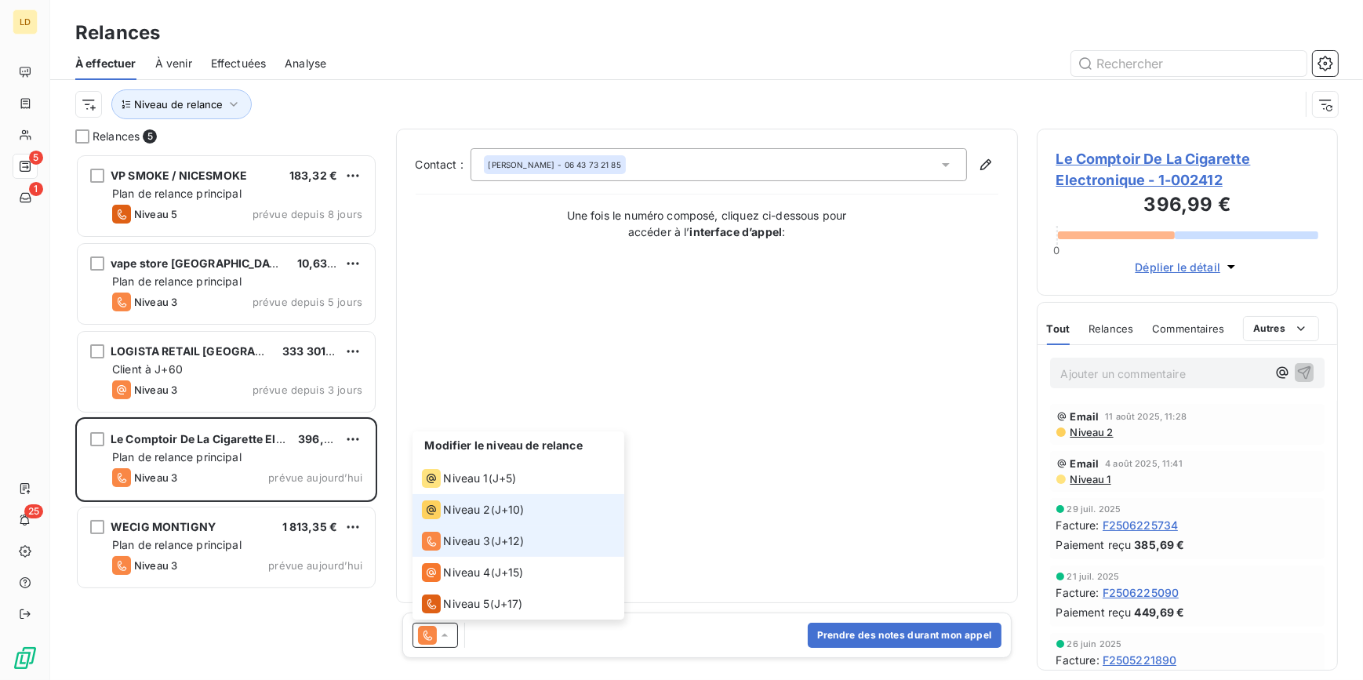
click at [464, 510] on span "Niveau 2" at bounding box center [467, 510] width 47 height 16
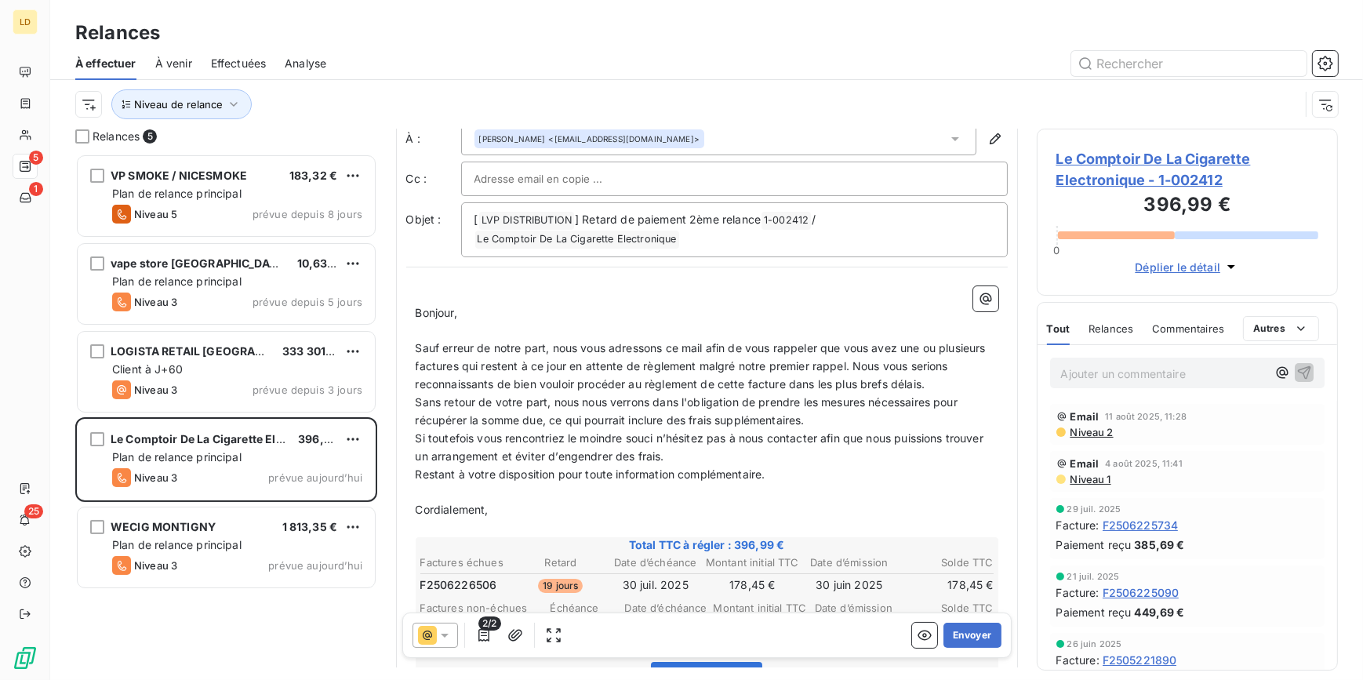
scroll to position [143, 0]
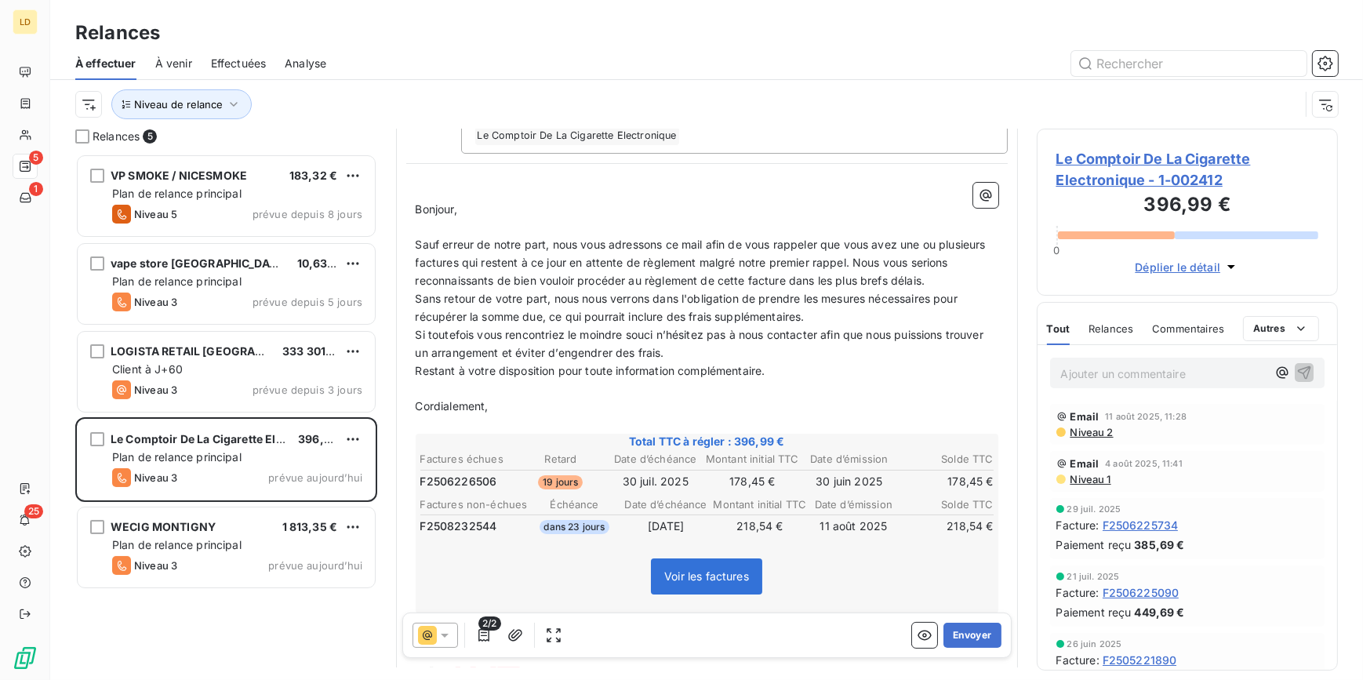
click at [418, 633] on icon at bounding box center [427, 635] width 19 height 19
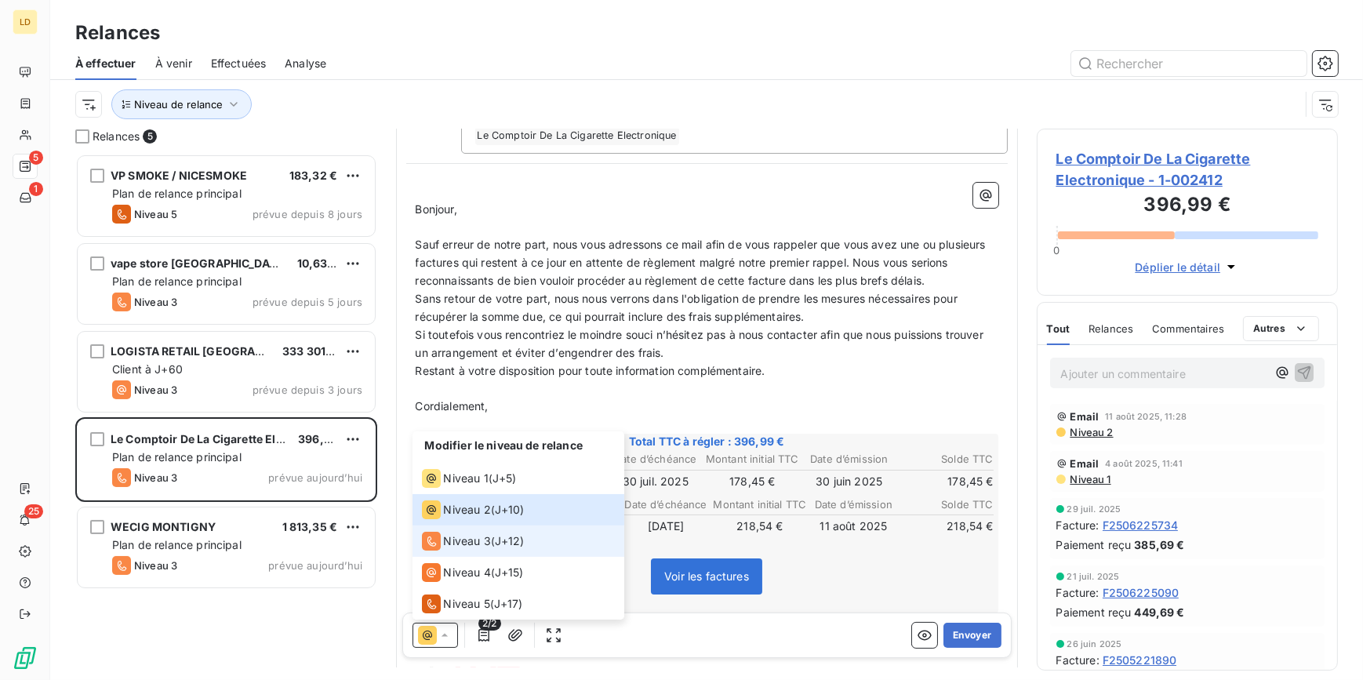
click at [477, 533] on span "Niveau 3" at bounding box center [467, 541] width 47 height 16
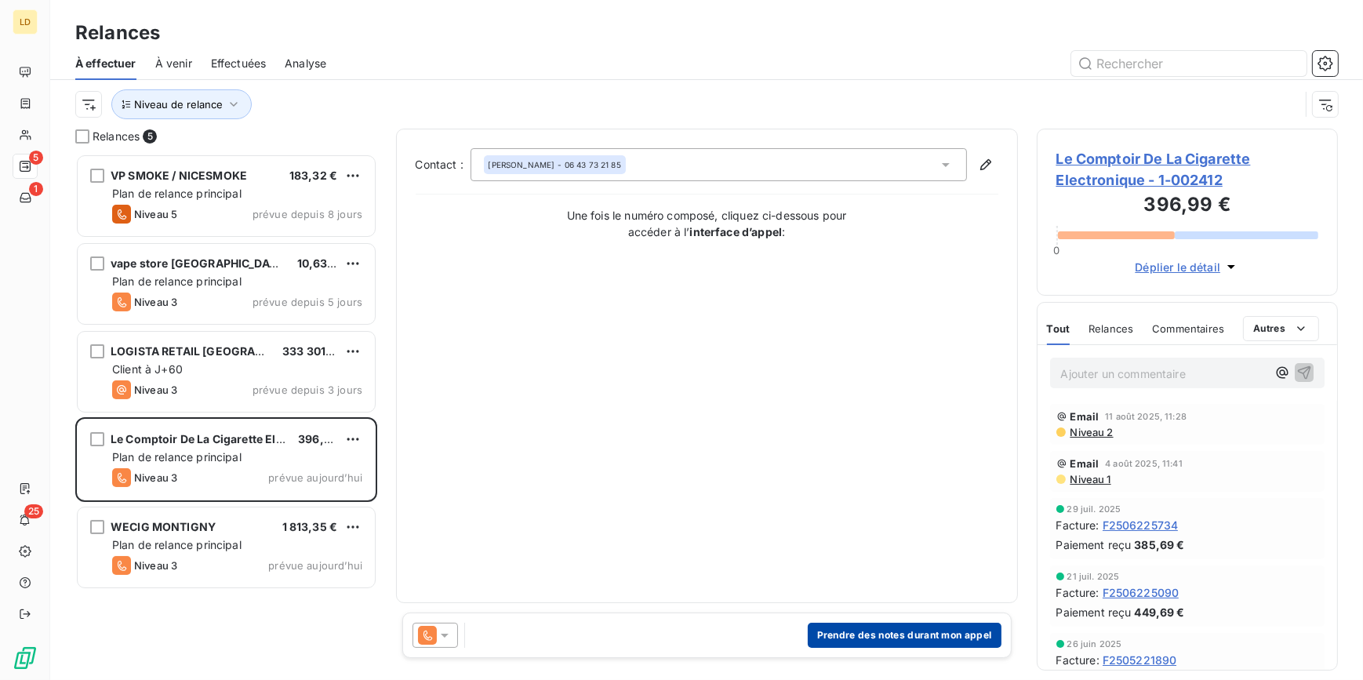
click at [884, 639] on button "Prendre des notes durant mon appel" at bounding box center [905, 635] width 194 height 25
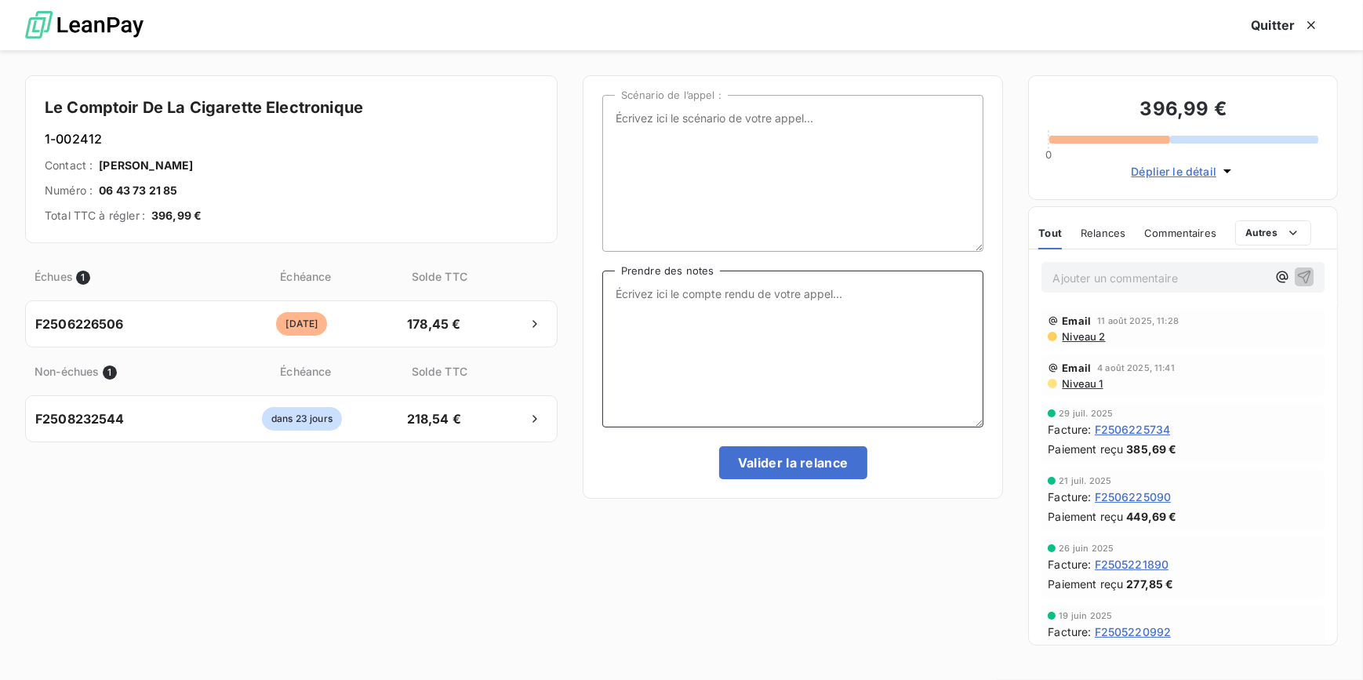
drag, startPoint x: 686, startPoint y: 351, endPoint x: 690, endPoint y: 342, distance: 10.2
click at [686, 349] on textarea "Prendre des notes" at bounding box center [793, 349] width 382 height 157
type textarea "Message tel laissé au client"
click at [772, 458] on button "Valider la relance" at bounding box center [793, 462] width 148 height 33
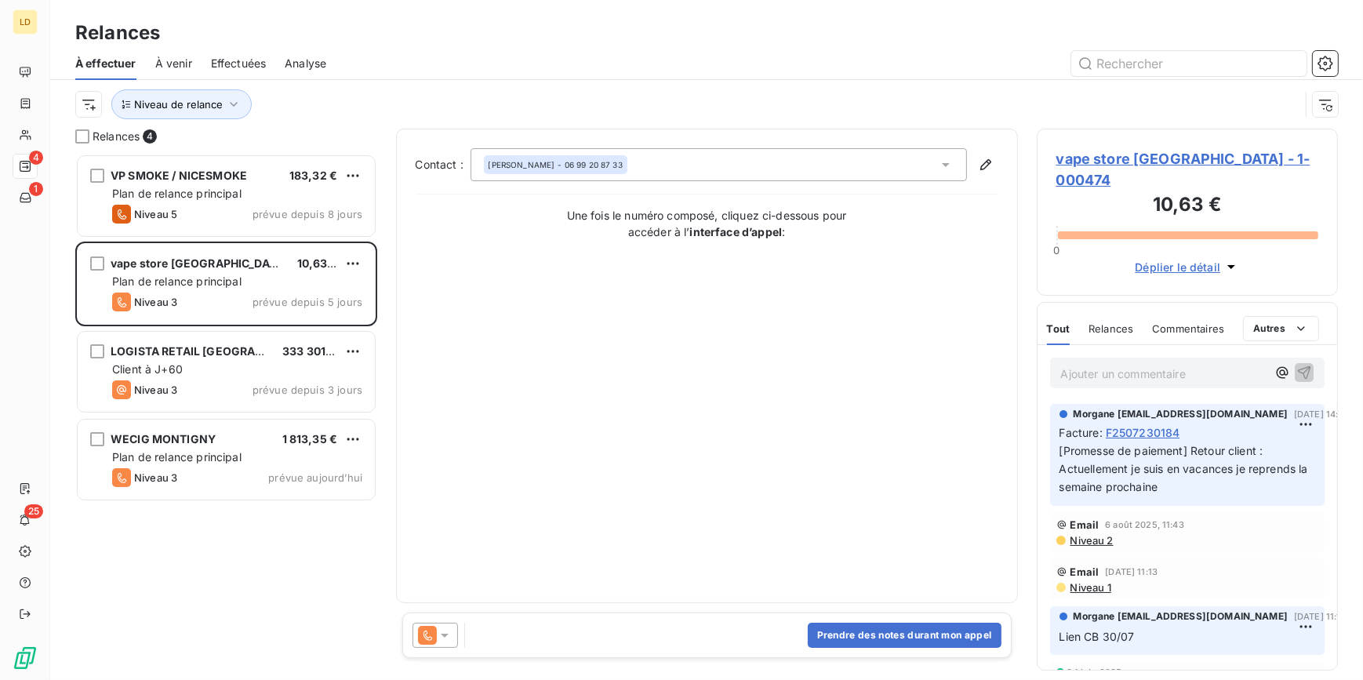
click at [132, 596] on div "VP SMOKE / NICESMOKE 183,32 € Plan de relance principal Niveau 5 prévue depuis …" at bounding box center [226, 417] width 302 height 526
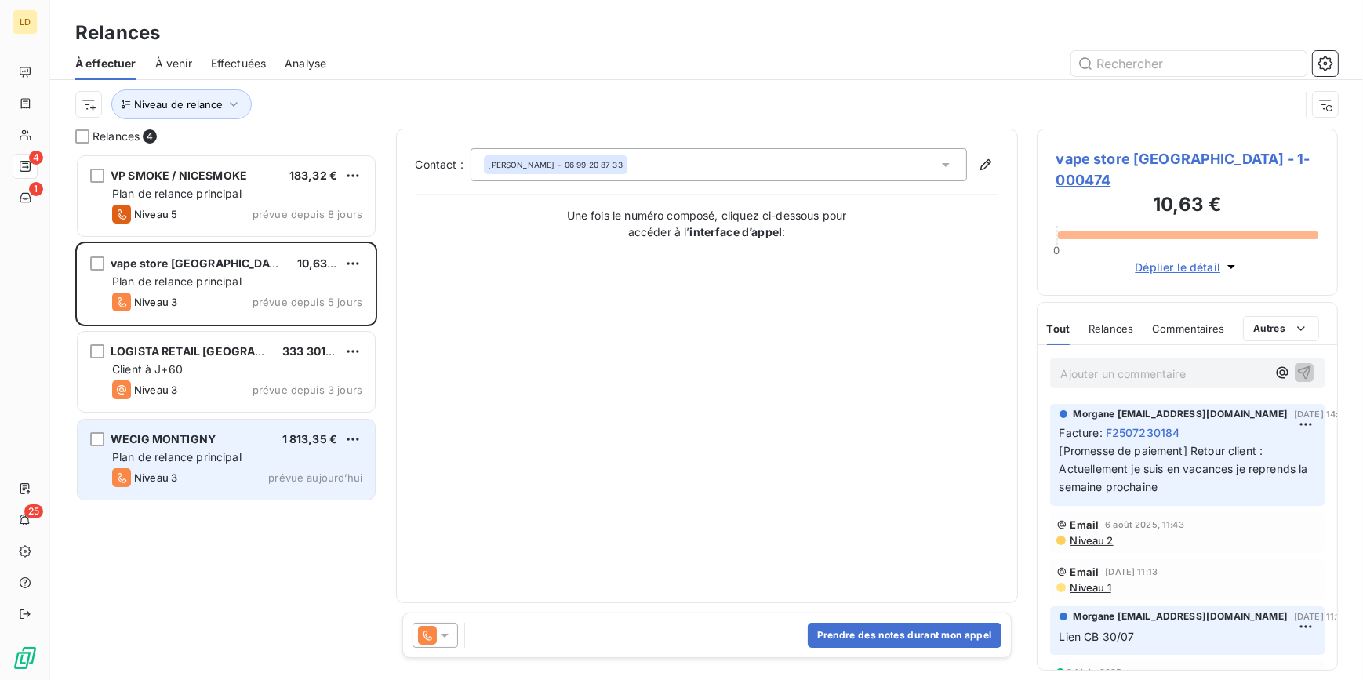
click at [249, 471] on div "Niveau 3 prévue aujourd’hui" at bounding box center [237, 477] width 250 height 19
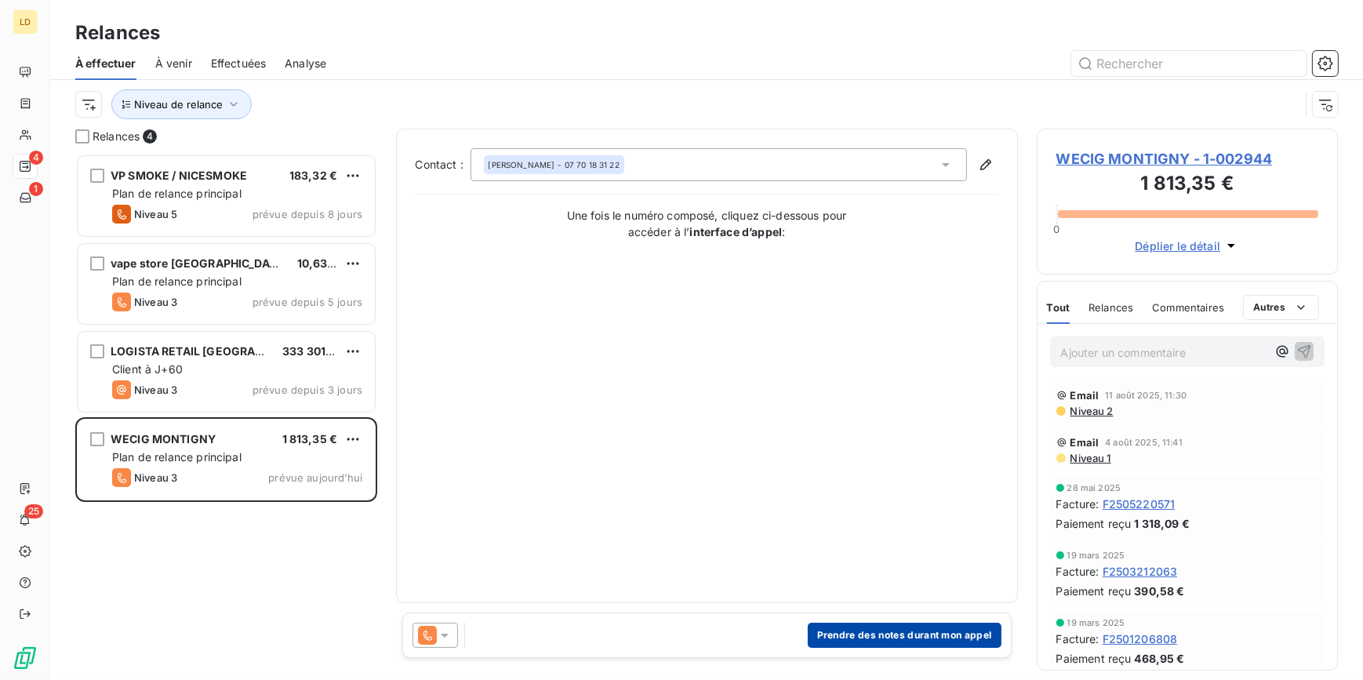
click at [902, 627] on button "Prendre des notes durant mon appel" at bounding box center [905, 635] width 194 height 25
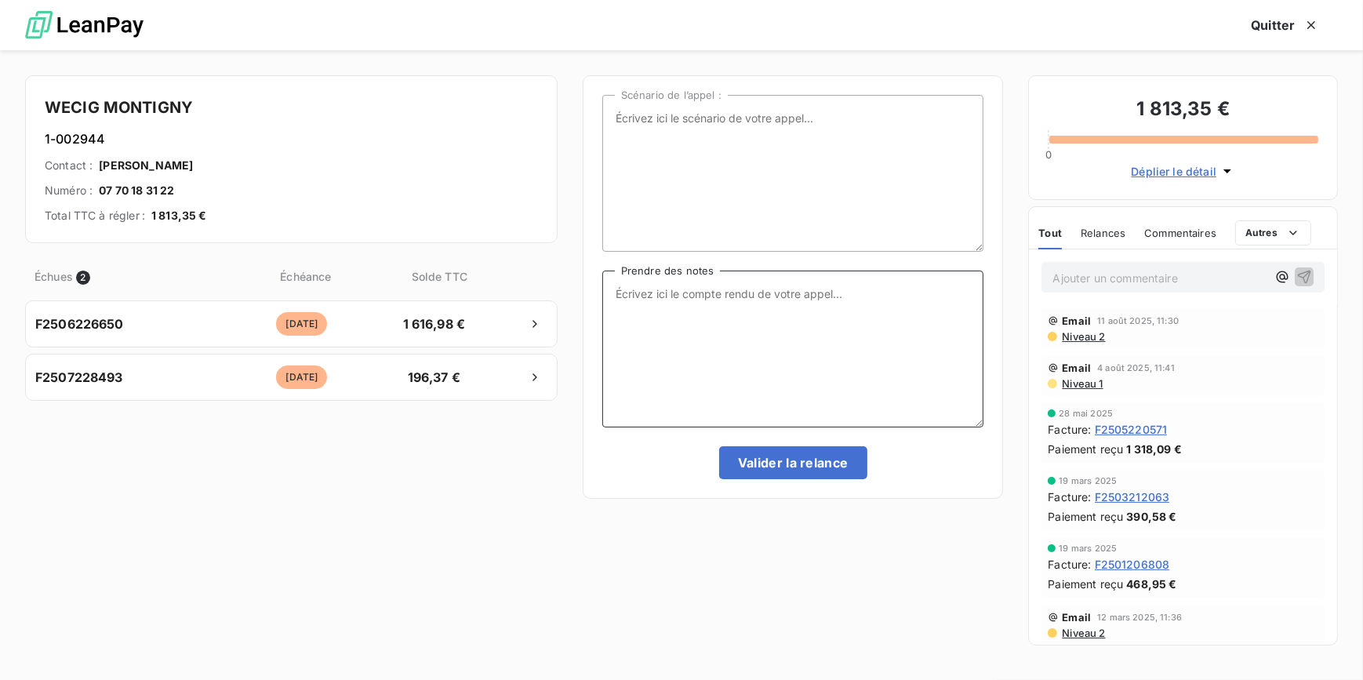
click at [658, 286] on textarea "Prendre des notes" at bounding box center [793, 349] width 382 height 157
click at [799, 289] on textarea "Client eu au tel" at bounding box center [793, 349] width 382 height 157
click at [810, 287] on textarea "Client eu au tel" at bounding box center [793, 349] width 382 height 157
drag, startPoint x: 713, startPoint y: 326, endPoint x: 522, endPoint y: 271, distance: 199.1
click at [522, 271] on div "WECIG MONTIGNY [PHONE_NUMBER] Contact : [PERSON_NAME] Numéro : 07 70 18 31 22 T…" at bounding box center [681, 365] width 1363 height 630
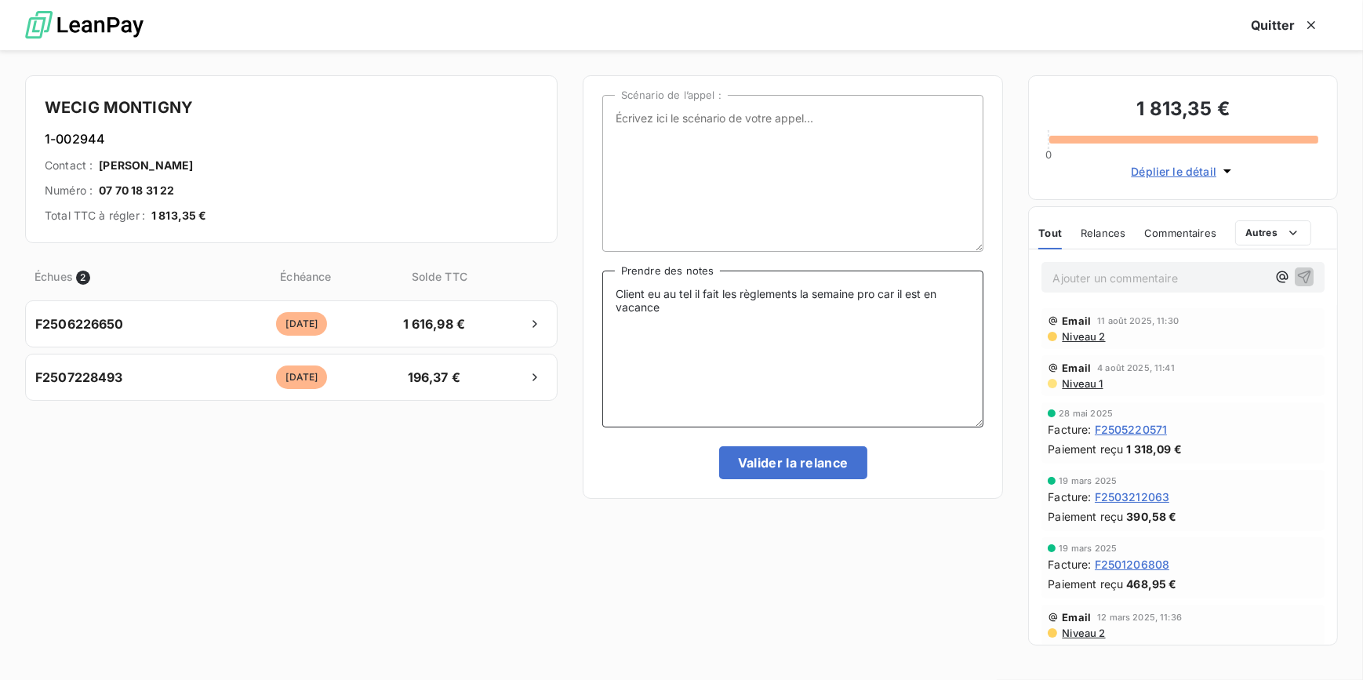
click at [777, 322] on textarea "Client eu au tel il fait les règlements la semaine pro car il est en vacance" at bounding box center [793, 349] width 382 height 157
click at [732, 332] on textarea "Client eu au tel il fait les règlements la semaine pro car il est en vacance" at bounding box center [793, 349] width 382 height 157
click at [717, 330] on textarea "Client eu au tel il fait les règlements la semaine pro car il est en vacance" at bounding box center [793, 349] width 382 height 157
click at [689, 293] on textarea "Client eu au tel il fait les règlements la semaine pro car il est en vacance" at bounding box center [793, 349] width 382 height 157
click at [695, 292] on textarea "Client eu au tel il fait les règlements la semaine pro car il est en vacance" at bounding box center [793, 349] width 382 height 157
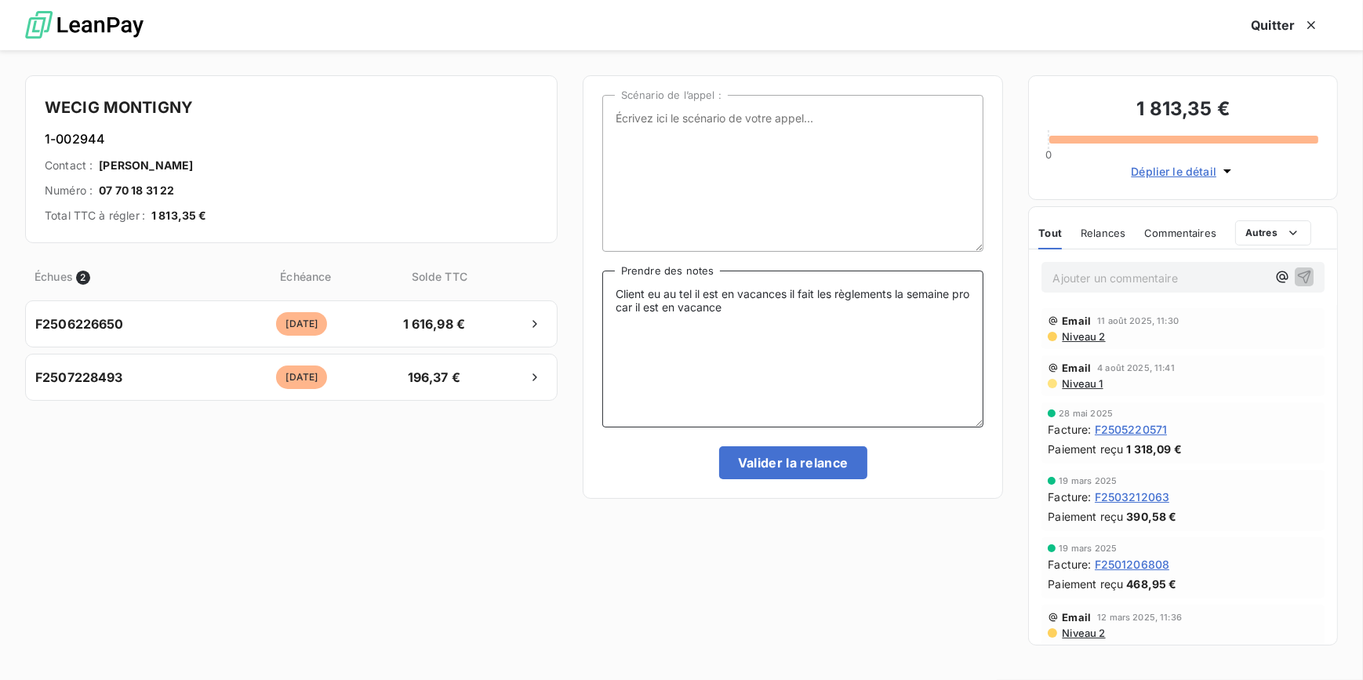
drag, startPoint x: 799, startPoint y: 333, endPoint x: 599, endPoint y: 306, distance: 201.8
click at [482, 263] on div "WECIG MONTIGNY [PHONE_NUMBER] Contact : [PERSON_NAME] Numéro : 07 70 18 31 22 T…" at bounding box center [681, 365] width 1363 height 630
type textarea "Client eu au tel il est en vacances il fait les règlements la semaine pro car i…"
click at [783, 471] on button "Valider la relance" at bounding box center [793, 462] width 148 height 33
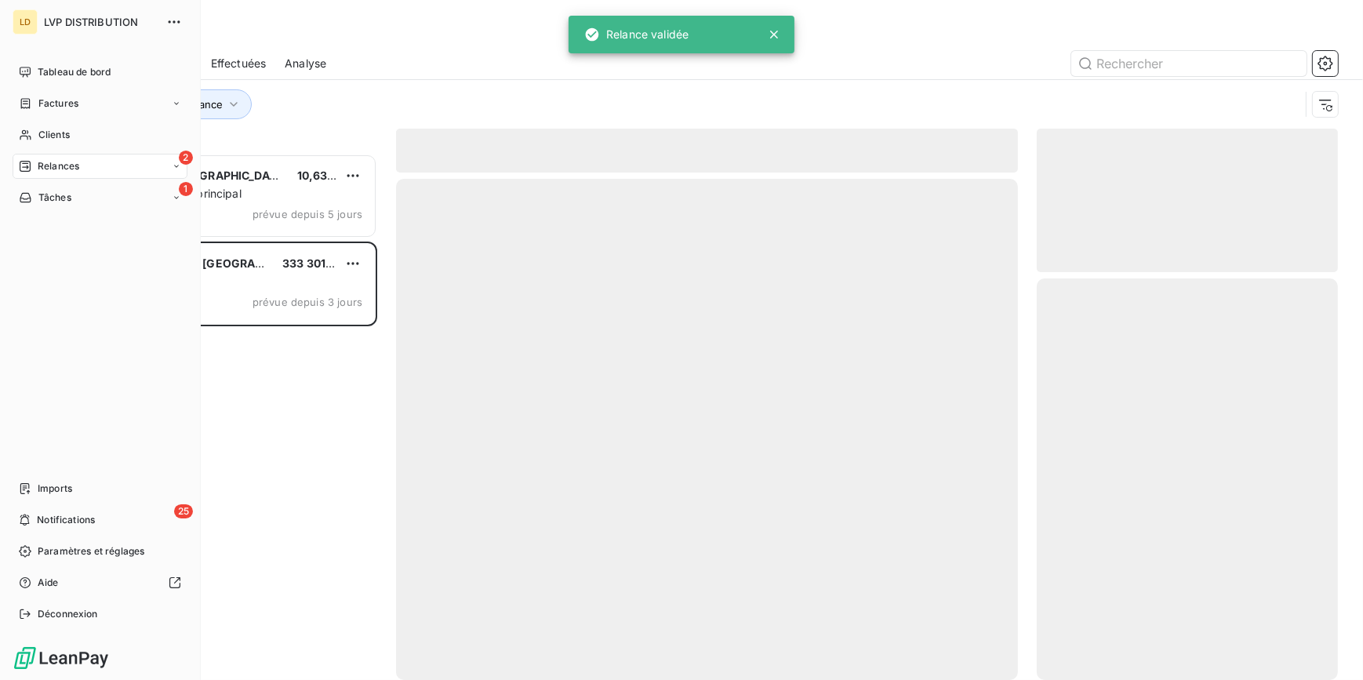
click at [39, 133] on span "Clients" at bounding box center [53, 135] width 31 height 14
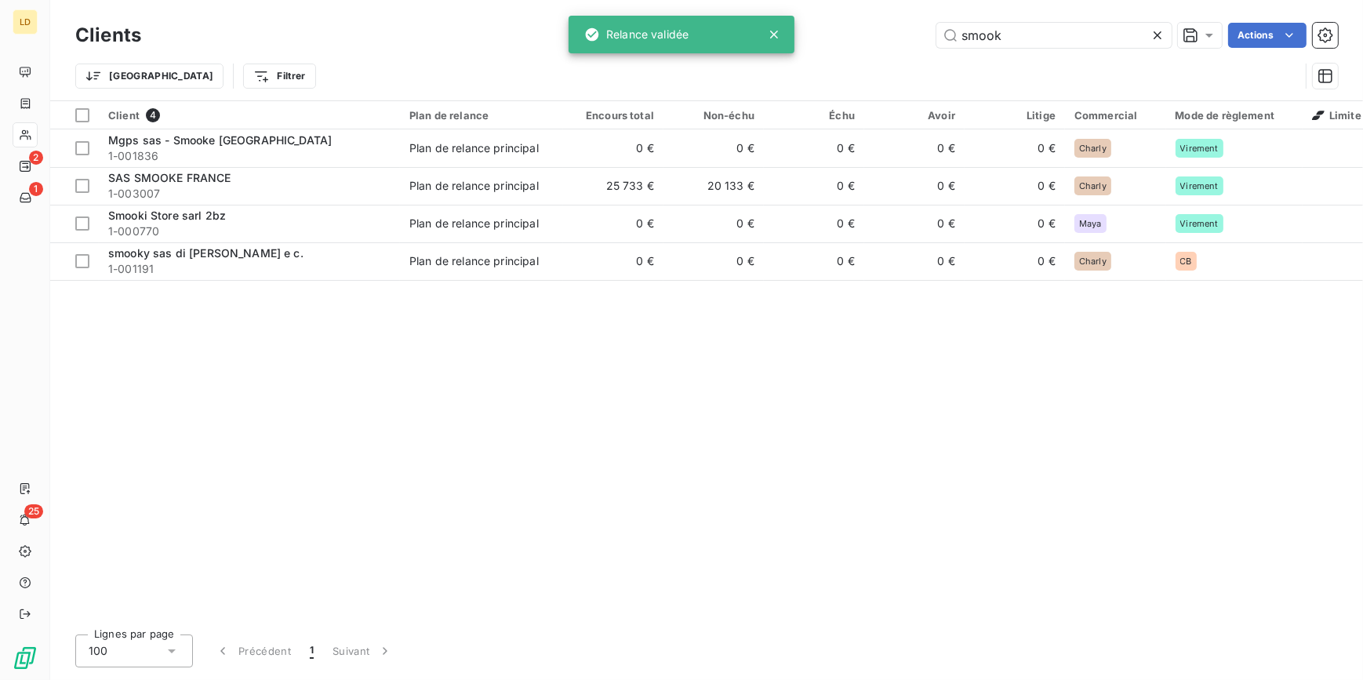
drag, startPoint x: 1046, startPoint y: 38, endPoint x: 923, endPoint y: 14, distance: 124.6
click at [923, 14] on div "Clients smook Actions Trier Filtrer" at bounding box center [706, 50] width 1313 height 100
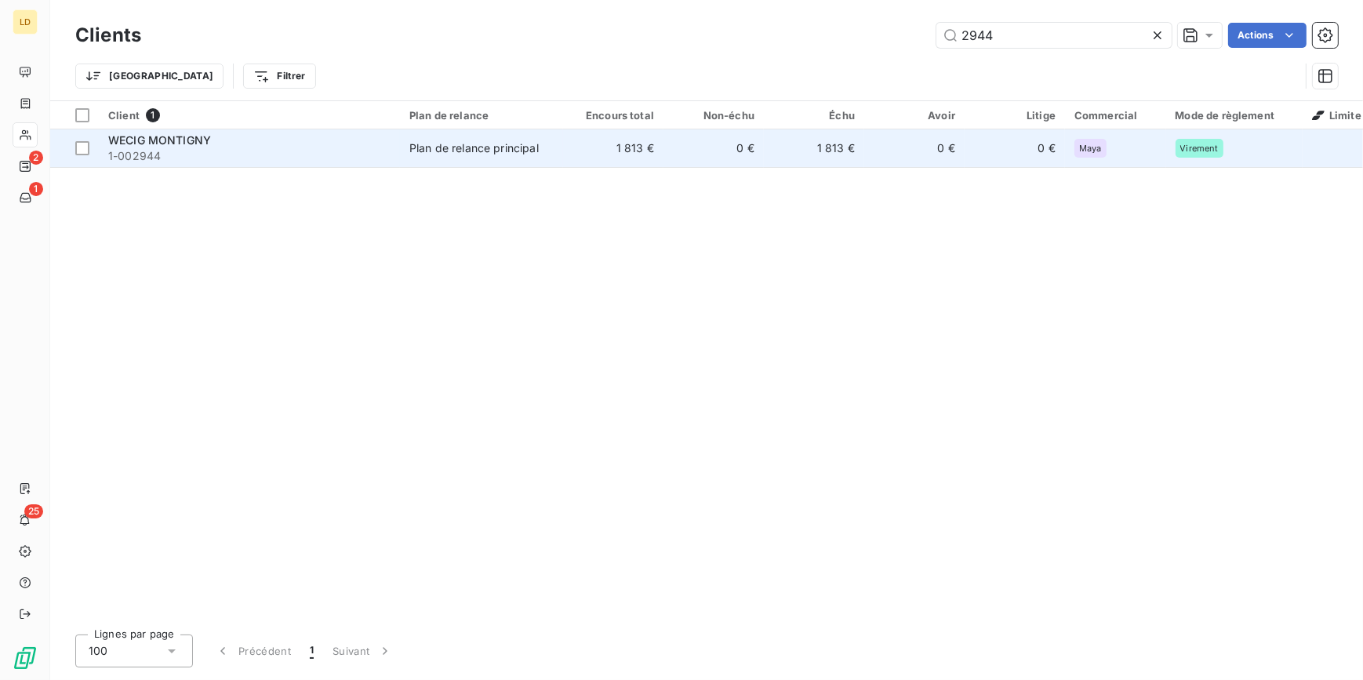
type input "2944"
click at [657, 163] on td "1 813 €" at bounding box center [613, 148] width 100 height 38
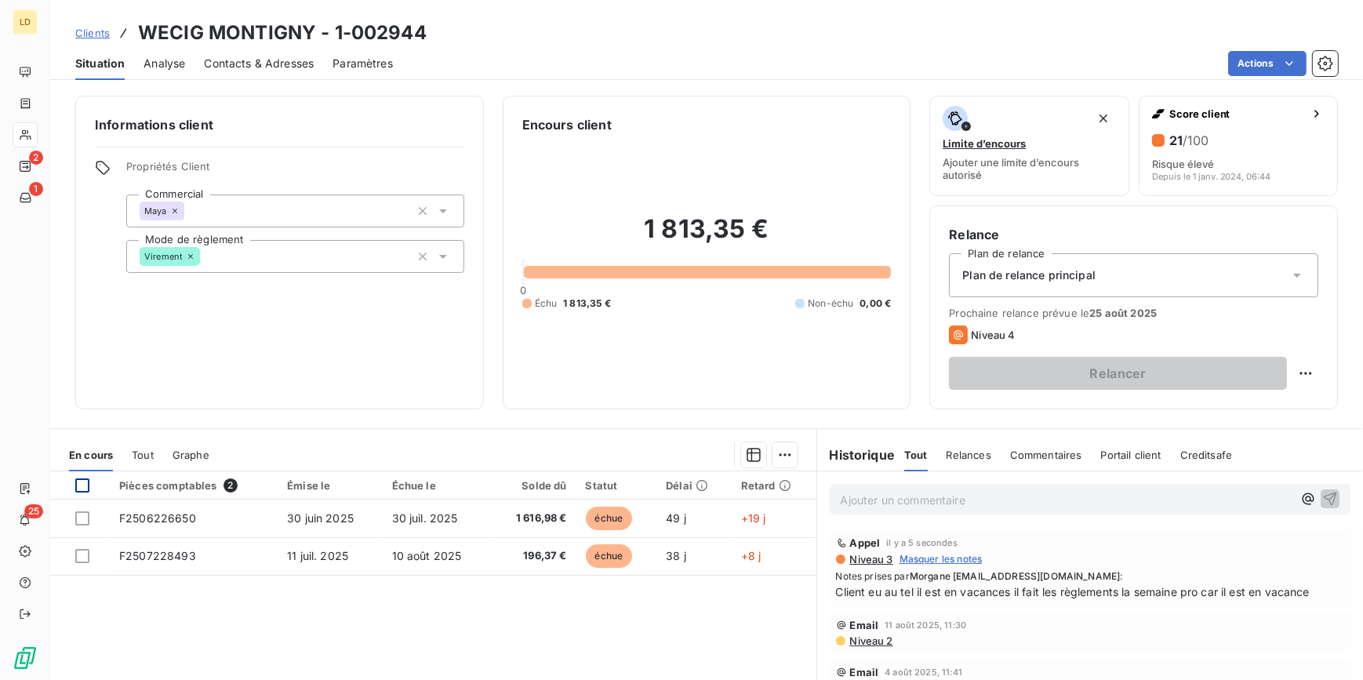
click at [83, 488] on div at bounding box center [82, 486] width 14 height 14
click at [793, 451] on div "En cours Tout Graphe" at bounding box center [433, 455] width 766 height 33
click at [783, 454] on html "LD 2 1 25 Clients WECIG MONTIGNY - 1-002944 Situation Analyse Contacts & Adress…" at bounding box center [681, 340] width 1363 height 680
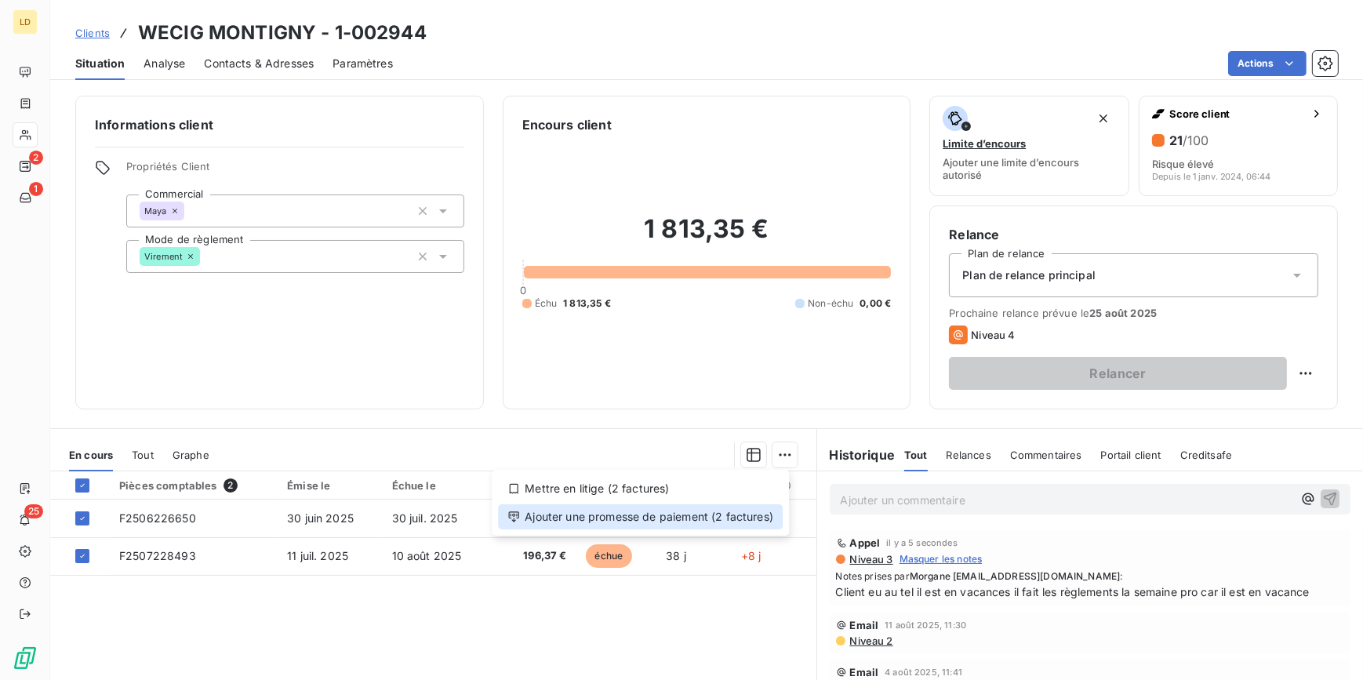
click at [748, 526] on div "Ajouter une promesse de paiement (2 factures)" at bounding box center [640, 516] width 285 height 25
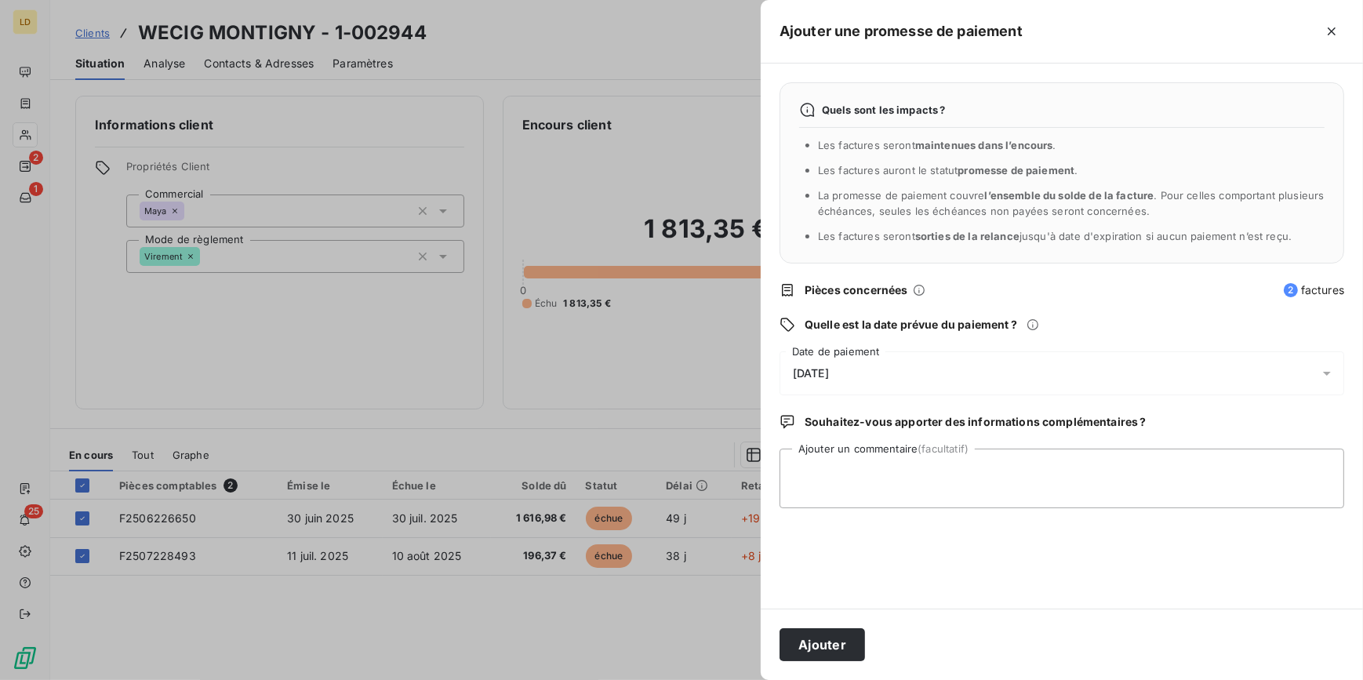
click at [839, 363] on div "[DATE]" at bounding box center [1062, 373] width 565 height 44
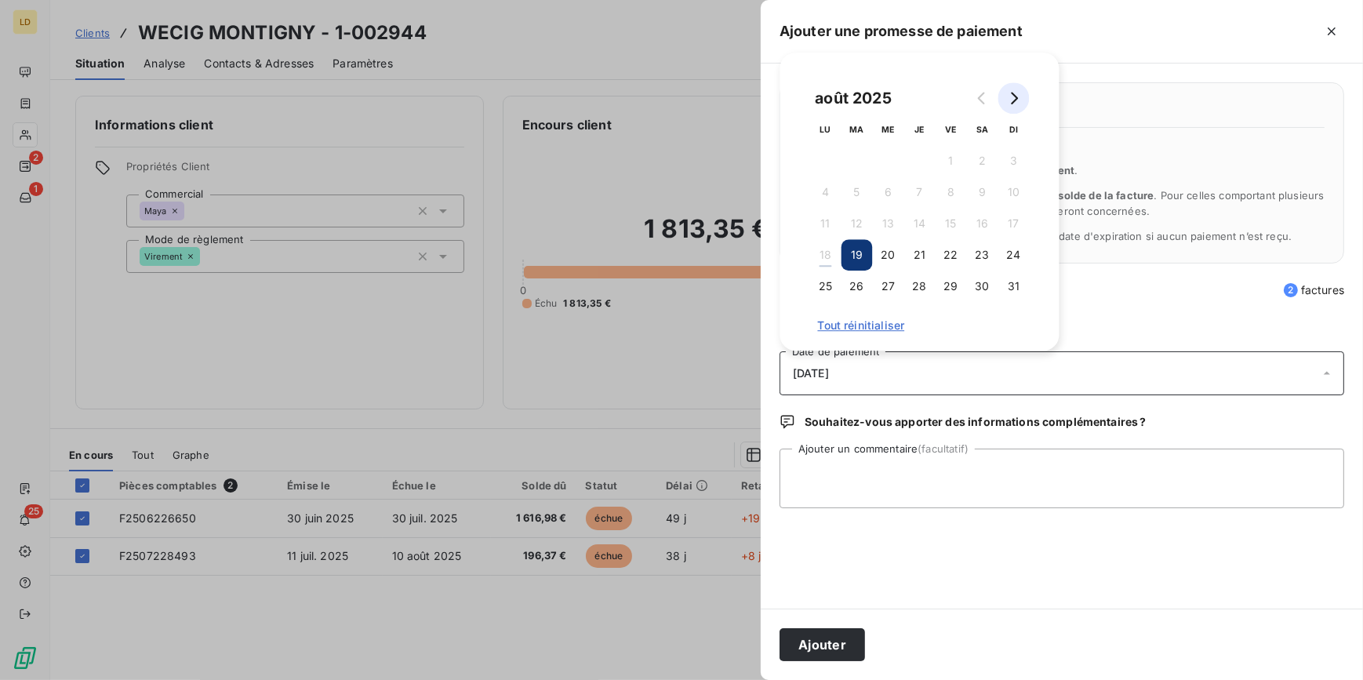
click at [1011, 111] on button "Go to next month" at bounding box center [1014, 97] width 31 height 31
click at [824, 159] on button "1" at bounding box center [825, 160] width 31 height 31
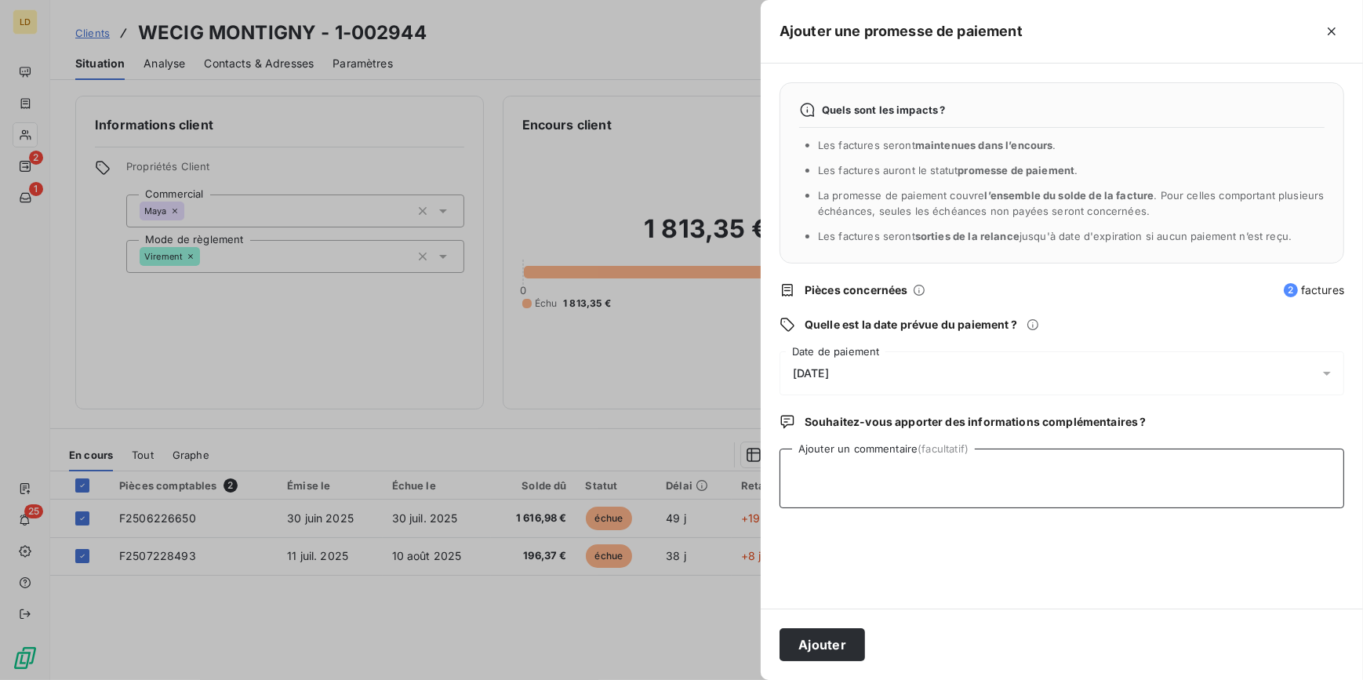
click at [846, 468] on textarea "Ajouter un commentaire (facultatif)" at bounding box center [1062, 479] width 565 height 60
paste textarea "Client eu au tel il est en vacances il fait les règlements la semaine pro car i…"
type textarea "Client eu au tel il est en vacances il fait les règlements la semaine pro car i…"
click at [818, 635] on button "Ajouter" at bounding box center [823, 644] width 86 height 33
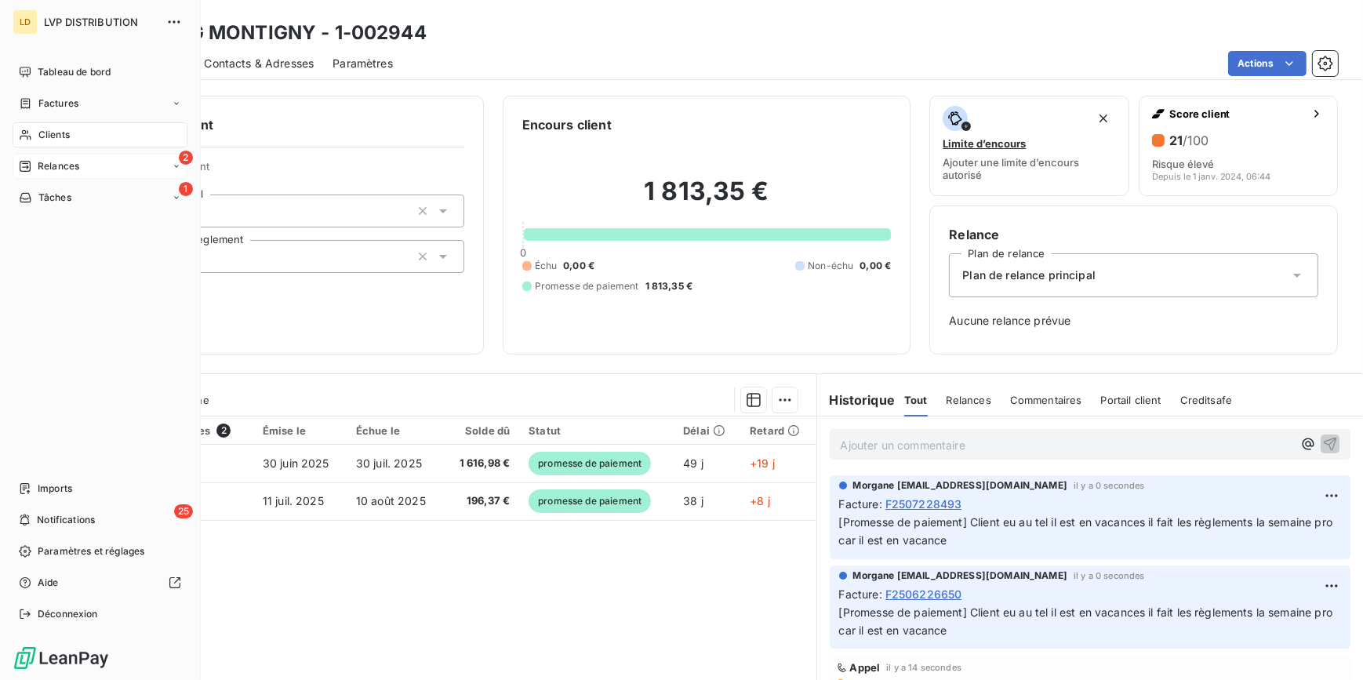
click at [96, 173] on div "2 Relances" at bounding box center [100, 166] width 175 height 25
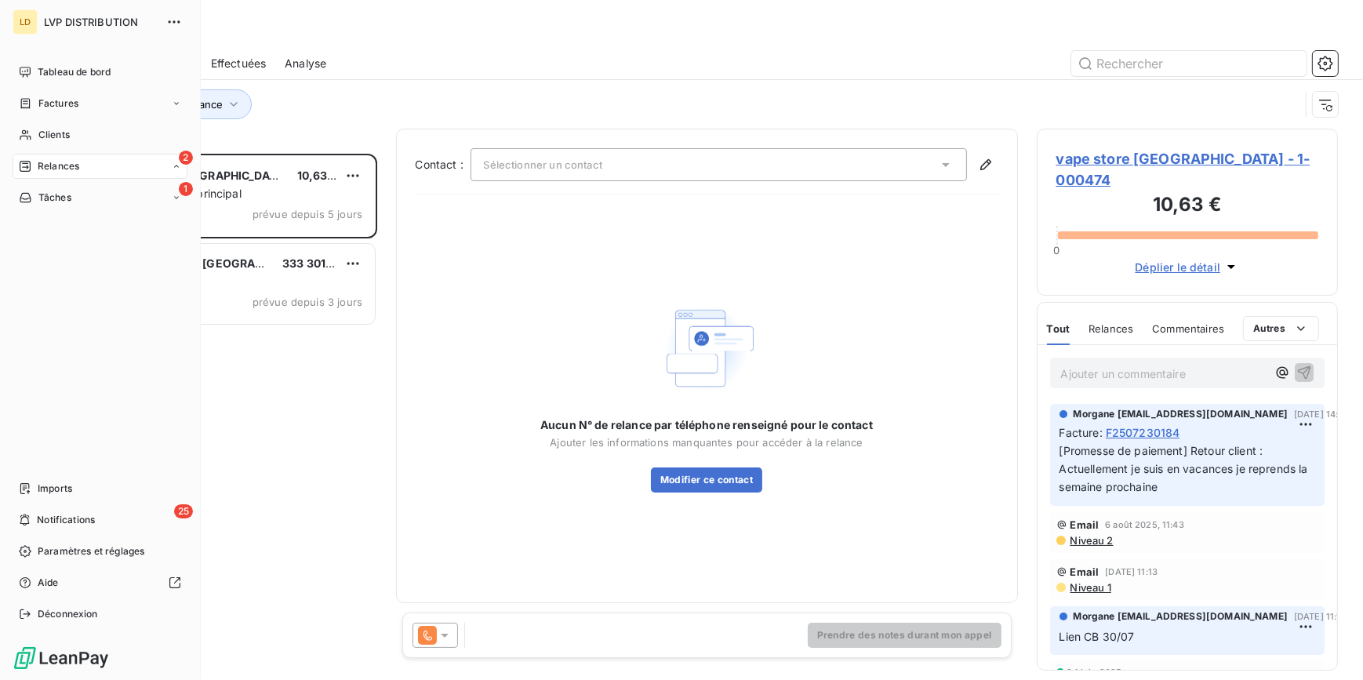
scroll to position [516, 290]
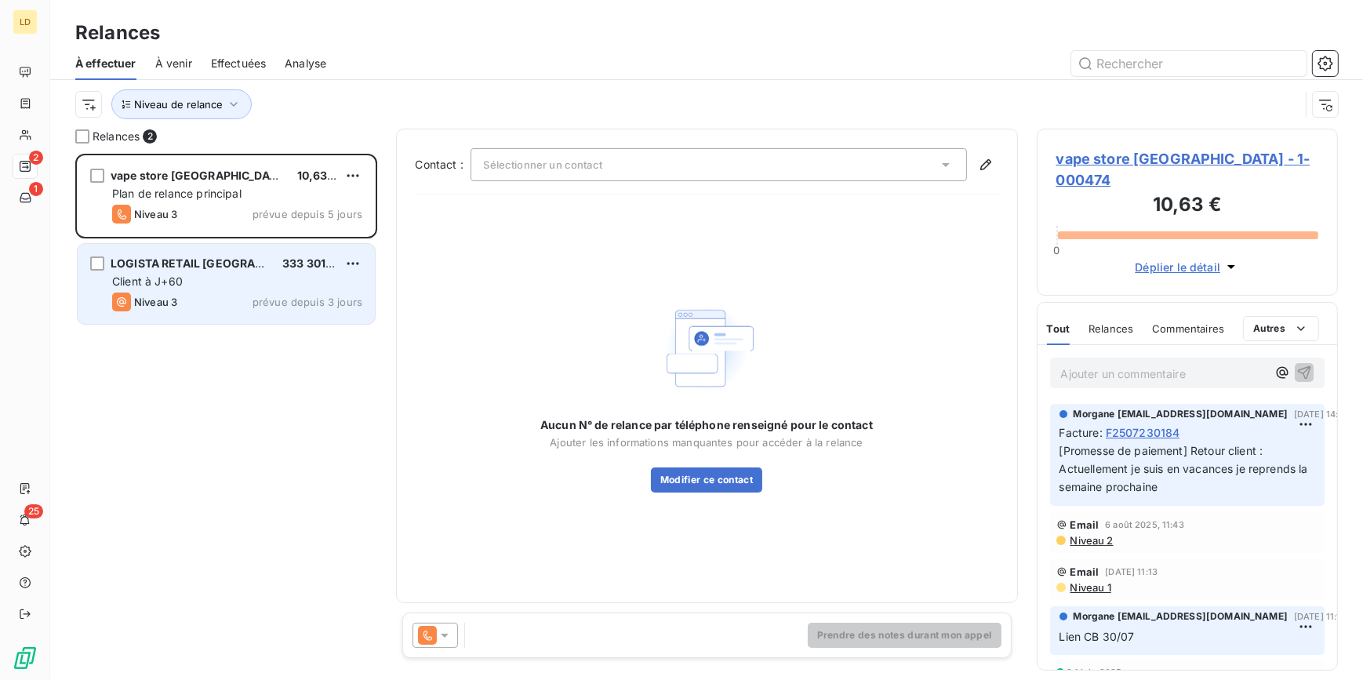
click at [255, 271] on div "LOGISTA RETAIL [GEOGRAPHIC_DATA] 333 301,00 € Client à J+60 Niveau 3 prévue dep…" at bounding box center [226, 284] width 297 height 80
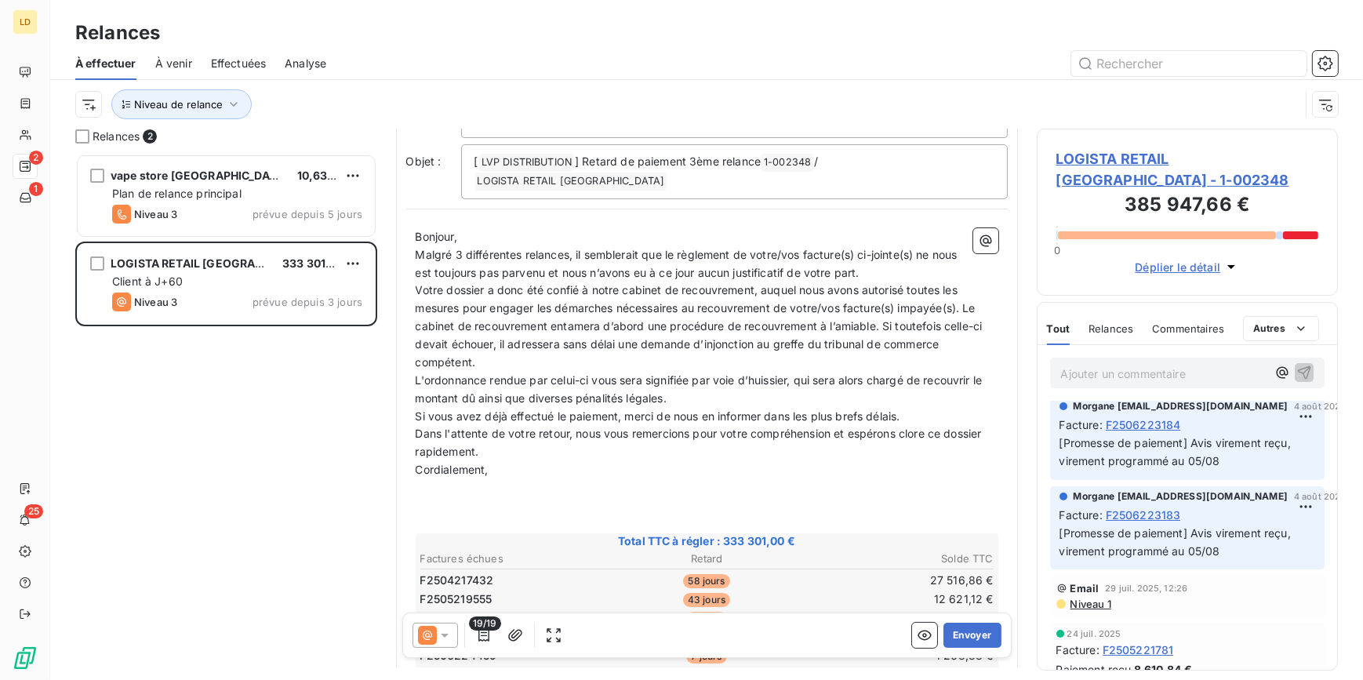
scroll to position [143, 0]
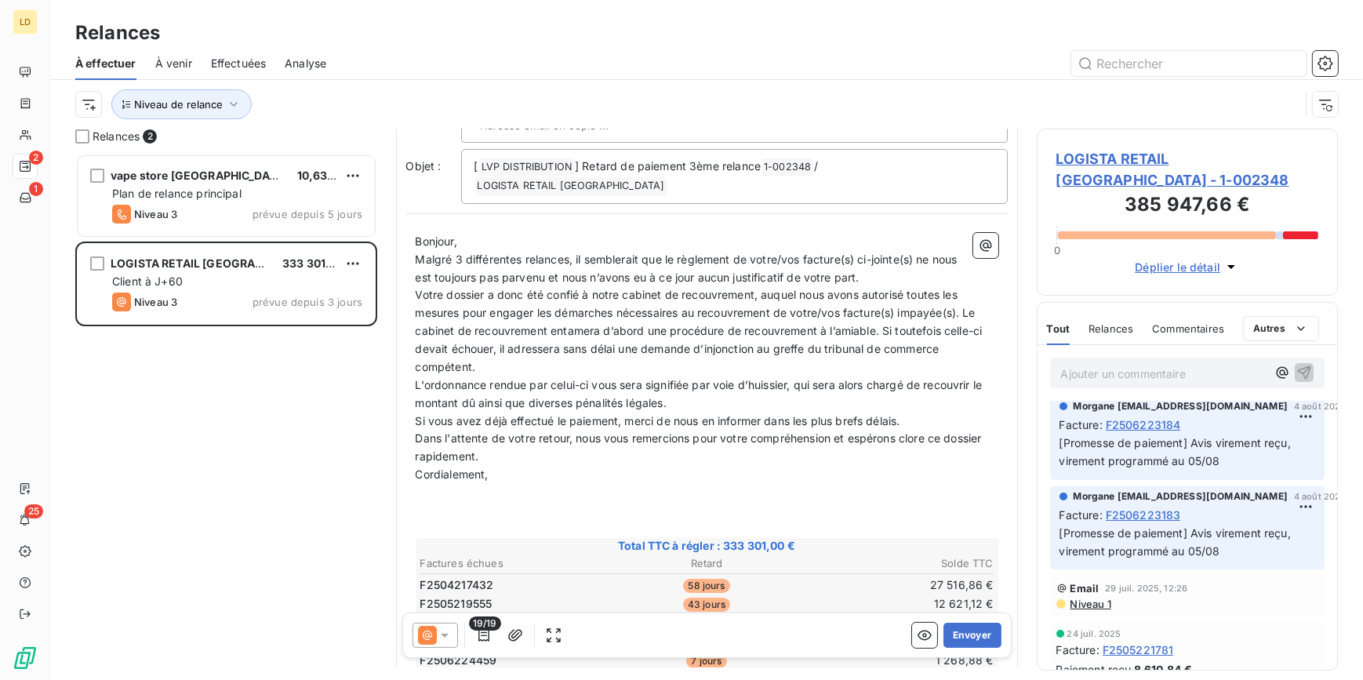
click at [437, 638] on icon at bounding box center [445, 636] width 16 height 16
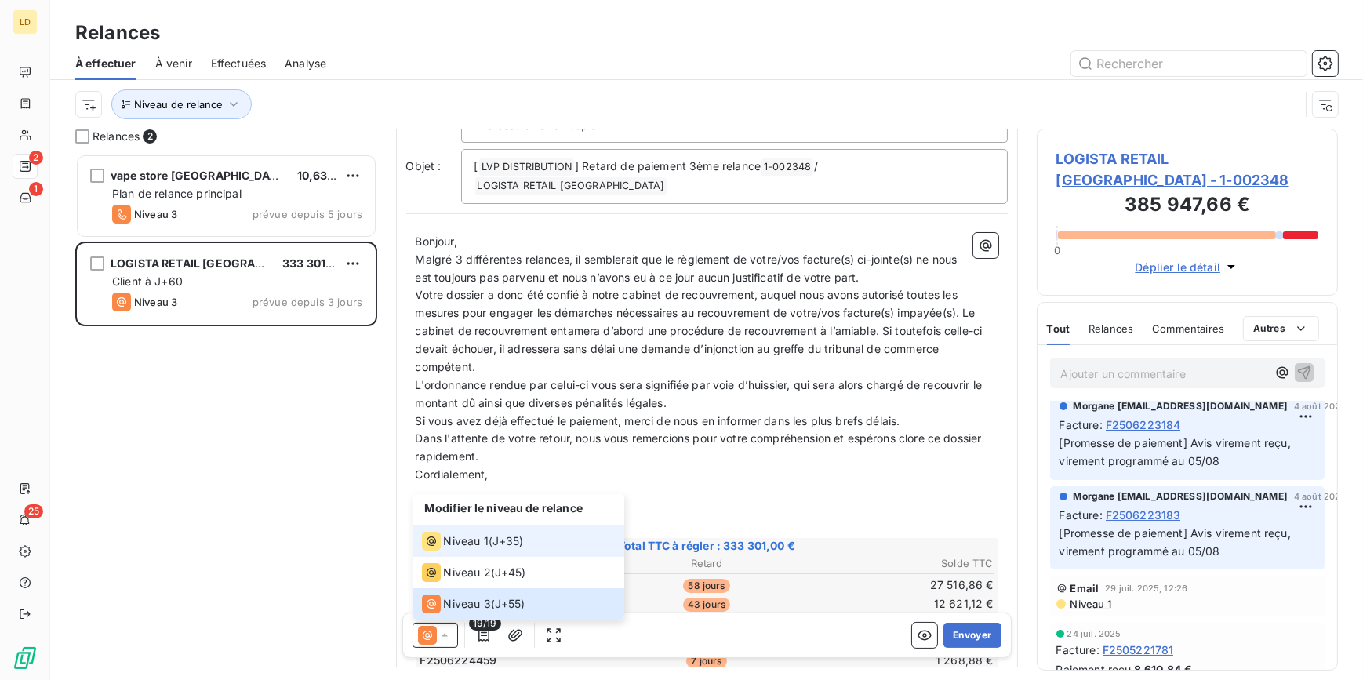
click at [493, 544] on div "Niveau 1 ( J+35 )" at bounding box center [473, 541] width 102 height 19
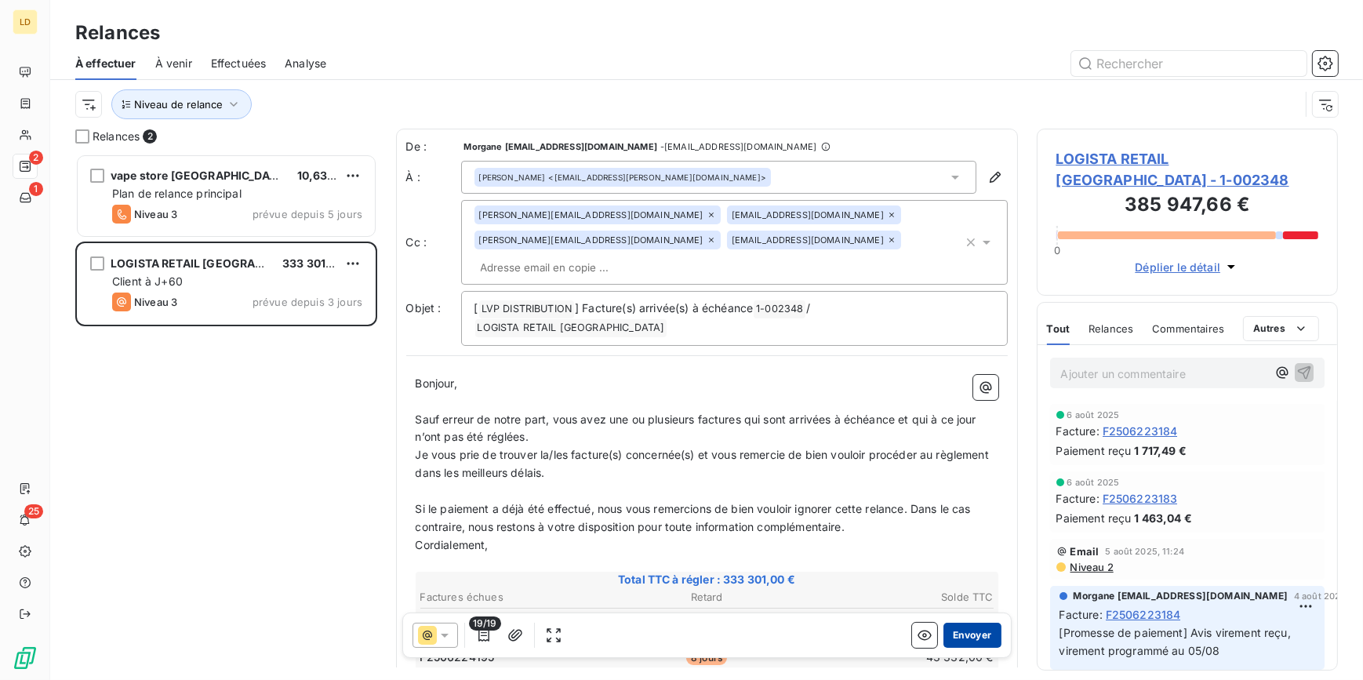
click at [970, 635] on button "Envoyer" at bounding box center [972, 635] width 57 height 25
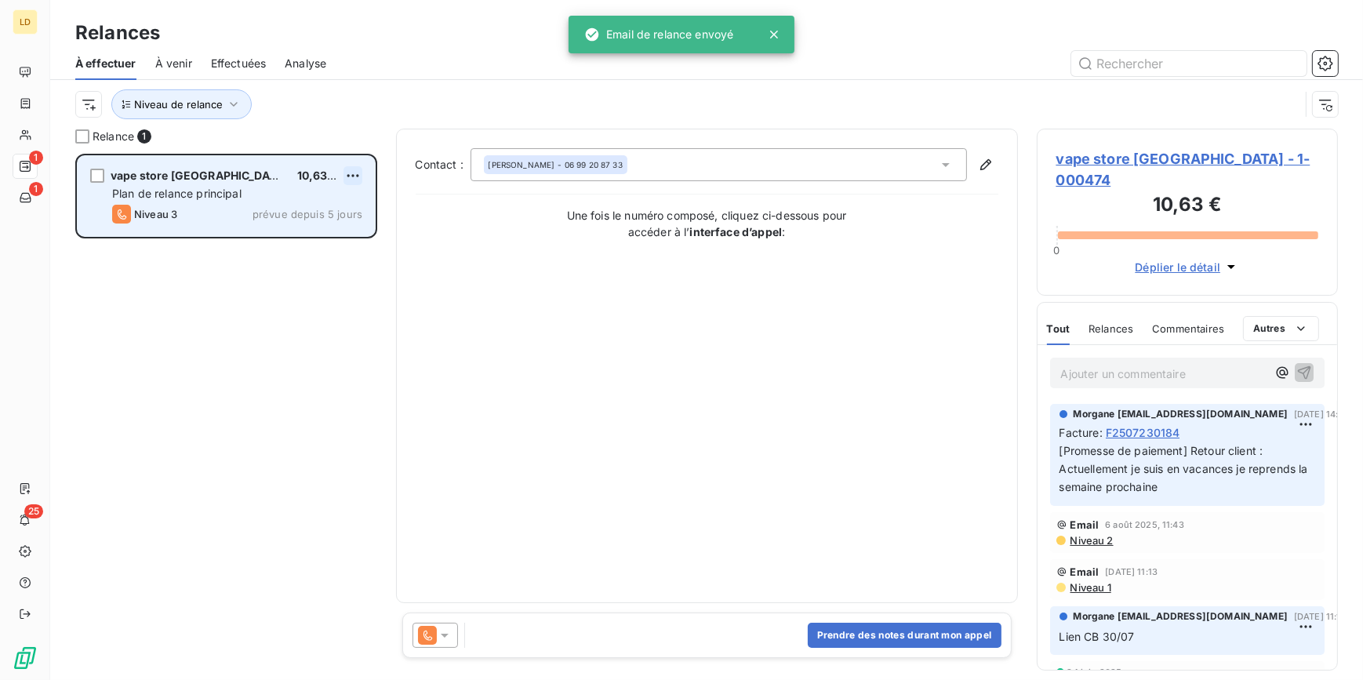
click at [356, 176] on html "LD 1 1 25 Relances À effectuer À venir Effectuées Analyse Niveau de relance Rel…" at bounding box center [681, 340] width 1363 height 680
click at [302, 220] on div "Replanifier cette action Passer cette action" at bounding box center [285, 221] width 153 height 66
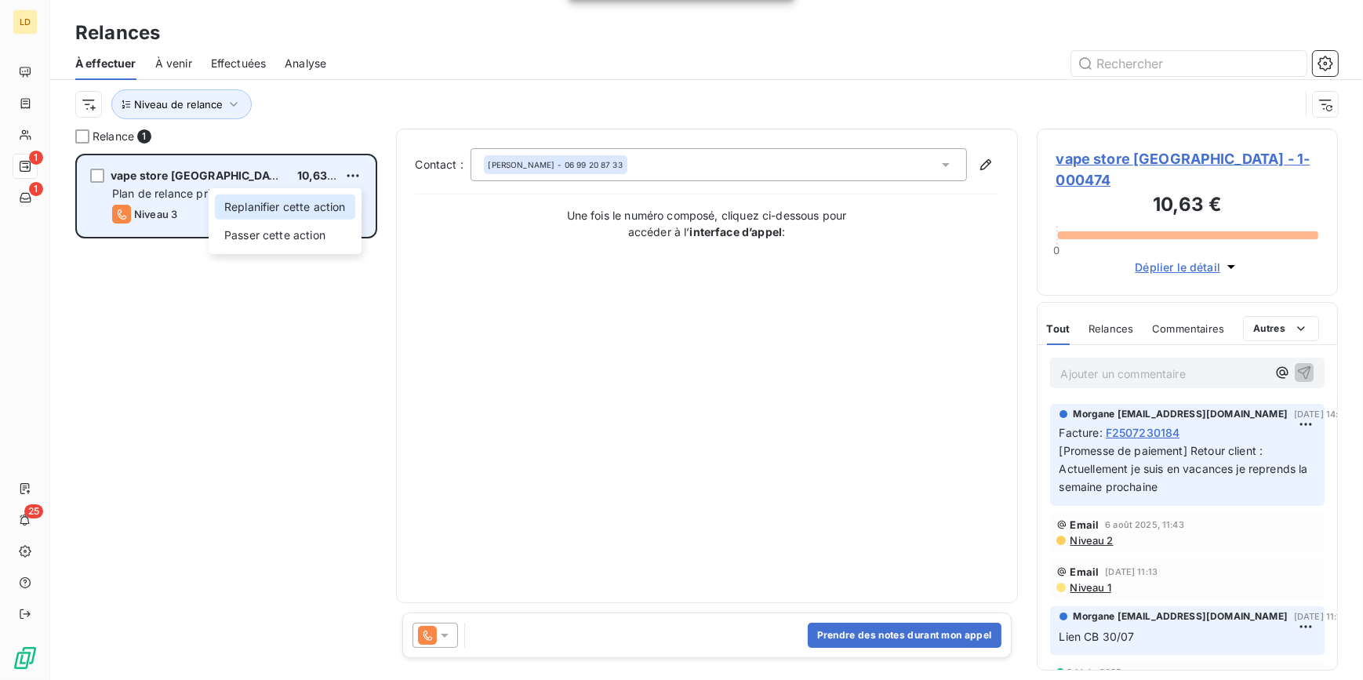
click at [302, 214] on div "Replanifier cette action" at bounding box center [285, 207] width 140 height 25
select select "7"
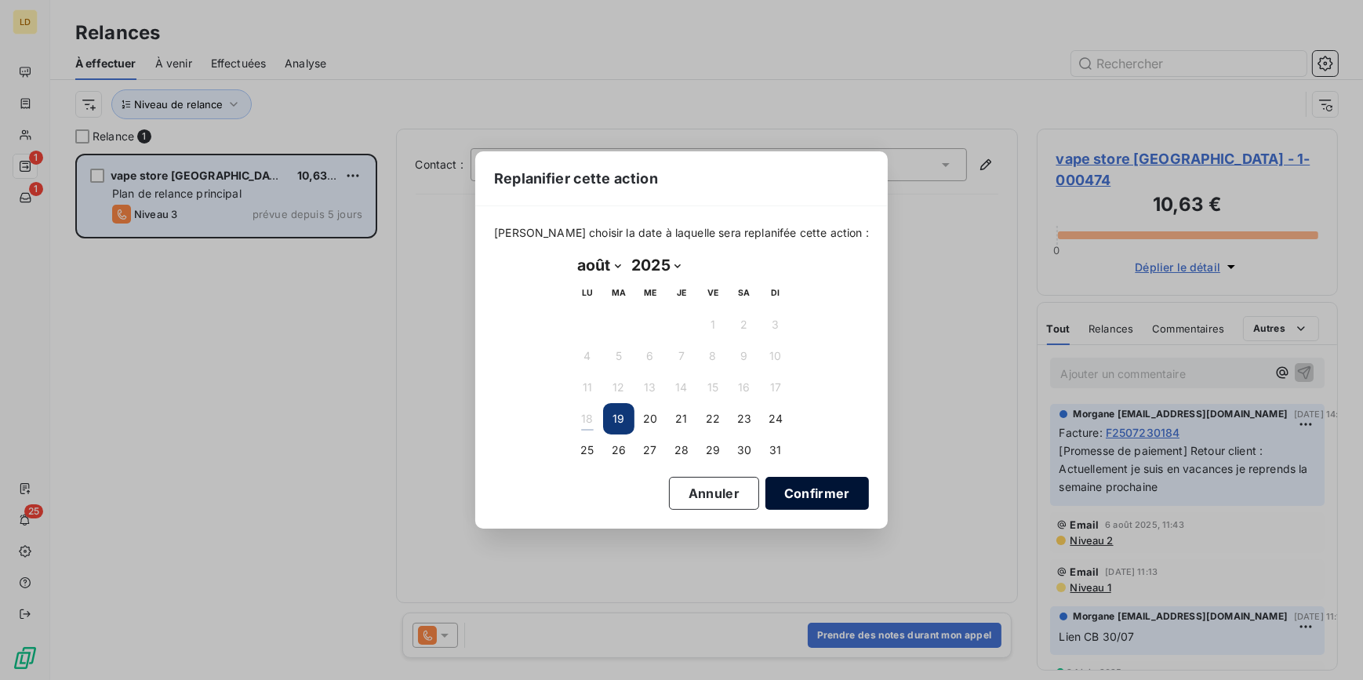
click at [800, 490] on button "Confirmer" at bounding box center [818, 493] width 104 height 33
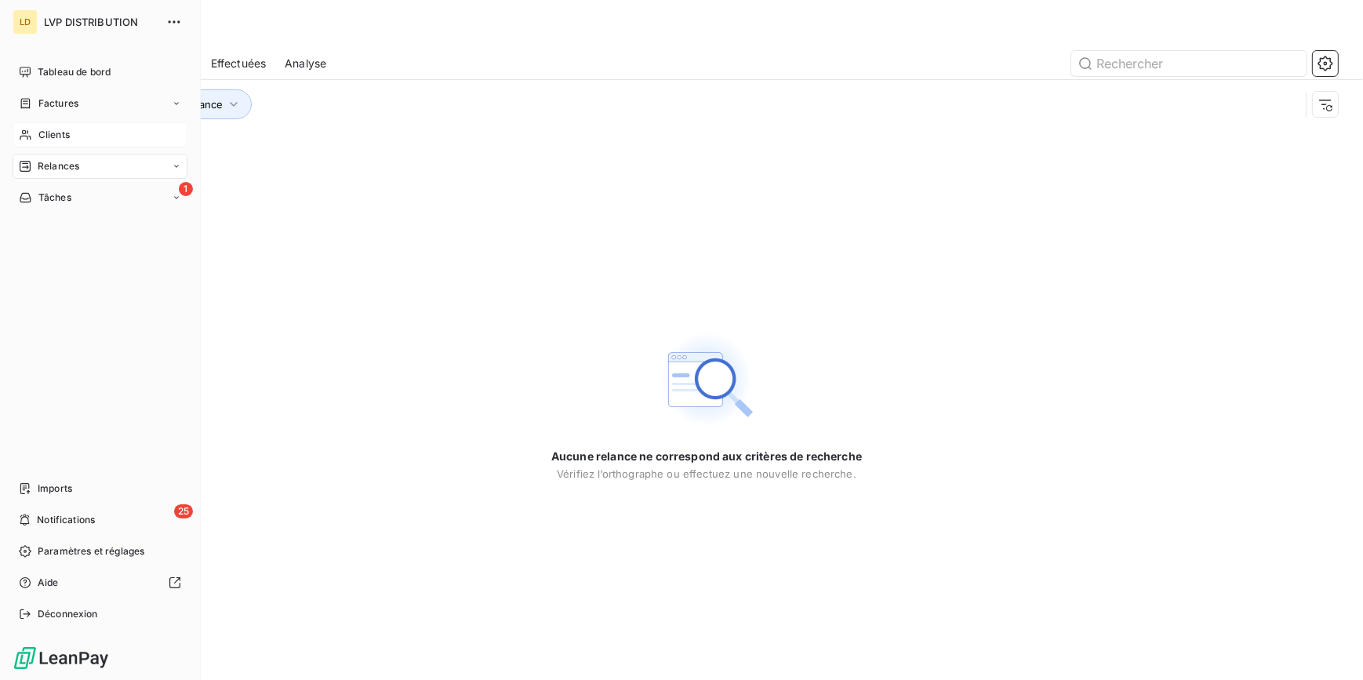
click at [38, 141] on span "Clients" at bounding box center [53, 135] width 31 height 14
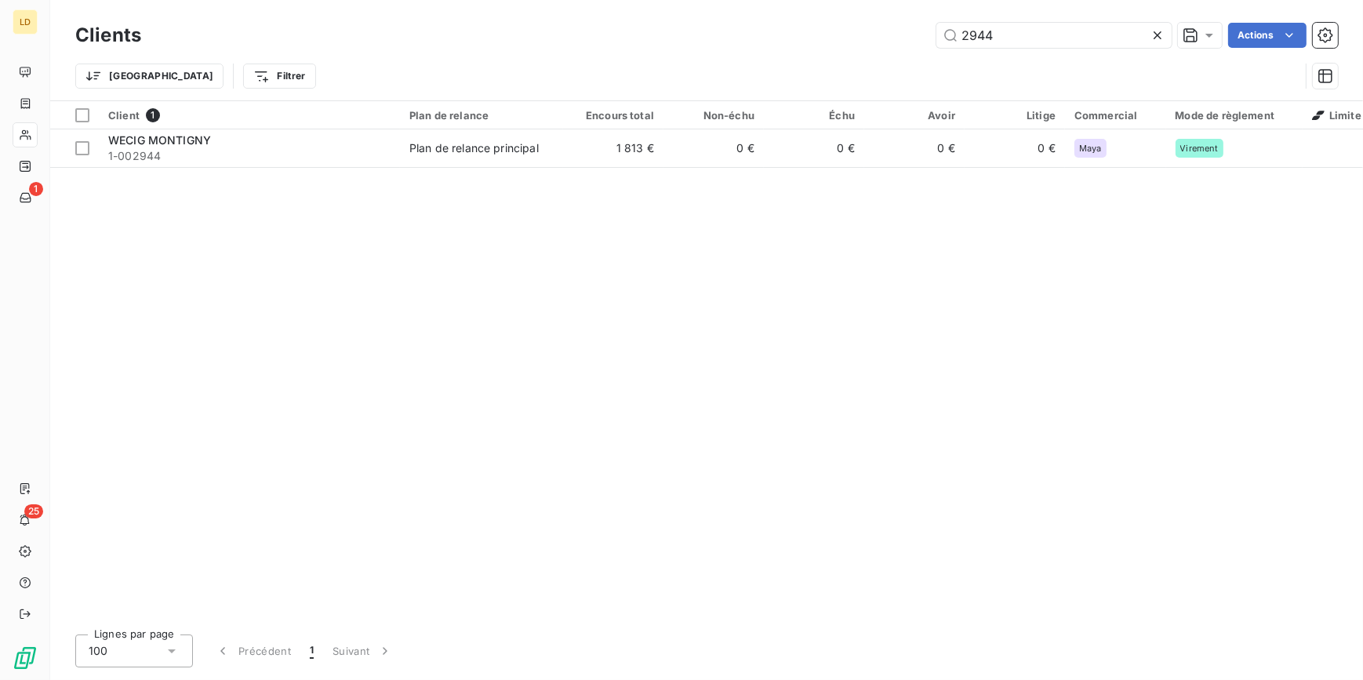
drag, startPoint x: 1059, startPoint y: 35, endPoint x: 821, endPoint y: 8, distance: 239.3
click at [740, 0] on html "LD 1 25 Clients 2944 Actions Trier Filtrer Client 1 Plan de relance Encours tot…" at bounding box center [681, 340] width 1363 height 680
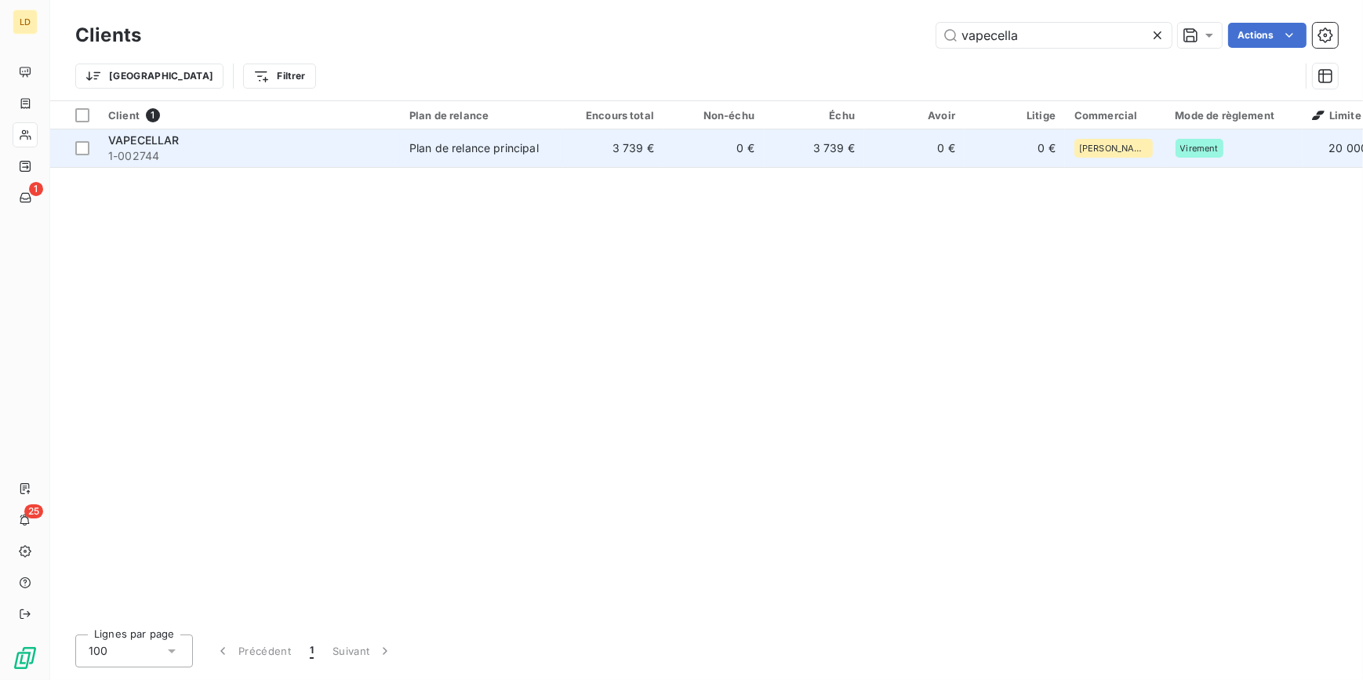
type input "vapecella"
click at [479, 142] on div "Plan de relance principal" at bounding box center [473, 148] width 129 height 16
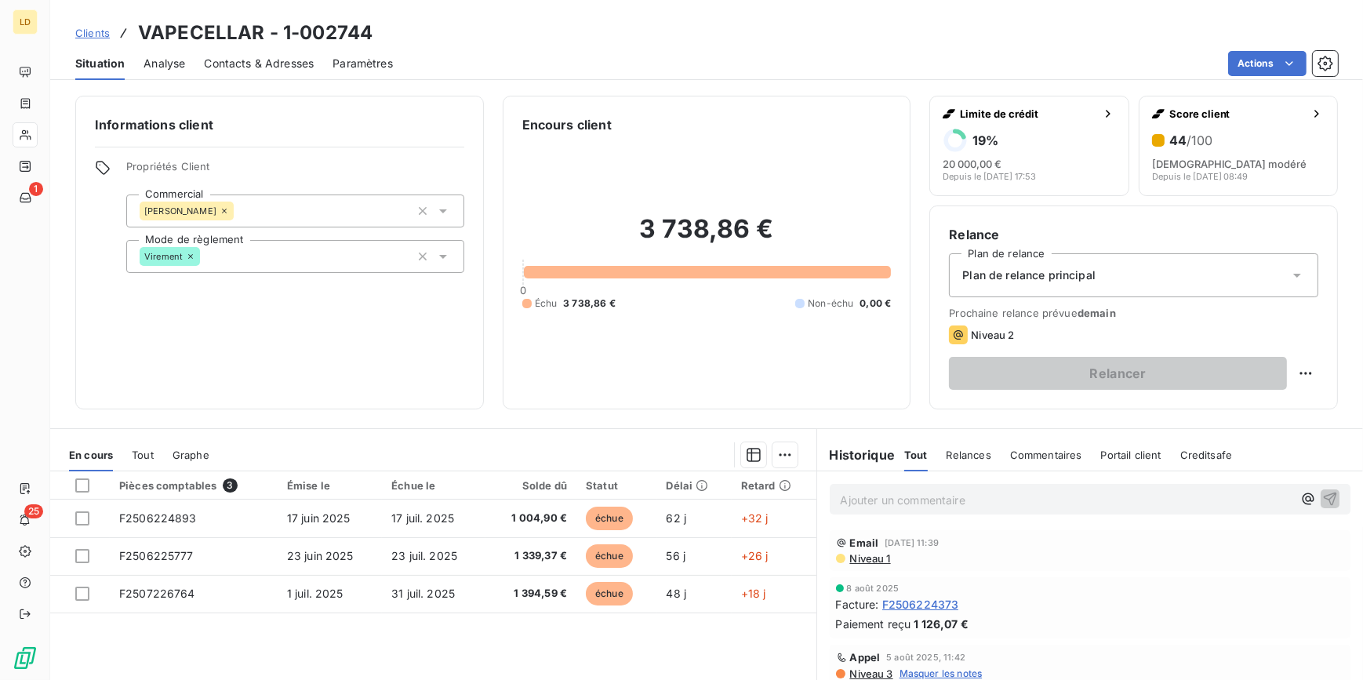
click at [157, 64] on span "Analyse" at bounding box center [165, 64] width 42 height 16
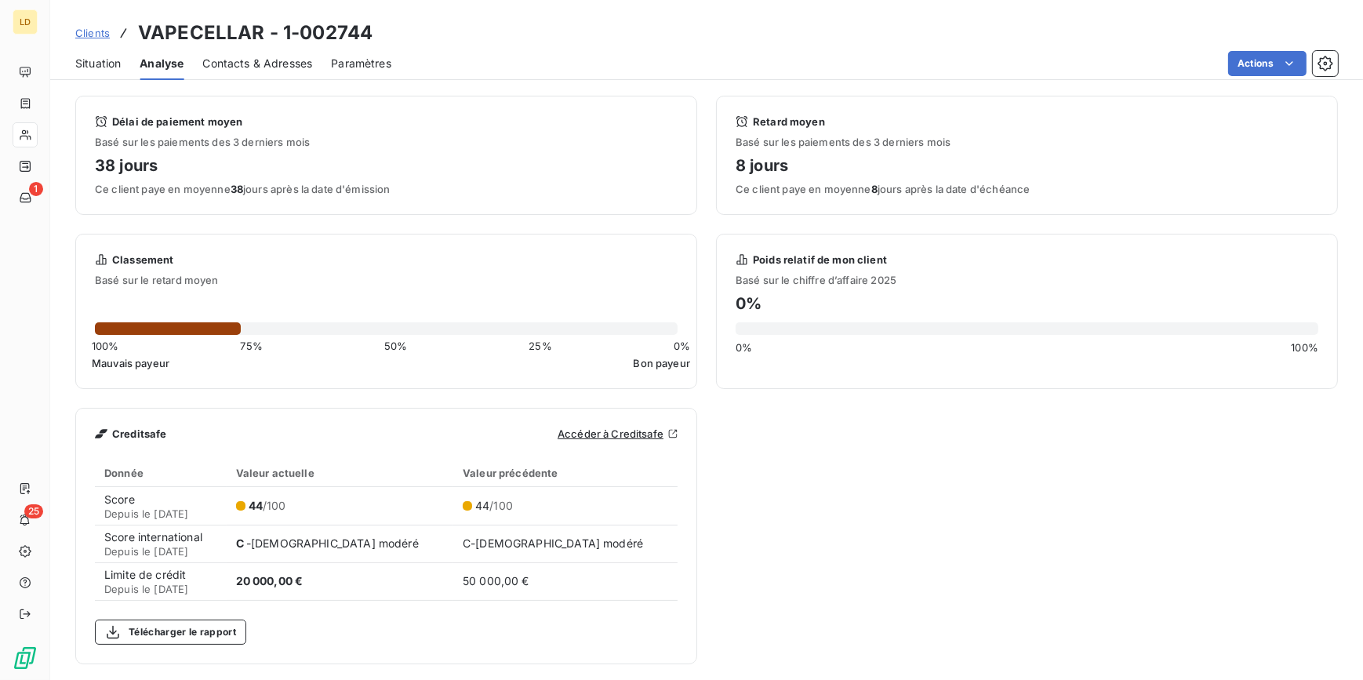
click at [219, 65] on span "Contacts & Adresses" at bounding box center [257, 64] width 110 height 16
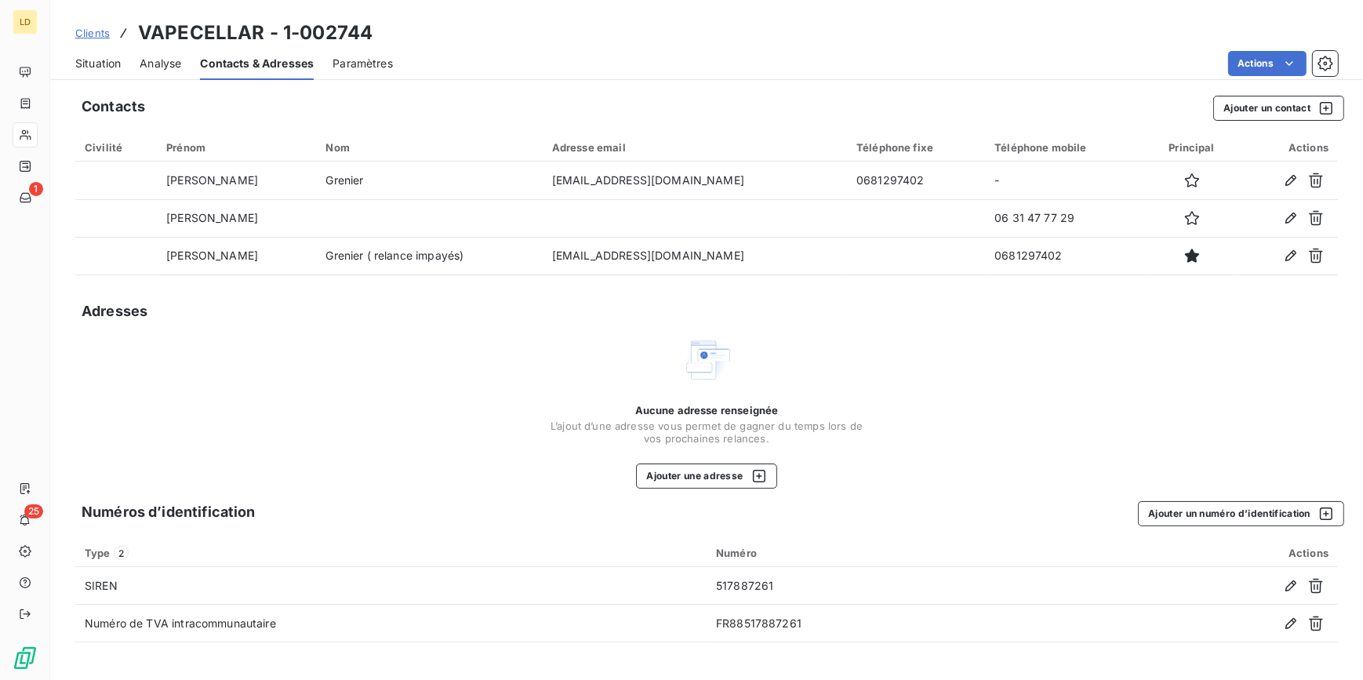
click at [82, 56] on span "Situation" at bounding box center [97, 64] width 45 height 16
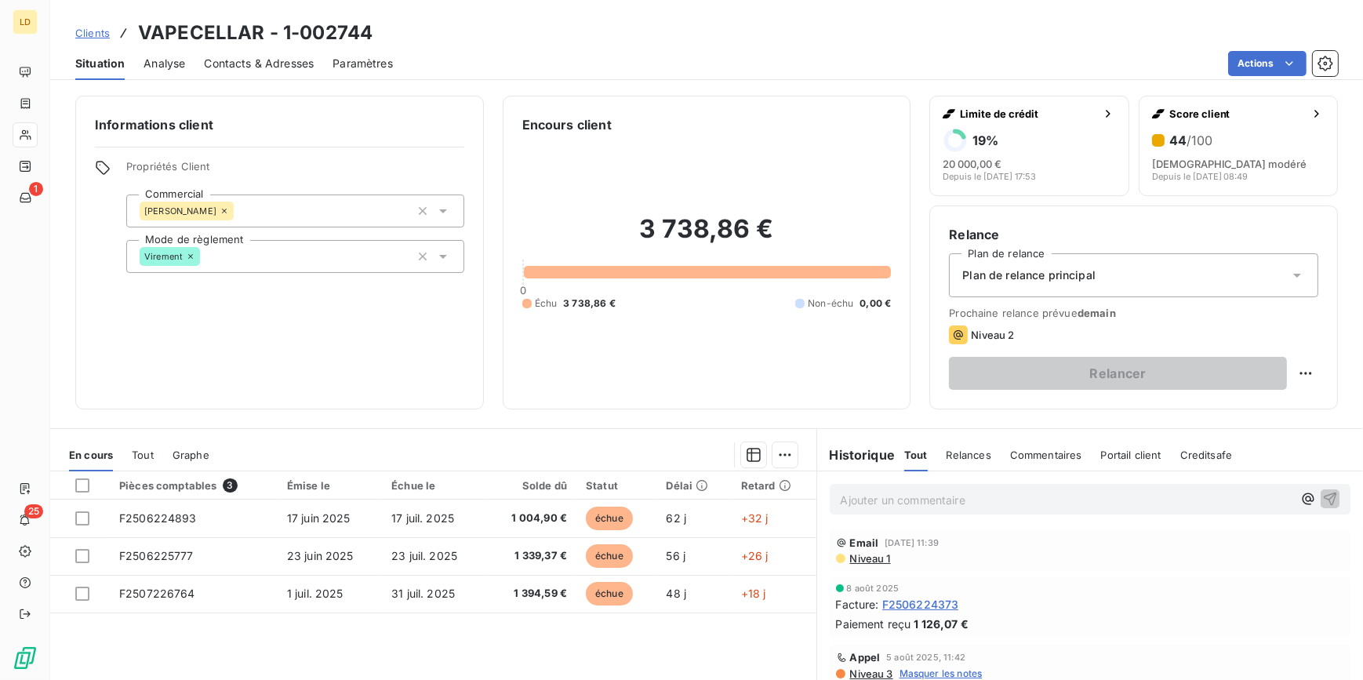
click at [867, 500] on p "Ajouter un commentaire ﻿" at bounding box center [1067, 500] width 453 height 20
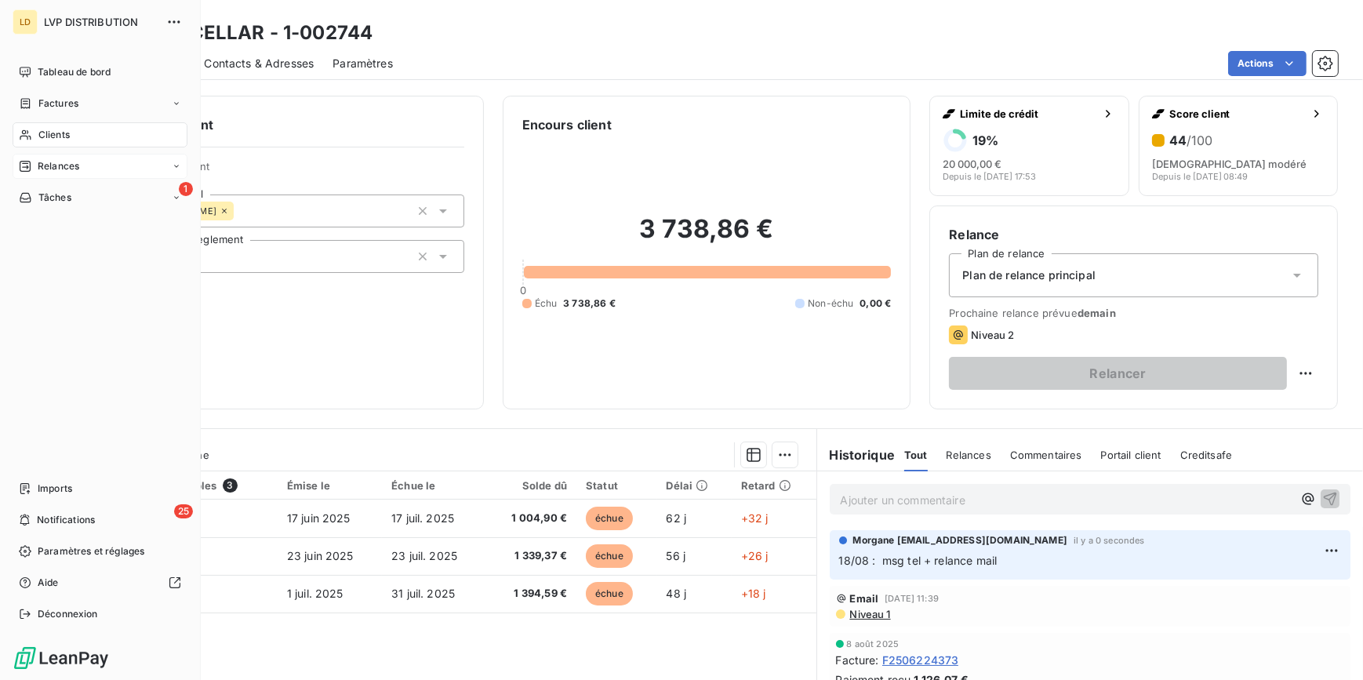
click at [54, 162] on span "Relances" at bounding box center [59, 166] width 42 height 14
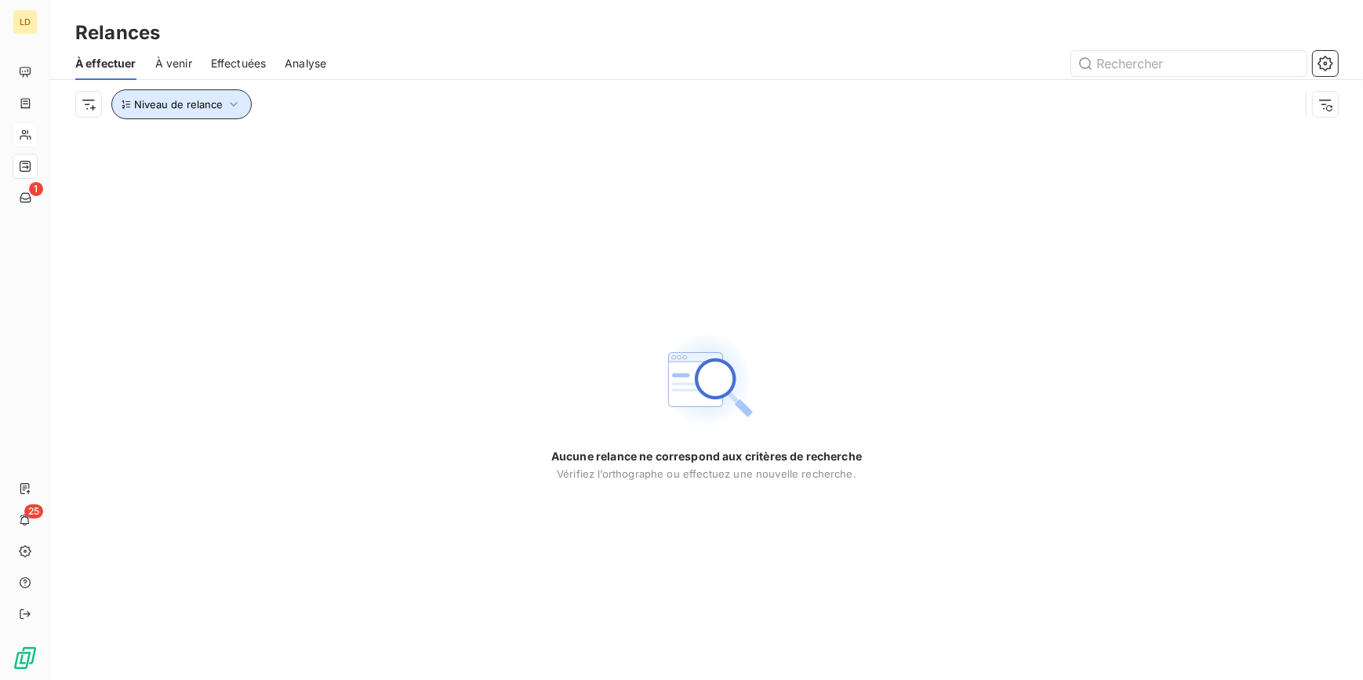
click at [229, 97] on icon "button" at bounding box center [234, 104] width 16 height 16
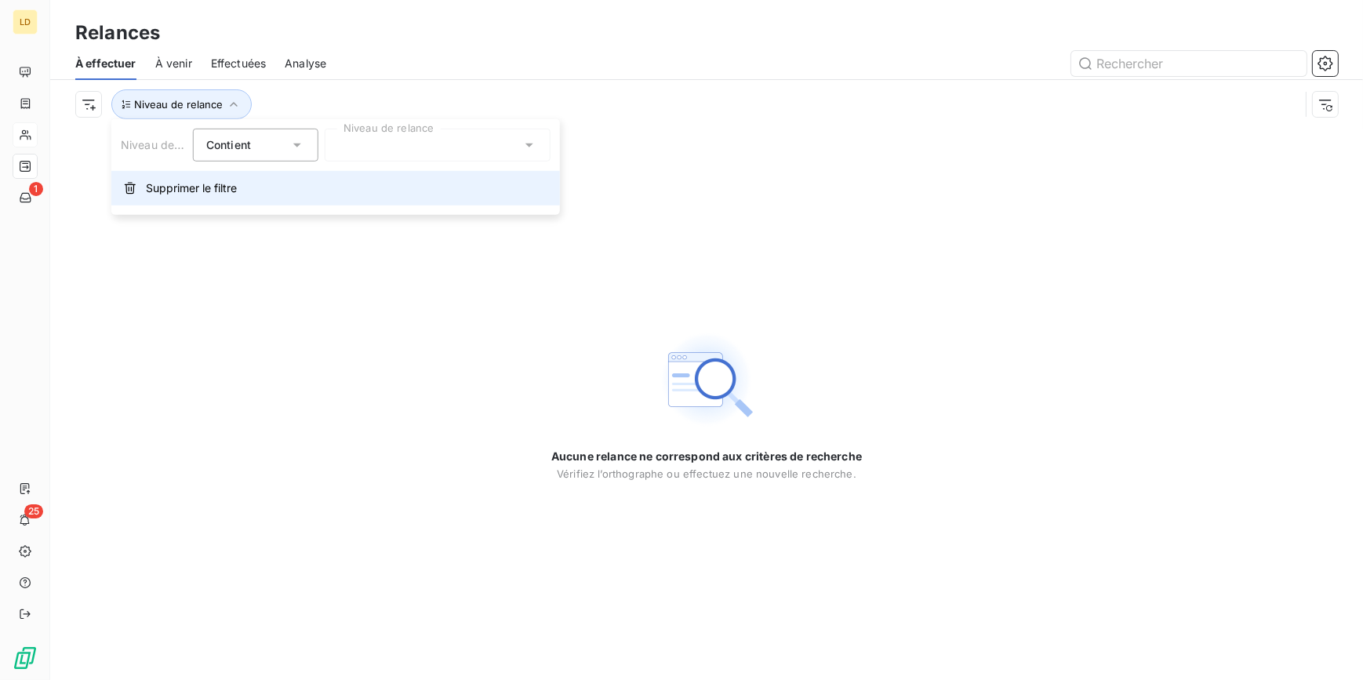
click at [202, 187] on span "Supprimer le filtre" at bounding box center [191, 188] width 91 height 16
